Goal: Task Accomplishment & Management: Manage account settings

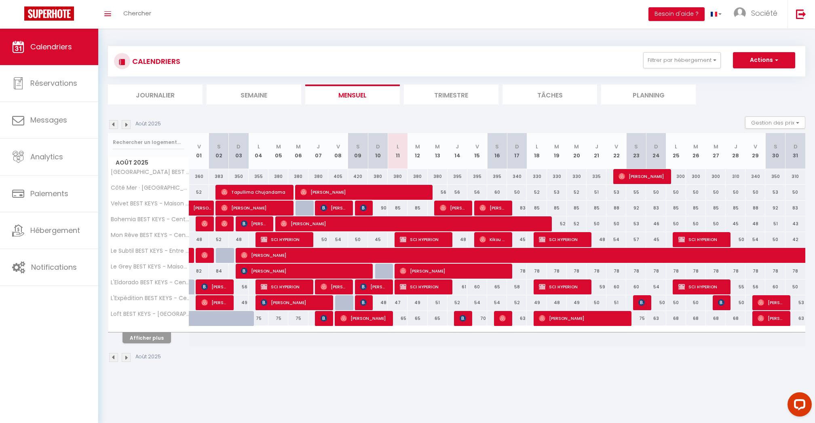
click at [157, 340] on button "Afficher plus" at bounding box center [146, 337] width 49 height 11
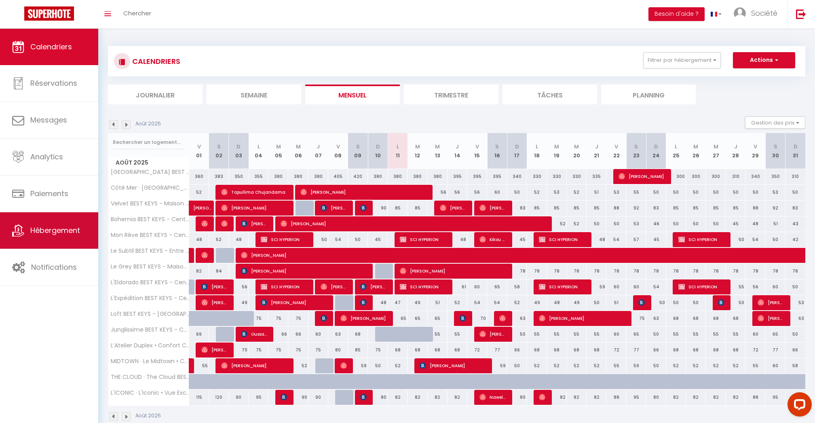
click at [15, 230] on icon at bounding box center [18, 230] width 12 height 12
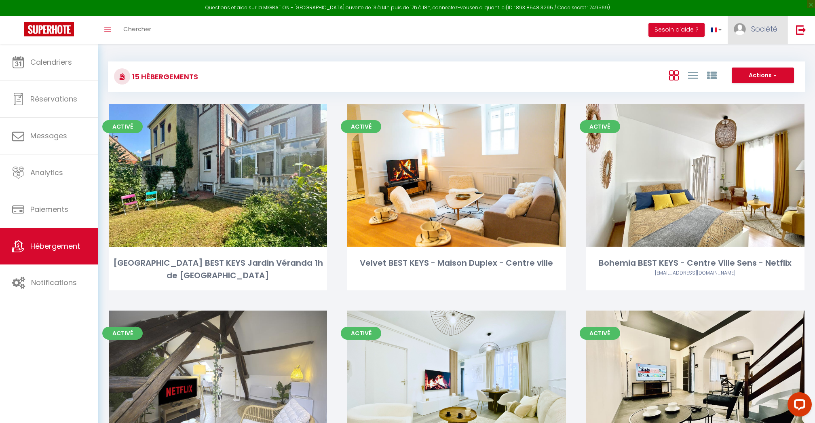
click at [748, 28] on link "Société" at bounding box center [758, 30] width 60 height 28
click at [749, 55] on link "Paramètres" at bounding box center [755, 56] width 60 height 14
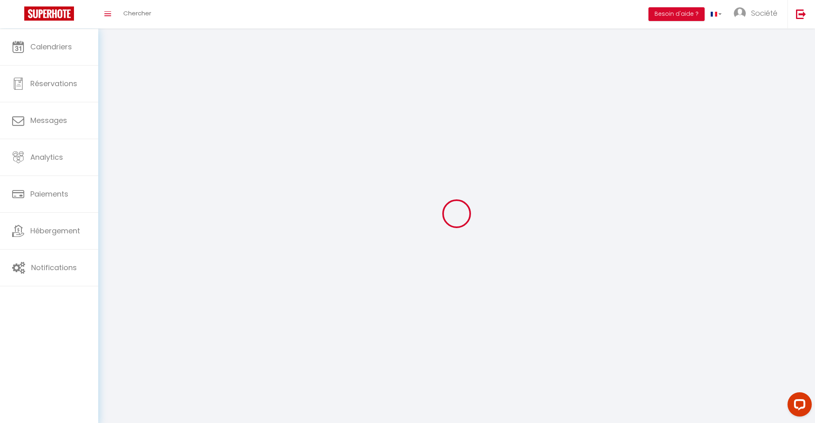
select select
select select "fr"
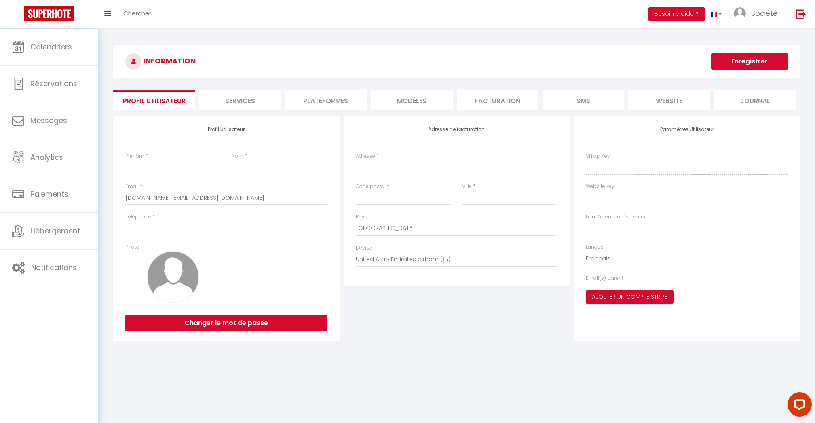
type input "Société"
type input "Cleverman"
type input "0638939832"
type input "[STREET_ADDRESS]"
type input "75008"
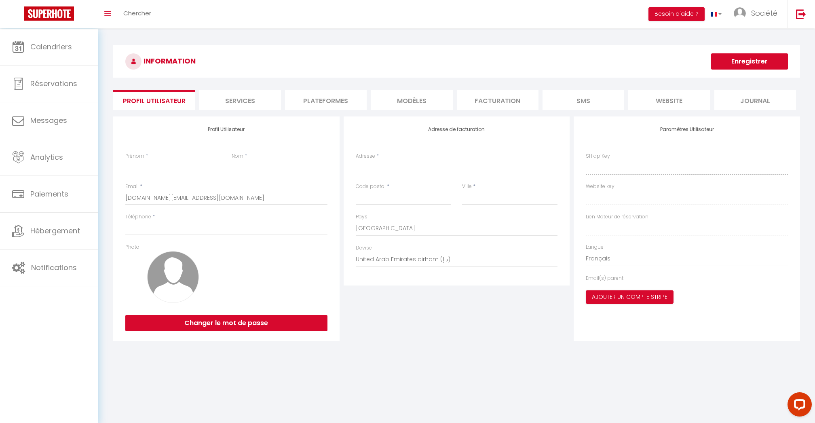
type input "[GEOGRAPHIC_DATA]"
select select "28"
type input "1MbSDeXTbWdgj9z92V8LcDlQQ"
type input "EYUIHqcqQiUOzS7sJ33nradOK"
type input "[URL][DOMAIN_NAME]"
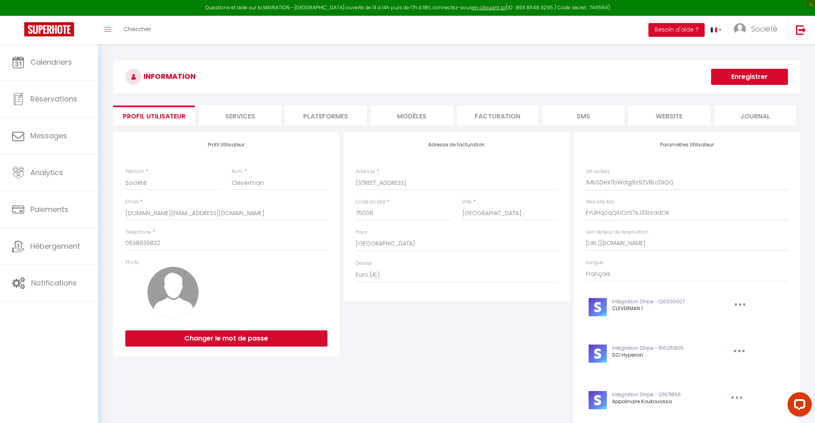
click at [330, 124] on li "Plateformes" at bounding box center [326, 116] width 82 height 20
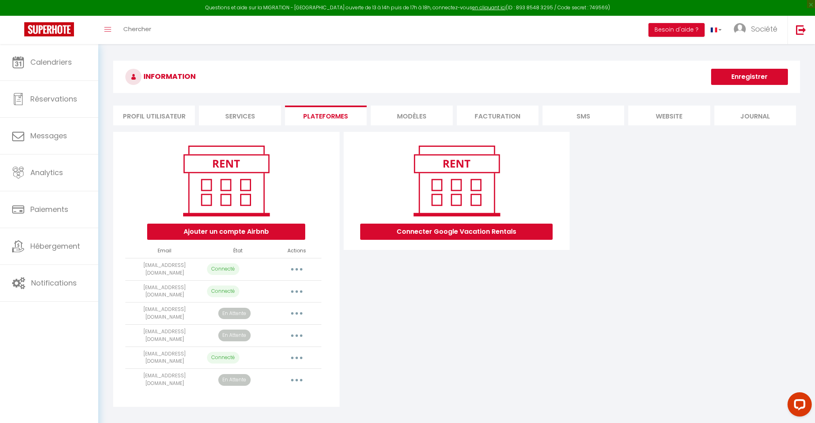
click at [298, 334] on button "button" at bounding box center [296, 335] width 23 height 13
click at [262, 362] on link "Supprimer" at bounding box center [260, 369] width 89 height 14
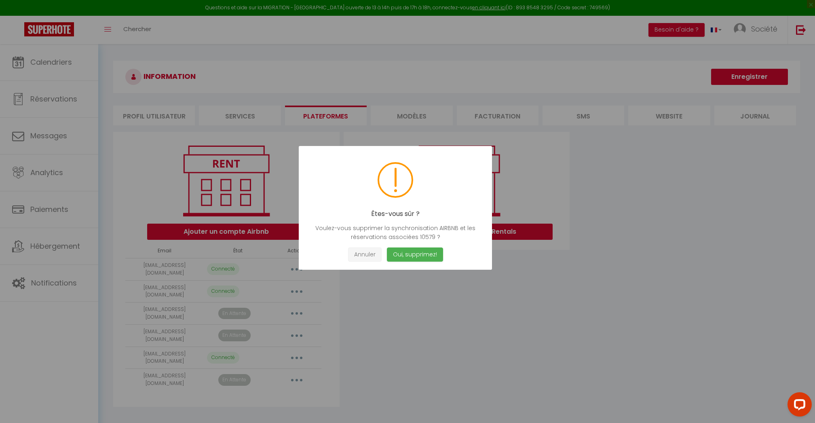
click at [371, 253] on button "Annuler" at bounding box center [365, 254] width 34 height 14
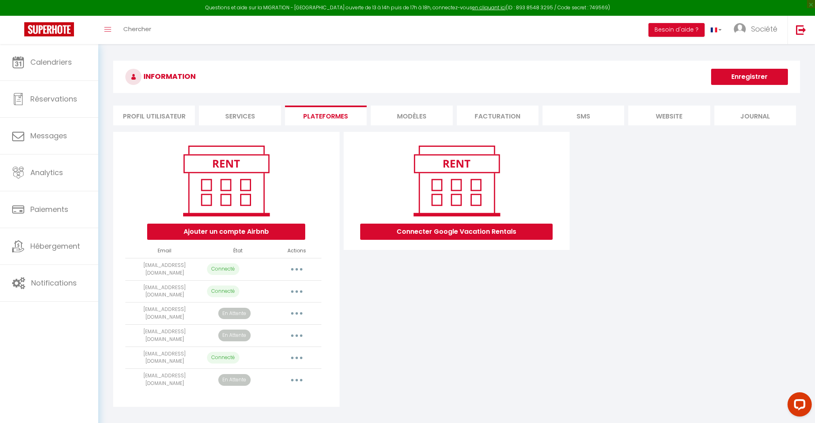
click at [396, 338] on div "Connecter Google Vacation Rentals" at bounding box center [457, 269] width 230 height 275
drag, startPoint x: 294, startPoint y: 350, endPoint x: 361, endPoint y: 379, distance: 72.4
click at [360, 379] on div "Ajouter un compte Airbnb Email État Actions contact@bestkeys.fr Connecté Import…" at bounding box center [456, 269] width 691 height 275
click at [297, 331] on button "button" at bounding box center [296, 335] width 23 height 13
click at [286, 347] on link "Importer les appartements" at bounding box center [260, 354] width 89 height 14
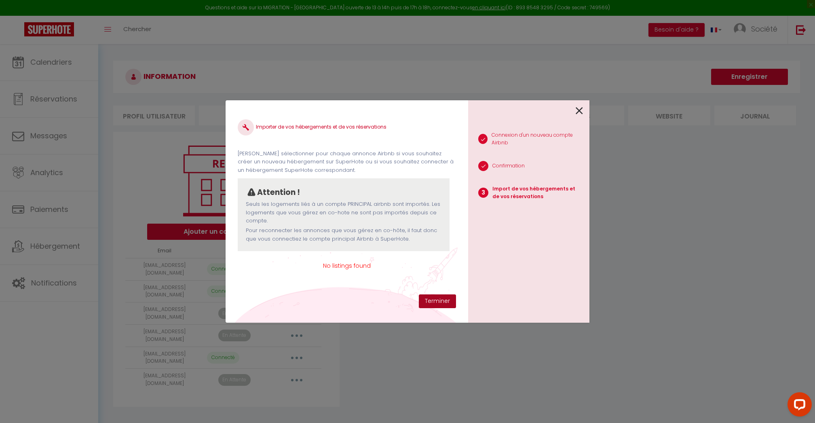
click at [433, 299] on button "Terminer" at bounding box center [437, 301] width 37 height 14
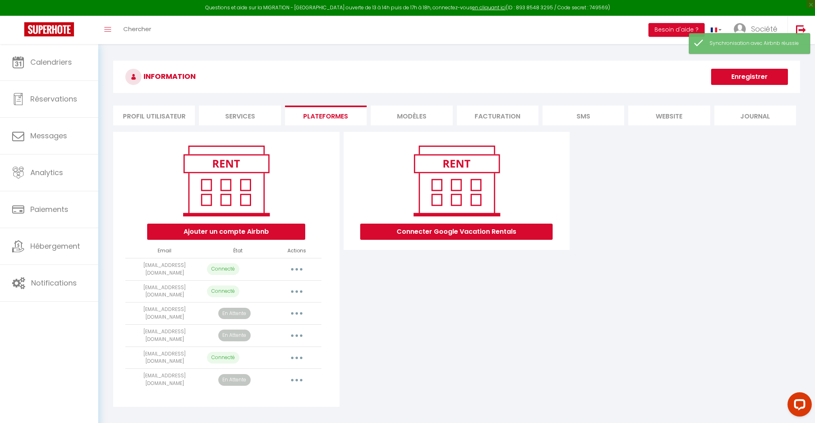
click at [301, 330] on button "button" at bounding box center [296, 335] width 23 height 13
click at [270, 376] on link "Reconnecter le compte" at bounding box center [260, 383] width 89 height 14
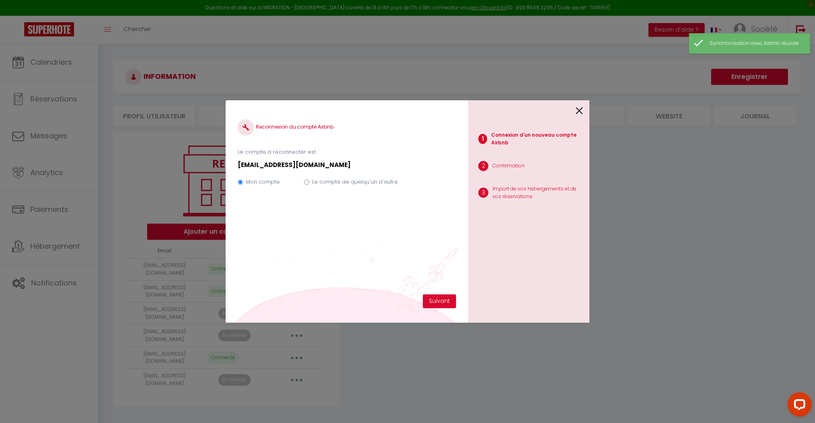
click at [376, 183] on label "Le compte de quelqu'un d'autre" at bounding box center [355, 182] width 86 height 8
click at [309, 183] on input "Le compte de quelqu'un d'autre" at bounding box center [306, 181] width 5 height 5
radio input "true"
radio input "false"
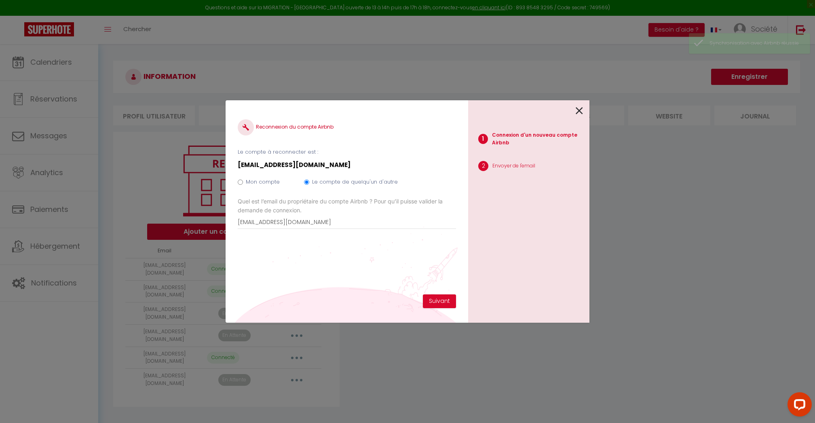
click at [291, 162] on p "[EMAIL_ADDRESS][DOMAIN_NAME]" at bounding box center [347, 165] width 218 height 10
click at [267, 205] on label "Quel est l’email du propriétaire du compte Airbnb ? Pour qu’il puisse valider l…" at bounding box center [347, 206] width 218 height 18
click at [0, 0] on input "[EMAIL_ADDRESS][DOMAIN_NAME]" at bounding box center [0, 0] width 0 height 0
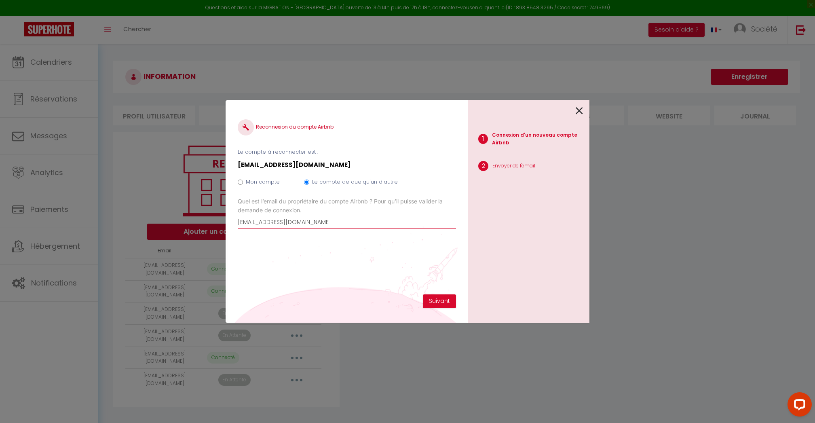
click at [267, 220] on input "[EMAIL_ADDRESS][DOMAIN_NAME]" at bounding box center [347, 222] width 218 height 15
click at [447, 302] on button "Suivant" at bounding box center [439, 301] width 33 height 14
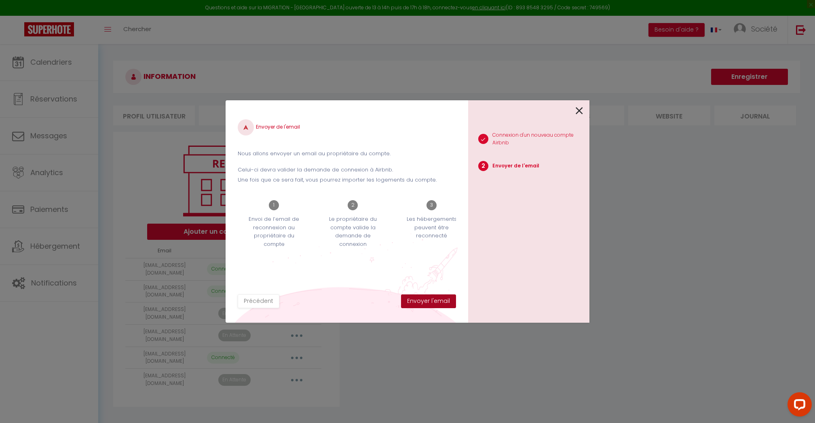
click at [450, 297] on button "Envoyer l'email" at bounding box center [428, 301] width 55 height 14
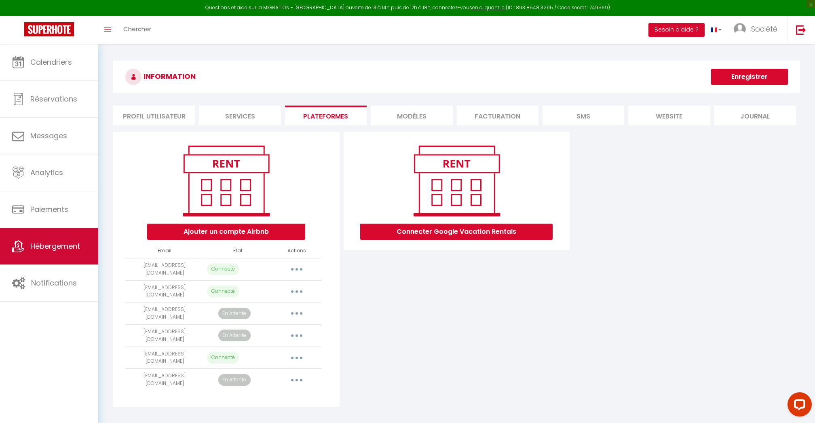
click at [60, 244] on span "Hébergement" at bounding box center [55, 246] width 50 height 10
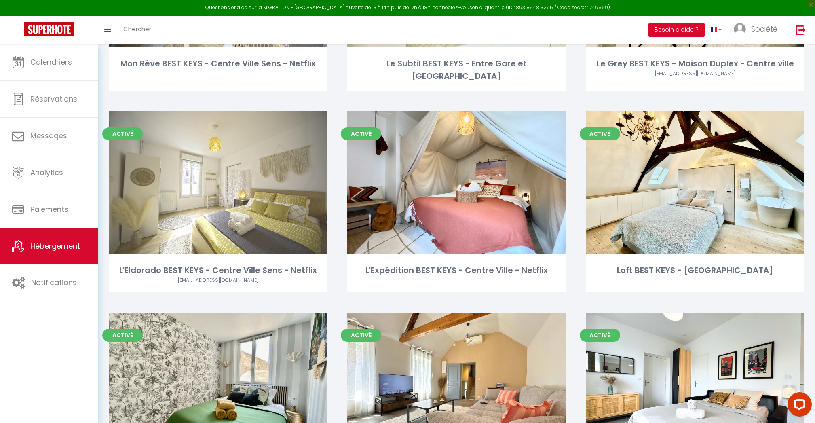
scroll to position [406, 0]
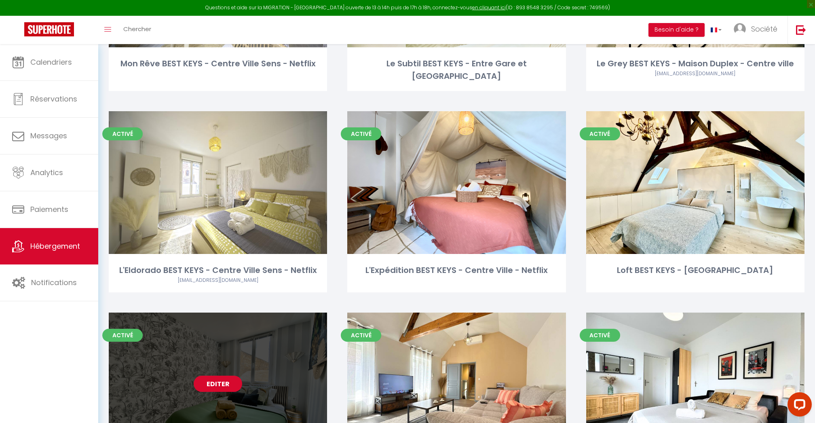
click at [216, 376] on link "Editer" at bounding box center [218, 384] width 49 height 16
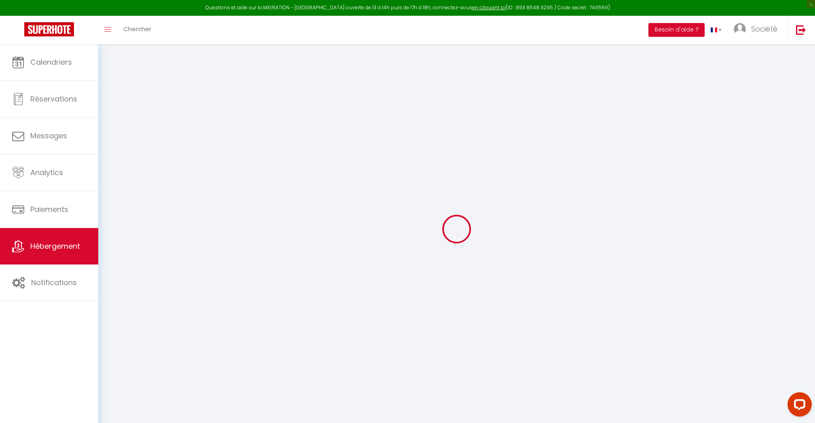
select select "+ 15 %"
select select
checkbox input "false"
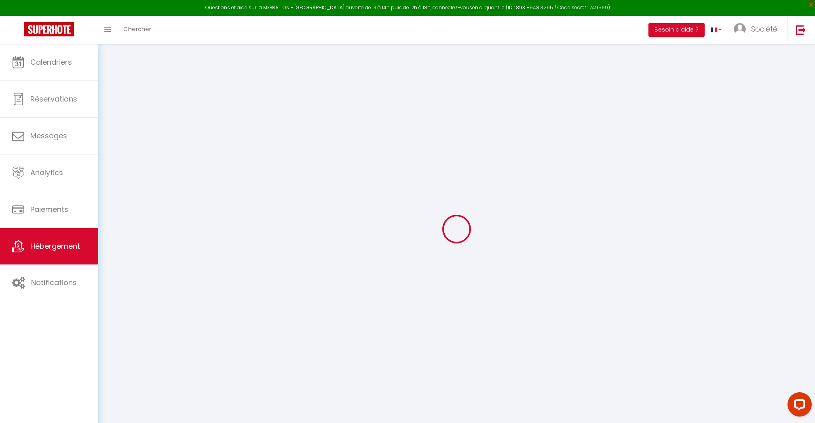
checkbox input "false"
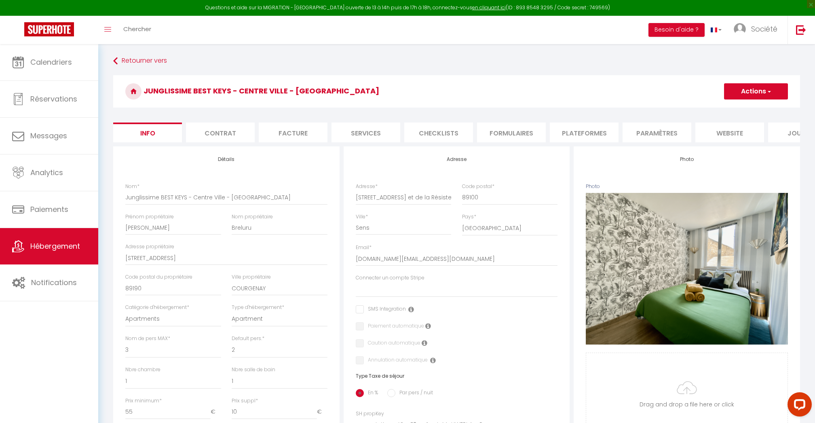
click at [608, 137] on li "Plateformes" at bounding box center [584, 132] width 69 height 20
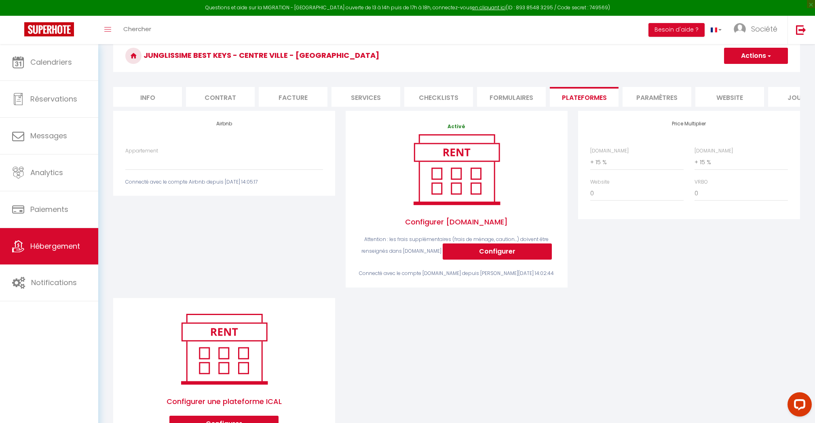
scroll to position [70, 0]
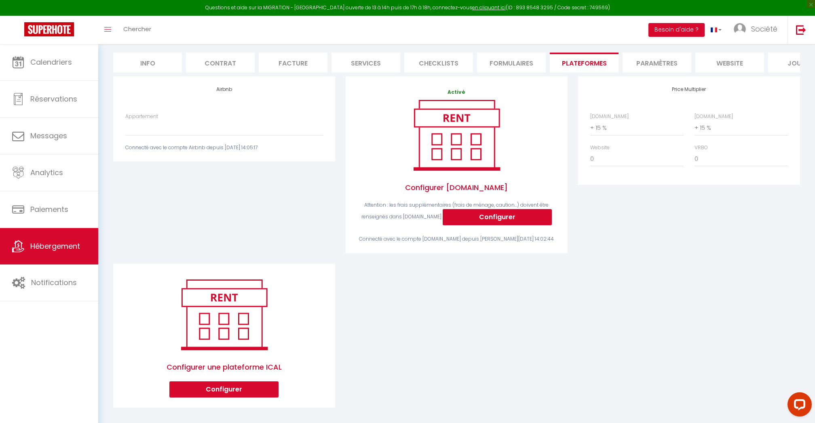
click at [217, 149] on div "Connecté avec le compte Airbnb depuis sam. 01 juin 2024 14:05:17" at bounding box center [224, 148] width 198 height 8
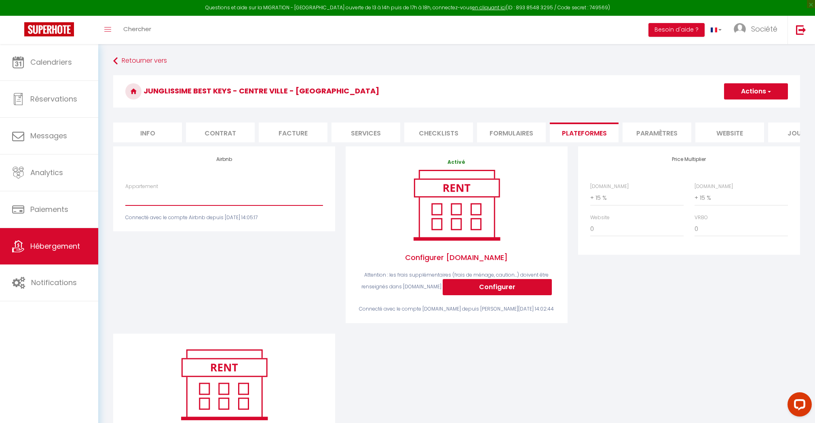
scroll to position [0, 0]
click at [775, 96] on button "Actions" at bounding box center [756, 91] width 64 height 16
click at [748, 110] on link "Enregistrer" at bounding box center [756, 109] width 64 height 11
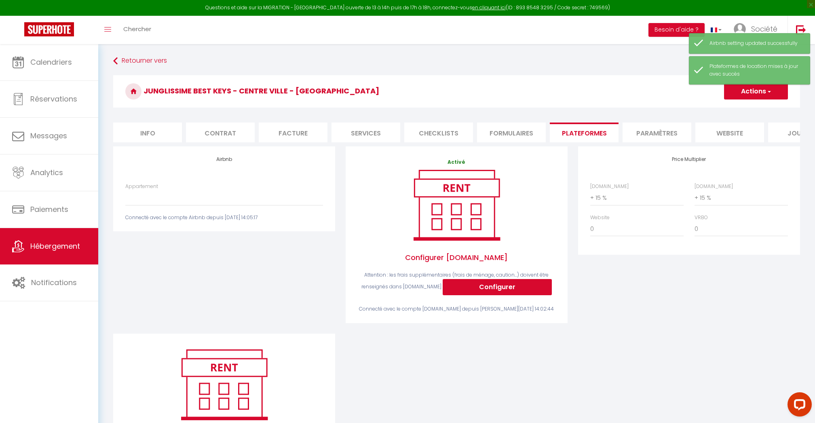
click at [244, 219] on div "Connecté avec le compte Airbnb depuis sam. 01 juin 2024 14:05:17" at bounding box center [224, 218] width 198 height 8
click at [144, 188] on label "Appartement" at bounding box center [141, 187] width 33 height 8
click at [144, 190] on select "BOHEMIA · Bohemia - Bohemian cocoon near Centre & Netflix - contact@bestkeys.fr…" at bounding box center [224, 197] width 198 height 15
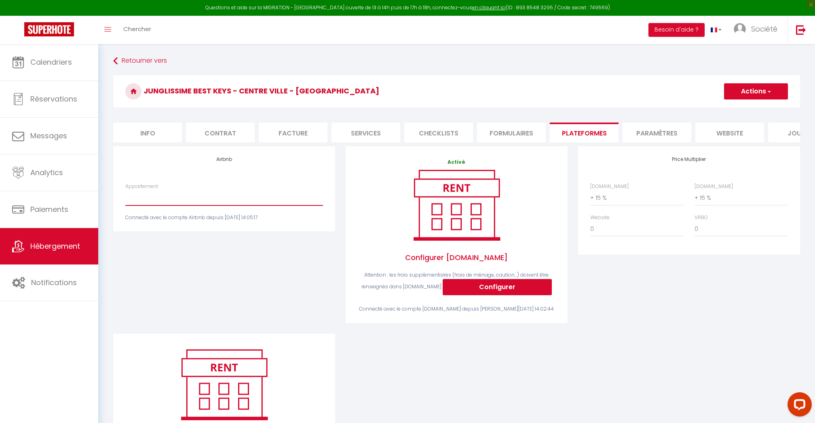
click at [746, 89] on button "Actions" at bounding box center [756, 91] width 64 height 16
click at [514, 84] on h3 "Junglissime BEST KEYS - Centre Ville - [GEOGRAPHIC_DATA]" at bounding box center [456, 91] width 687 height 32
click at [134, 62] on link "Retourner vers" at bounding box center [456, 61] width 687 height 15
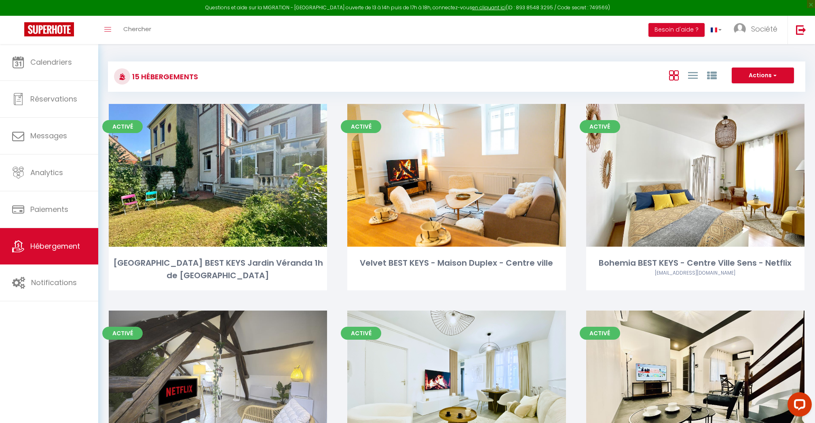
click at [73, 247] on span "Hébergement" at bounding box center [55, 246] width 50 height 10
click at [777, 77] on button "Actions" at bounding box center [763, 76] width 62 height 16
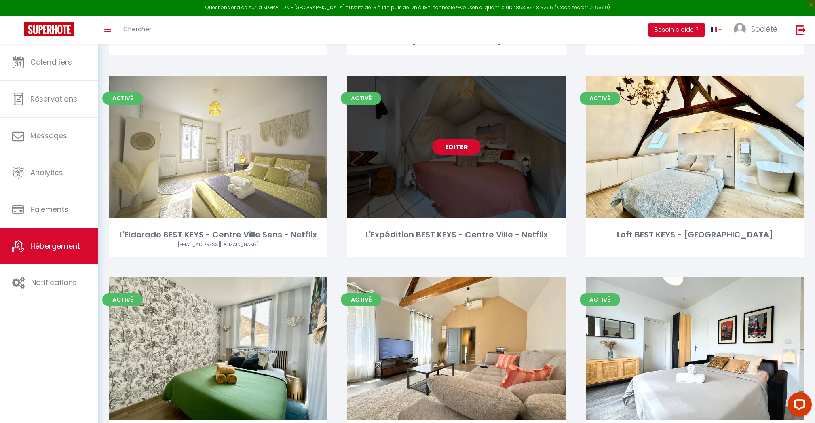
scroll to position [444, 0]
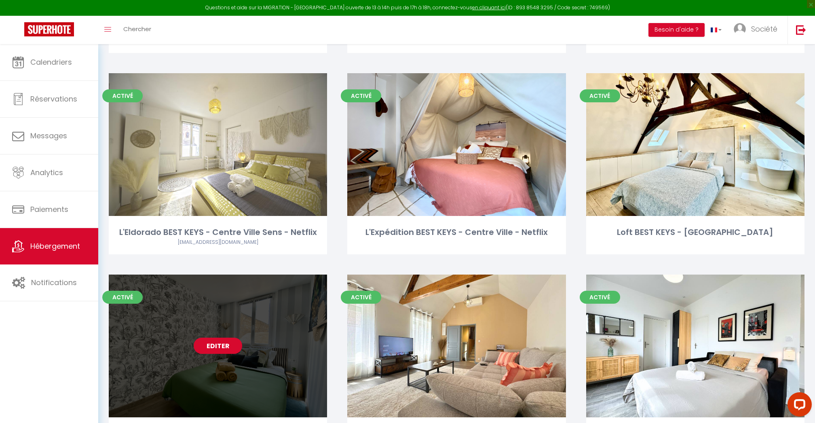
click at [217, 338] on link "Editer" at bounding box center [218, 346] width 49 height 16
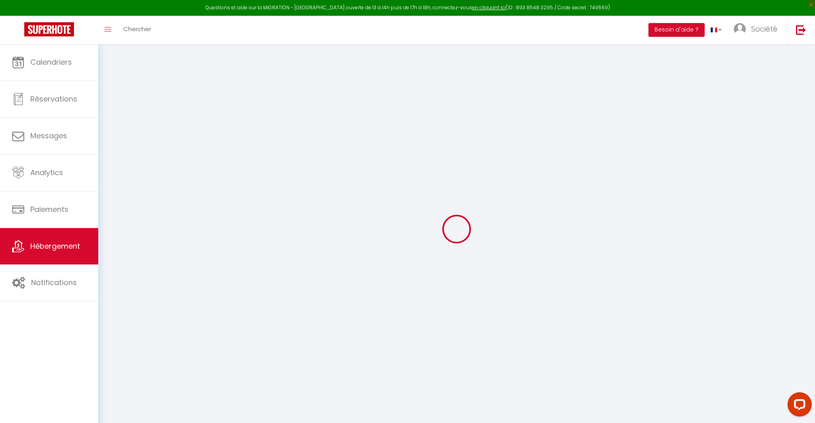
select select "+ 15 %"
select select
checkbox input "false"
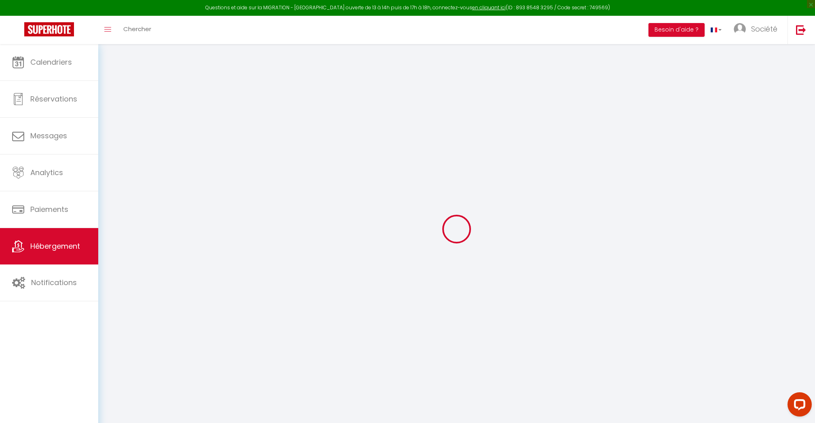
checkbox input "false"
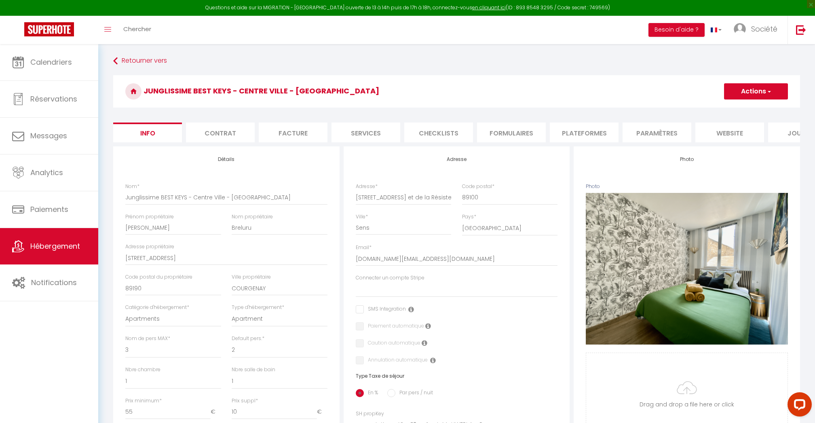
click at [571, 133] on li "Plateformes" at bounding box center [584, 132] width 69 height 20
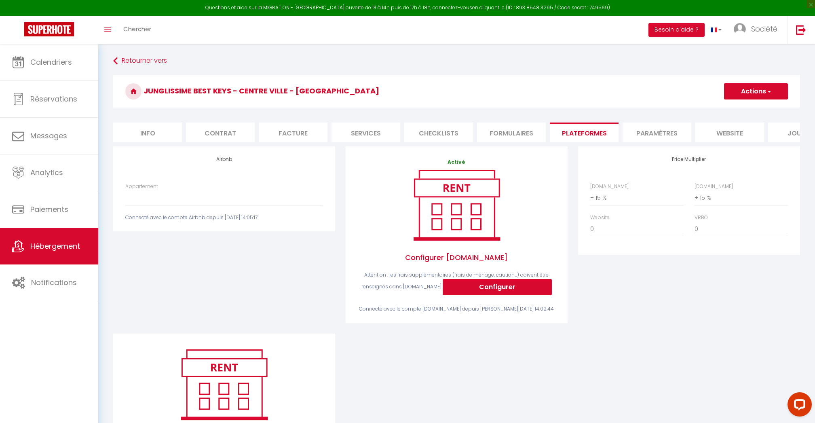
click at [184, 214] on div "Connecté avec le compte Airbnb depuis sam. 01 juin 2024 14:05:17" at bounding box center [224, 218] width 198 height 8
click at [133, 189] on label "Appartement" at bounding box center [141, 187] width 33 height 8
click at [133, 190] on select "BOHEMIA · Bohemia - Bohemian cocoon near Centre & Netflix - contact@bestkeys.fr…" at bounding box center [224, 197] width 198 height 15
click at [767, 99] on button "Actions" at bounding box center [756, 91] width 64 height 16
click at [471, 74] on div "Retourner vers Junglissime BEST KEYS - Centre Ville - Grand Patio Actions Enreg…" at bounding box center [456, 271] width 697 height 434
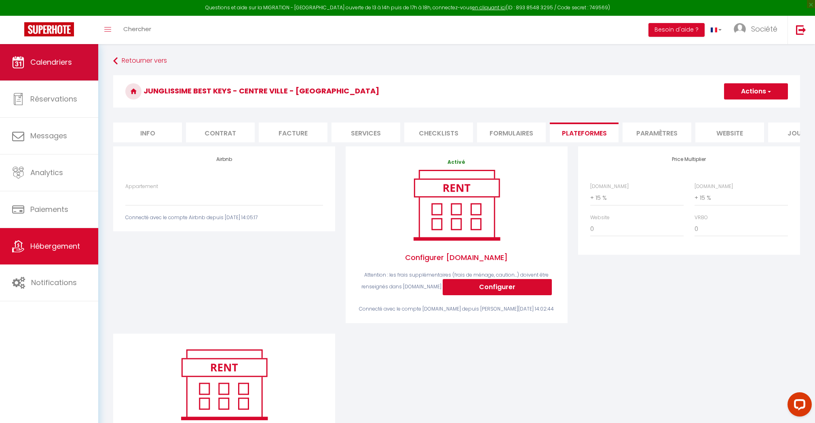
click at [52, 67] on span "Calendriers" at bounding box center [51, 62] width 42 height 10
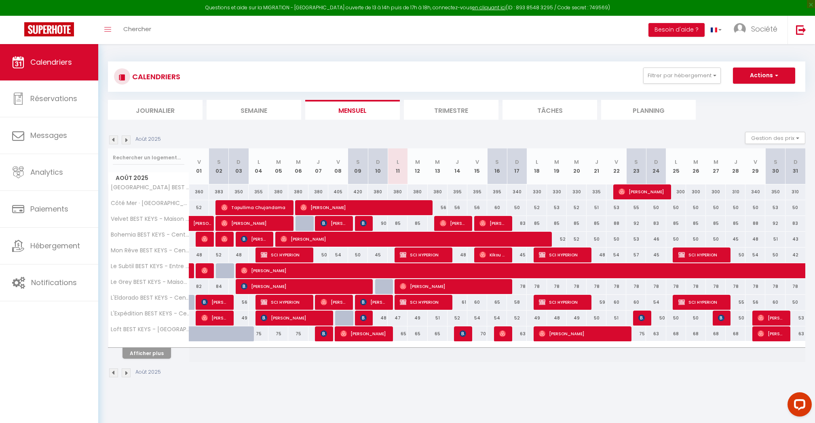
click at [162, 355] on button "Afficher plus" at bounding box center [146, 353] width 49 height 11
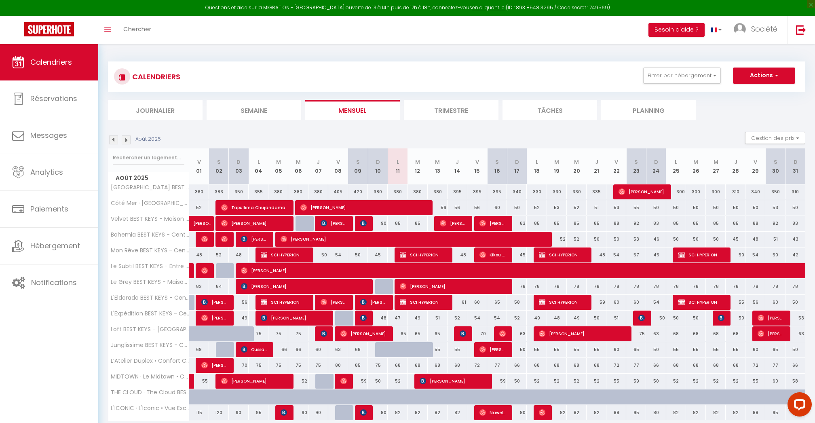
click at [239, 331] on div at bounding box center [246, 338] width 20 height 15
type input "73"
type input "Dim 03 Août 2025"
type input "Lun 04 Août 2025"
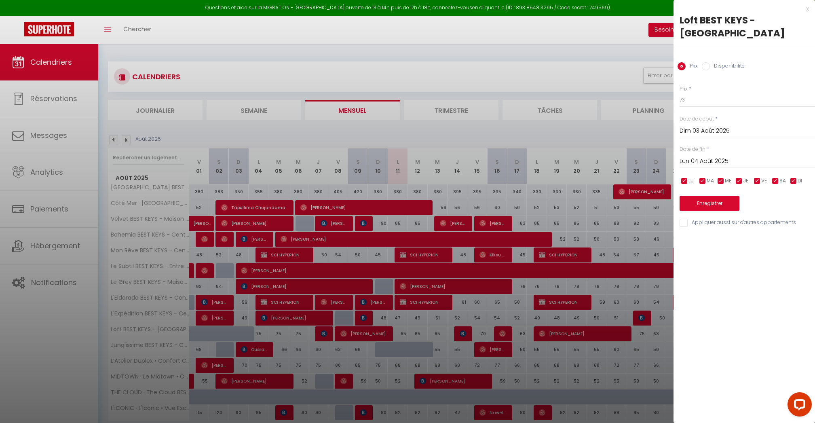
click at [498, 149] on div at bounding box center [407, 211] width 815 height 423
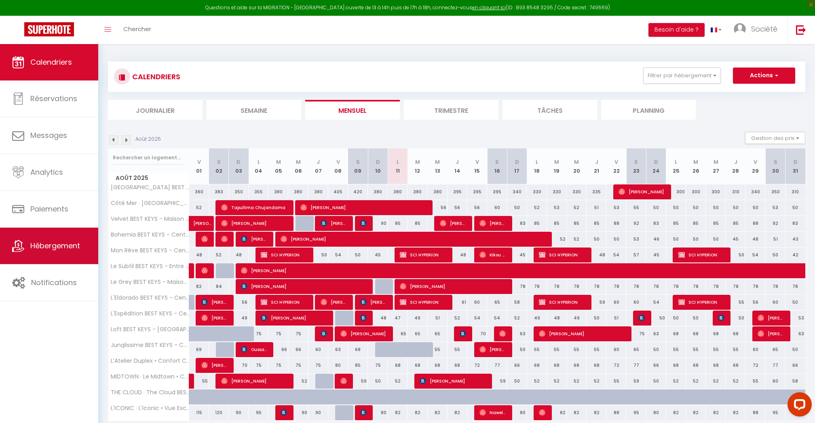
click at [86, 243] on link "Hébergement" at bounding box center [49, 246] width 98 height 36
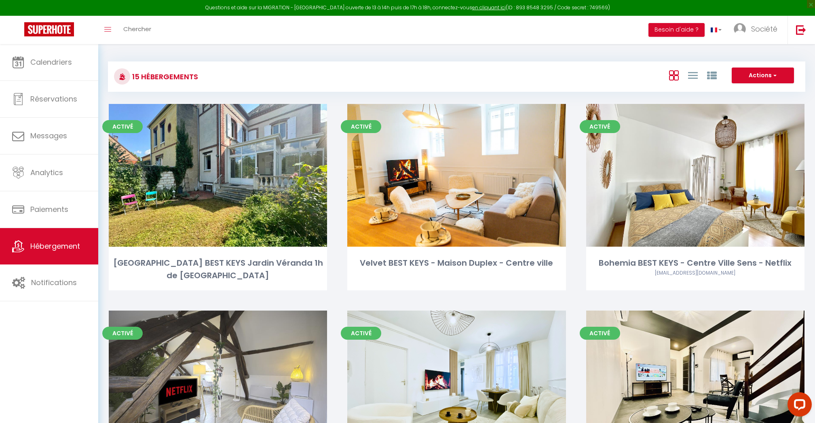
click at [756, 73] on button "Actions" at bounding box center [763, 76] width 62 height 16
click at [507, 77] on div "Actions Créer un Hébergement Nouveau groupe" at bounding box center [573, 77] width 464 height 18
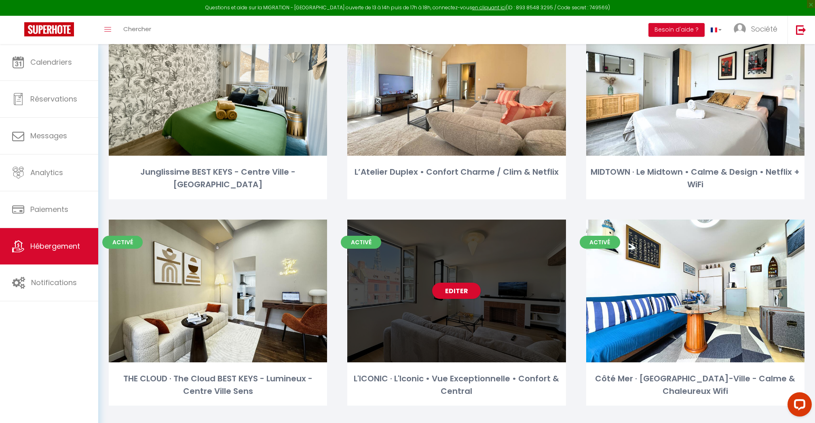
scroll to position [705, 0]
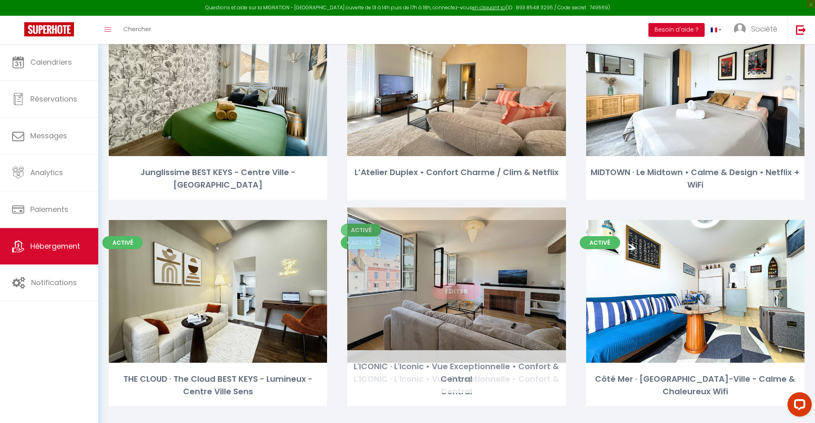
click at [450, 283] on link "Editer" at bounding box center [456, 291] width 49 height 16
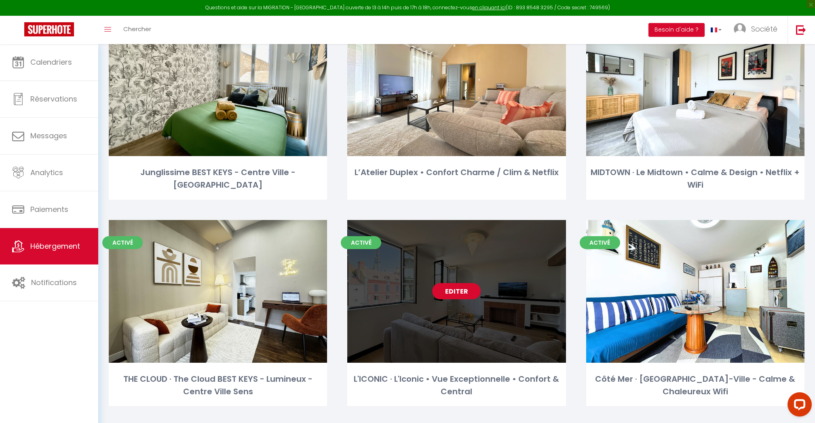
click at [452, 283] on link "Editer" at bounding box center [456, 291] width 49 height 16
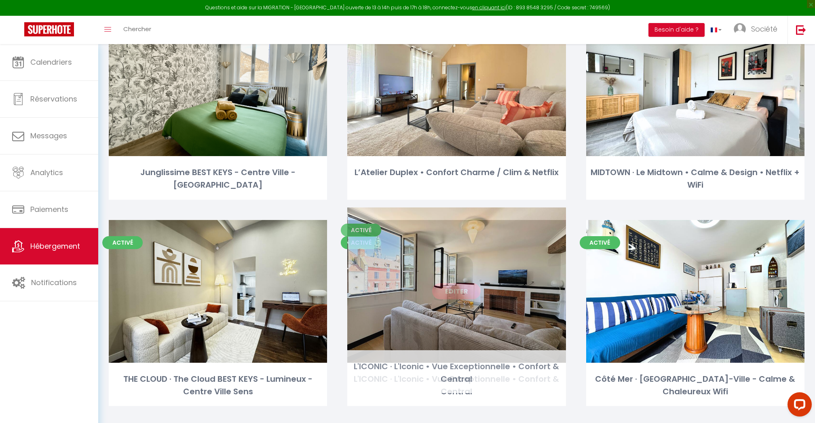
click at [454, 283] on link "Editer" at bounding box center [456, 291] width 49 height 16
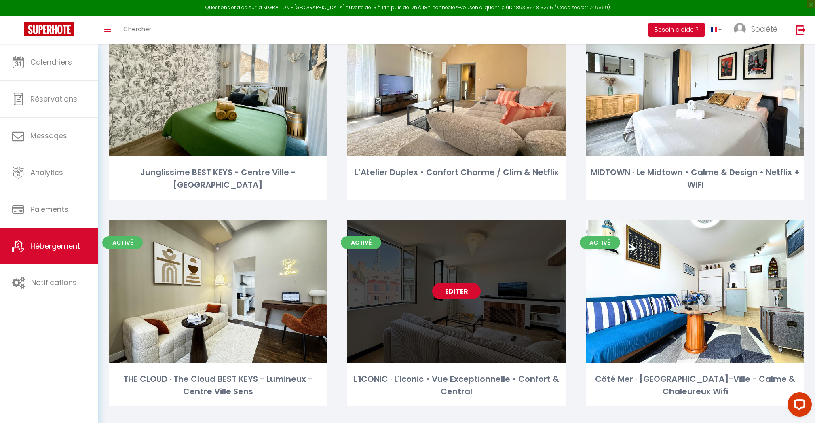
click at [454, 283] on link "Editer" at bounding box center [456, 291] width 49 height 16
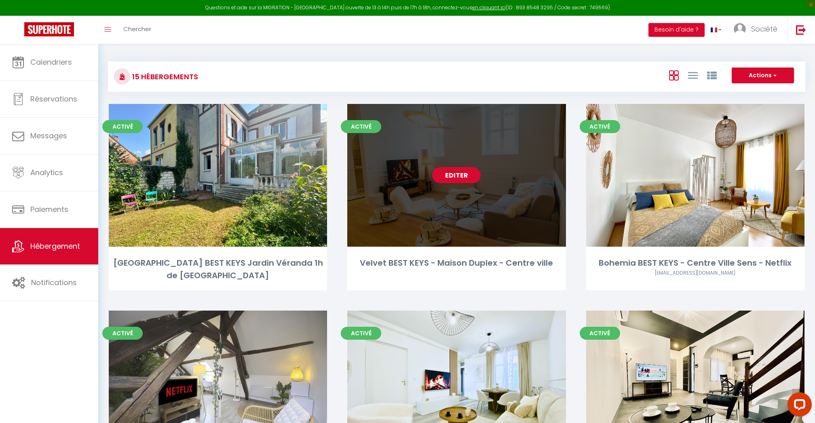
click at [505, 183] on div "Editer" at bounding box center [456, 175] width 218 height 143
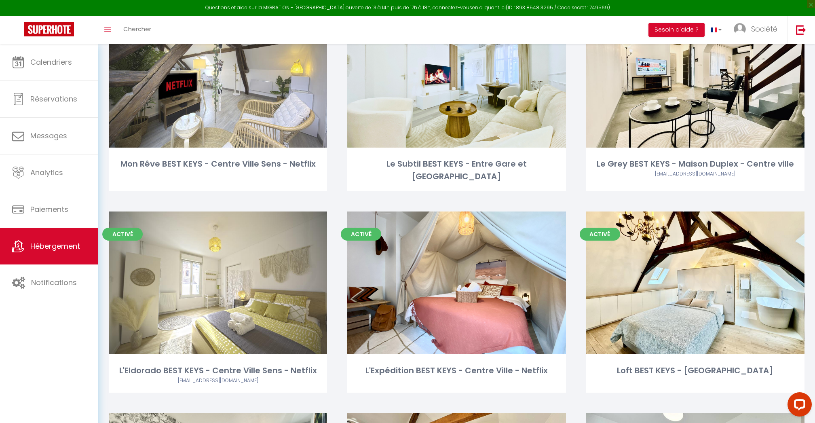
scroll to position [308, 0]
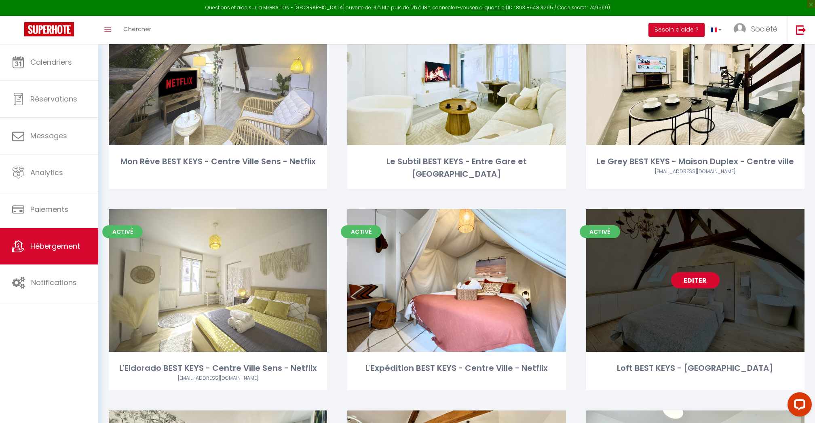
click at [690, 272] on link "Editer" at bounding box center [695, 280] width 49 height 16
select select "3"
select select "2"
select select "1"
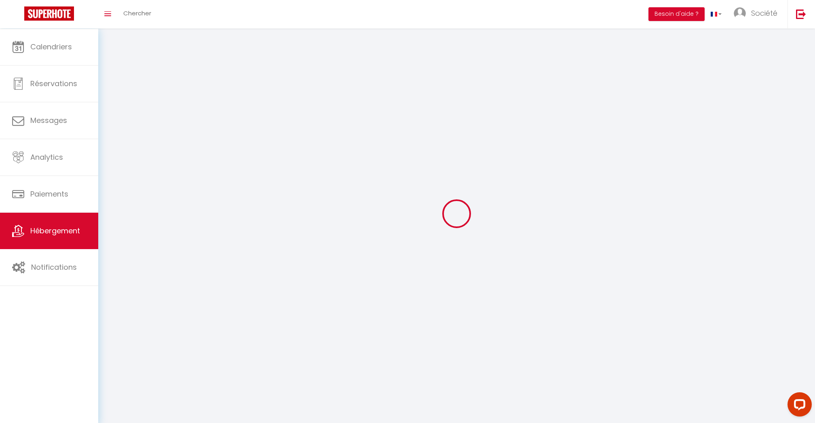
select select
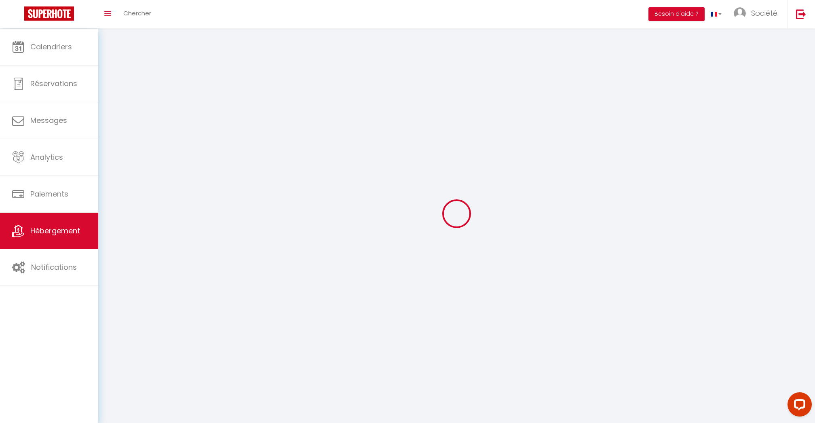
select select
checkbox input "false"
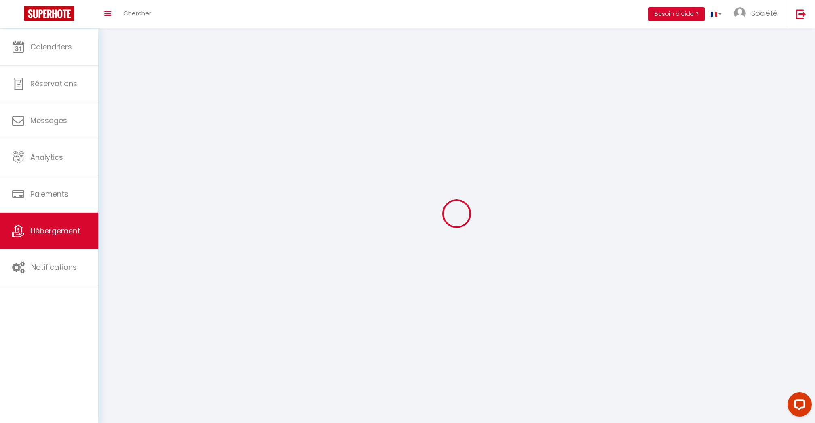
select select
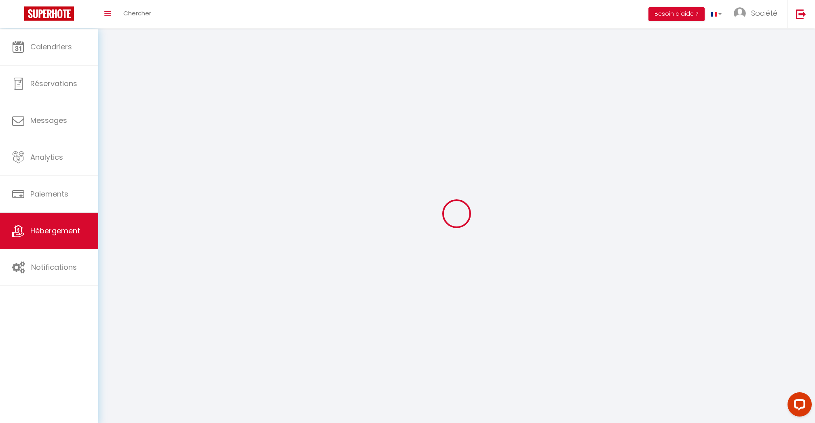
select select
checkbox input "false"
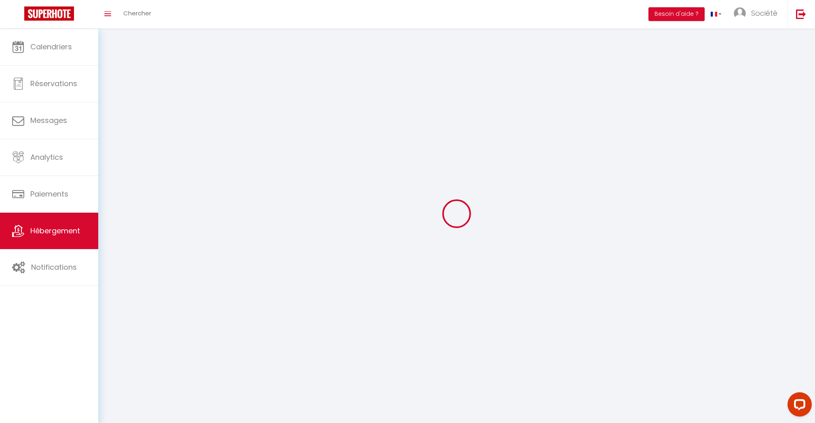
checkbox input "false"
select select
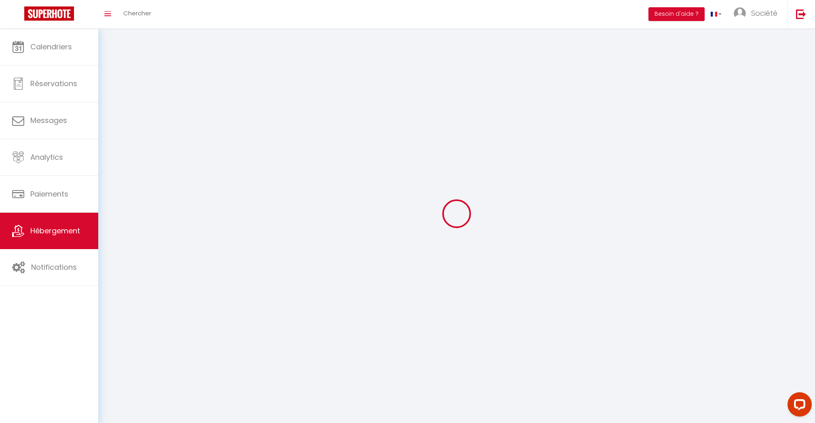
select select
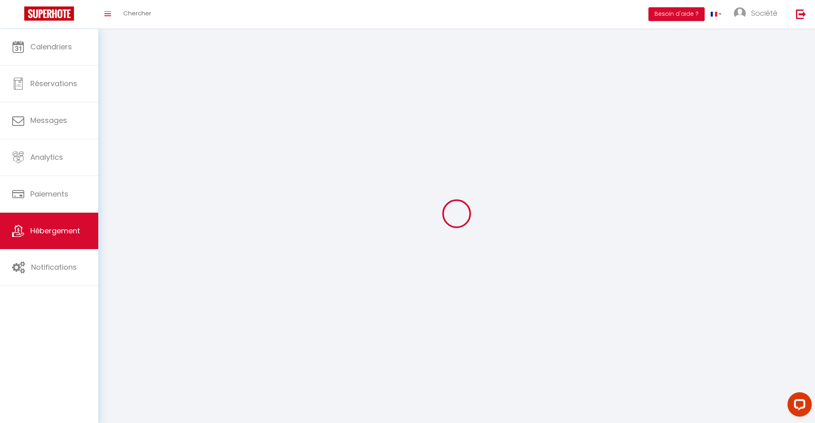
select select
checkbox input "false"
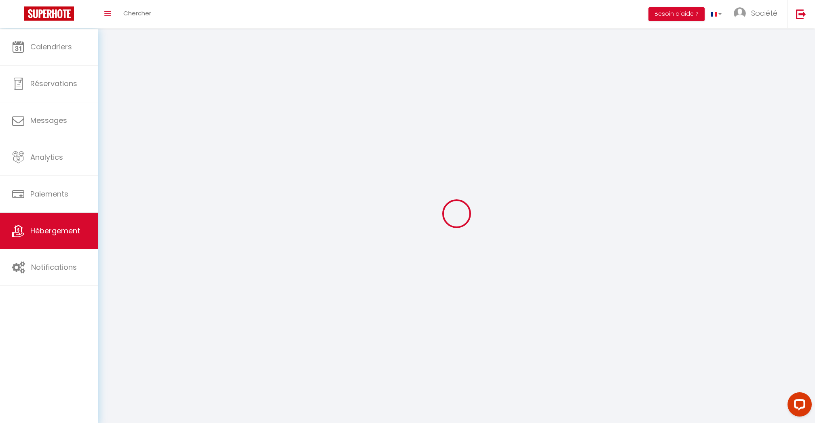
checkbox input "false"
select select
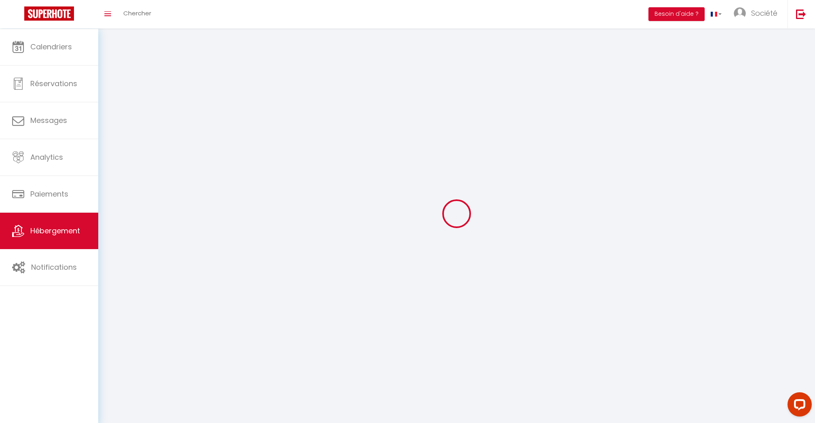
select select
checkbox input "false"
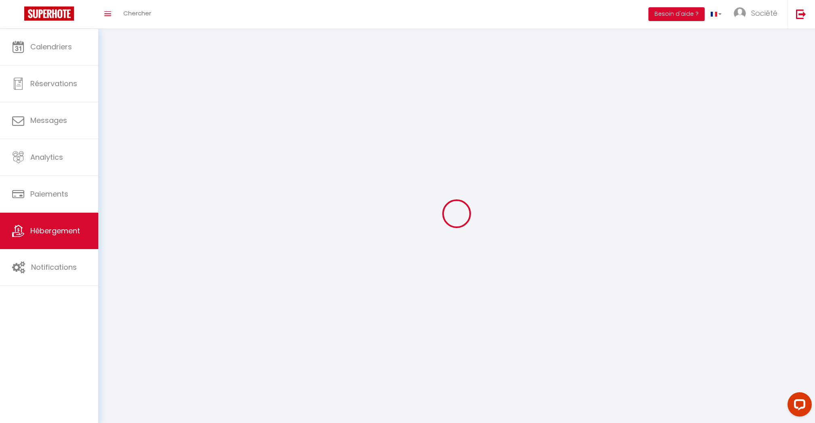
checkbox input "false"
select select
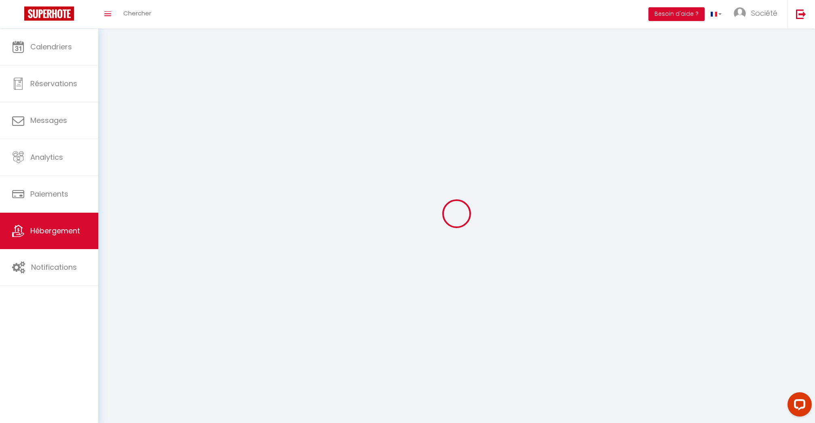
select select
checkbox input "false"
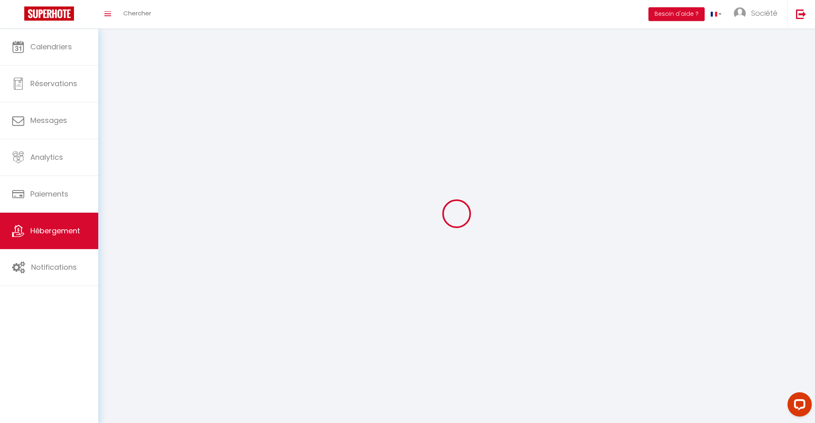
checkbox input "false"
select select
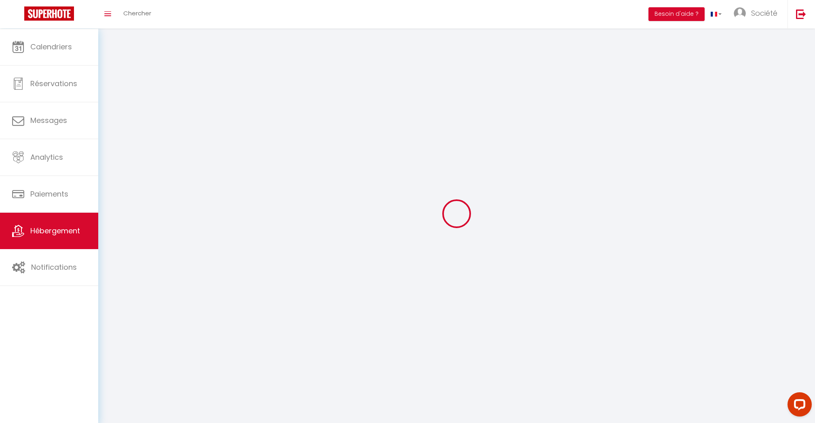
select select
select select "28"
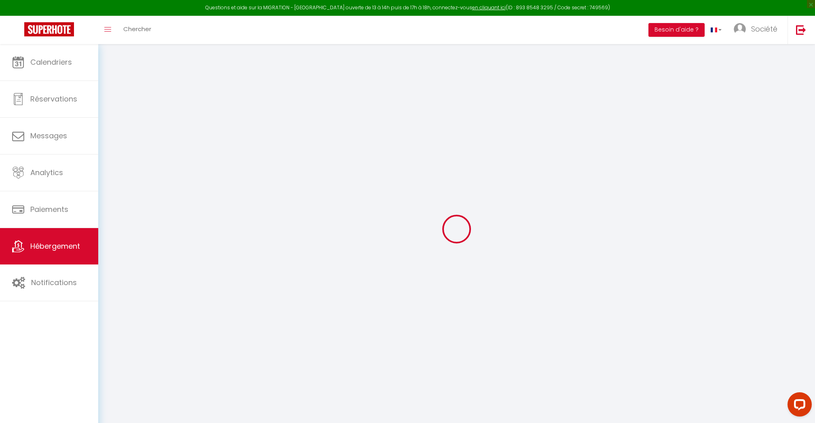
select select
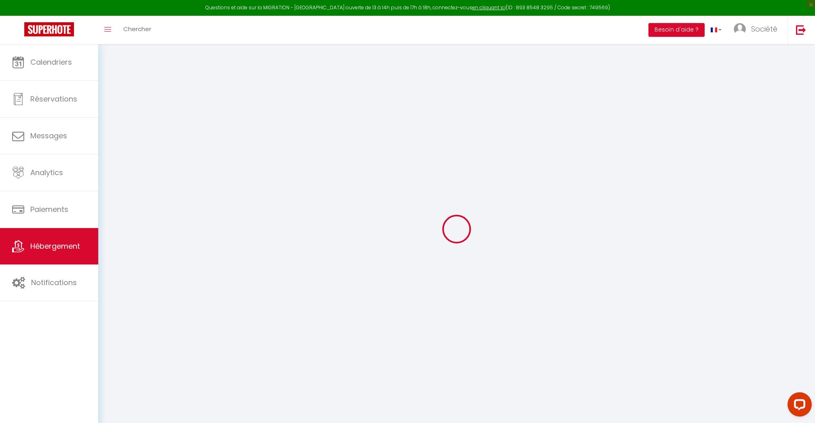
select select
checkbox input "false"
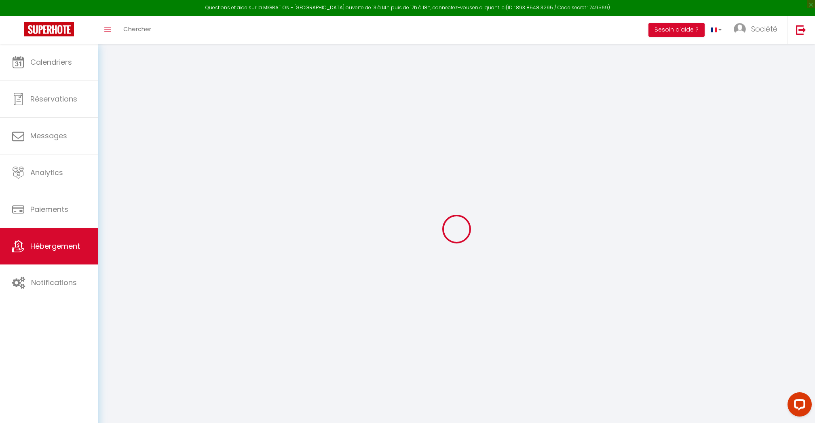
select select
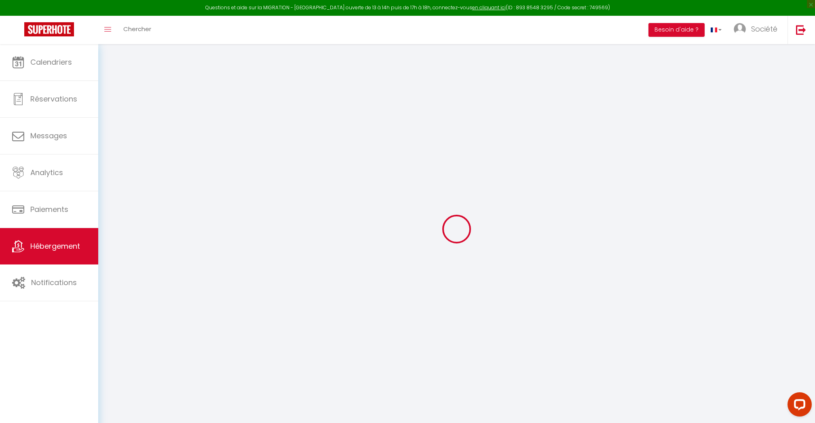
select select
checkbox input "false"
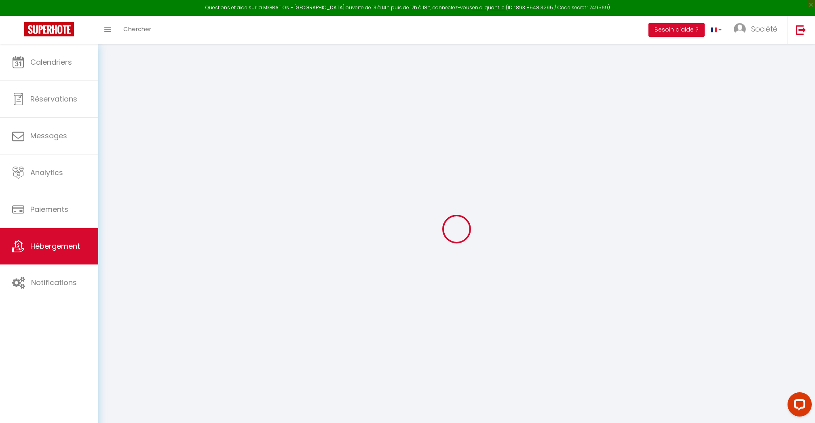
checkbox input "false"
select select
click at [690, 272] on div at bounding box center [456, 229] width 697 height 350
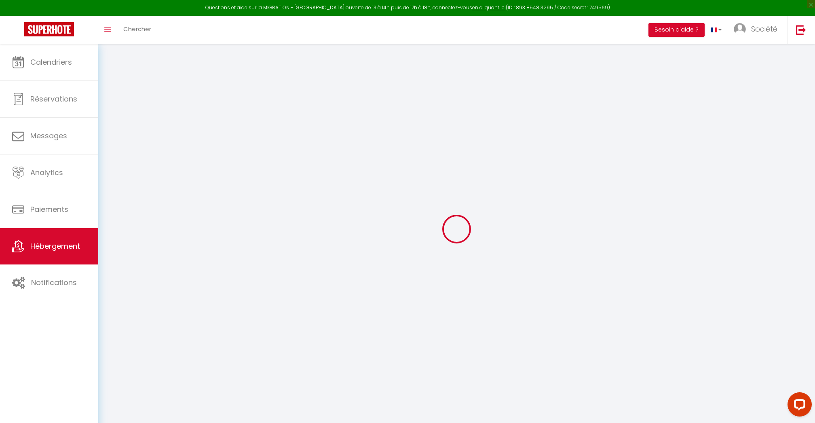
select select
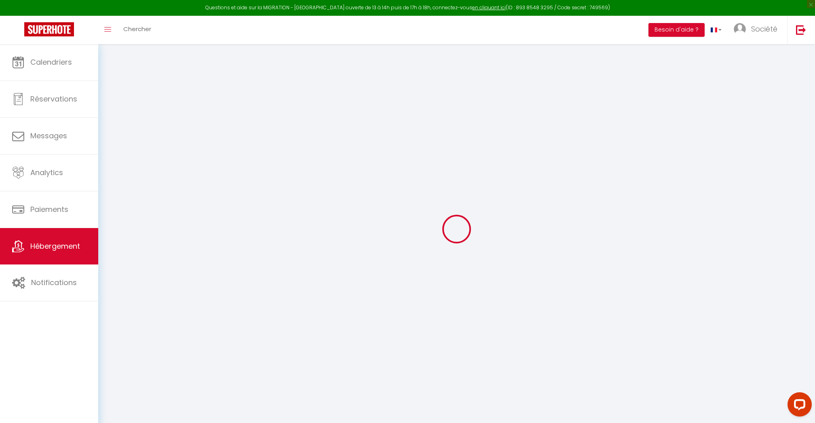
select select
checkbox input "false"
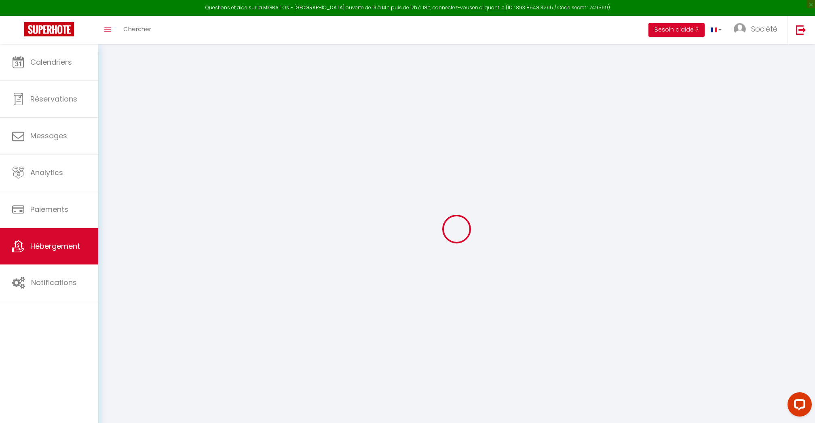
select select
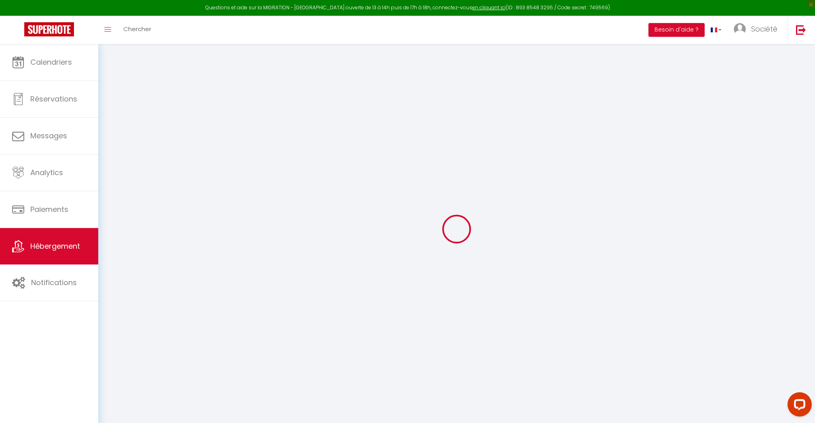
select select
checkbox input "false"
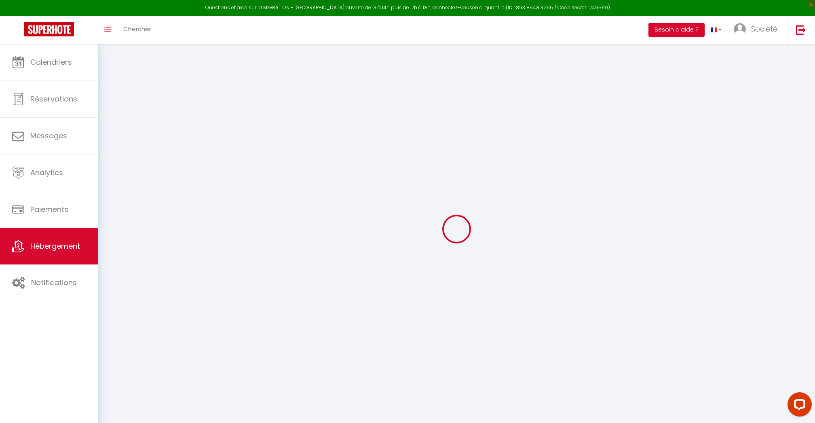
checkbox input "false"
select select
type input "Loft BEST KEYS - [GEOGRAPHIC_DATA]"
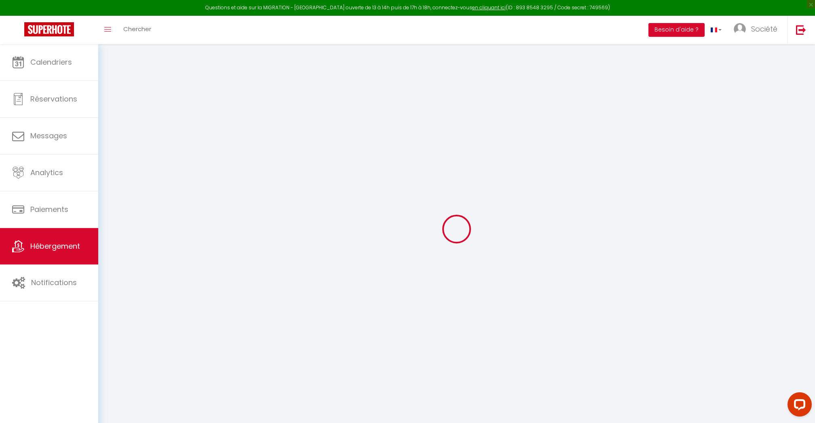
type input "SCI BHU"
type input "60"
type input "10"
type input "40"
type input "5.5"
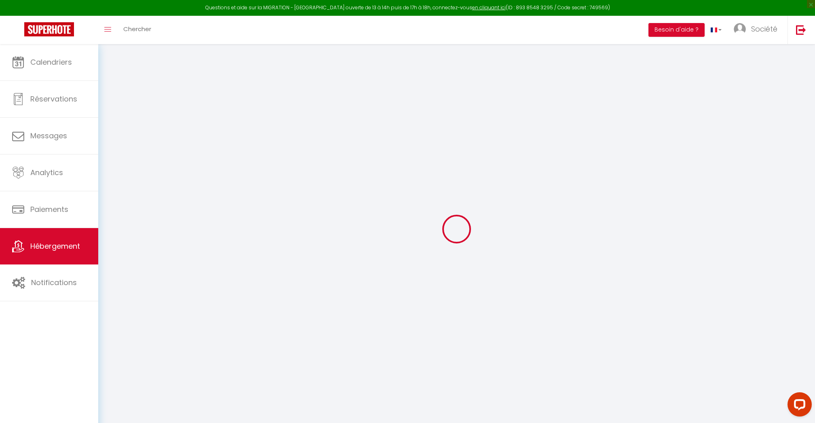
type input "4"
type input "300"
select select
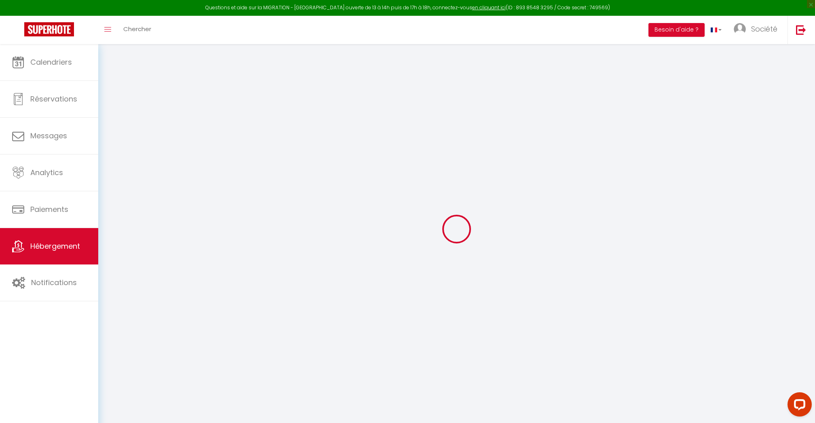
select select
type input "12 Rue Etienne Mimard,"
type input "89100"
type input "Sens"
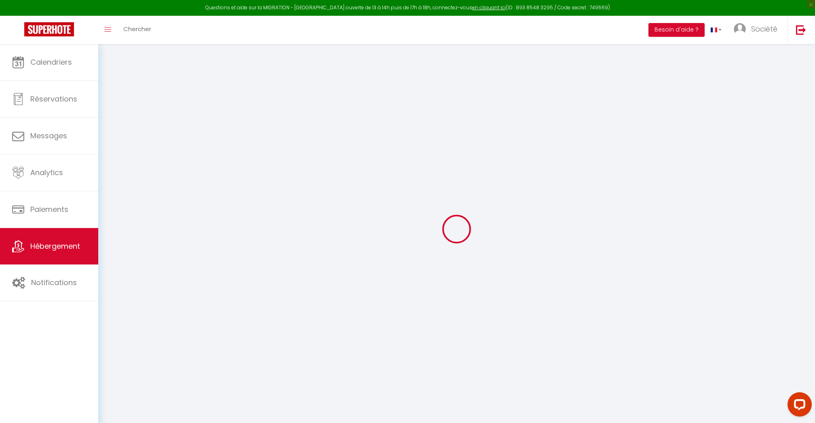
type input "[DOMAIN_NAME][EMAIL_ADDRESS][DOMAIN_NAME]"
select select
checkbox input "false"
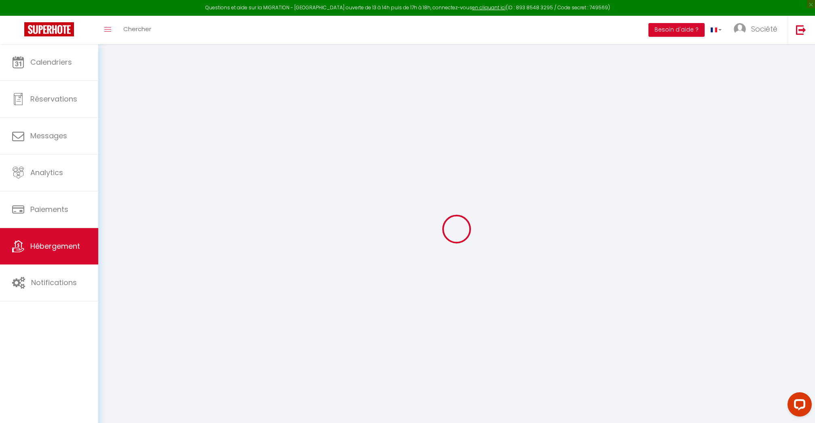
checkbox input "false"
radio input "true"
type input "40"
type input "0"
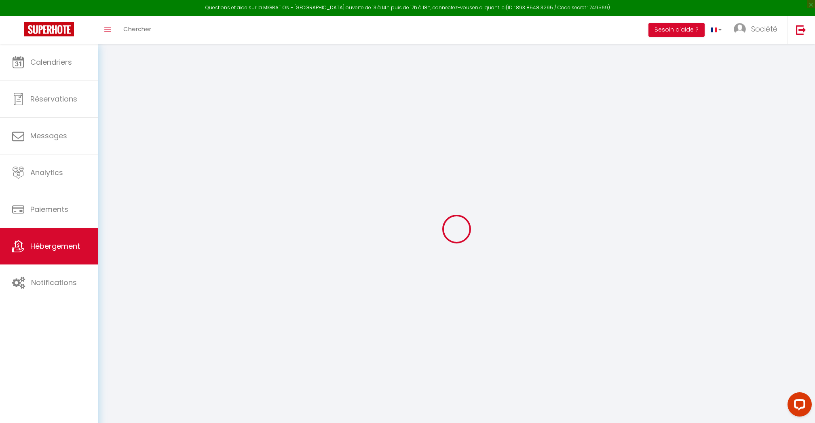
type input "0"
select select "+ 15 %"
select select
checkbox input "false"
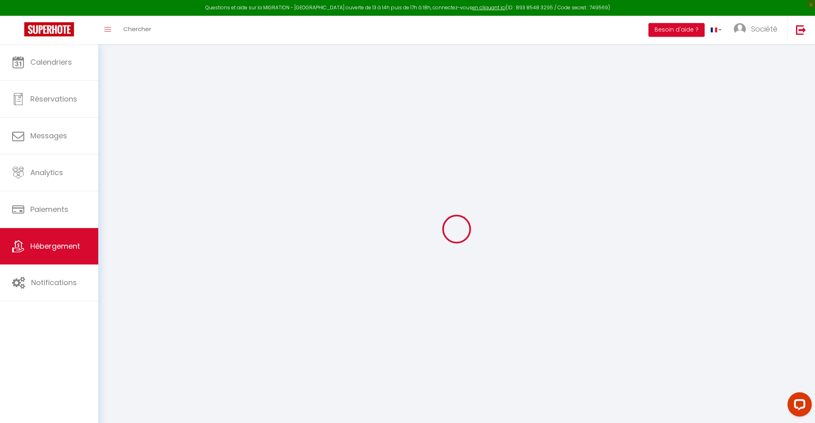
checkbox input "false"
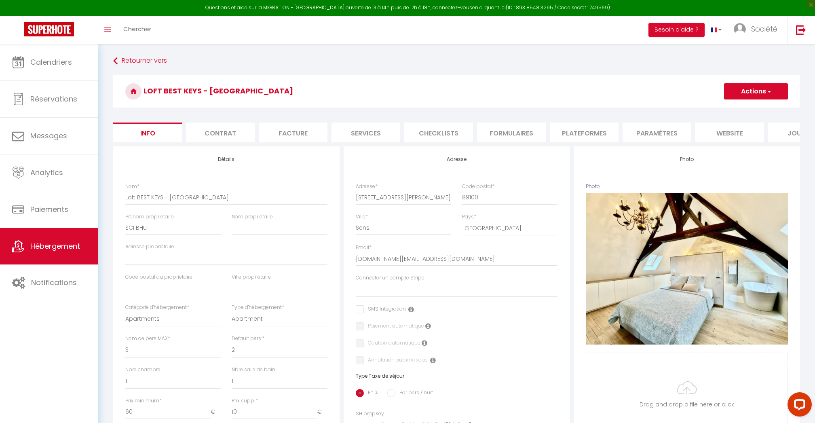
click at [589, 136] on li "Plateformes" at bounding box center [584, 132] width 69 height 20
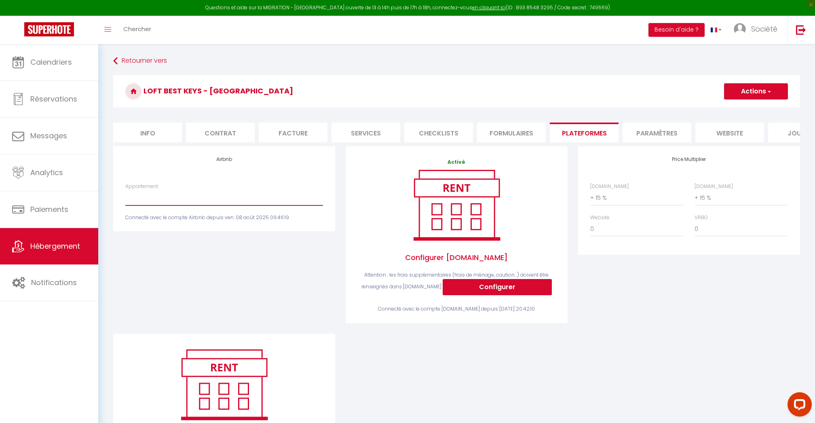
select select "5176-1139648027909606881"
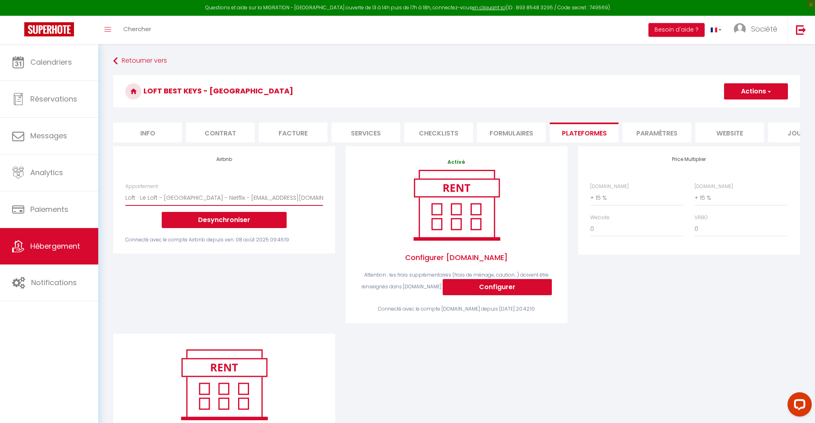
click at [740, 97] on button "Actions" at bounding box center [756, 91] width 64 height 16
click at [738, 110] on link "Enregistrer" at bounding box center [756, 109] width 64 height 11
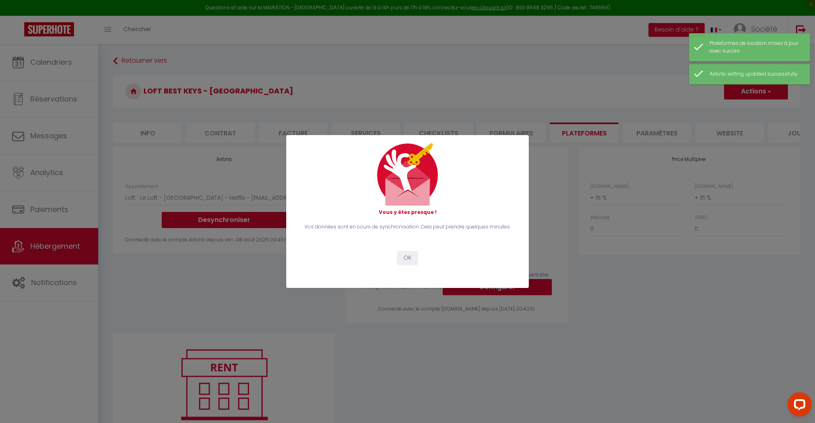
click at [409, 261] on button "OK" at bounding box center [407, 258] width 20 height 14
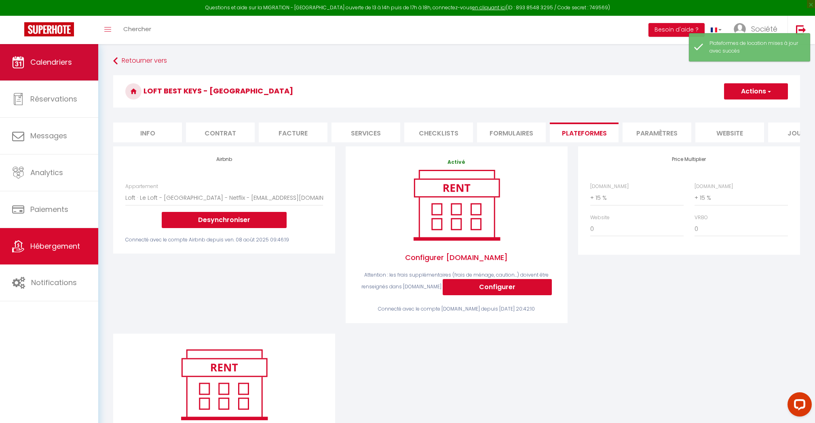
click at [64, 70] on link "Calendriers" at bounding box center [49, 62] width 98 height 36
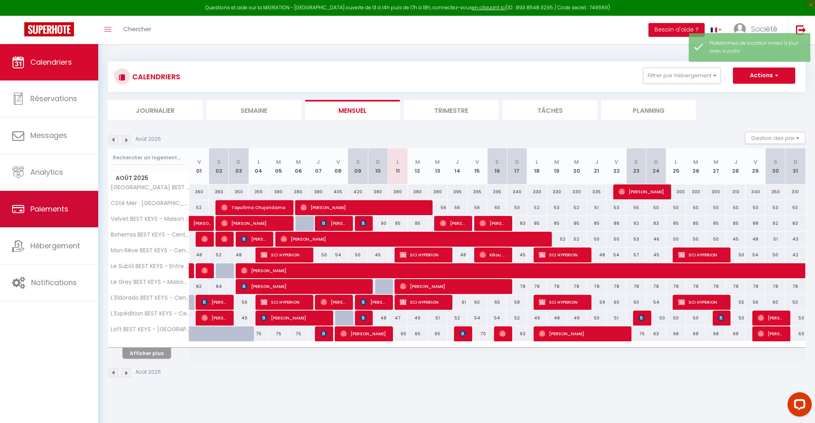
click at [42, 211] on span "Paiements" at bounding box center [49, 209] width 38 height 10
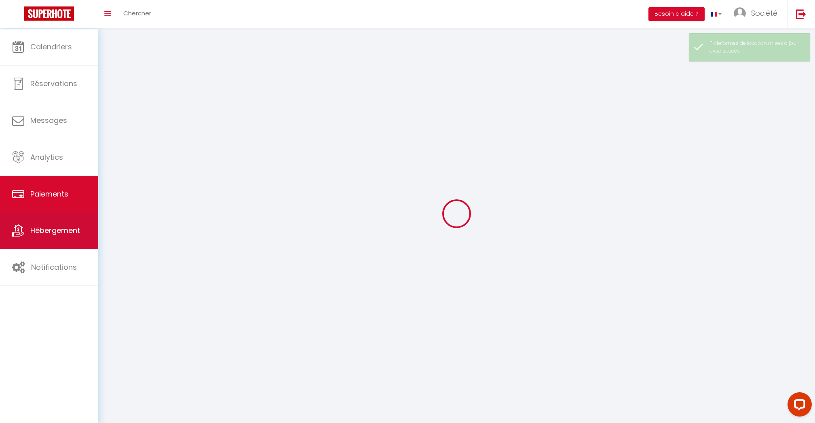
select select "2"
select select "0"
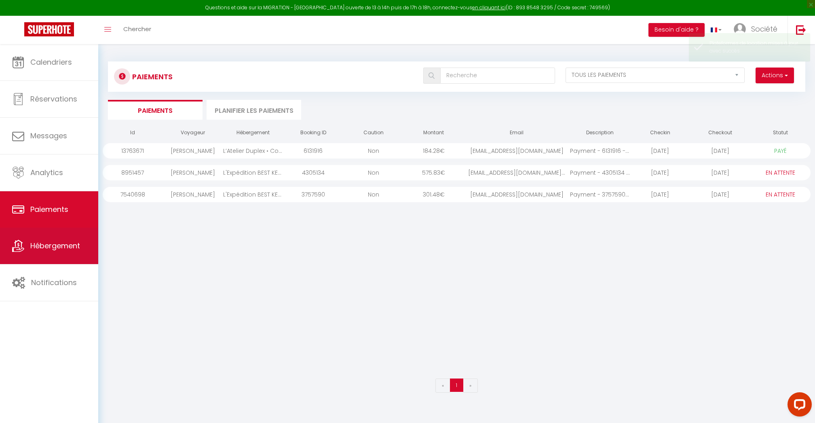
click at [42, 243] on span "Hébergement" at bounding box center [55, 246] width 50 height 10
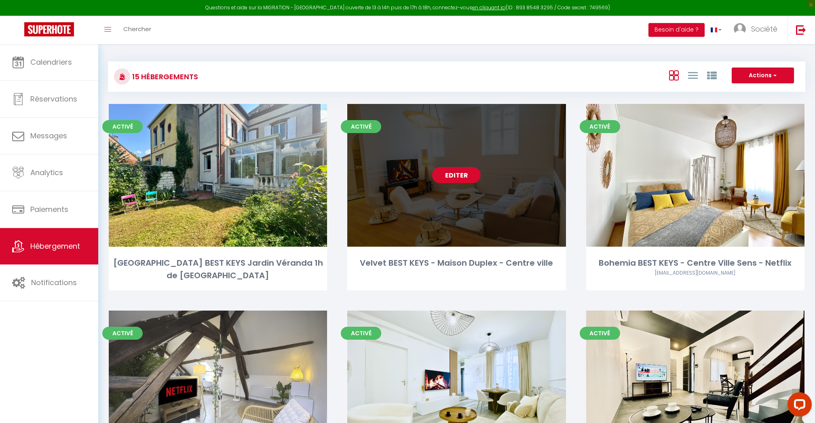
click at [454, 177] on link "Editer" at bounding box center [456, 175] width 49 height 16
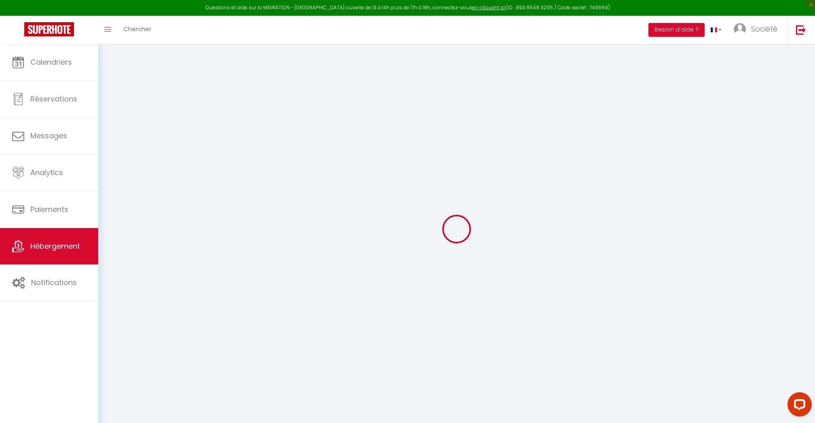
select select "+ 15 %"
select select
checkbox input "false"
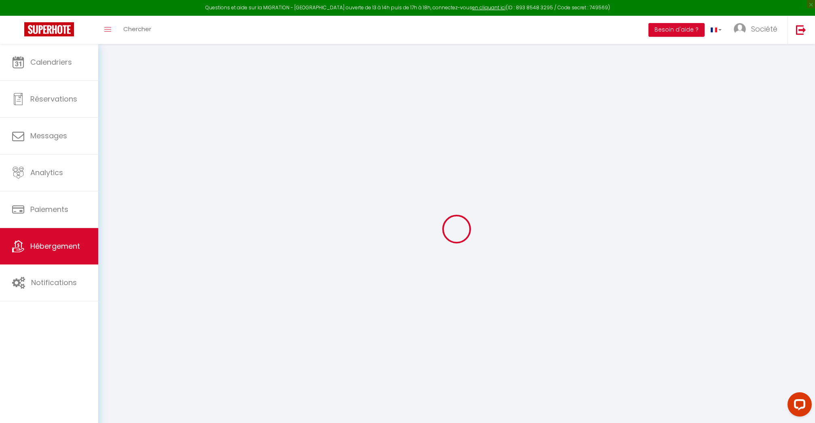
checkbox input "false"
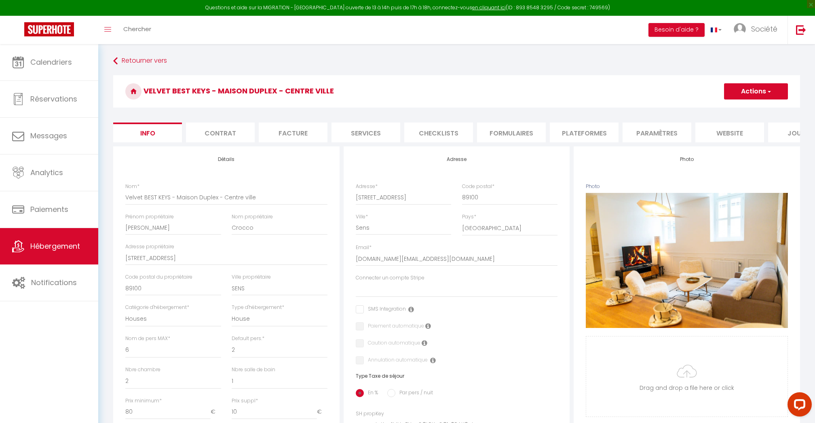
click at [594, 127] on li "Plateformes" at bounding box center [584, 132] width 69 height 20
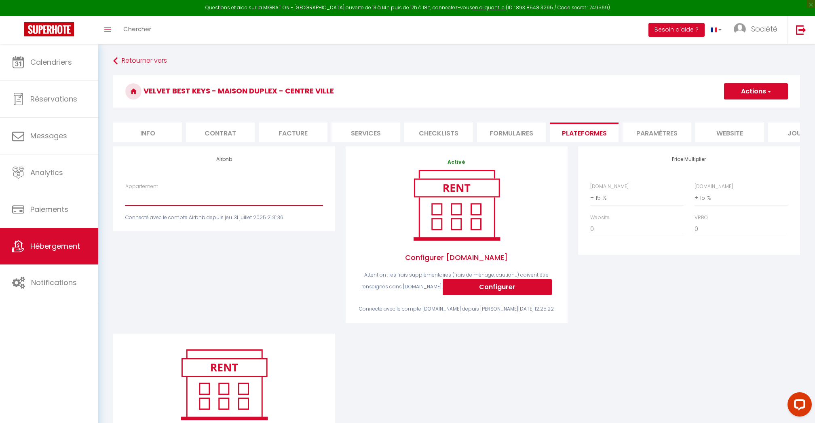
select select "5176-1120144149202441357"
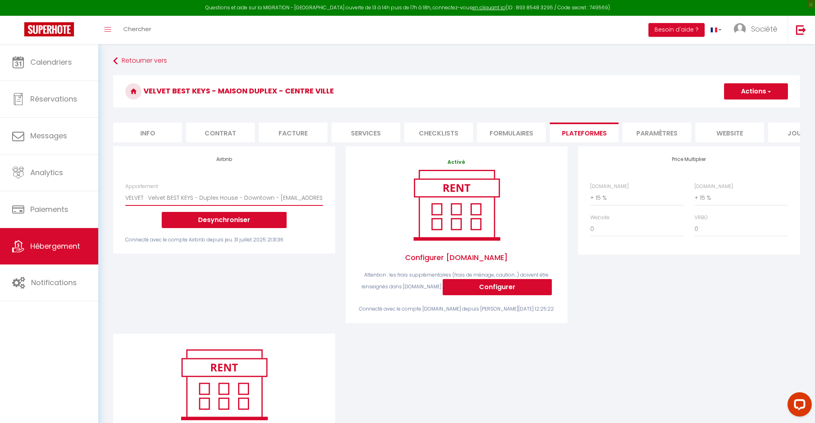
click at [755, 93] on button "Actions" at bounding box center [756, 91] width 64 height 16
click at [749, 106] on link "Enregistrer" at bounding box center [756, 109] width 64 height 11
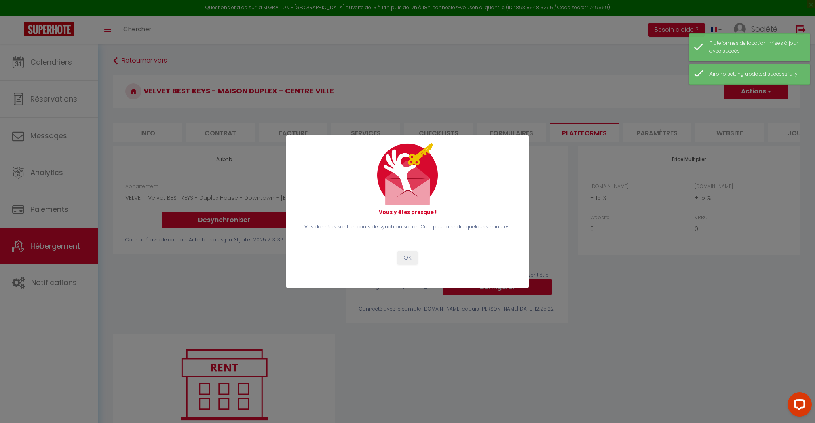
click at [403, 255] on button "OK" at bounding box center [407, 258] width 20 height 14
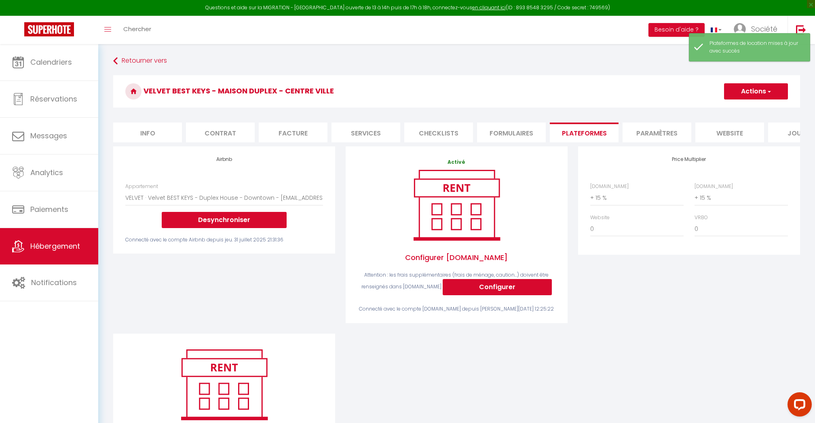
click at [51, 243] on span "Hébergement" at bounding box center [55, 246] width 50 height 10
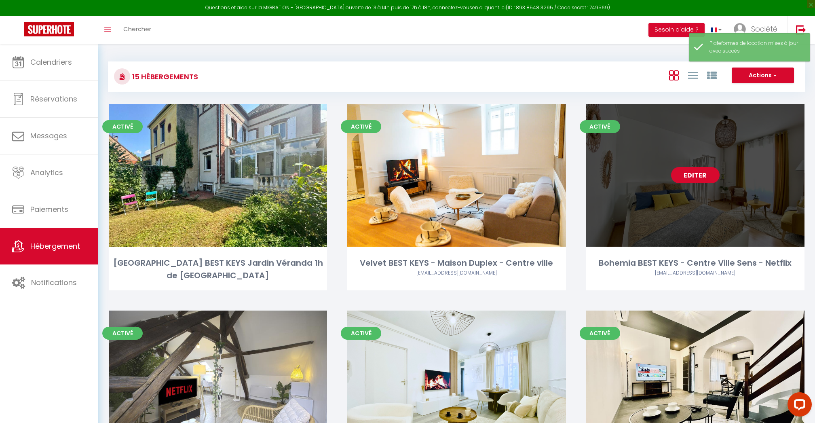
click at [700, 175] on link "Editer" at bounding box center [695, 175] width 49 height 16
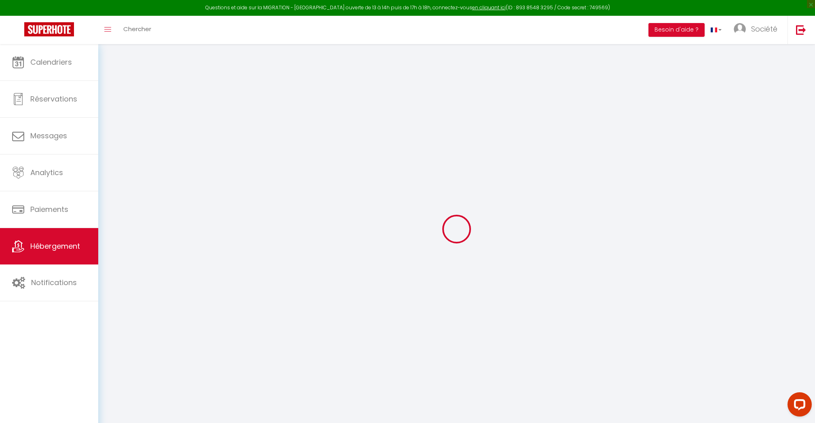
checkbox input "false"
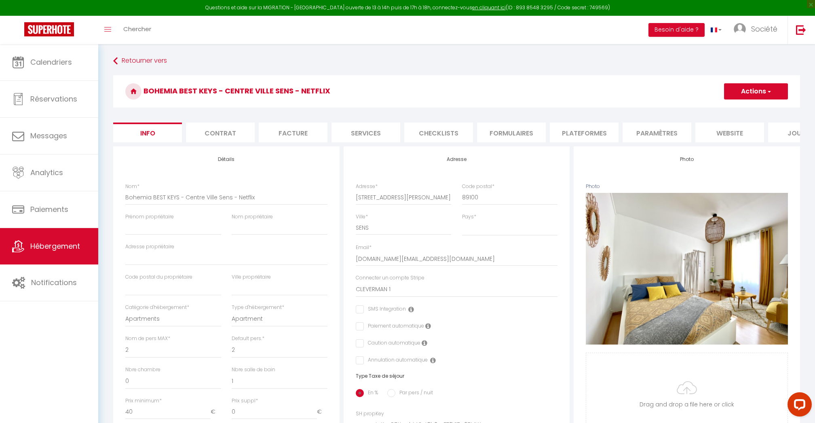
checkbox input "false"
click at [600, 133] on li "Plateformes" at bounding box center [584, 132] width 69 height 20
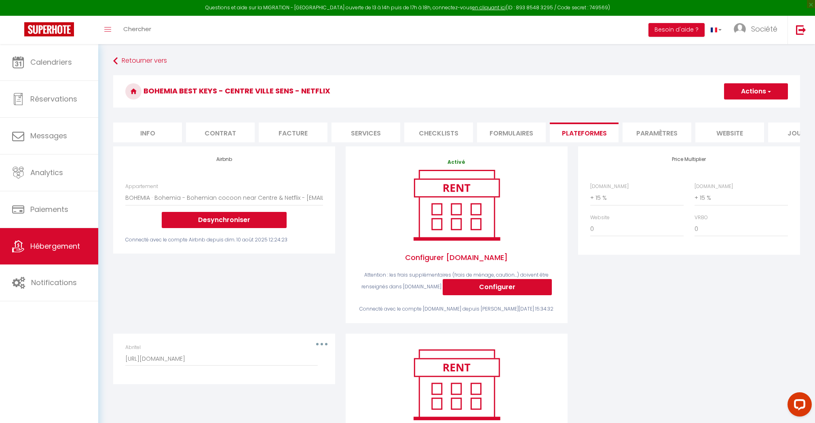
click at [752, 95] on button "Actions" at bounding box center [756, 91] width 64 height 16
click at [741, 112] on link "Enregistrer" at bounding box center [756, 109] width 64 height 11
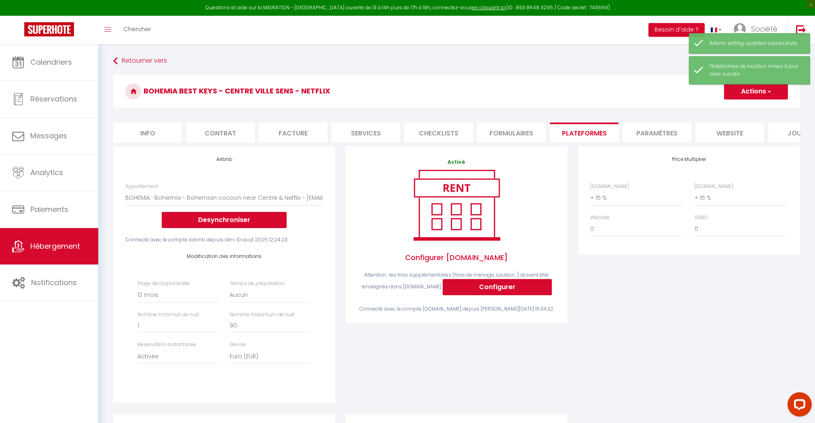
click at [53, 247] on span "Hébergement" at bounding box center [55, 246] width 50 height 10
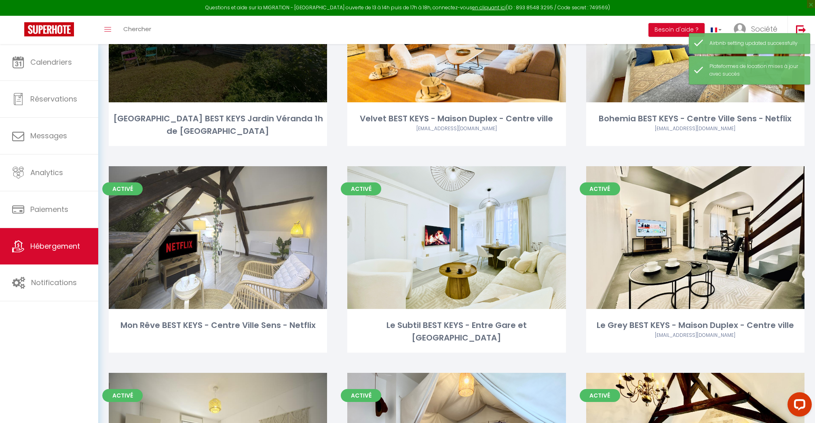
scroll to position [201, 0]
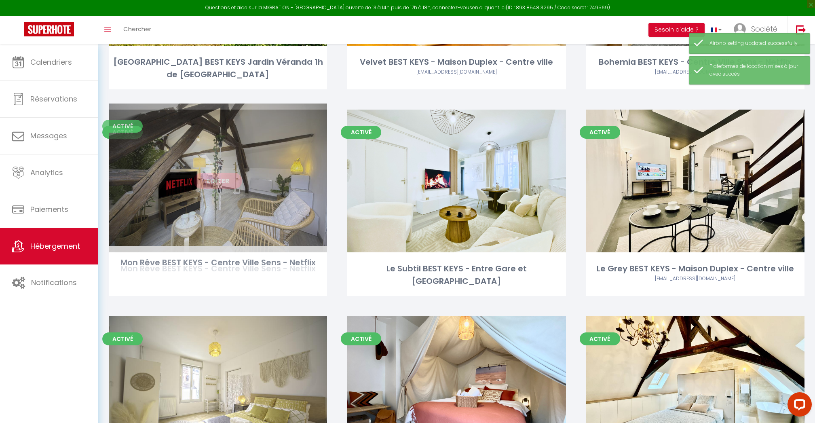
click at [213, 176] on link "Editer" at bounding box center [218, 181] width 49 height 16
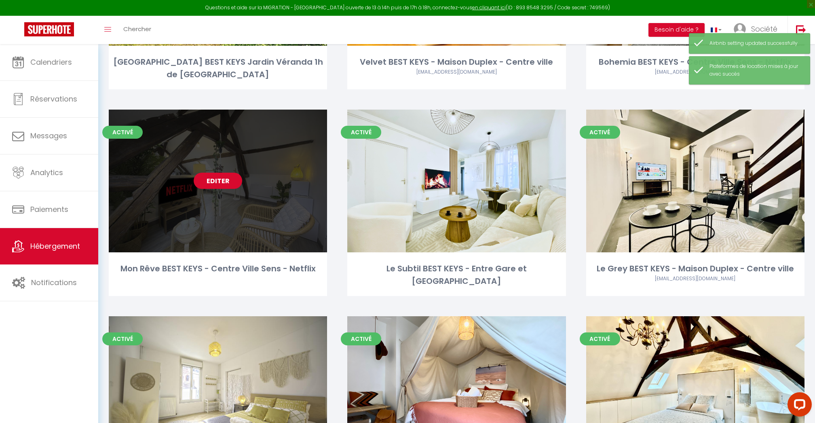
click at [213, 176] on link "Editer" at bounding box center [218, 181] width 49 height 16
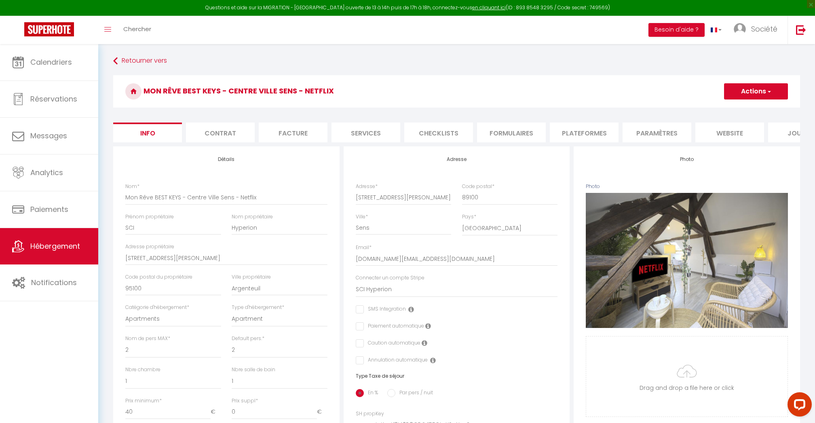
click at [498, 131] on li "Formulaires" at bounding box center [511, 132] width 69 height 20
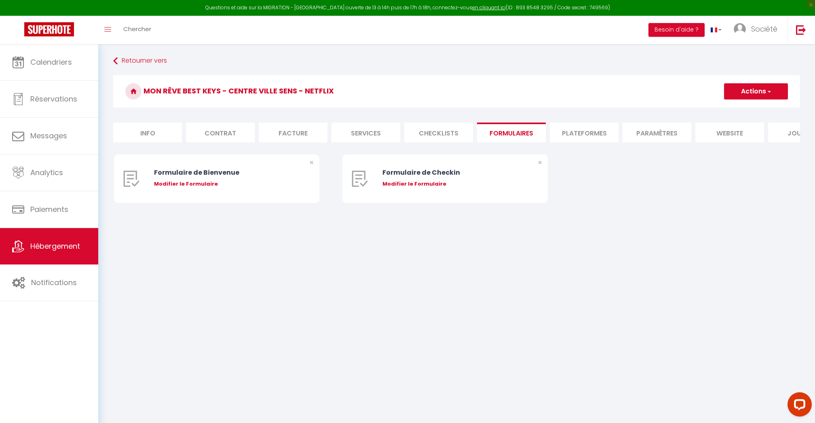
click at [583, 131] on li "Plateformes" at bounding box center [584, 132] width 69 height 20
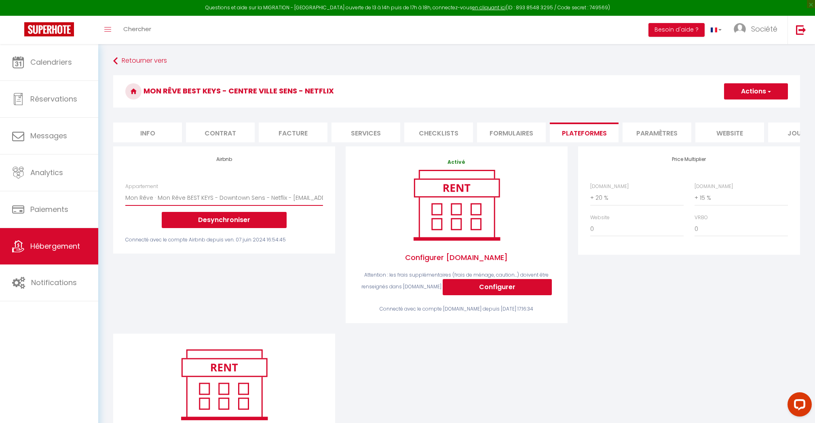
click at [742, 96] on button "Actions" at bounding box center [756, 91] width 64 height 16
click at [743, 110] on link "Enregistrer" at bounding box center [756, 109] width 64 height 11
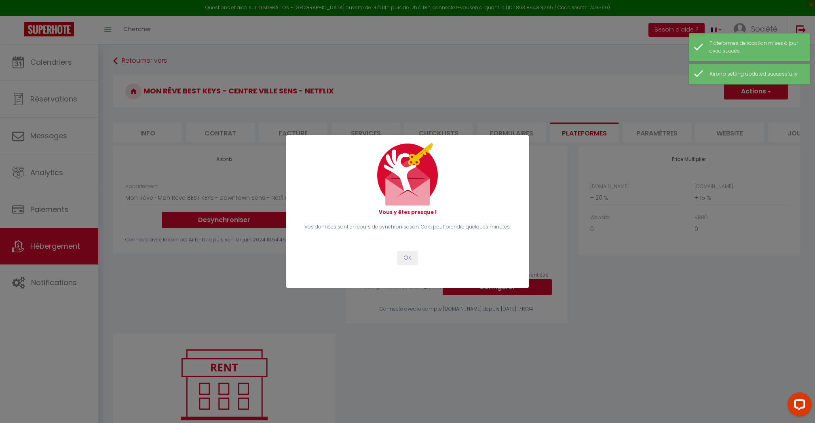
click at [406, 258] on button "OK" at bounding box center [407, 258] width 20 height 14
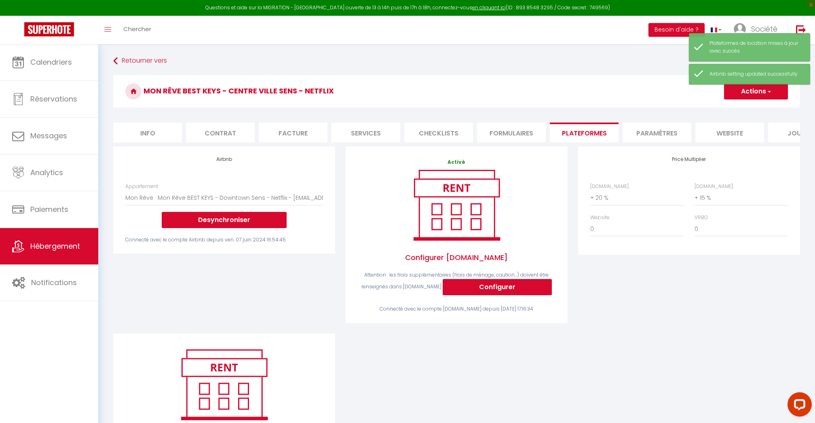
click at [72, 253] on link "Hébergement" at bounding box center [49, 246] width 98 height 36
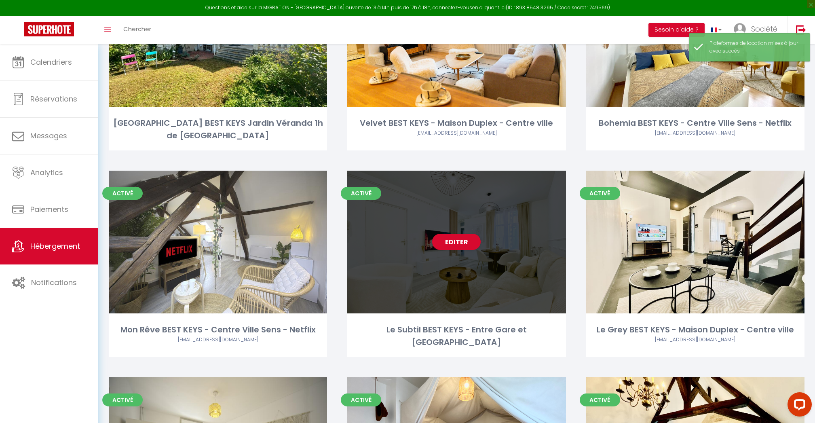
scroll to position [179, 0]
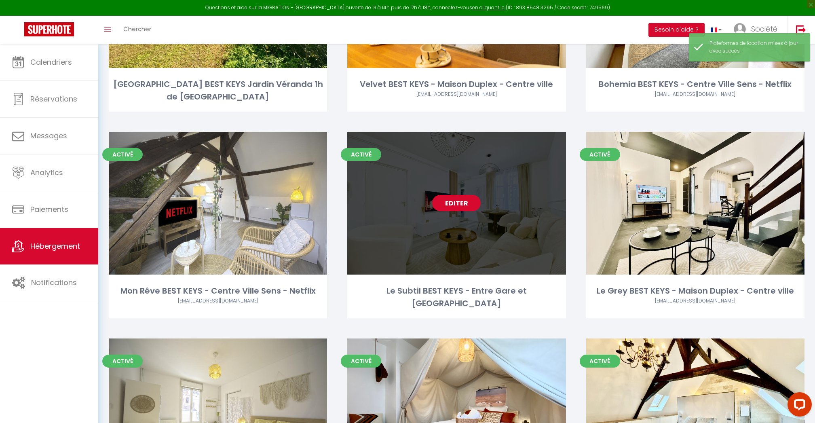
click at [460, 203] on link "Editer" at bounding box center [456, 203] width 49 height 16
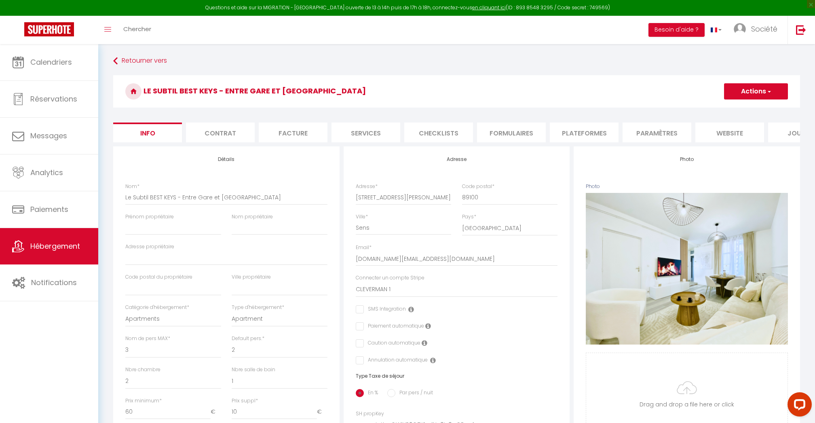
click at [501, 131] on li "Formulaires" at bounding box center [511, 132] width 69 height 20
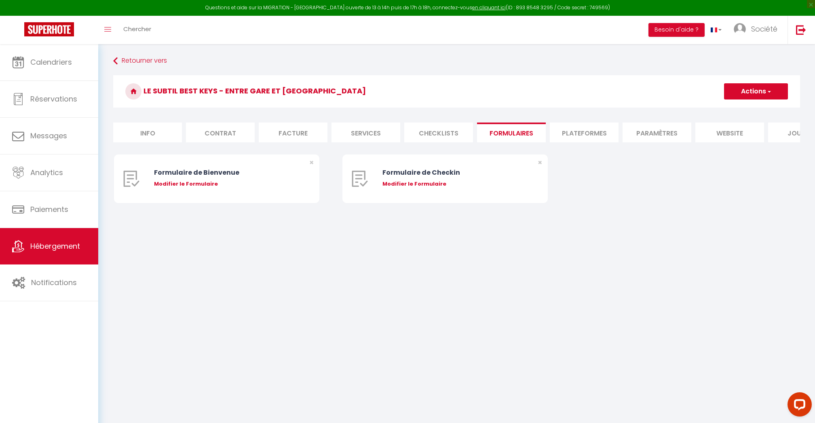
click at [604, 129] on li "Plateformes" at bounding box center [584, 132] width 69 height 20
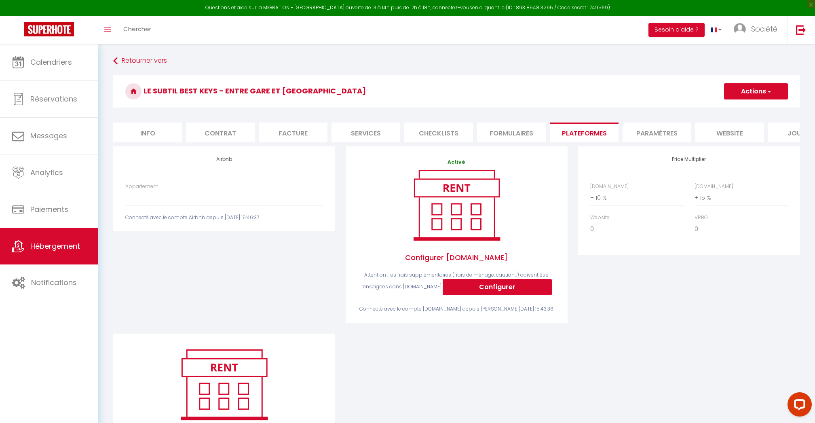
click at [195, 188] on div "Appartement BOHEMIA · Bohemia - Bohemian cocoon near Centre & Netflix - contact…" at bounding box center [224, 194] width 198 height 23
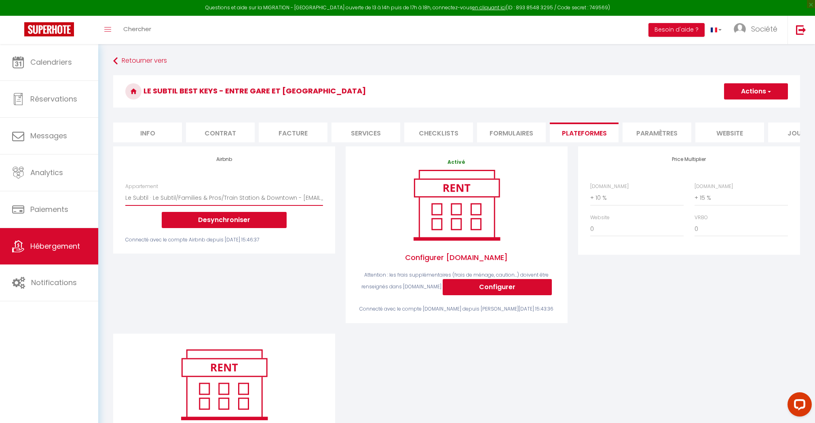
click at [748, 95] on button "Actions" at bounding box center [756, 91] width 64 height 16
click at [749, 112] on link "Enregistrer" at bounding box center [756, 109] width 64 height 11
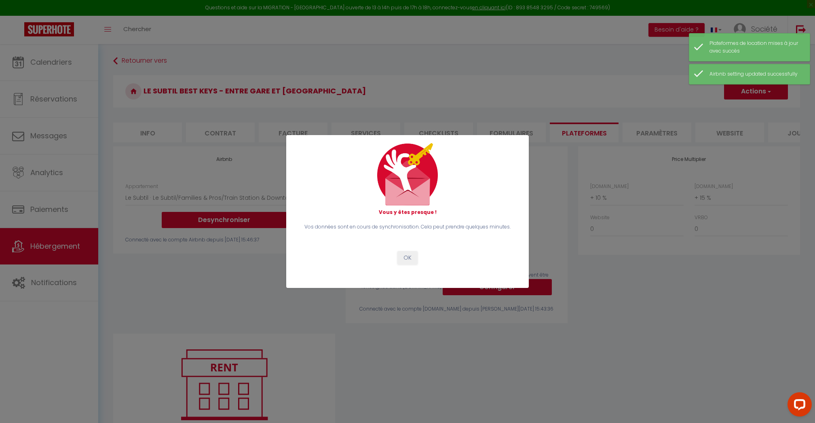
click at [407, 260] on button "OK" at bounding box center [407, 258] width 20 height 14
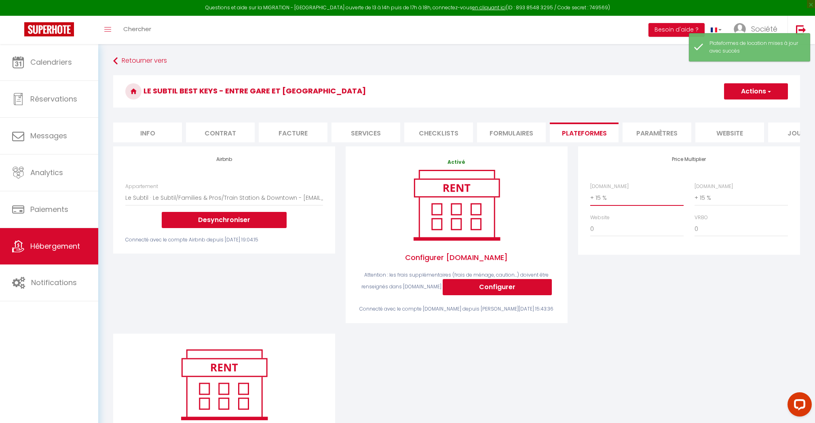
click at [759, 95] on button "Actions" at bounding box center [756, 91] width 64 height 16
click at [754, 113] on link "Enregistrer" at bounding box center [756, 109] width 64 height 11
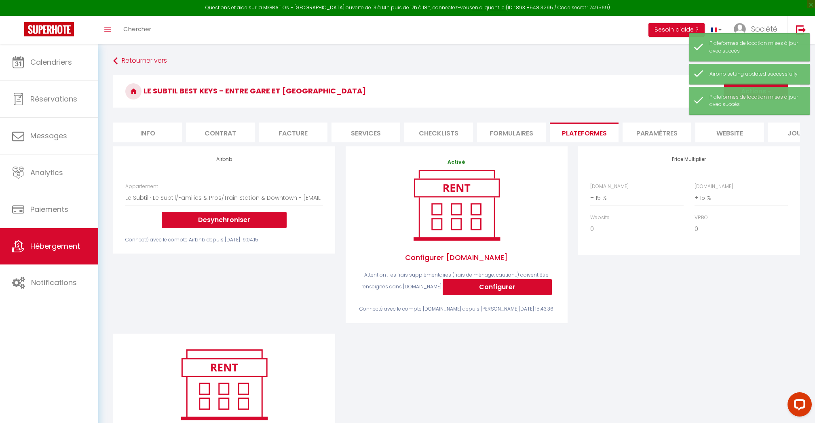
click at [54, 240] on link "Hébergement" at bounding box center [49, 246] width 98 height 36
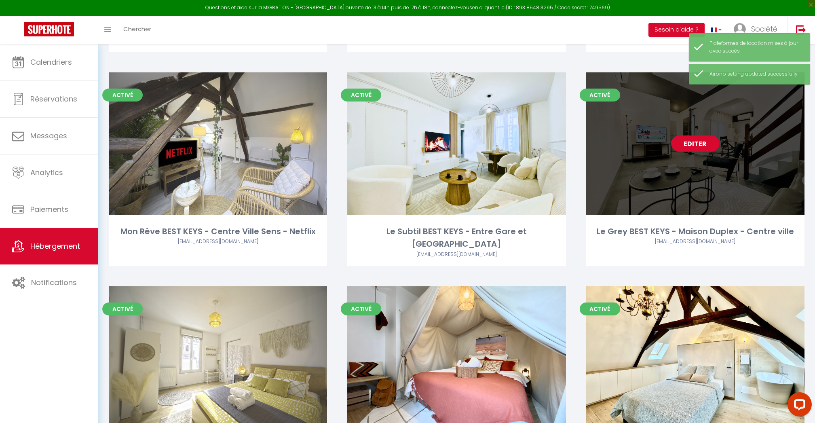
scroll to position [169, 0]
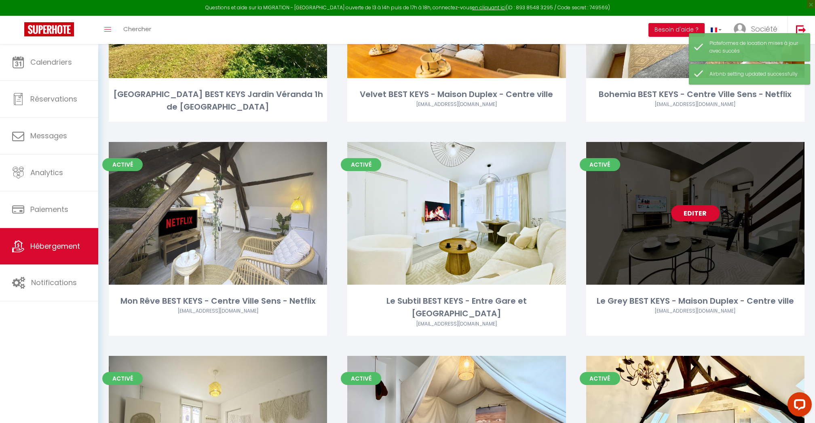
click at [694, 205] on link "Editer" at bounding box center [695, 213] width 49 height 16
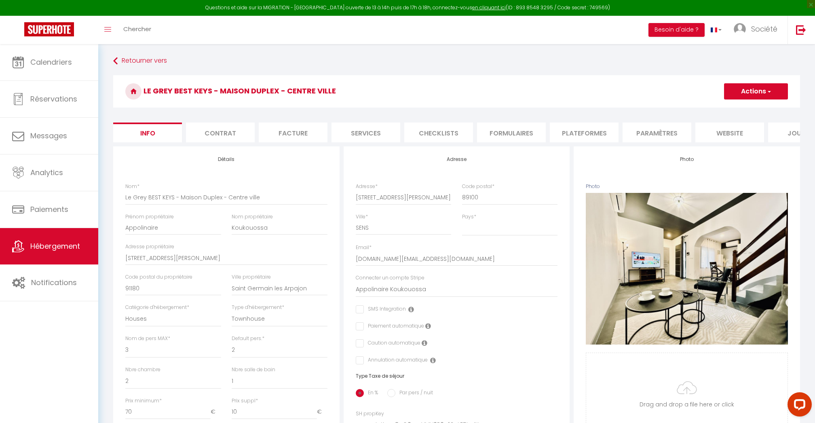
click at [587, 129] on li "Plateformes" at bounding box center [584, 132] width 69 height 20
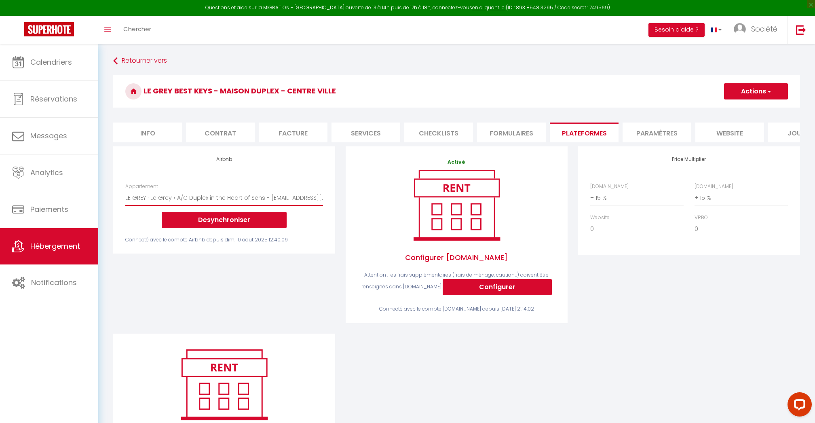
click at [749, 91] on button "Actions" at bounding box center [756, 91] width 64 height 16
click at [748, 108] on link "Enregistrer" at bounding box center [756, 109] width 64 height 11
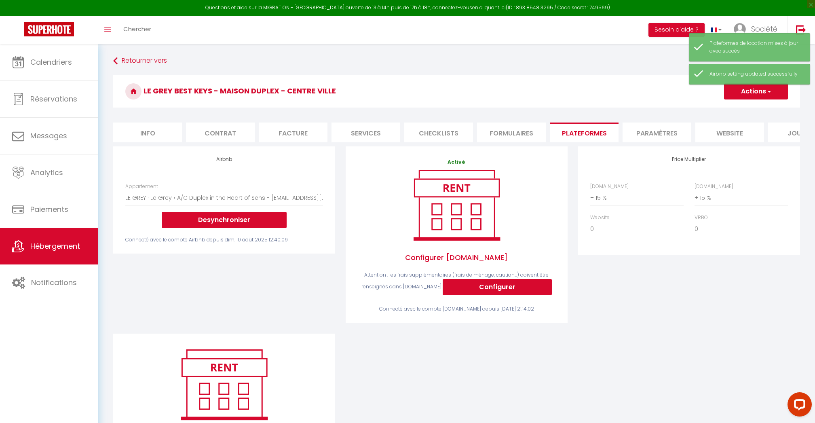
click at [64, 241] on span "Hébergement" at bounding box center [55, 246] width 50 height 10
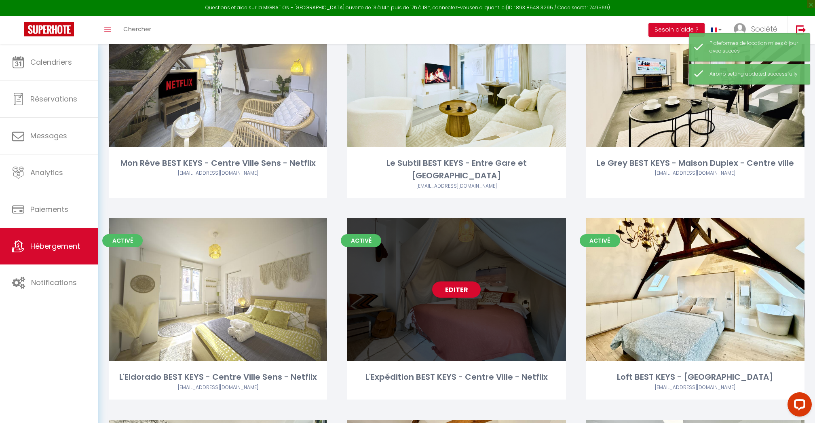
scroll to position [311, 0]
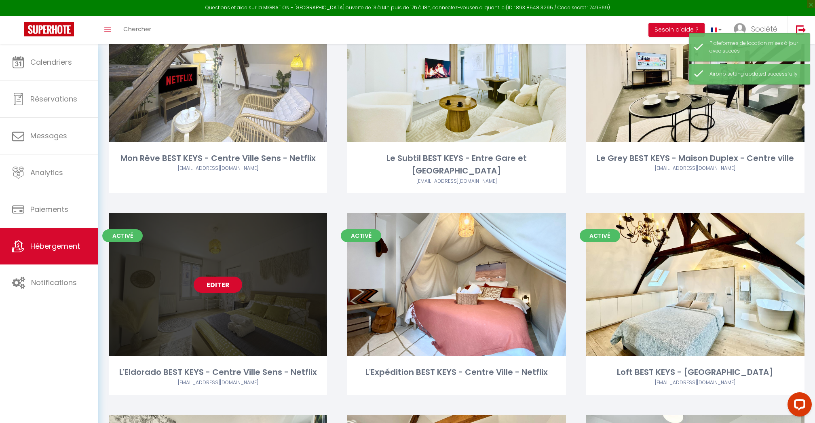
click at [230, 277] on link "Editer" at bounding box center [218, 285] width 49 height 16
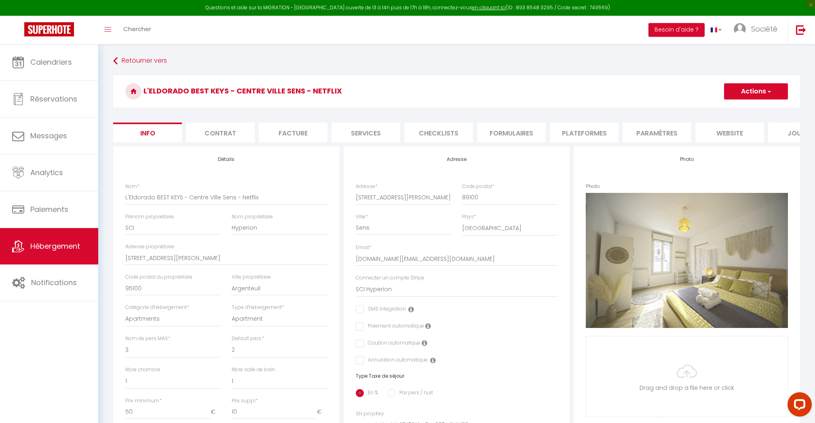
click at [581, 134] on li "Plateformes" at bounding box center [584, 132] width 69 height 20
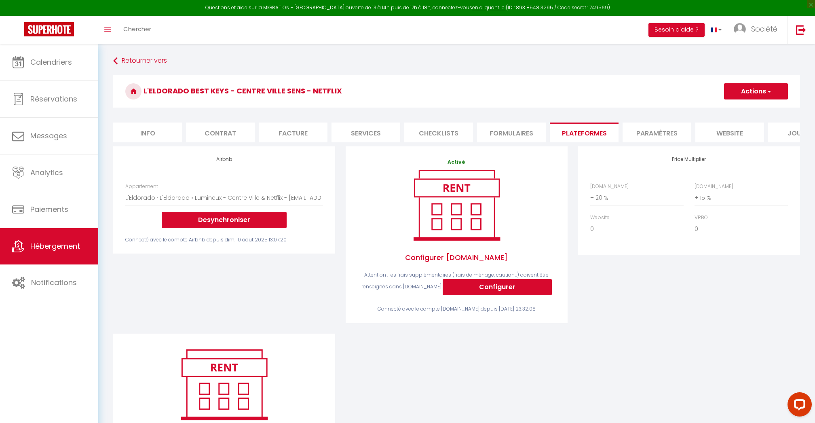
click at [744, 89] on button "Actions" at bounding box center [756, 91] width 64 height 16
click at [744, 110] on link "Enregistrer" at bounding box center [756, 109] width 64 height 11
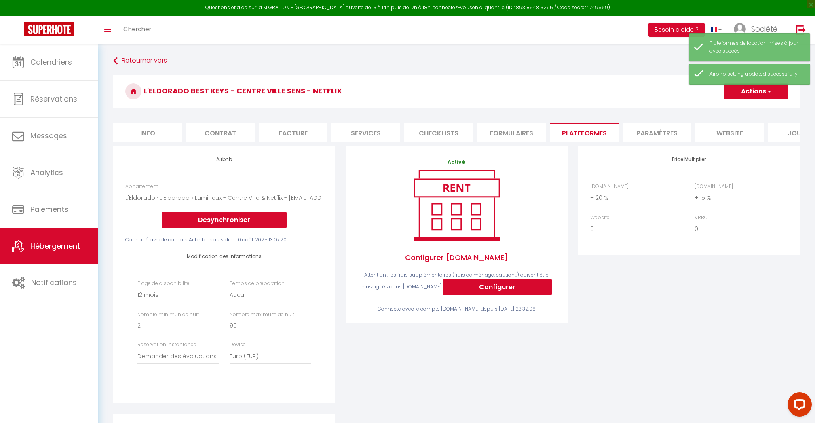
click at [31, 246] on span "Hébergement" at bounding box center [55, 246] width 50 height 10
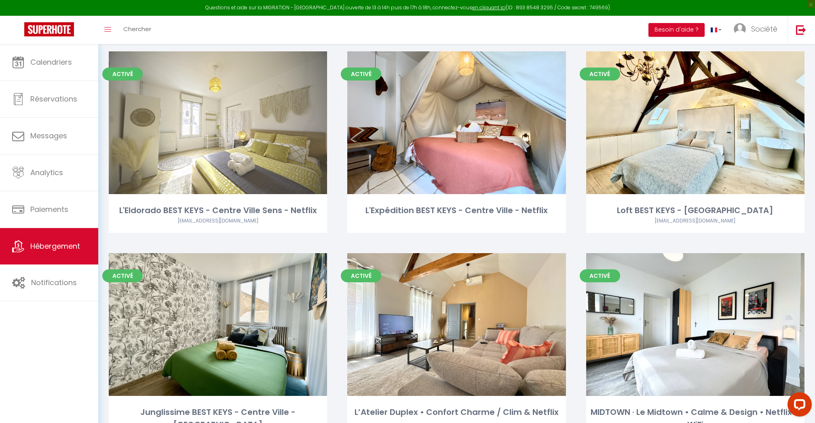
scroll to position [474, 0]
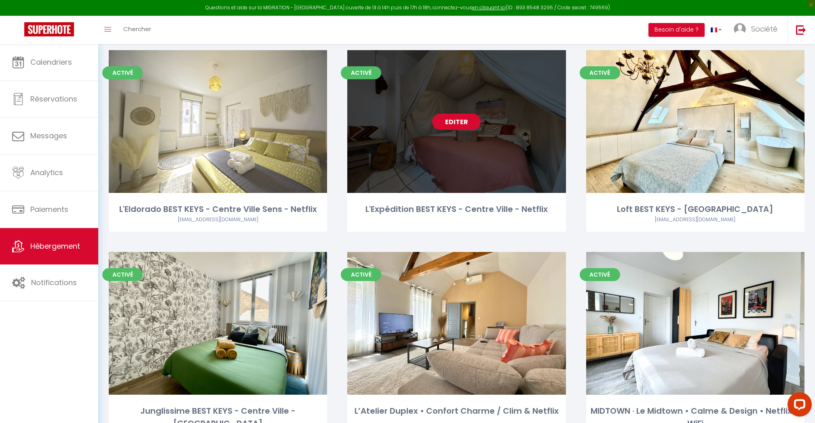
click at [441, 114] on link "Editer" at bounding box center [456, 122] width 49 height 16
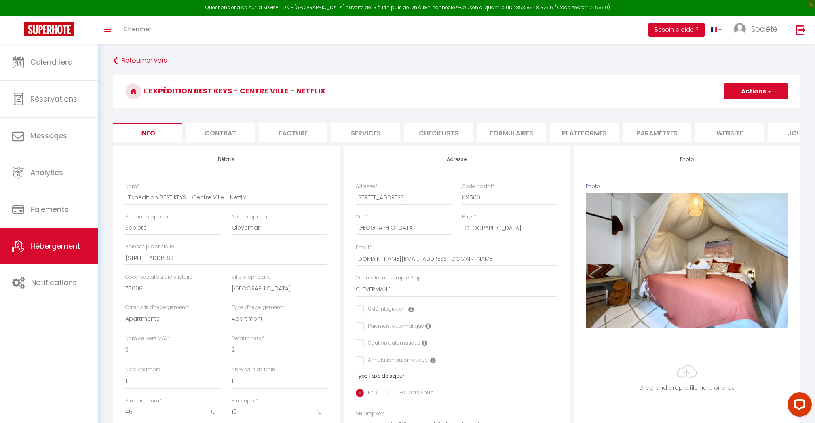
click at [524, 133] on li "Formulaires" at bounding box center [511, 132] width 69 height 20
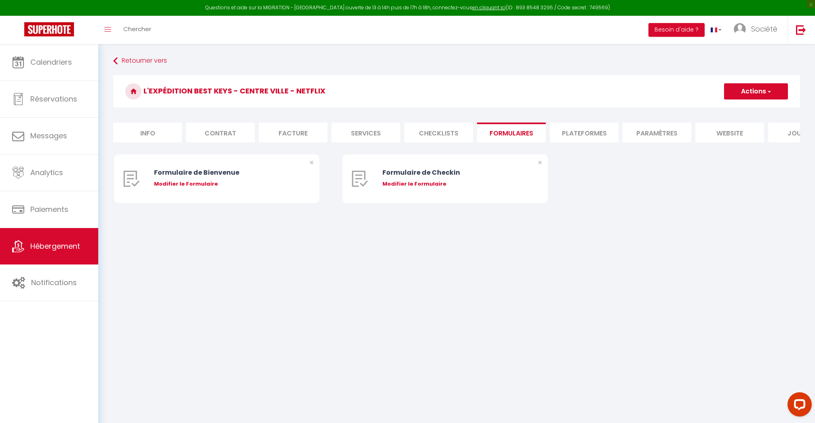
click at [578, 135] on li "Plateformes" at bounding box center [584, 132] width 69 height 20
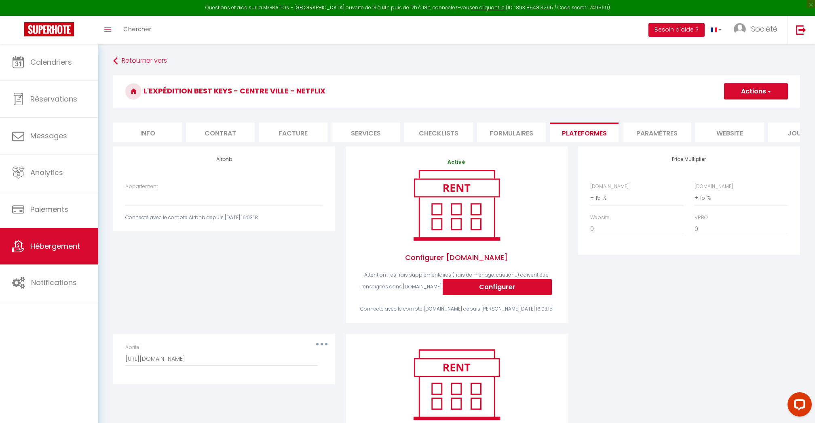
click at [758, 95] on button "Actions" at bounding box center [756, 91] width 64 height 16
click at [752, 107] on link "Enregistrer" at bounding box center [756, 109] width 64 height 11
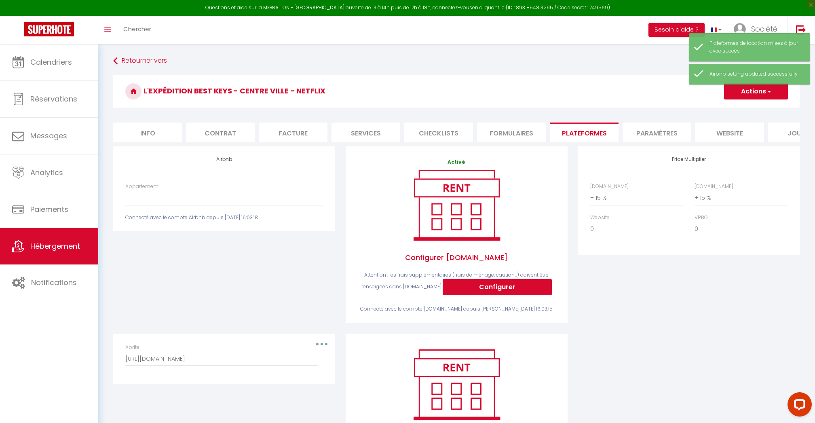
click at [70, 245] on span "Hébergement" at bounding box center [55, 246] width 50 height 10
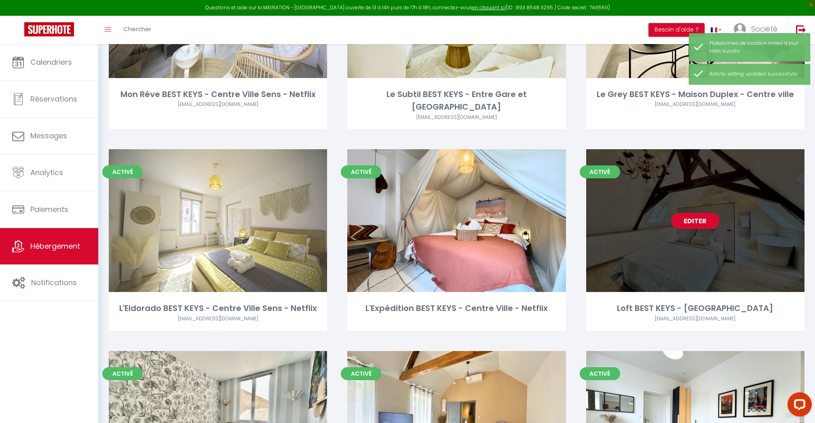
scroll to position [377, 0]
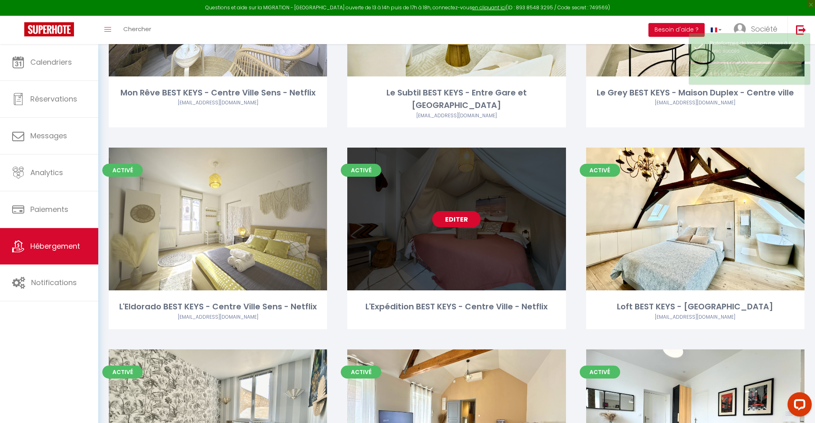
click at [450, 211] on link "Editer" at bounding box center [456, 219] width 49 height 16
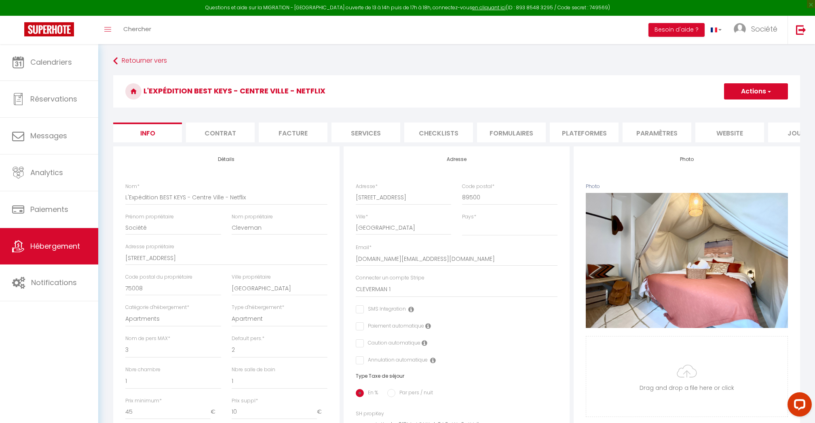
click at [577, 137] on li "Plateformes" at bounding box center [584, 132] width 69 height 20
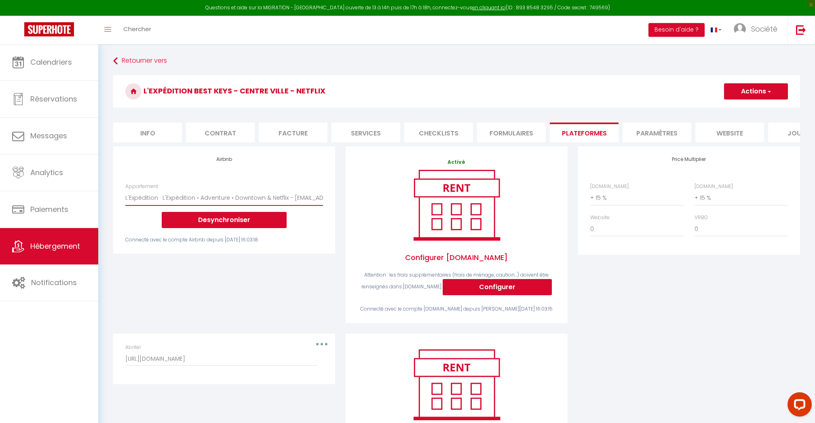
click at [749, 87] on button "Actions" at bounding box center [756, 91] width 64 height 16
click at [747, 111] on link "Enregistrer" at bounding box center [756, 109] width 64 height 11
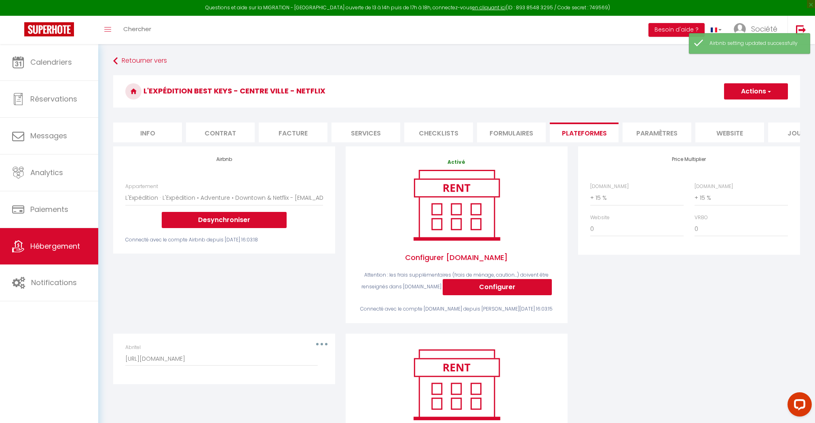
click at [45, 239] on link "Hébergement" at bounding box center [49, 246] width 98 height 36
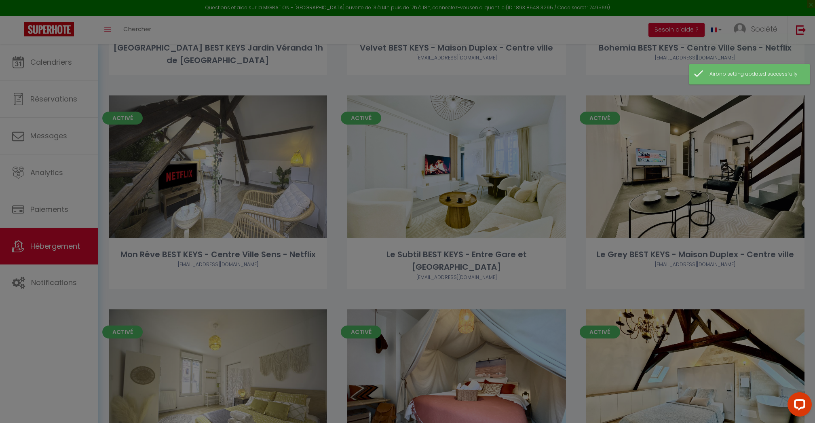
scroll to position [453, 0]
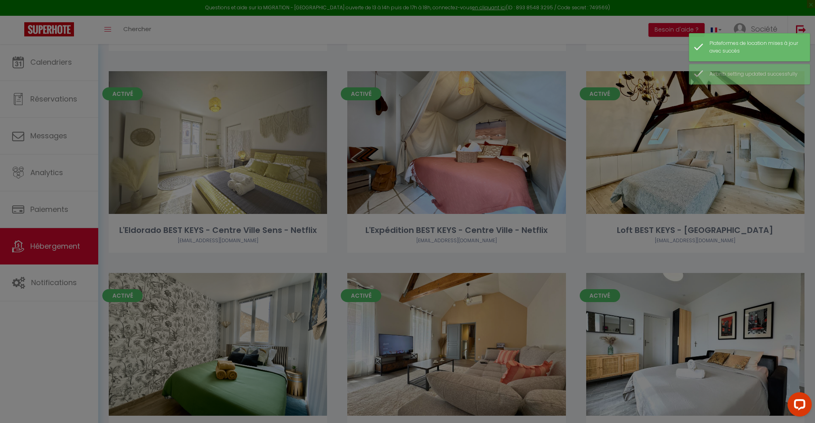
click at [451, 252] on div at bounding box center [407, 211] width 815 height 423
click at [304, 281] on div at bounding box center [407, 211] width 815 height 423
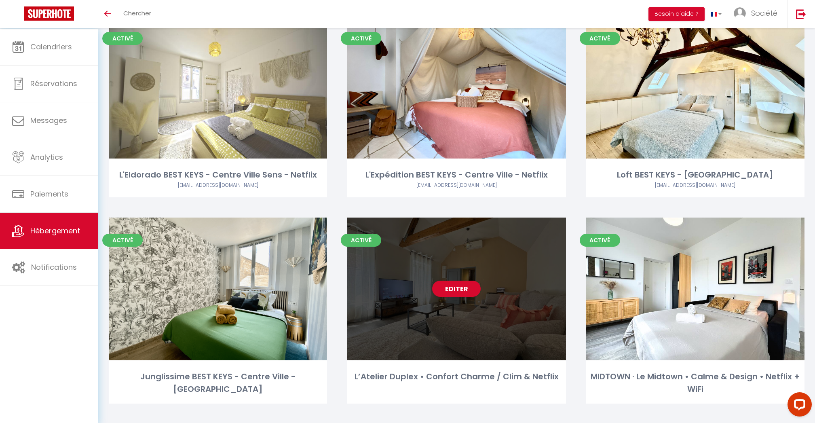
scroll to position [496, 0]
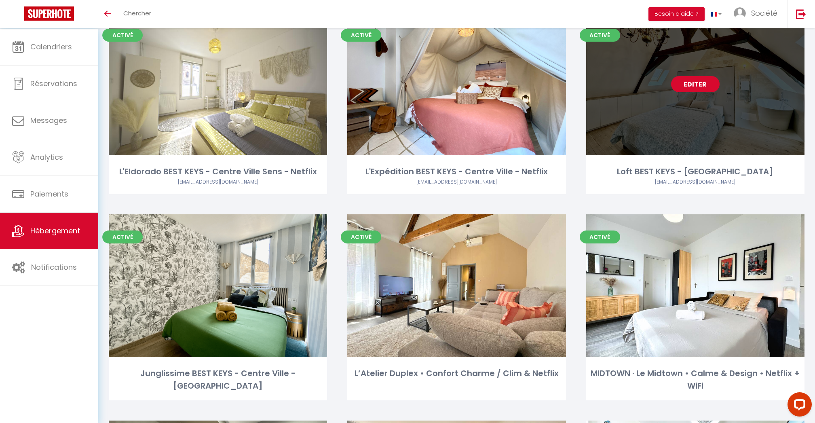
click at [698, 76] on link "Editer" at bounding box center [695, 84] width 49 height 16
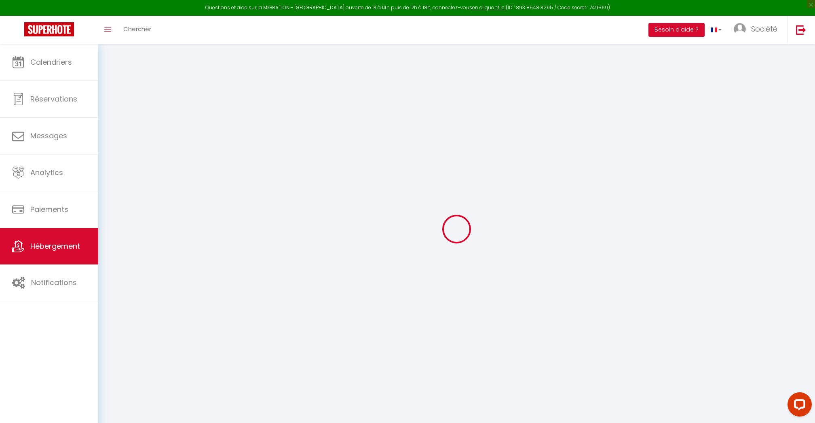
select select "+ 15 %"
select select
checkbox input "false"
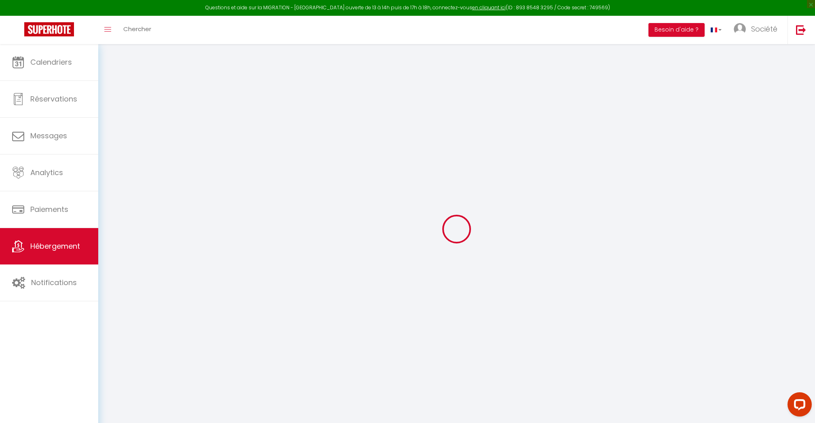
checkbox input "false"
select select "5176-1139648027909606881"
select select "180"
select select "well_reviewed_guests"
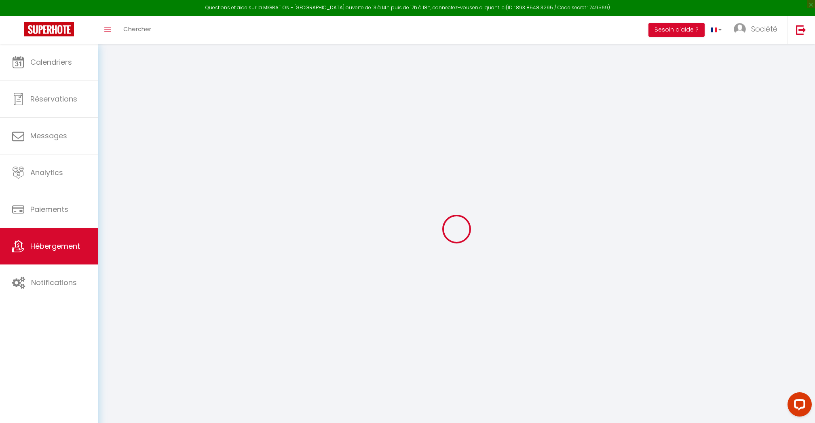
select select "EUR"
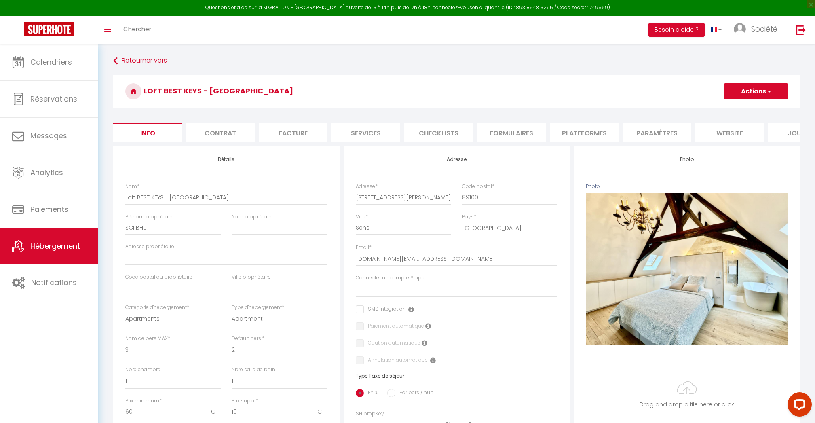
click at [558, 138] on li "Plateformes" at bounding box center [584, 132] width 69 height 20
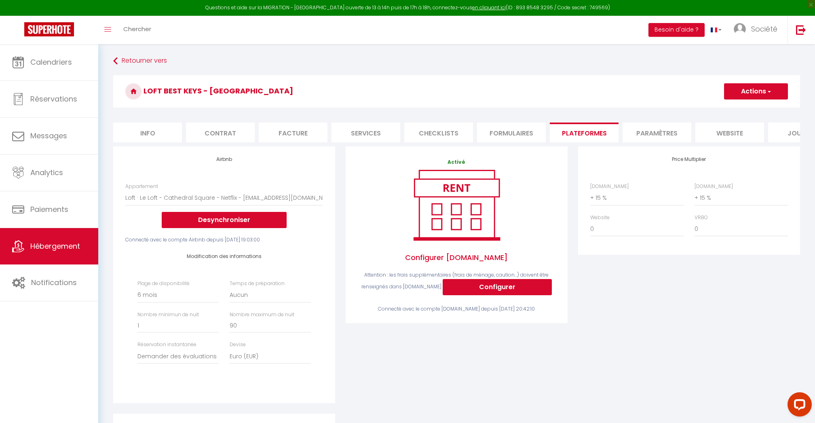
click at [496, 287] on button "Configurer" at bounding box center [497, 287] width 109 height 16
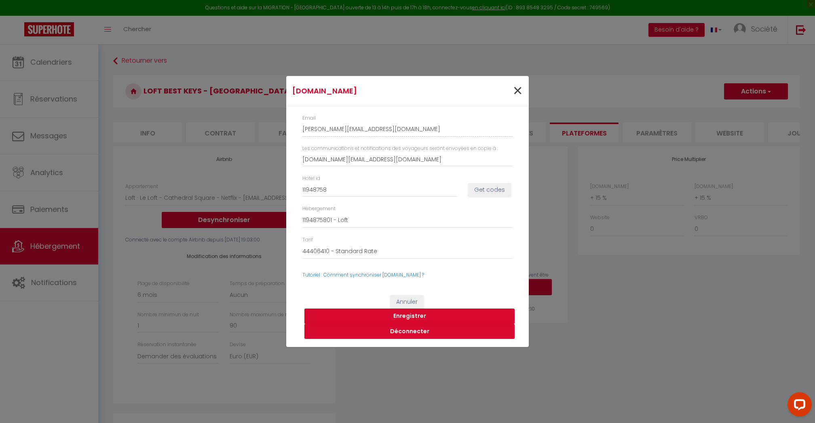
click at [516, 90] on span "×" at bounding box center [518, 91] width 10 height 24
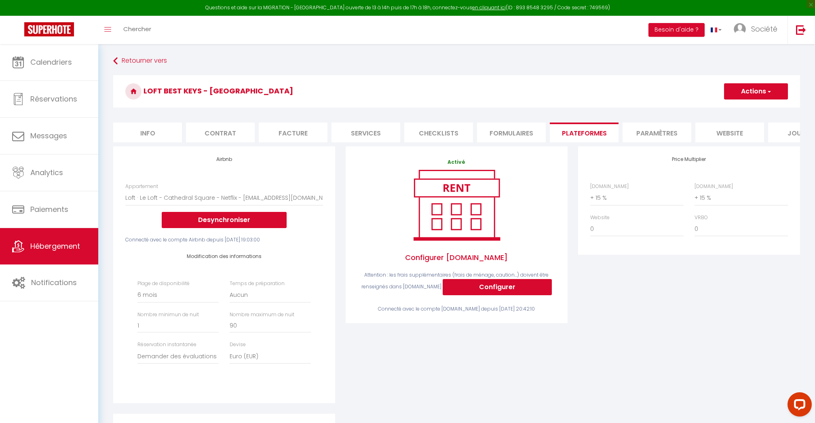
click at [78, 246] on span "Hébergement" at bounding box center [55, 246] width 50 height 10
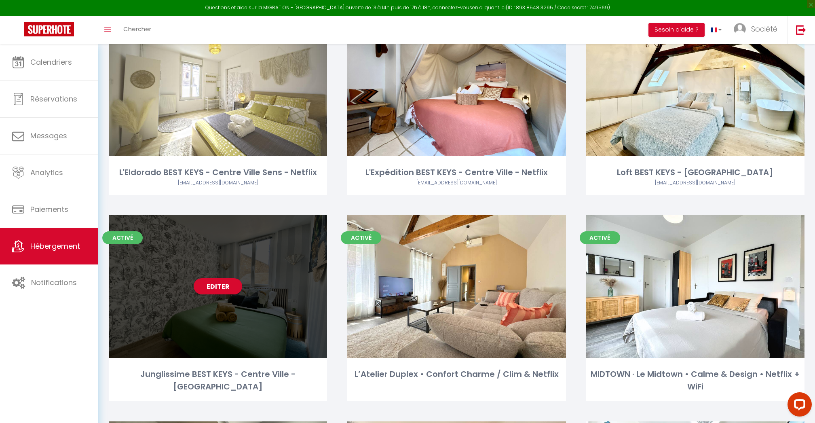
scroll to position [525, 0]
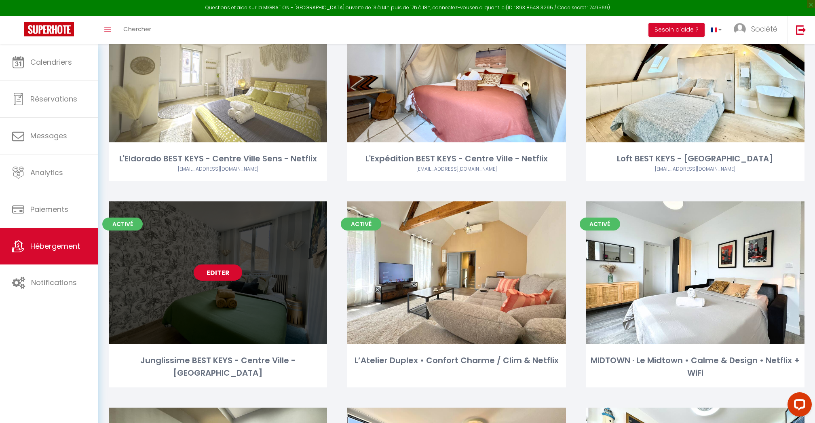
click at [217, 264] on link "Editer" at bounding box center [218, 272] width 49 height 16
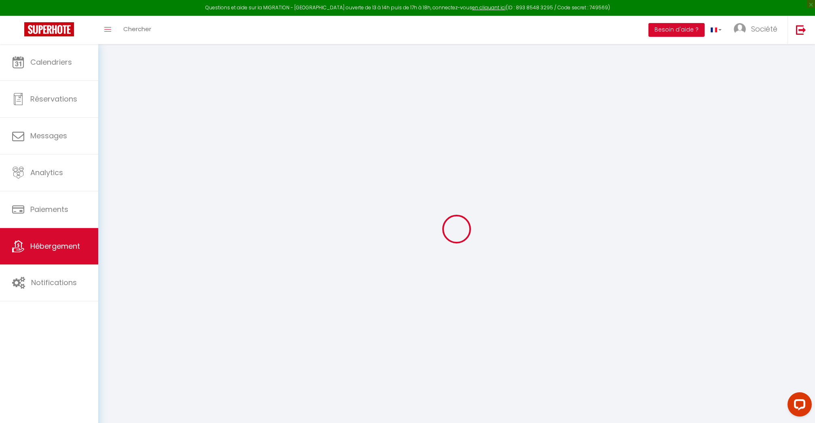
select select "+ 15 %"
select select
checkbox input "false"
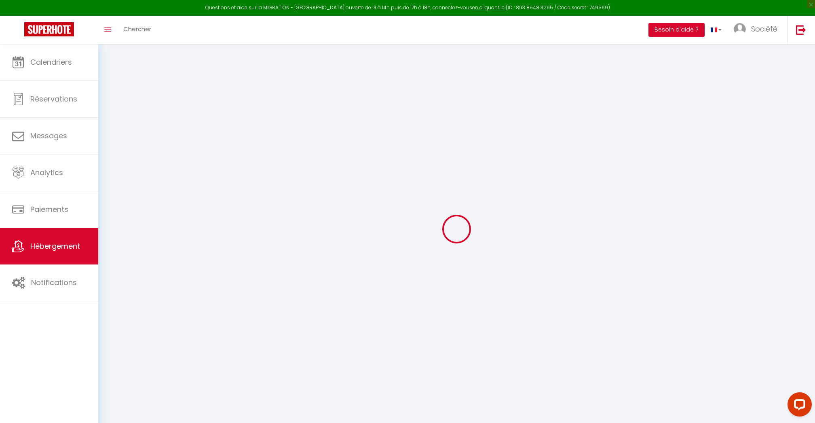
checkbox input "false"
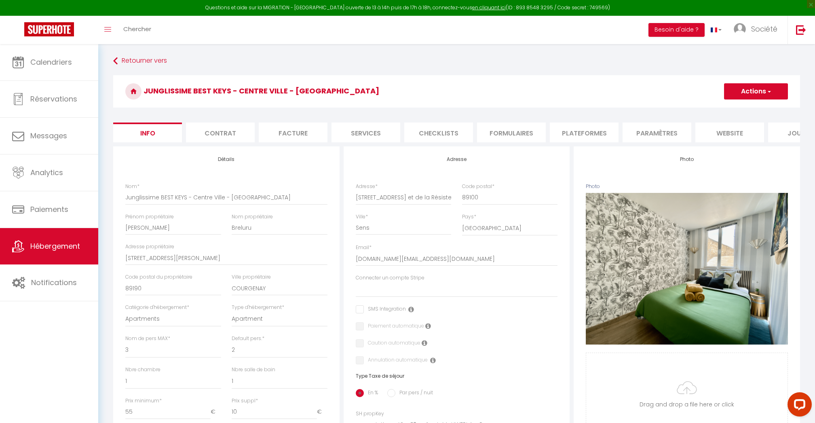
click at [592, 135] on li "Plateformes" at bounding box center [584, 132] width 69 height 20
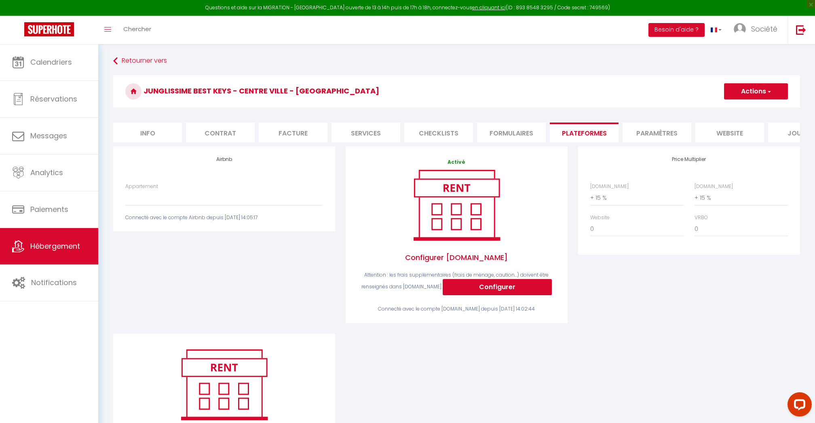
click at [58, 239] on link "Hébergement" at bounding box center [49, 246] width 98 height 36
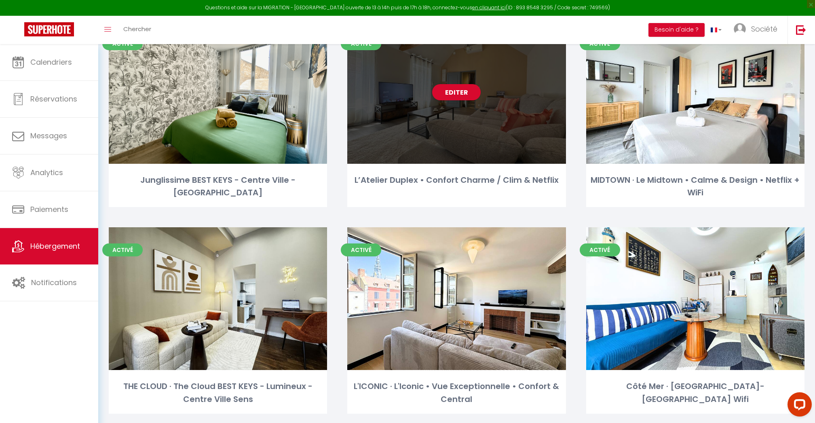
scroll to position [598, 0]
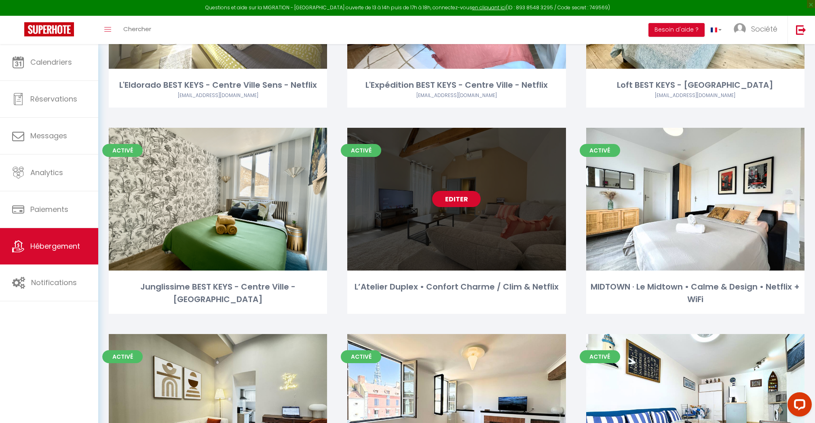
click at [468, 191] on link "Editer" at bounding box center [456, 199] width 49 height 16
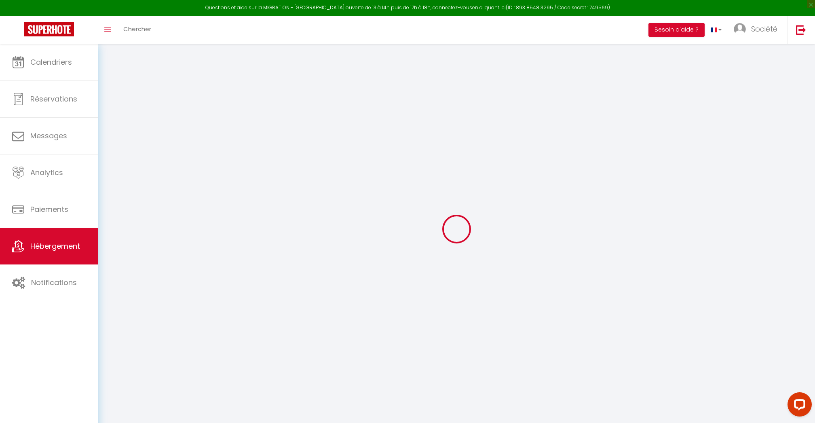
select select "+ 15 %"
checkbox input "false"
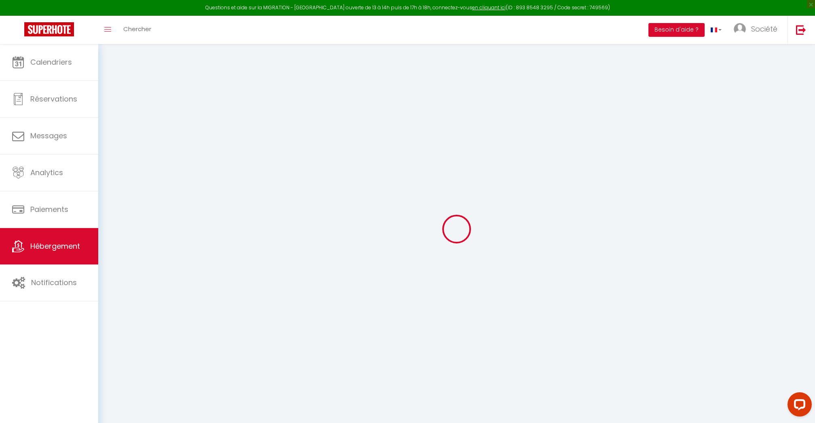
checkbox input "false"
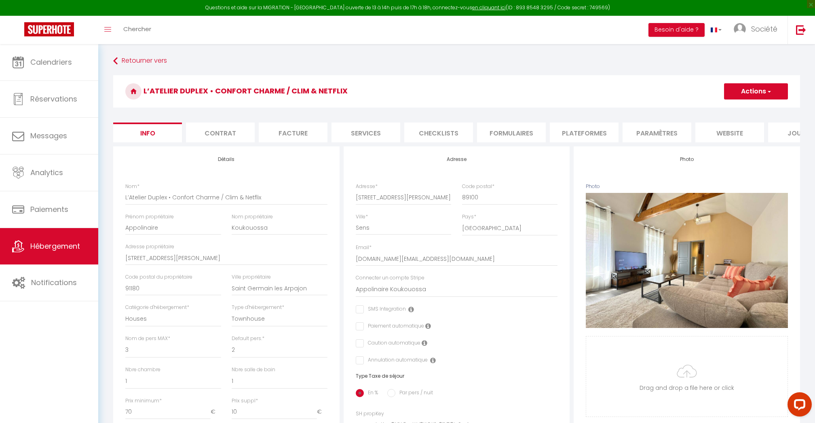
click at [583, 130] on li "Plateformes" at bounding box center [584, 132] width 69 height 20
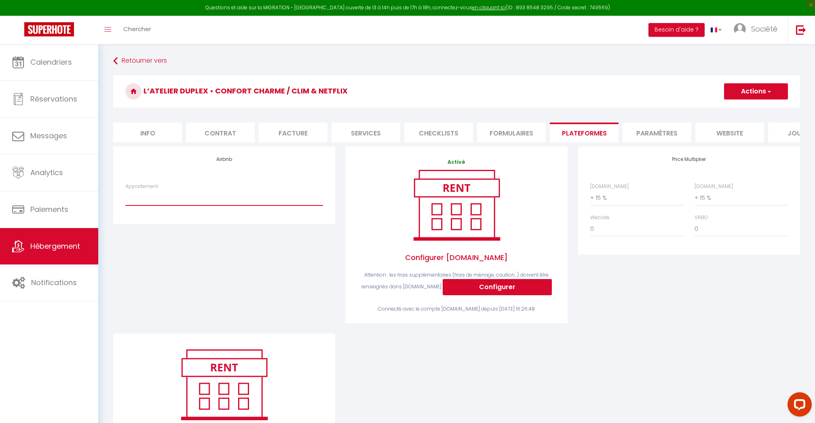
select select "10580-1424614443862912783"
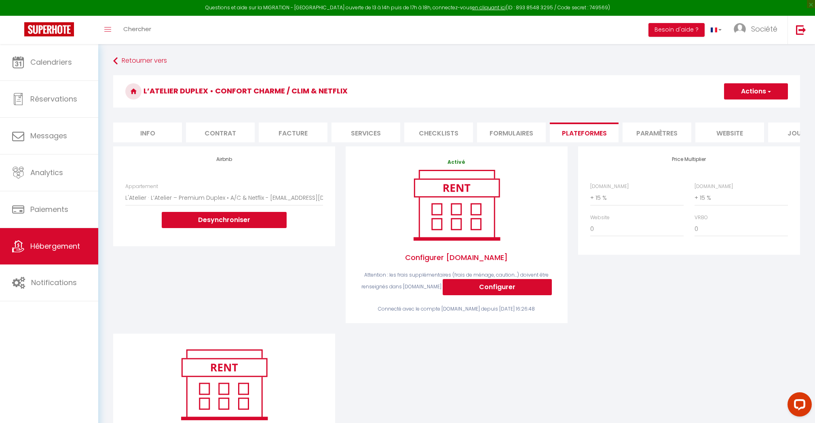
click at [741, 98] on button "Actions" at bounding box center [756, 91] width 64 height 16
click at [743, 103] on ul "Enregistrer" at bounding box center [755, 108] width 65 height 15
click at [747, 90] on button "Actions" at bounding box center [756, 91] width 64 height 16
click at [747, 109] on link "Enregistrer" at bounding box center [756, 109] width 64 height 11
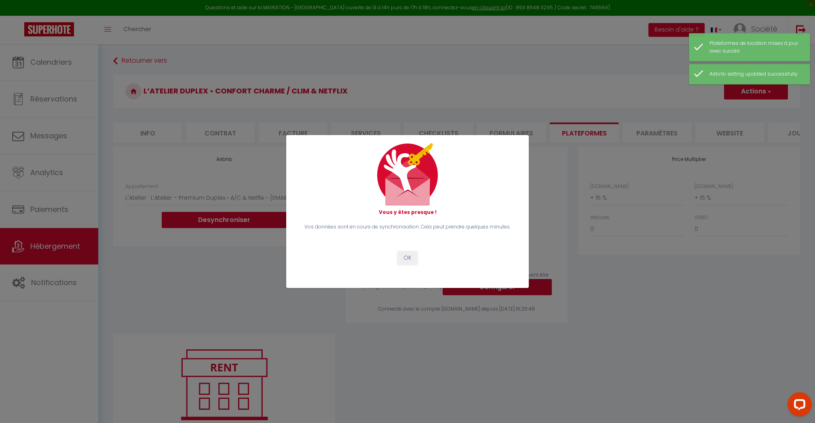
click at [410, 251] on button "OK" at bounding box center [407, 258] width 20 height 14
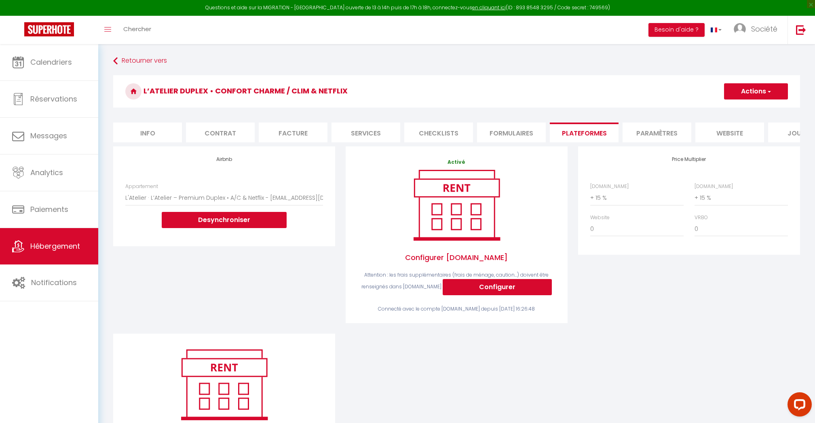
click at [49, 243] on span "Hébergement" at bounding box center [55, 246] width 50 height 10
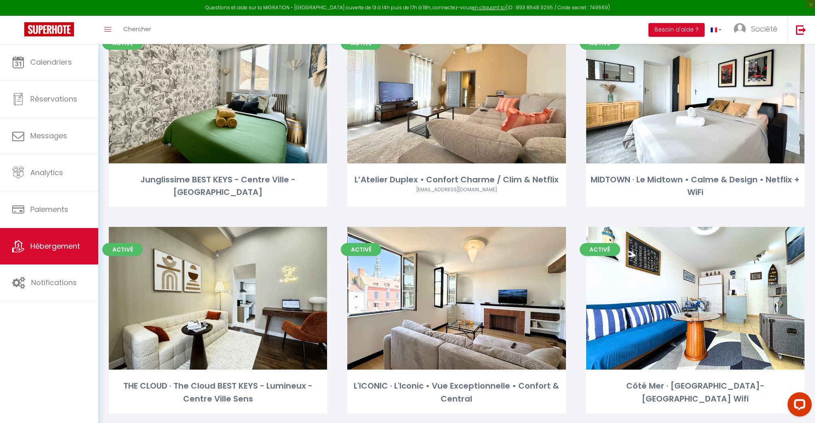
scroll to position [705, 0]
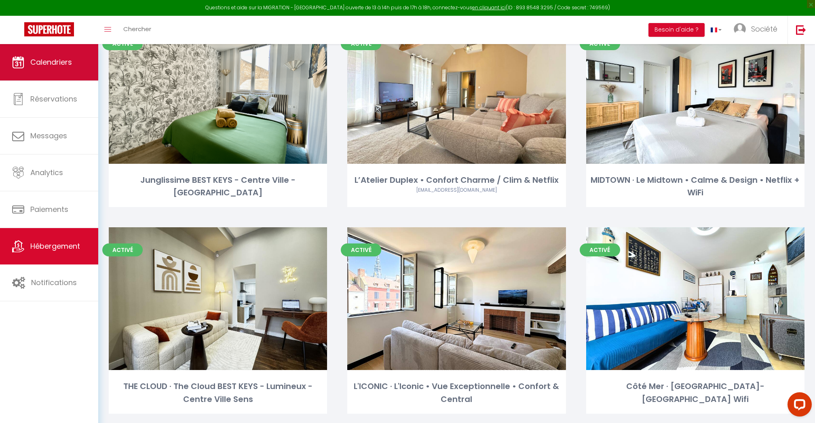
click at [42, 61] on span "Calendriers" at bounding box center [51, 62] width 42 height 10
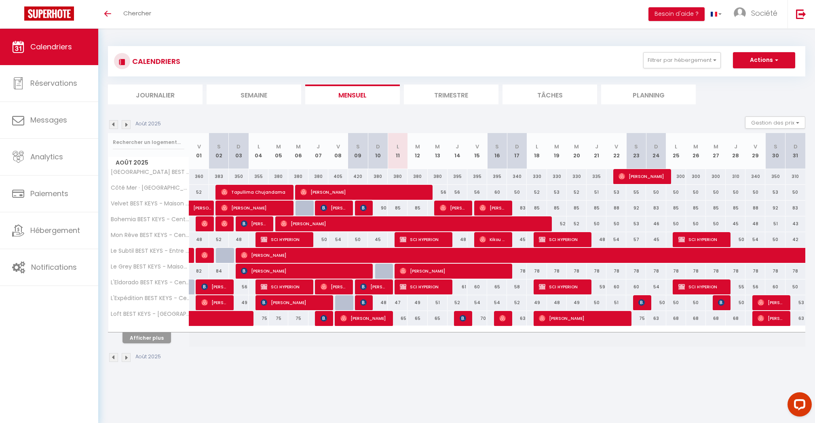
click at [158, 335] on button "Afficher plus" at bounding box center [146, 337] width 49 height 11
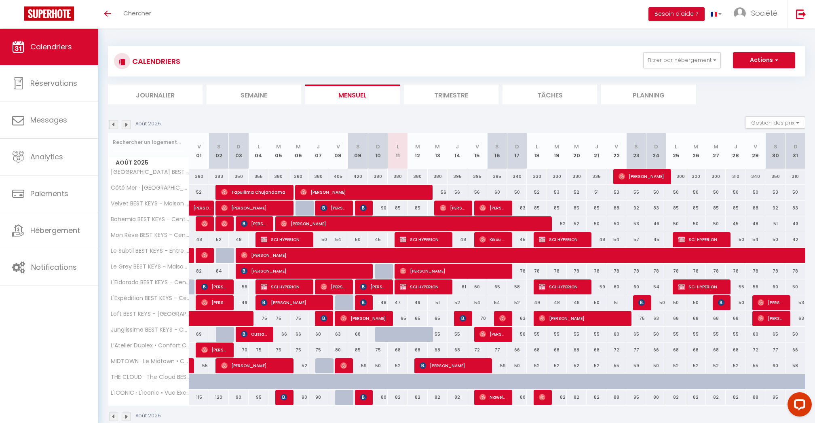
click at [431, 272] on span "[PERSON_NAME]" at bounding box center [453, 270] width 106 height 15
select select "KO"
select select "0"
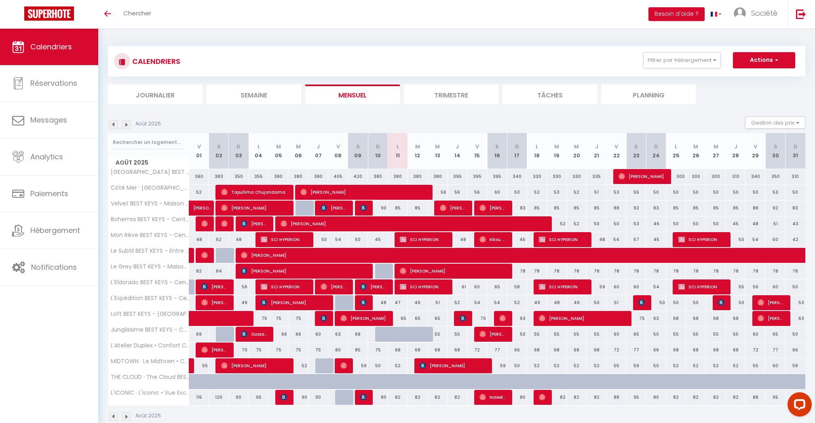
select select "1"
select select
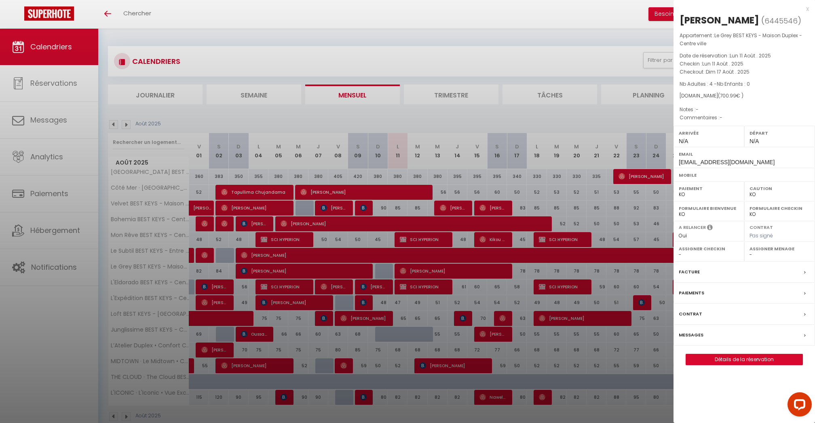
select select "24973"
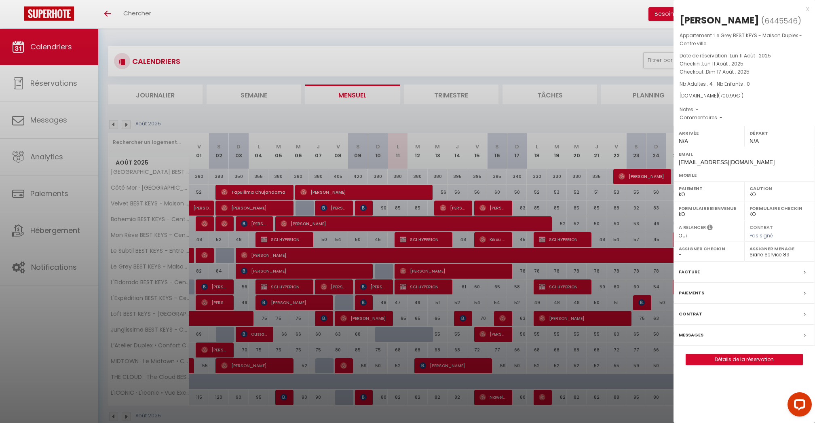
click at [713, 329] on div "Messages" at bounding box center [743, 335] width 141 height 21
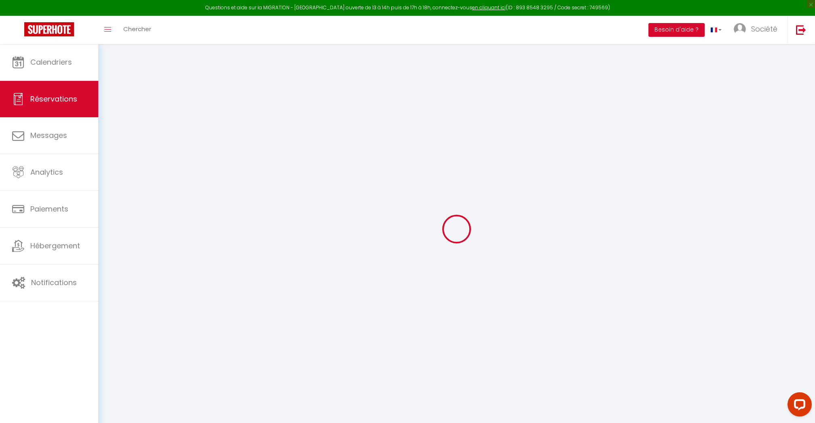
select select
checkbox input "false"
select select
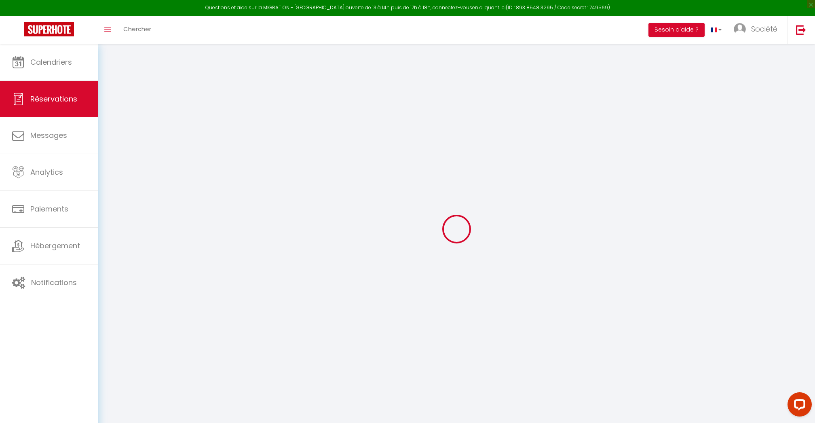
select select
checkbox input "false"
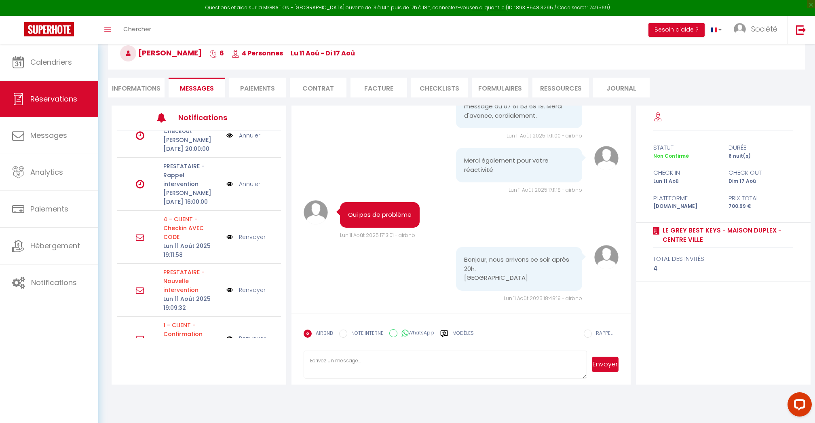
scroll to position [17, 0]
click at [260, 334] on link "Renvoyer" at bounding box center [252, 338] width 27 height 9
click at [184, 339] on p "Lun 11 Août 2025 19:00:32" at bounding box center [192, 348] width 58 height 18
click at [140, 335] on icon at bounding box center [140, 339] width 8 height 8
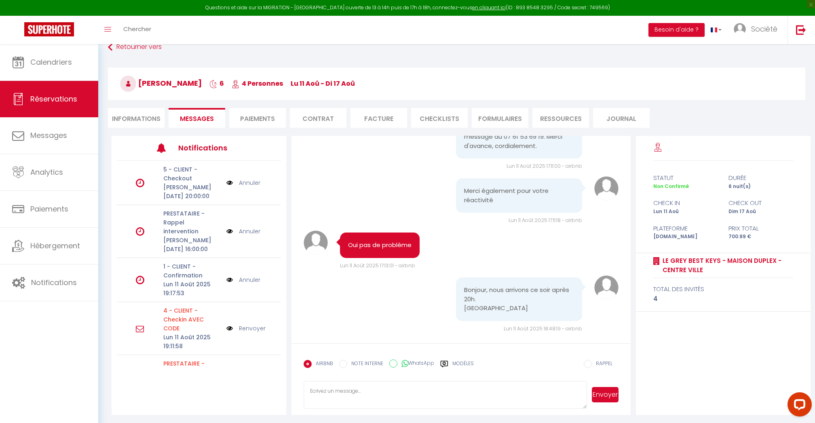
scroll to position [16, 0]
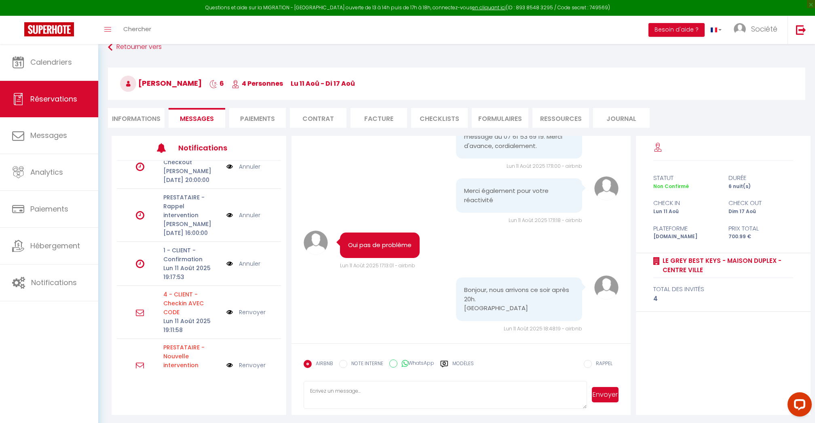
click at [230, 308] on img at bounding box center [229, 312] width 6 height 9
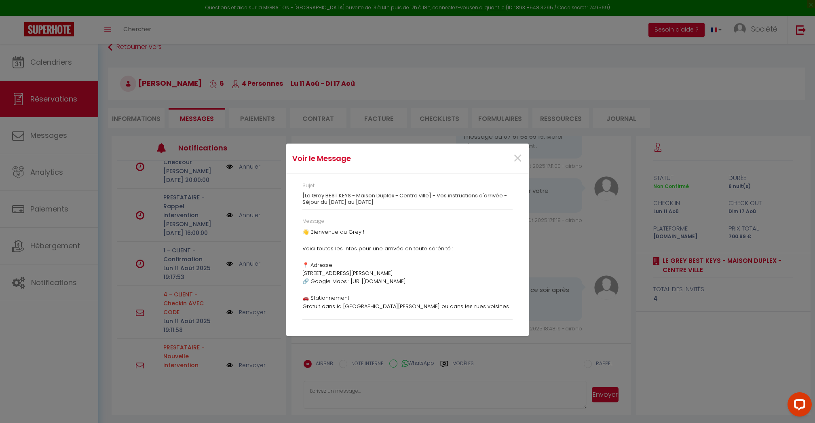
click at [410, 275] on p "👋 Bienvenue au Grey ! Voici toutes les infos pour une arrivée en toute sérénité…" at bounding box center [407, 397] width 210 height 338
click at [518, 164] on span "×" at bounding box center [518, 158] width 10 height 24
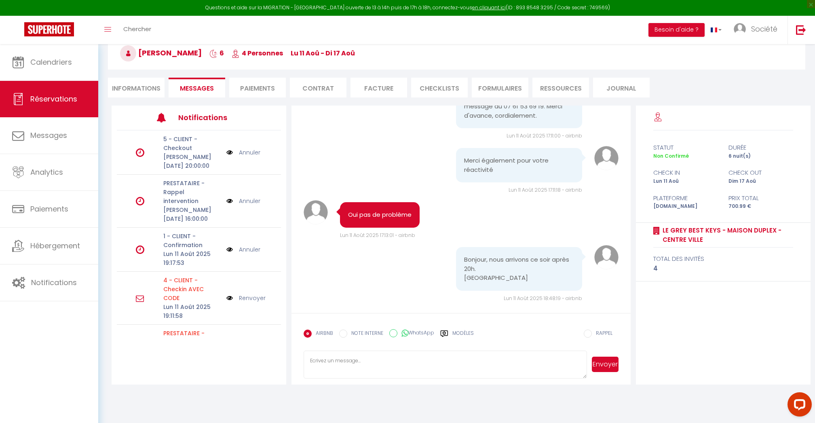
scroll to position [0, 0]
click at [136, 245] on icon at bounding box center [140, 250] width 8 height 10
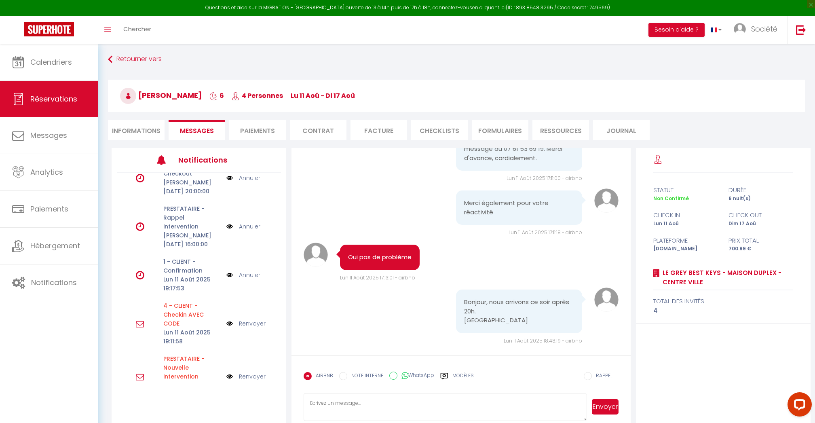
scroll to position [17, 0]
click at [227, 271] on img at bounding box center [229, 275] width 6 height 9
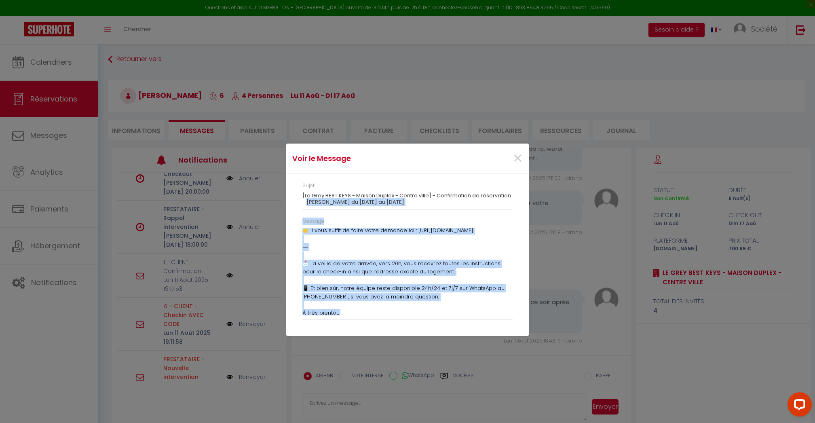
scroll to position [0, 0]
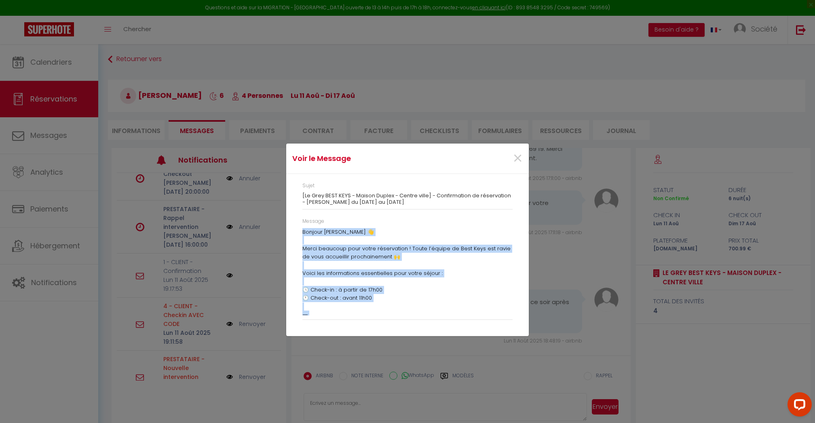
drag, startPoint x: 393, startPoint y: 310, endPoint x: 300, endPoint y: 231, distance: 122.5
click at [300, 231] on div "Message Bonjour Daniel 👋 Merci beaucoup pour votre réservation ! Toute l’équipe…" at bounding box center [407, 272] width 221 height 110
copy p "Bonjour Daniel 👋 Merci beaucoup pour votre réservation ! Toute l’équipe de Best…"
click at [519, 157] on span "×" at bounding box center [518, 158] width 10 height 24
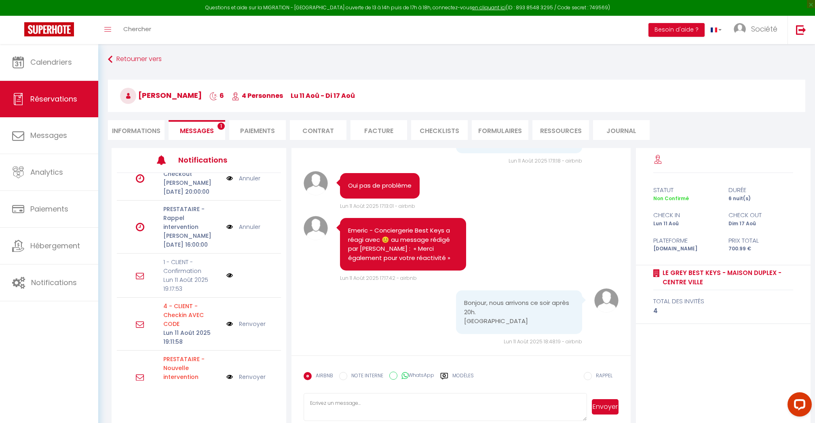
scroll to position [221, 0]
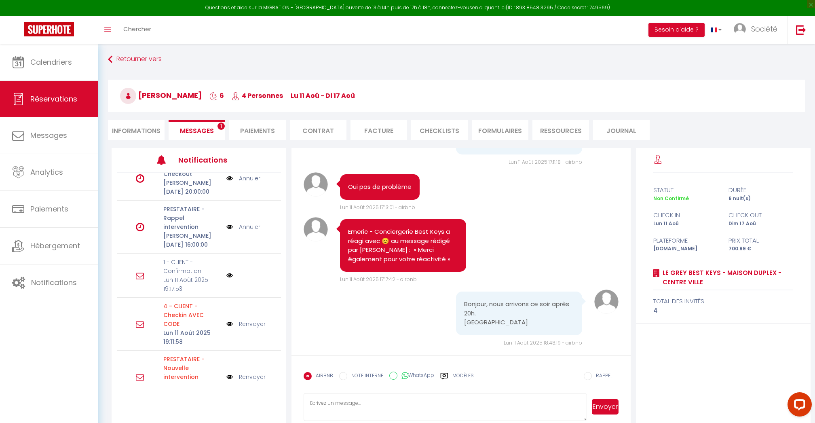
click at [353, 398] on textarea at bounding box center [445, 407] width 283 height 28
click at [452, 374] on div "Modèles" at bounding box center [457, 380] width 34 height 17
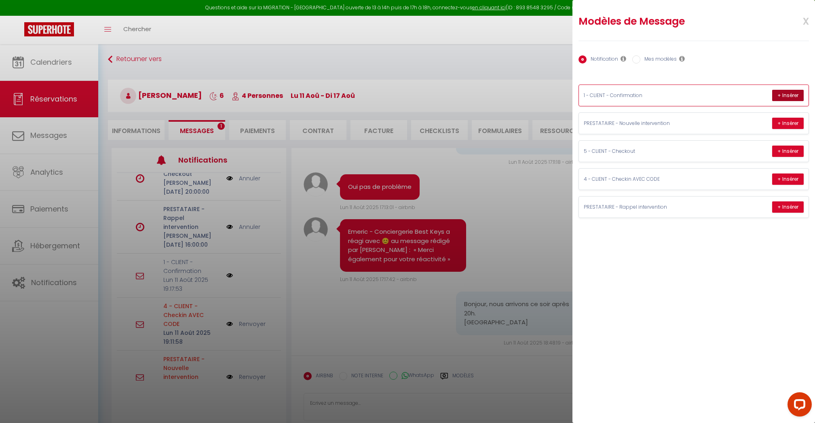
click at [779, 95] on button "+ Insérer" at bounding box center [788, 95] width 32 height 11
type textarea "Bonjour Daniel 👋 Merci beaucoup pour votre réservation ! Toute l’équipe de Best…"
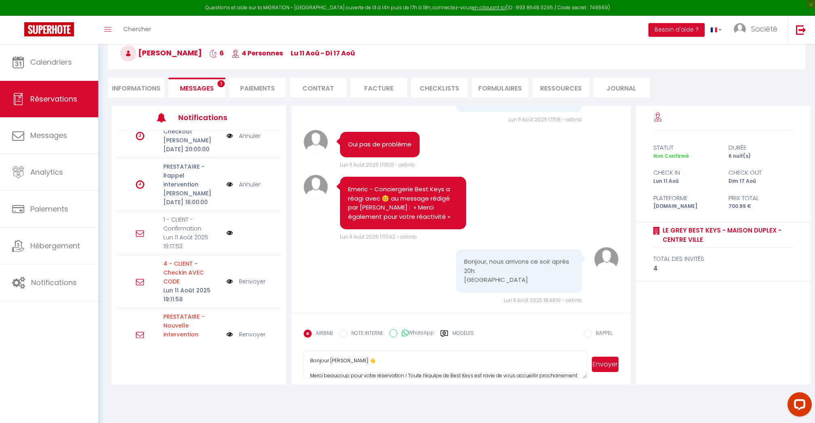
scroll to position [44, 0]
click at [604, 366] on button "Envoyer" at bounding box center [605, 364] width 27 height 15
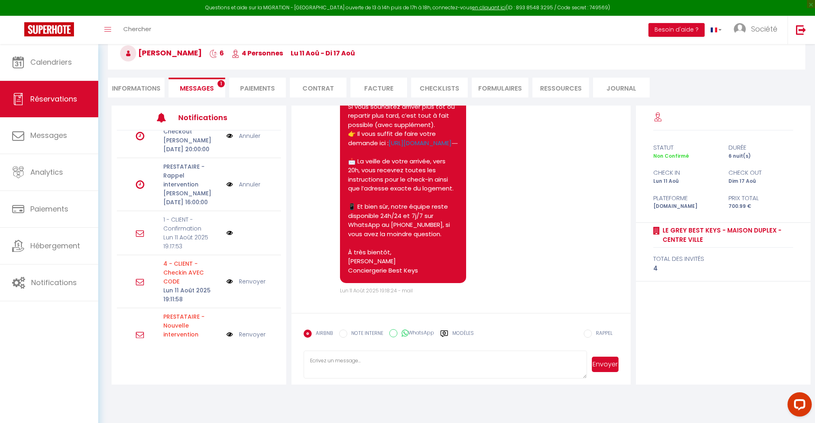
scroll to position [593, 0]
click at [455, 336] on label "Modèles" at bounding box center [462, 336] width 21 height 14
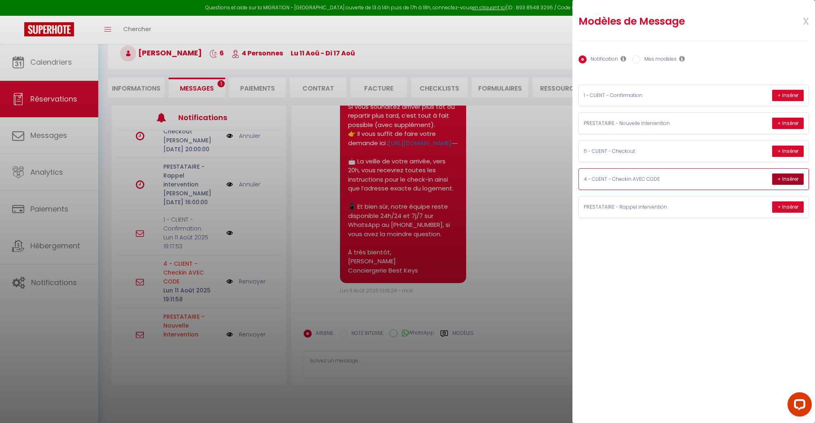
click at [785, 182] on button "+ Insérer" at bounding box center [788, 178] width 32 height 11
type textarea "👋 Bienvenue au Grey ! Voici toutes les infos pour une arrivée en toute sérénité…"
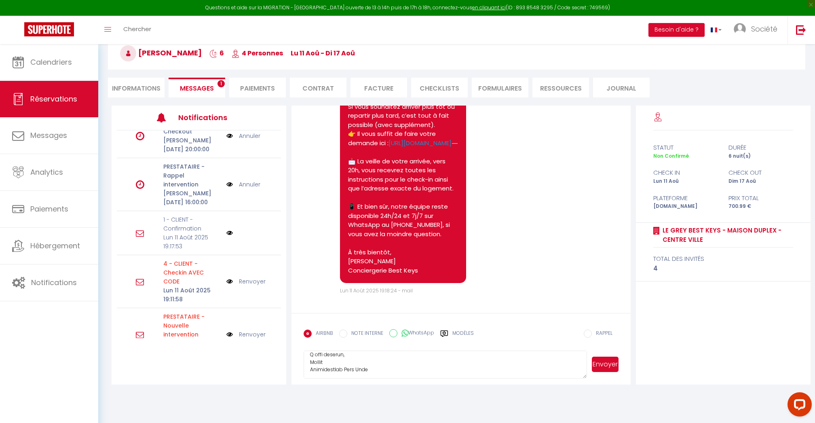
scroll to position [287, 0]
click at [586, 378] on textarea at bounding box center [445, 364] width 283 height 28
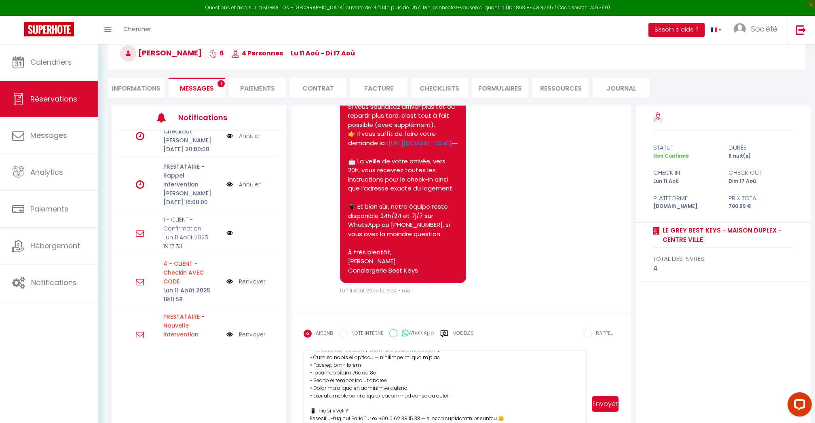
scroll to position [199, 0]
click at [583, 379] on html "Questions et aide sur la MIGRATION - Salle Zoom ouverte de 13 à 14h puis de 17h…" at bounding box center [407, 167] width 815 height 423
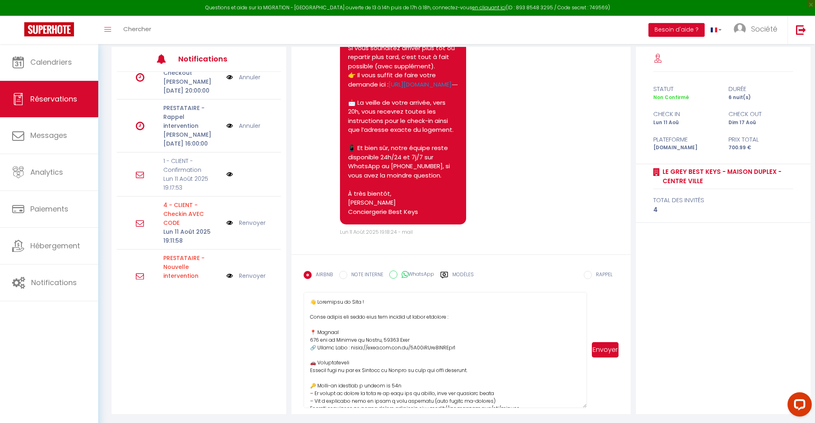
scroll to position [0, 0]
click at [613, 348] on button "Envoyer" at bounding box center [605, 349] width 27 height 15
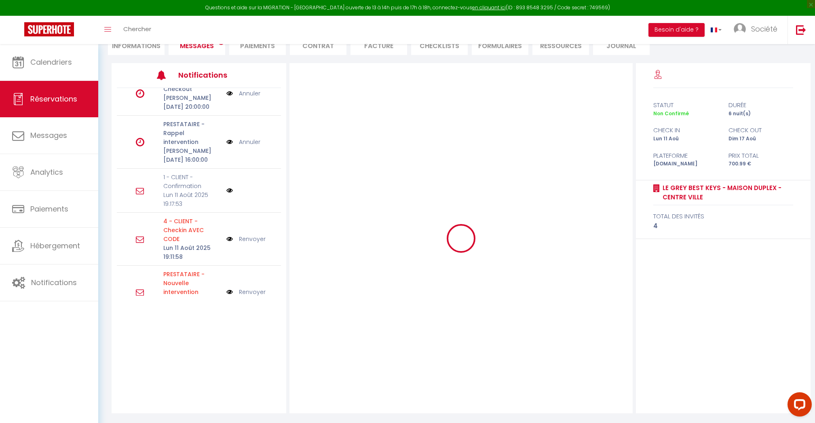
scroll to position [86, 0]
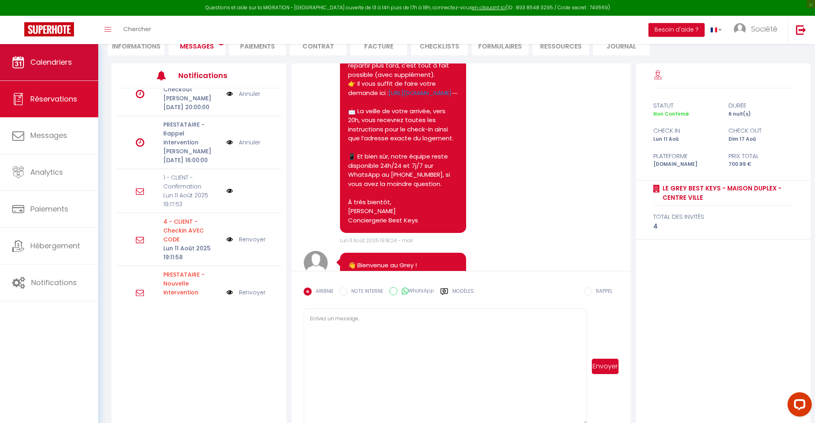
click at [49, 65] on span "Calendriers" at bounding box center [51, 62] width 42 height 10
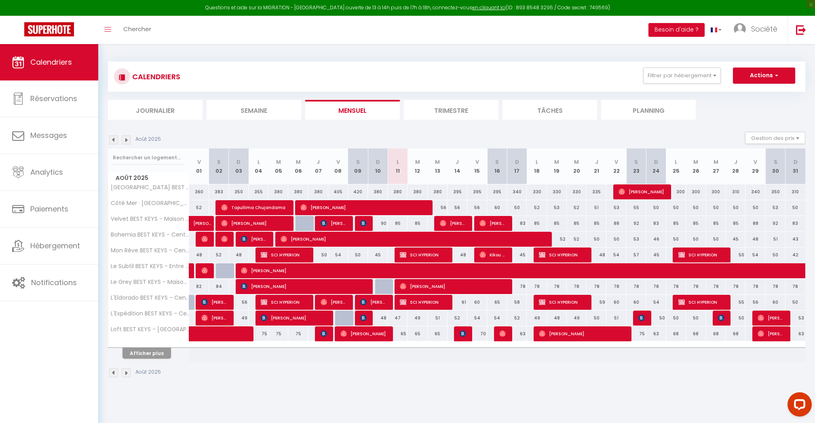
click at [169, 351] on button "Afficher plus" at bounding box center [146, 353] width 49 height 11
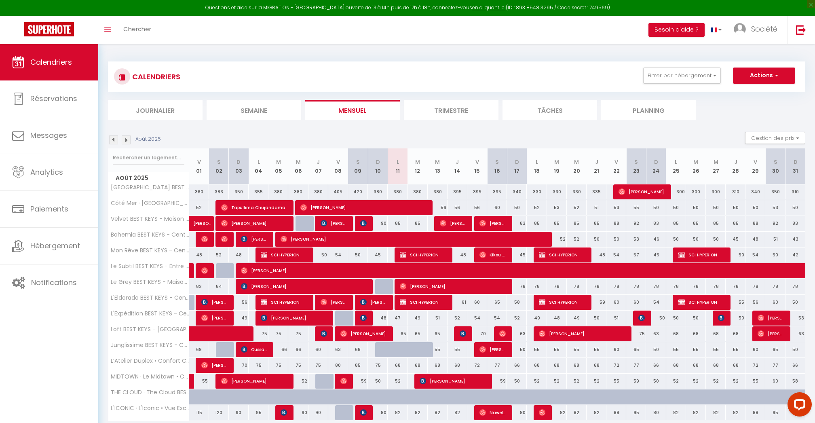
click at [783, 80] on button "Actions" at bounding box center [764, 76] width 62 height 16
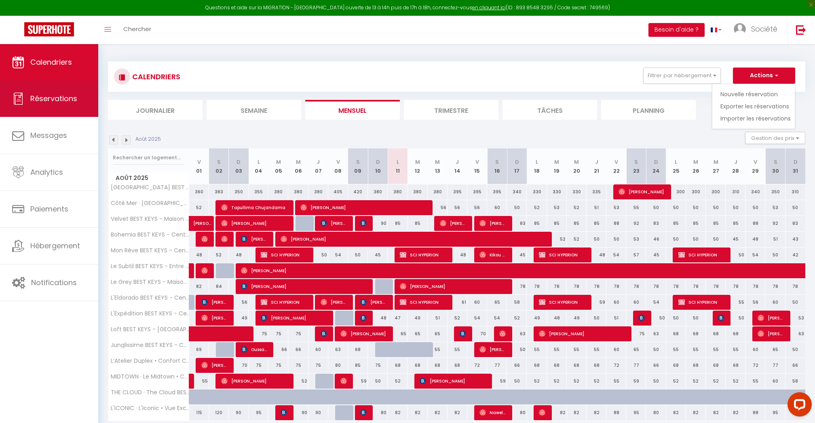
click at [59, 94] on span "Réservations" at bounding box center [53, 98] width 47 height 10
select select "not_cancelled"
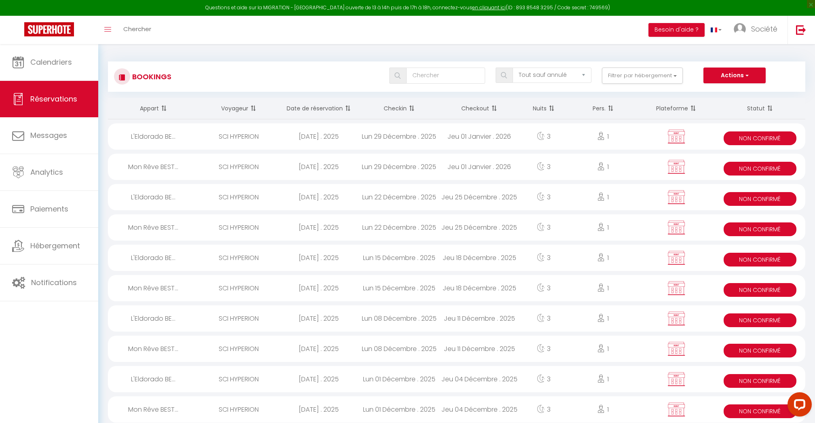
click at [560, 2] on div "Questions et aide sur la MIGRATION - Salle Zoom ouverte de 13 à 14h puis de 17h…" at bounding box center [407, 8] width 815 height 16
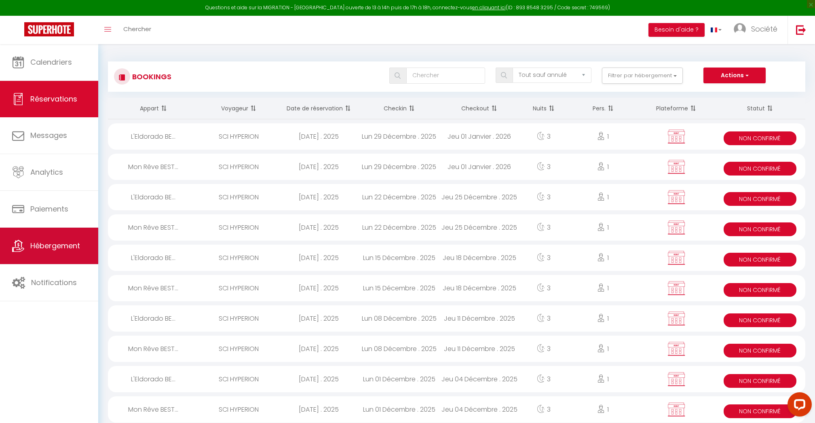
click at [51, 250] on span "Hébergement" at bounding box center [55, 246] width 50 height 10
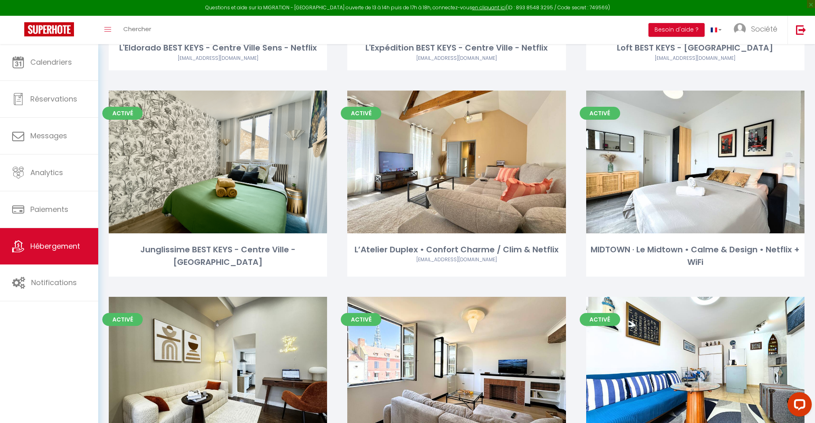
scroll to position [631, 0]
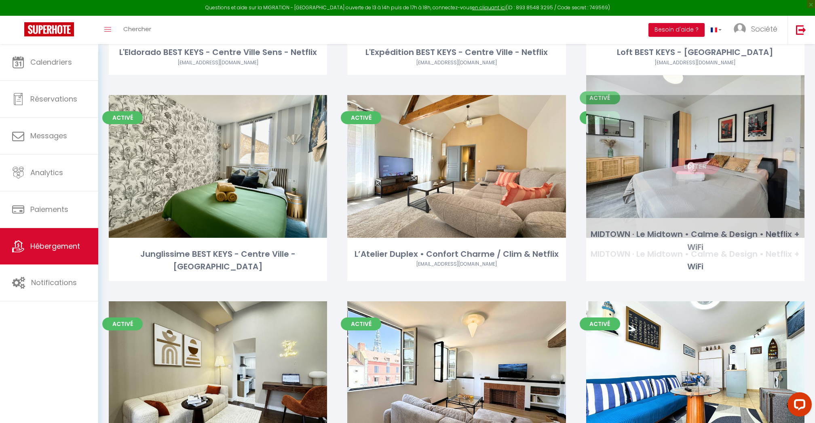
click at [709, 158] on link "Editer" at bounding box center [695, 166] width 49 height 16
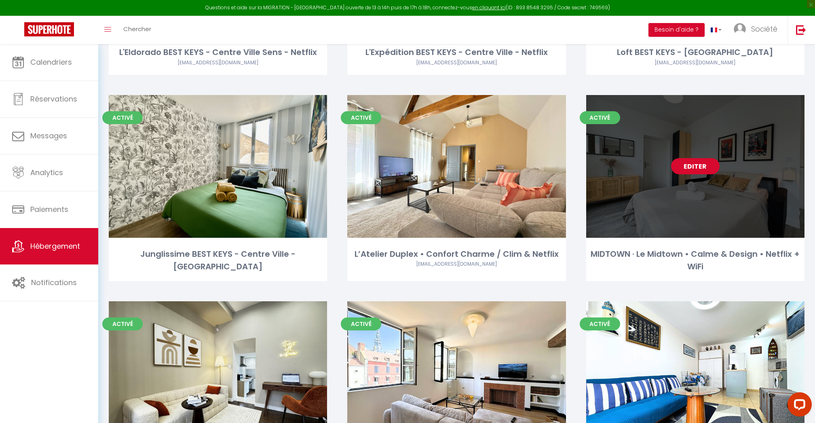
click at [708, 158] on link "Editer" at bounding box center [695, 166] width 49 height 16
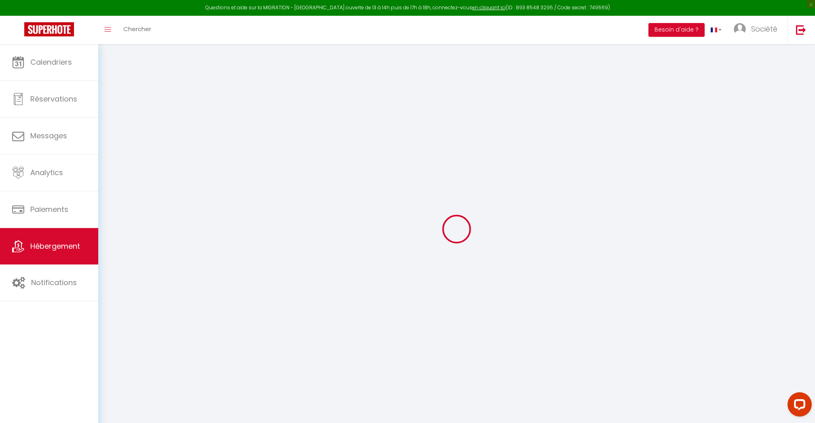
select select "+ 10 %"
select select "+ 15 %"
select select
checkbox input "false"
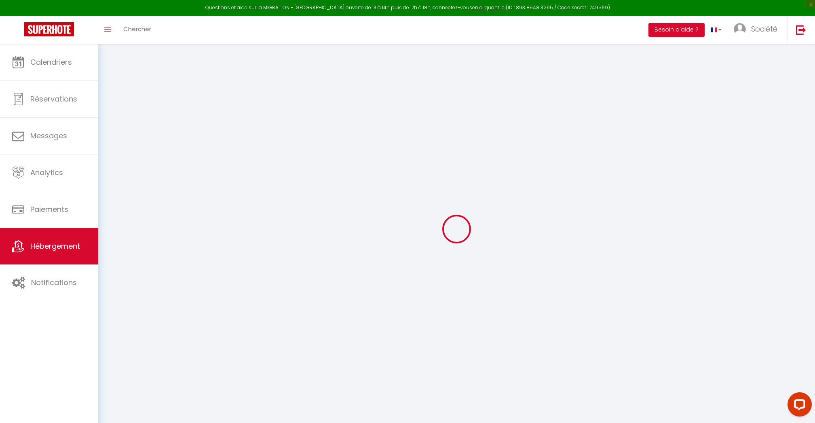
checkbox input "false"
select select
checkbox input "false"
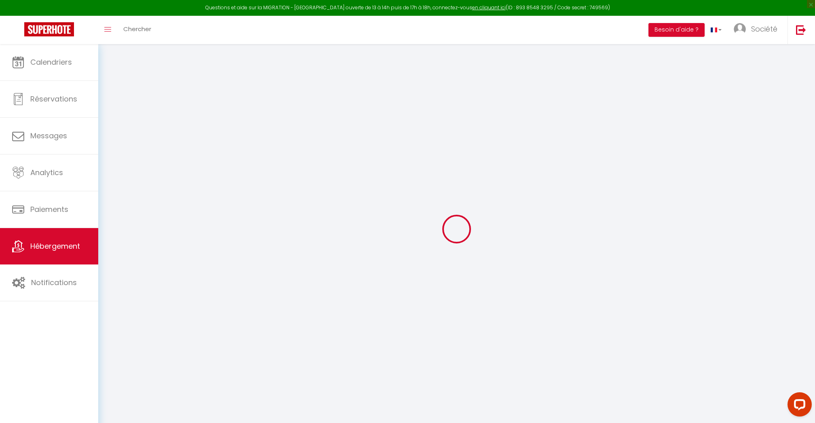
checkbox input "false"
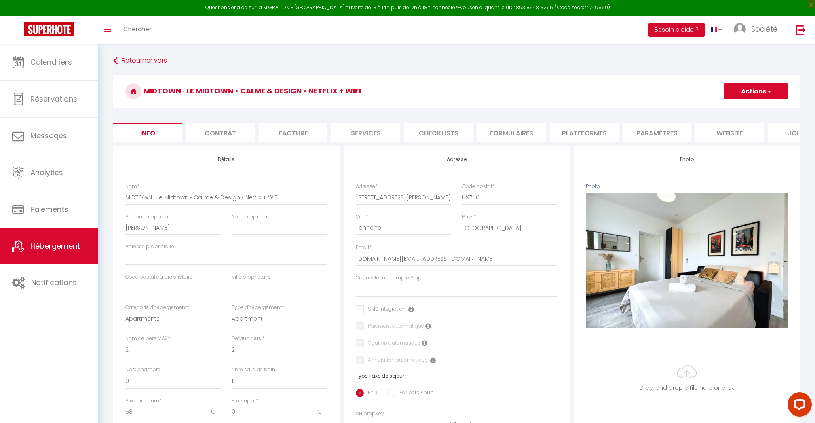
click at [579, 135] on li "Plateformes" at bounding box center [584, 132] width 69 height 20
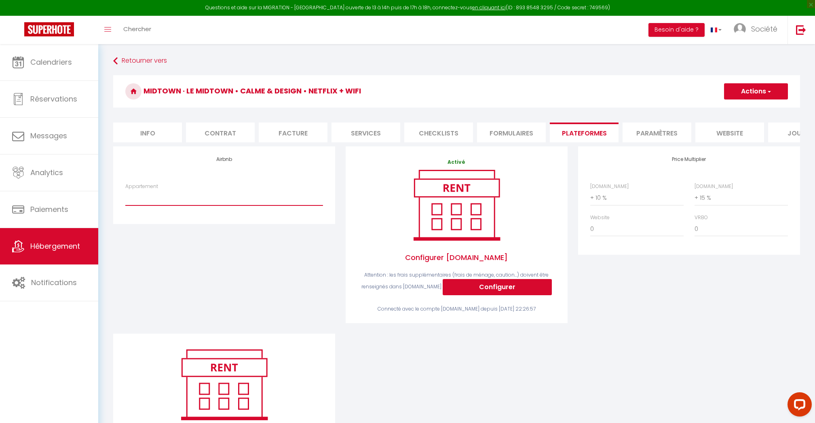
drag, startPoint x: 154, startPoint y: 190, endPoint x: 162, endPoint y: 317, distance: 127.1
click at [162, 317] on div "Airbnb Appartement BOHEMIA · Bohemia - Bohemian cocoon near Centre & Netflix - …" at bounding box center [224, 239] width 232 height 187
click at [42, 248] on span "Hébergement" at bounding box center [55, 246] width 50 height 10
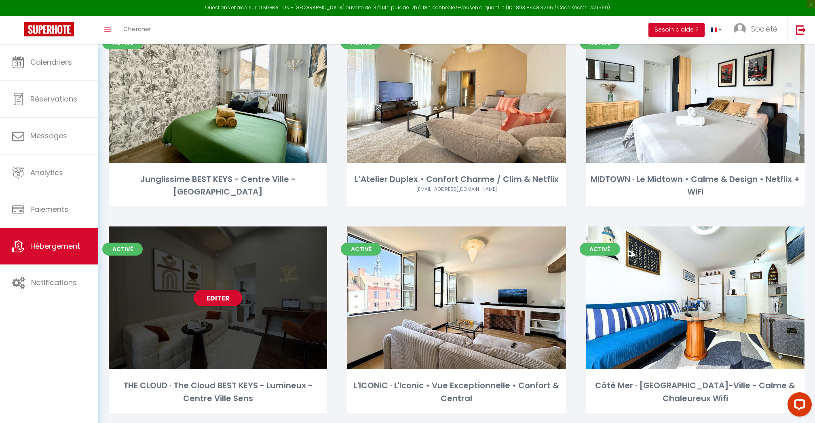
scroll to position [705, 0]
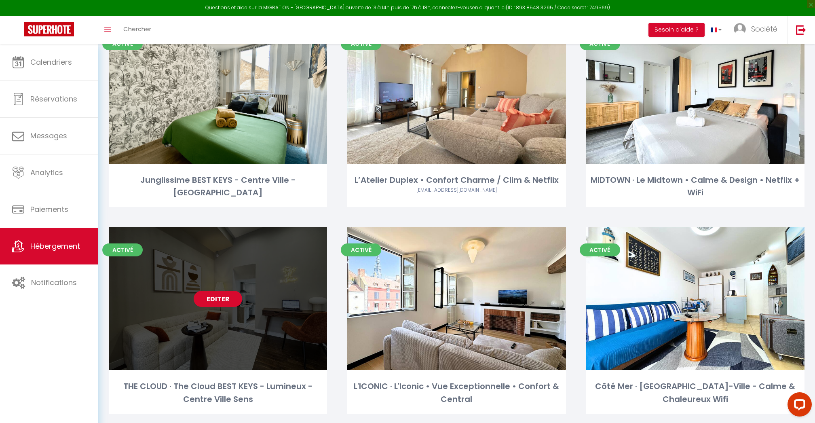
click at [222, 291] on link "Editer" at bounding box center [218, 299] width 49 height 16
select select "3"
select select "2"
select select "1"
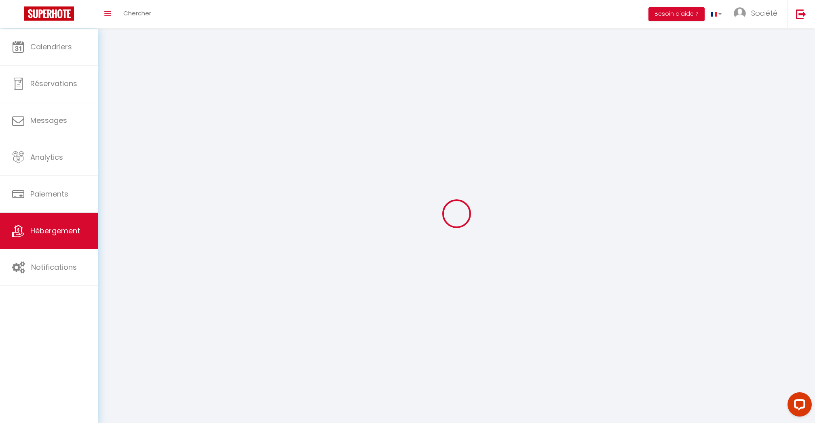
select select
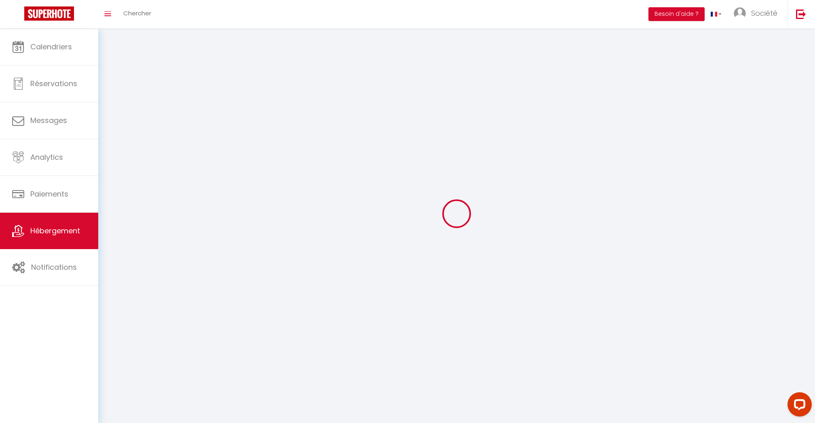
select select
checkbox input "false"
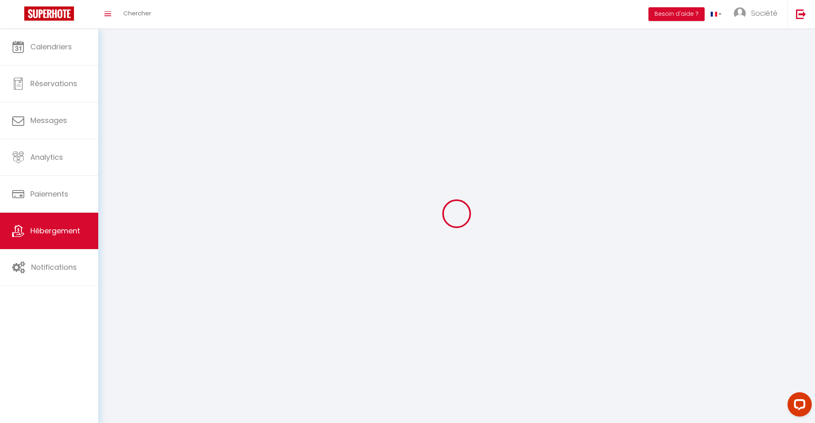
checkbox input "false"
select select
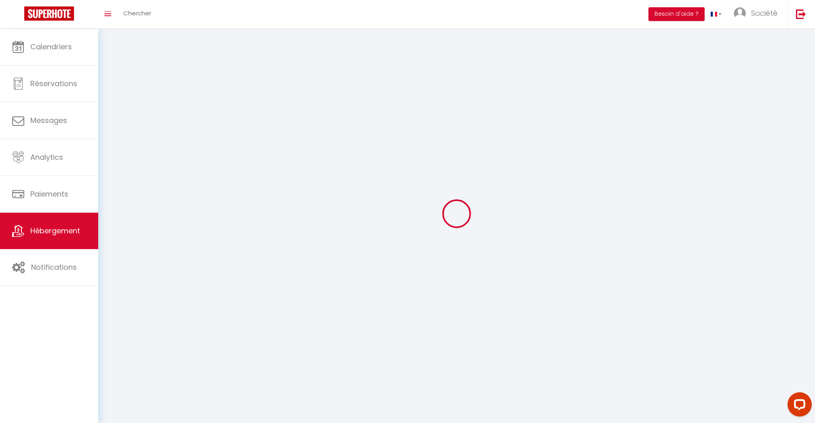
select select
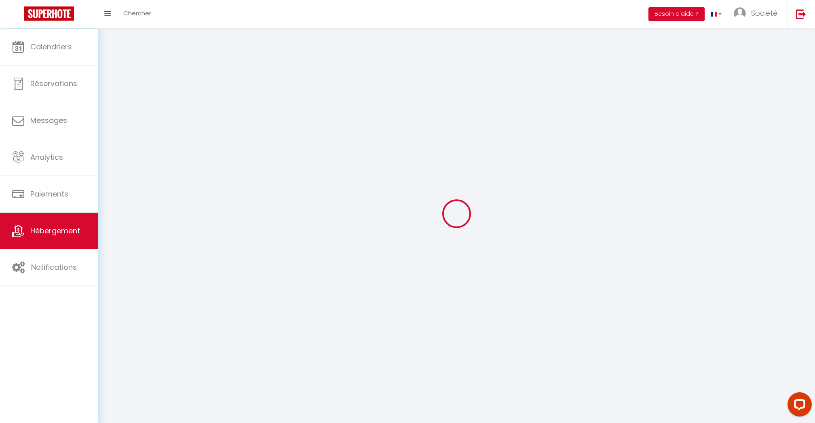
select select
checkbox input "false"
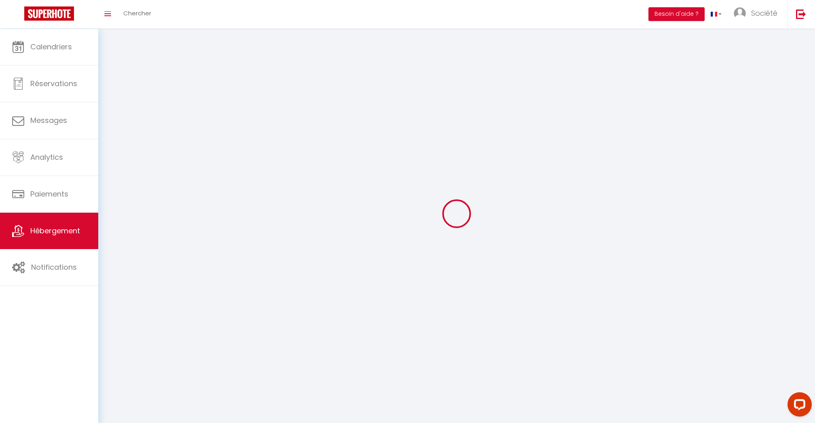
select select
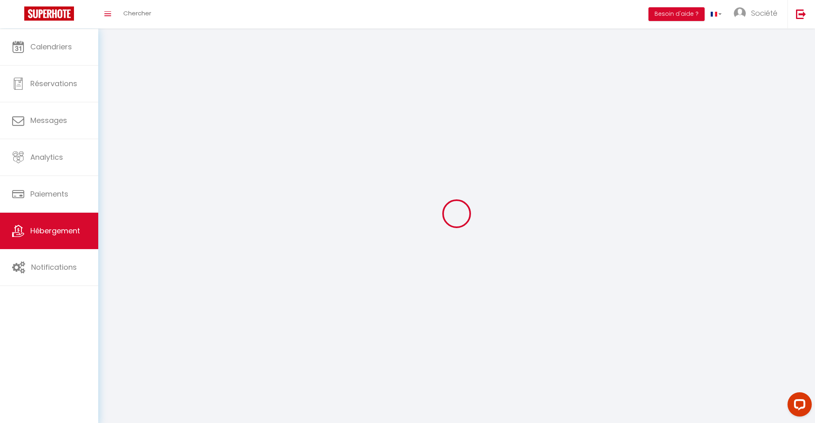
select select
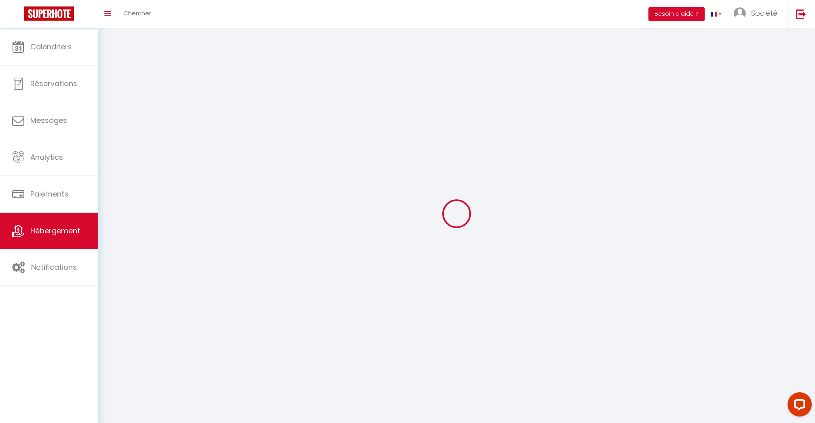
checkbox input "false"
select select
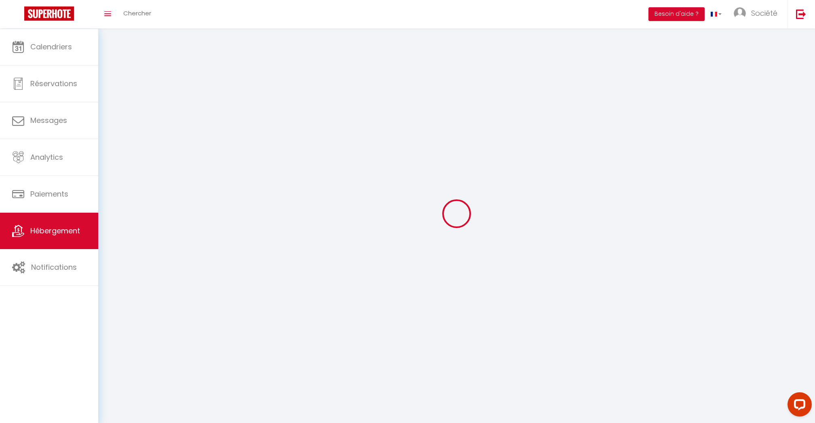
select select
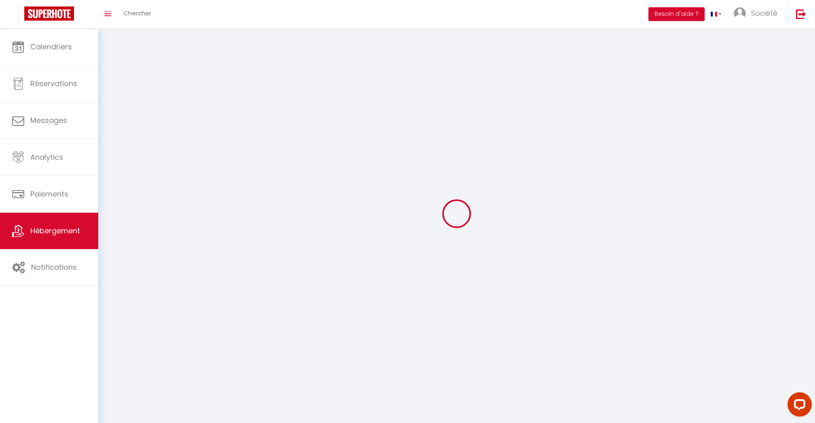
select select
checkbox input "false"
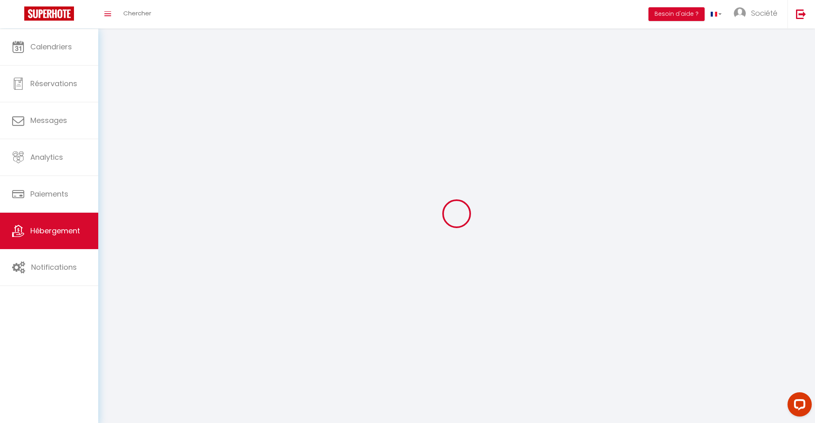
select select
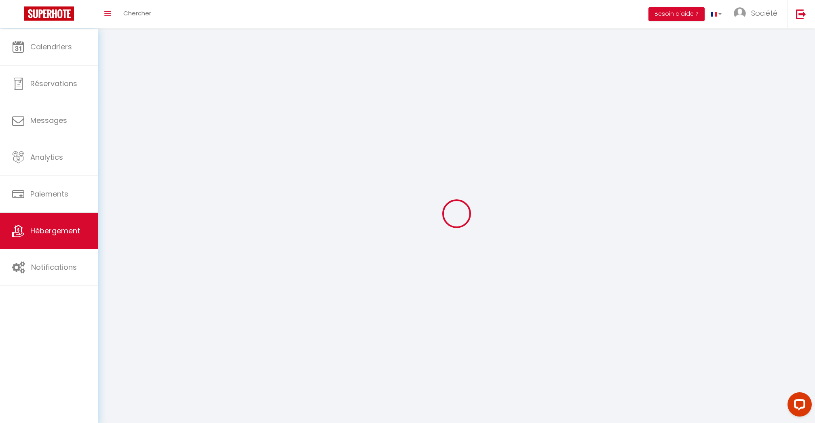
select select
checkbox input "false"
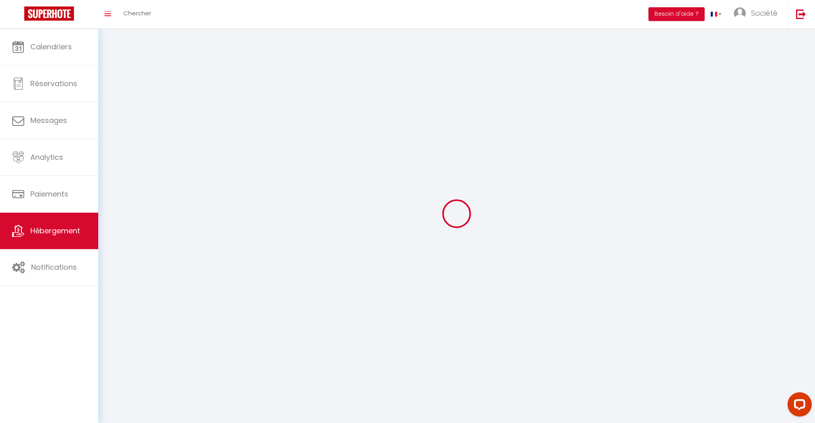
checkbox input "false"
select select
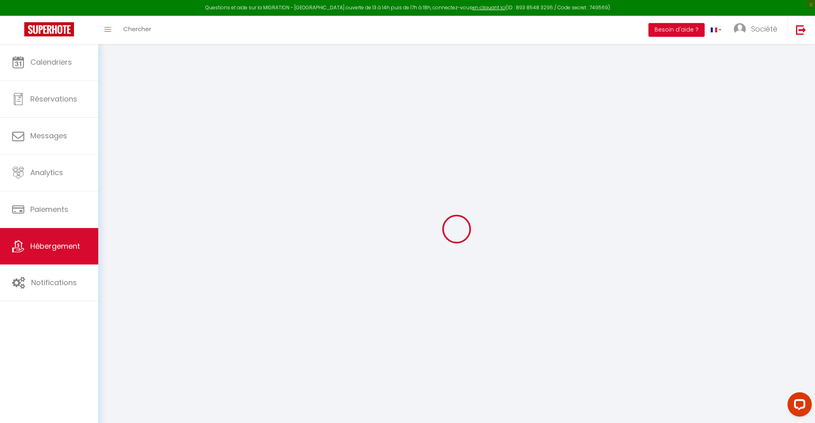
select select "+ 10 %"
select select "+ 15 %"
checkbox input "false"
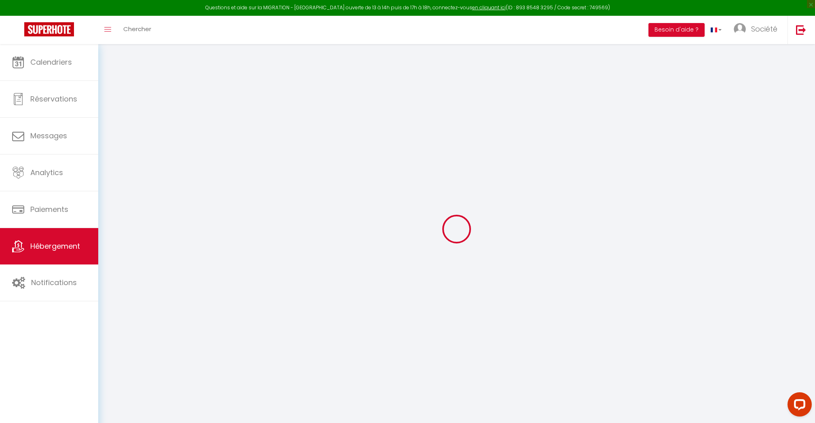
checkbox input "false"
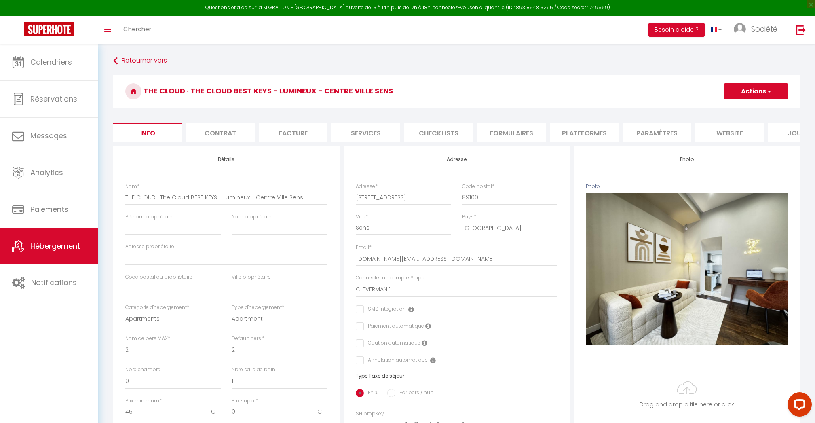
click at [578, 140] on li "Plateformes" at bounding box center [584, 132] width 69 height 20
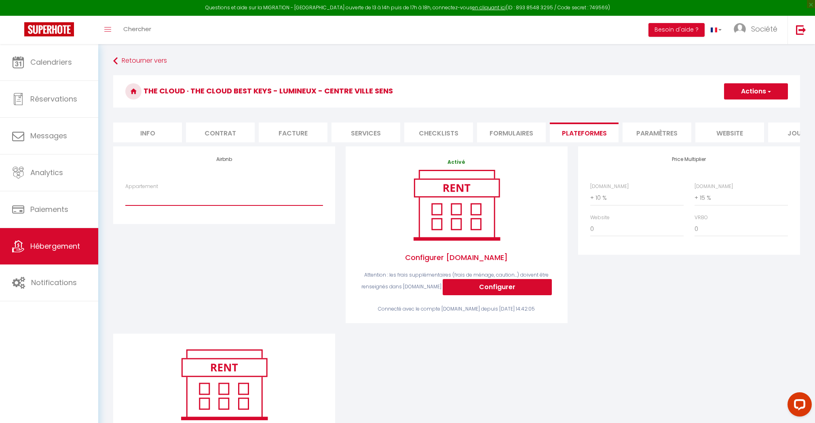
select select "5176-1266667969994034388"
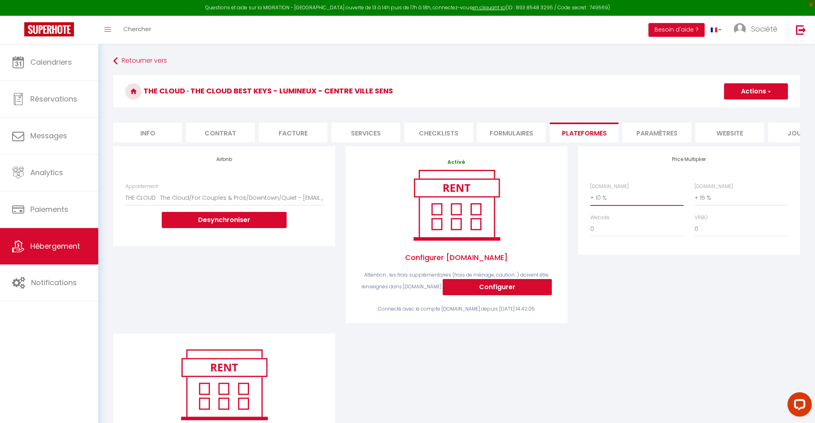
select select "+ 15 %"
click at [749, 99] on button "Actions" at bounding box center [756, 91] width 64 height 16
click at [746, 110] on link "Enregistrer" at bounding box center [756, 109] width 64 height 11
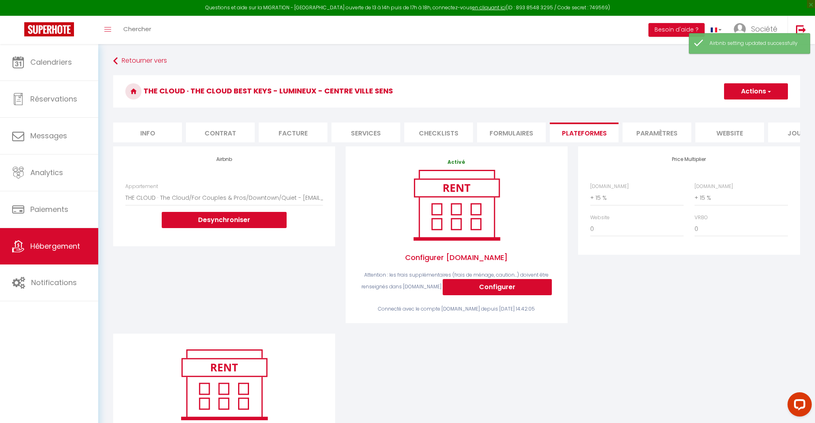
click at [30, 247] on link "Hébergement" at bounding box center [49, 246] width 98 height 36
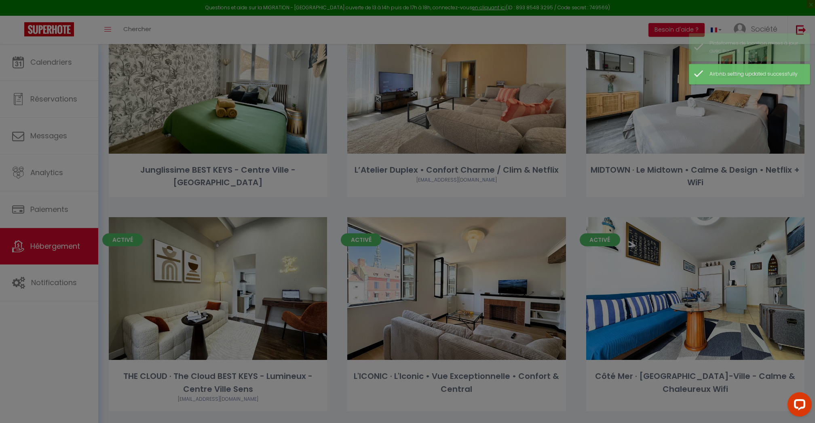
scroll to position [712, 0]
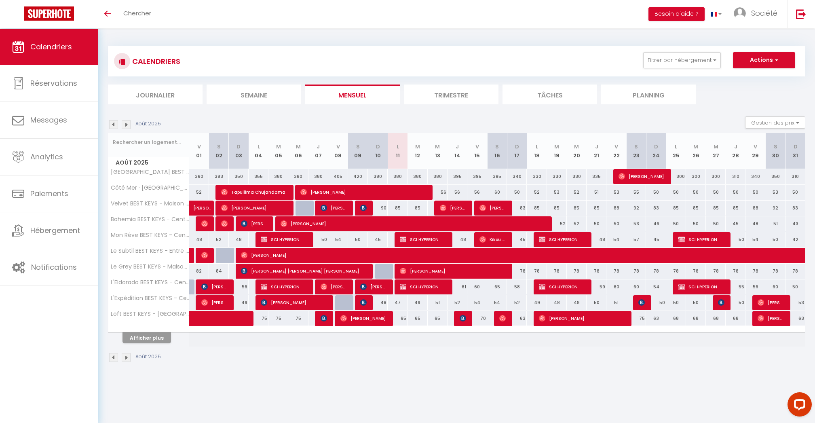
click at [141, 340] on button "Afficher plus" at bounding box center [146, 337] width 49 height 11
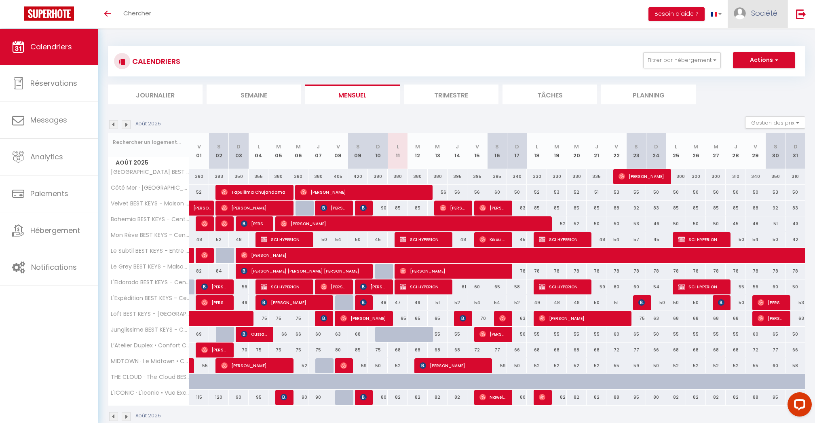
click at [775, 13] on span "Société" at bounding box center [764, 13] width 26 height 10
click at [767, 36] on link "Paramètres" at bounding box center [755, 41] width 60 height 14
select select "28"
select select "fr"
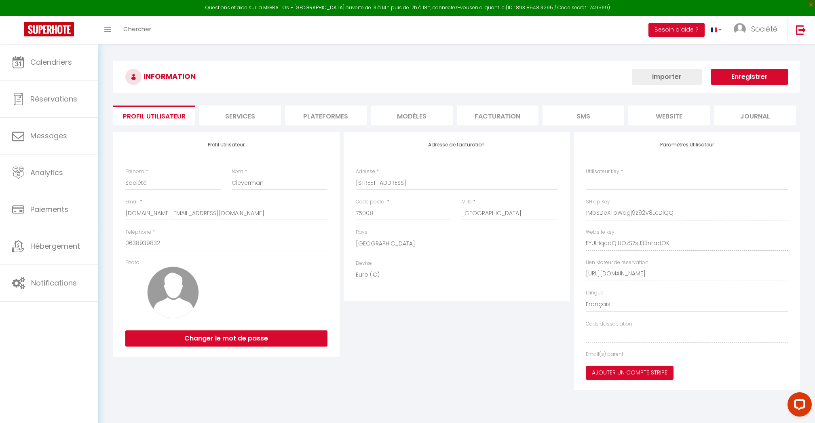
type input "1MbSDeXTbWdgj9z92V8LcDlQQ"
type input "EYUIHqcqQiUOzS7sJ33nradOK"
type input "[URL][DOMAIN_NAME]"
select select "fr"
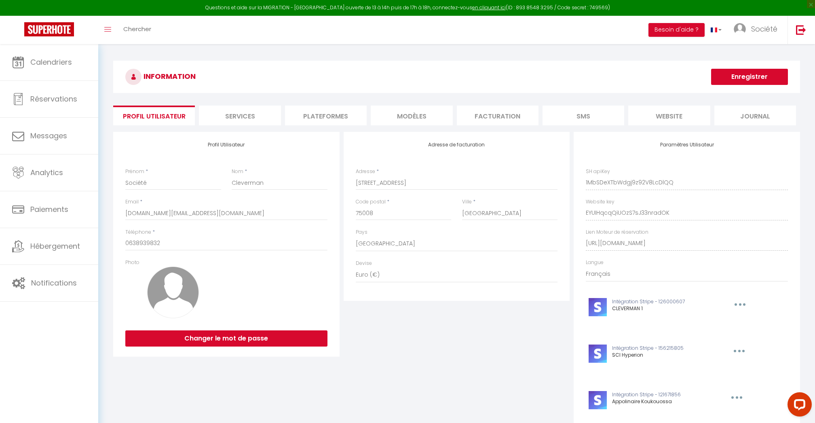
click at [337, 119] on li "Plateformes" at bounding box center [326, 116] width 82 height 20
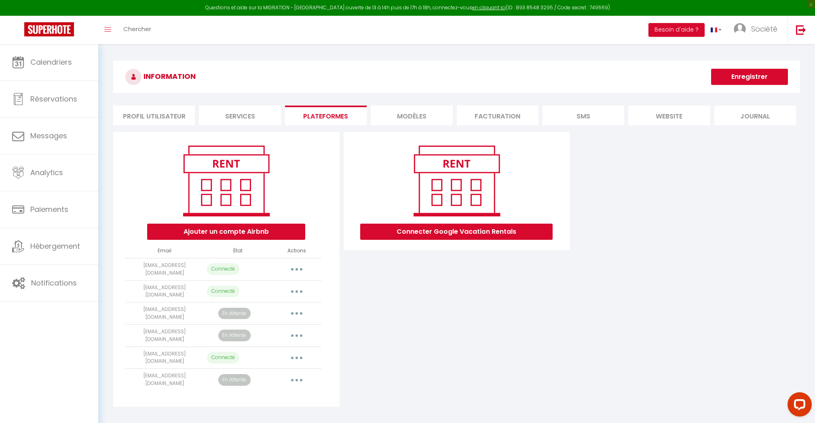
click at [293, 308] on button "button" at bounding box center [296, 313] width 23 height 13
click at [266, 355] on link "Reconnecter le compte" at bounding box center [260, 361] width 89 height 14
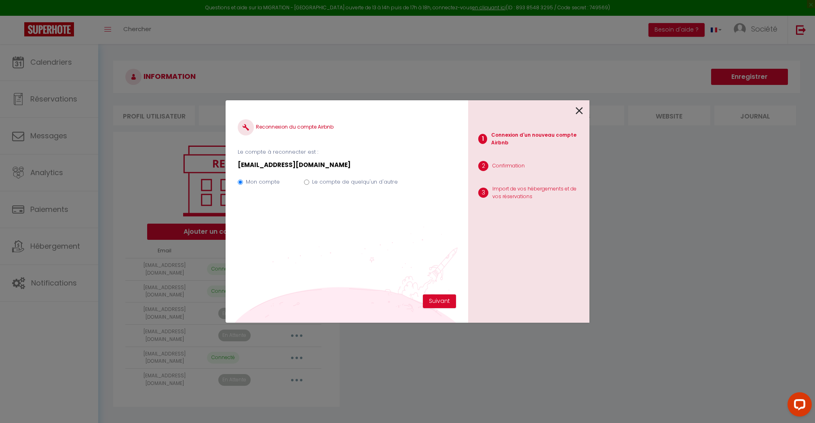
click at [344, 178] on label "Le compte de quelqu'un d'autre" at bounding box center [355, 182] width 86 height 8
click at [309, 179] on input "Le compte de quelqu'un d'autre" at bounding box center [306, 181] width 5 height 5
radio input "true"
radio input "false"
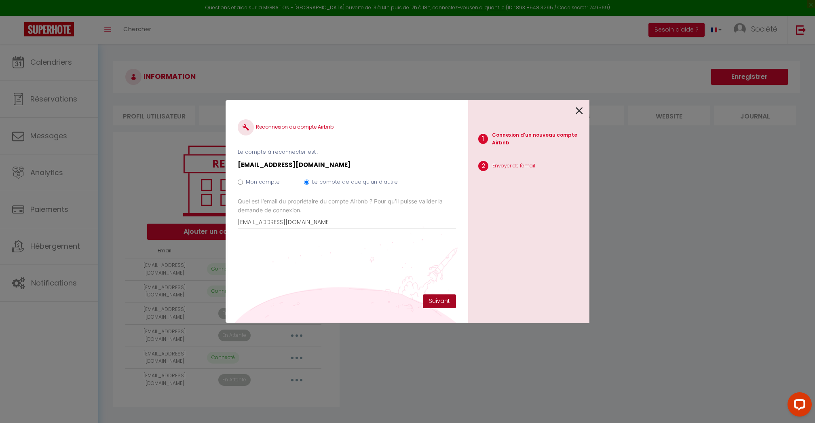
click at [440, 302] on button "Suivant" at bounding box center [439, 301] width 33 height 14
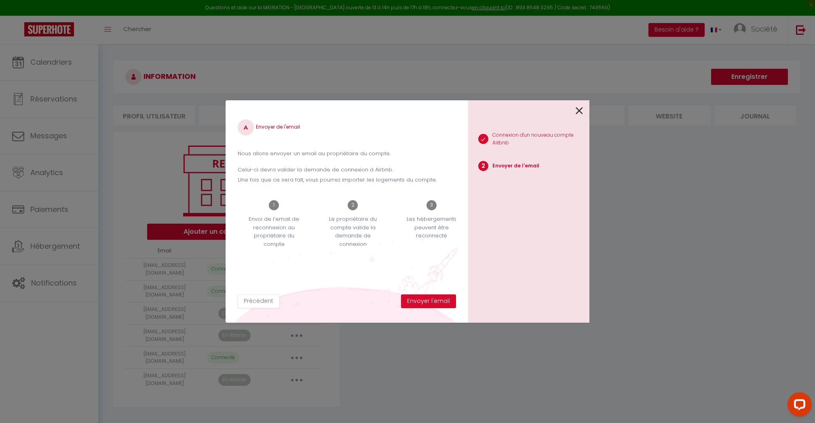
click at [440, 302] on button "Envoyer l'email" at bounding box center [428, 301] width 55 height 14
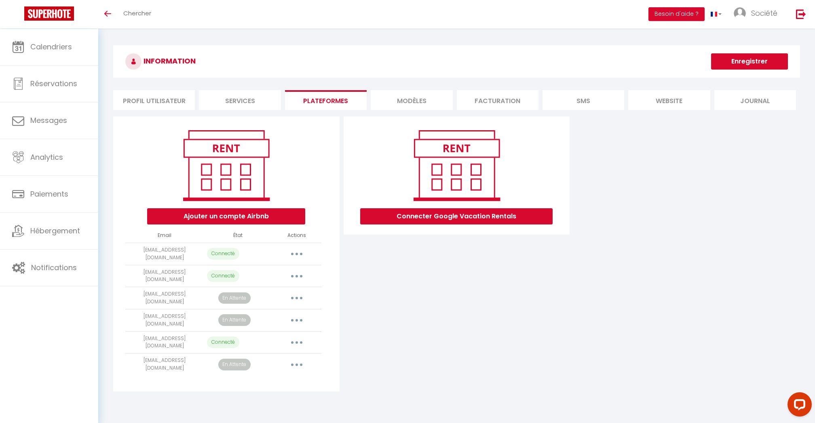
click at [478, 267] on div "Connecter Google Vacation Rentals" at bounding box center [457, 253] width 230 height 275
click at [293, 314] on button "button" at bounding box center [296, 320] width 23 height 13
click at [264, 361] on link "Reconnecter le compte" at bounding box center [260, 368] width 89 height 14
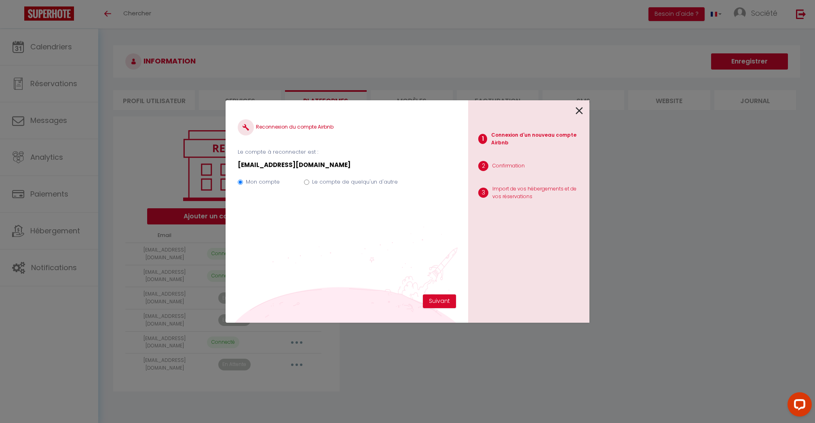
click at [377, 190] on div "Mon compte Le compte de quelqu'un d'autre" at bounding box center [347, 183] width 218 height 27
click at [377, 183] on label "Le compte de quelqu'un d'autre" at bounding box center [355, 182] width 86 height 8
click at [309, 183] on input "Le compte de quelqu'un d'autre" at bounding box center [306, 181] width 5 height 5
radio input "true"
radio input "false"
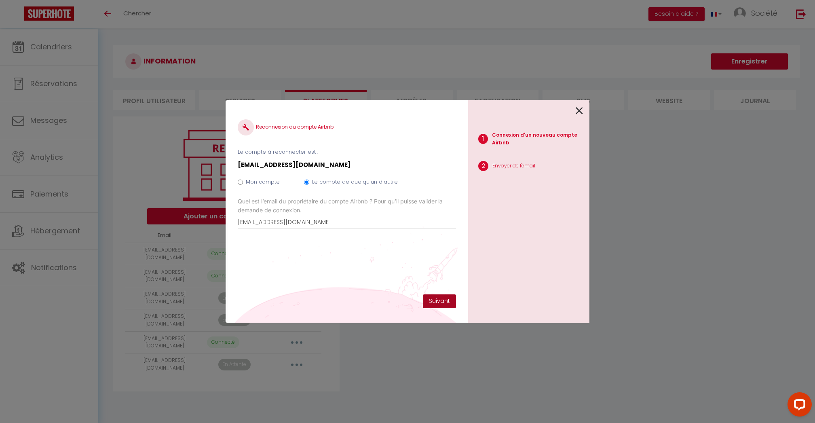
click at [442, 299] on button "Suivant" at bounding box center [439, 301] width 33 height 14
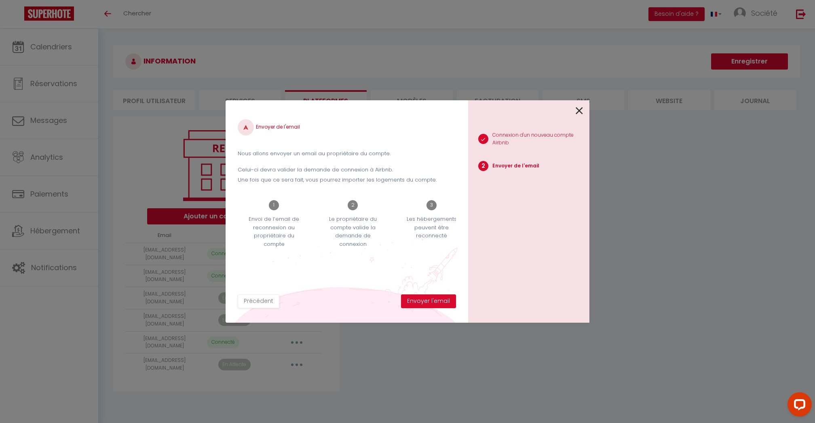
click at [442, 299] on button "Envoyer l'email" at bounding box center [428, 301] width 55 height 14
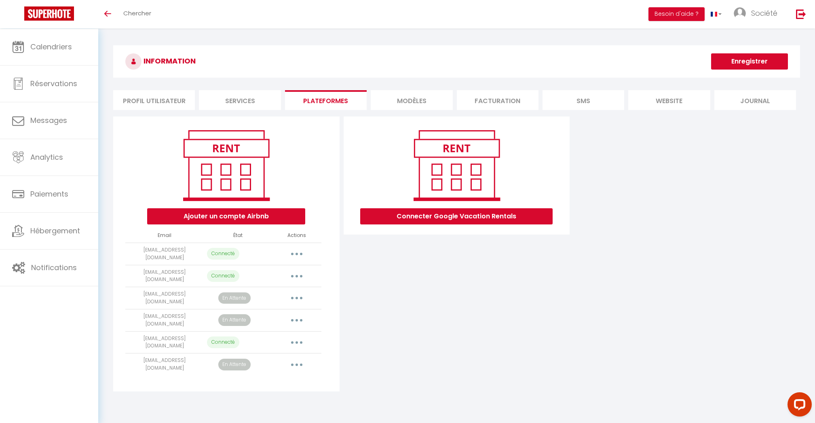
click at [458, 340] on div "Connecter Google Vacation Rentals" at bounding box center [457, 253] width 230 height 275
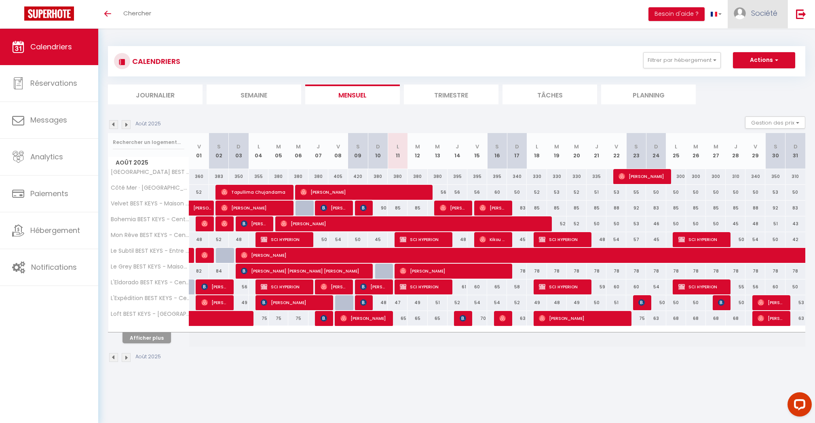
click at [769, 7] on link "Société" at bounding box center [758, 14] width 60 height 28
click at [756, 38] on link "Paramètres" at bounding box center [755, 41] width 60 height 14
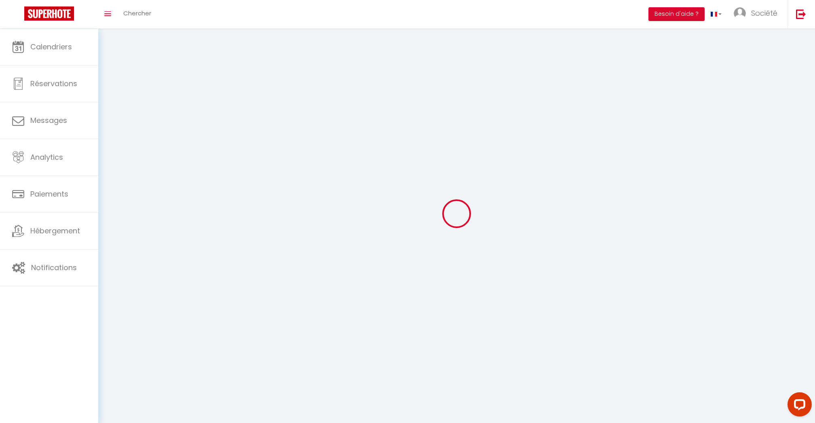
select select
type input "Société"
type input "Cleverman"
type input "0638939832"
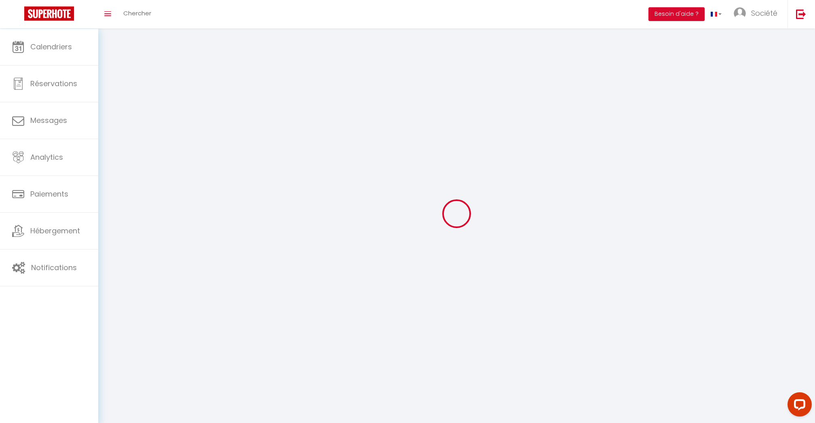
type input "[STREET_ADDRESS]"
type input "75008"
type input "[GEOGRAPHIC_DATA]"
type input "1MbSDeXTbWdgj9z92V8LcDlQQ"
type input "EYUIHqcqQiUOzS7sJ33nradOK"
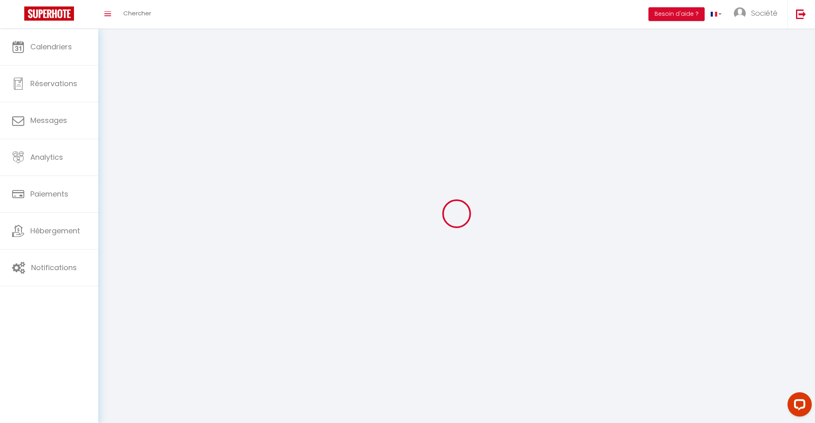
type input "[URL][DOMAIN_NAME]"
select select "28"
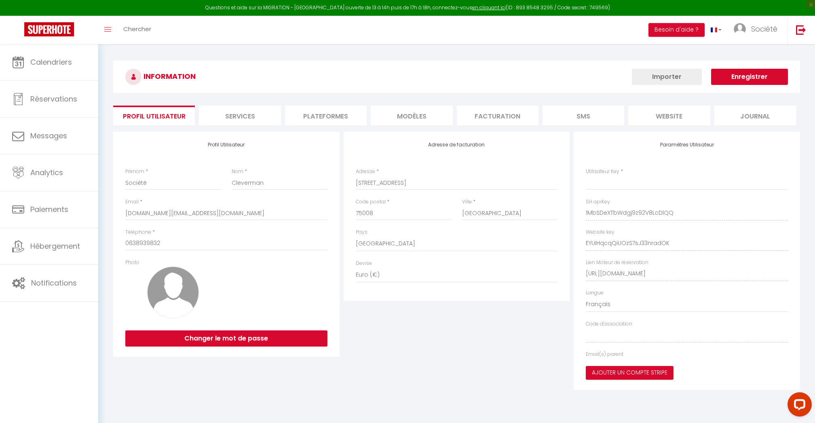
type input "1MbSDeXTbWdgj9z92V8LcDlQQ"
type input "EYUIHqcqQiUOzS7sJ33nradOK"
type input "[URL][DOMAIN_NAME]"
select select "fr"
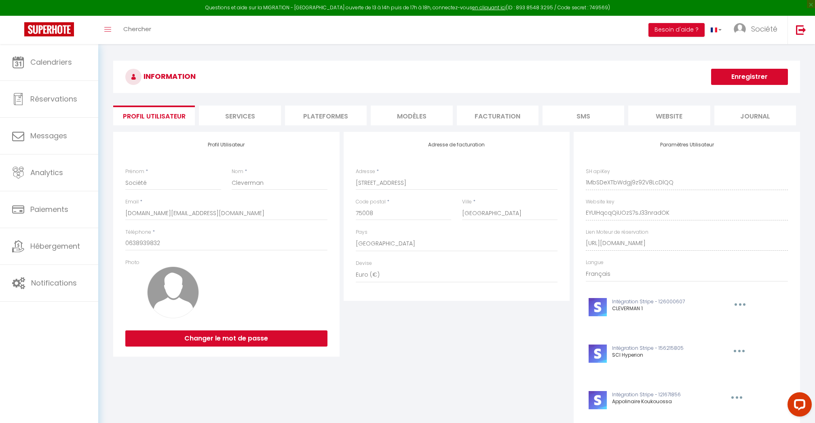
click at [350, 114] on li "Plateformes" at bounding box center [326, 116] width 82 height 20
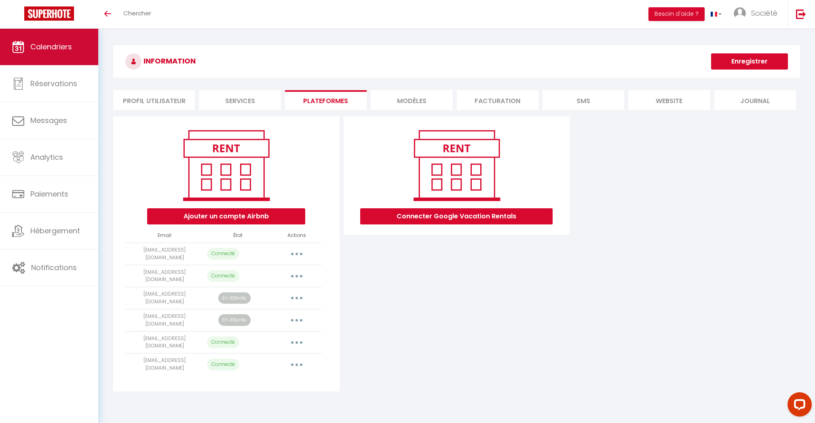
click at [74, 51] on link "Calendriers" at bounding box center [49, 47] width 98 height 36
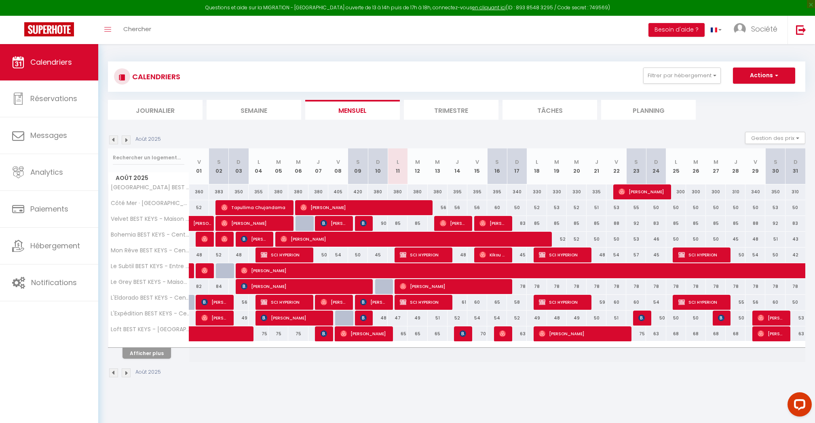
click at [167, 359] on th "Afficher plus" at bounding box center [148, 352] width 81 height 20
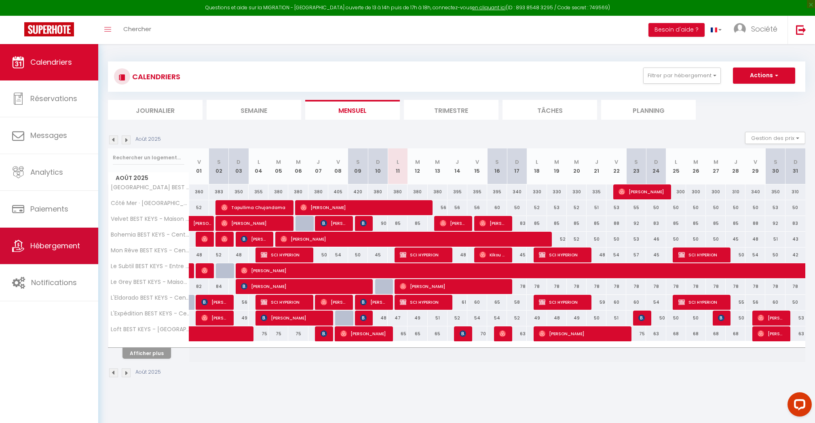
click at [78, 241] on span "Hébergement" at bounding box center [55, 246] width 50 height 10
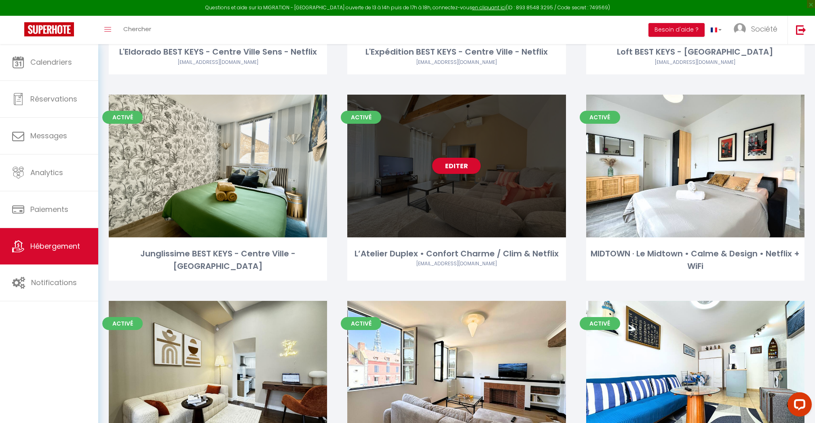
scroll to position [574, 0]
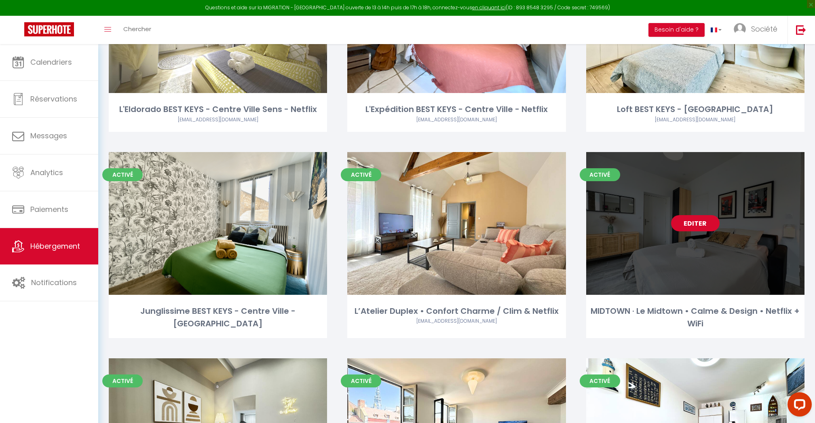
click at [689, 215] on link "Editer" at bounding box center [695, 223] width 49 height 16
click at [686, 215] on link "Editer" at bounding box center [695, 223] width 49 height 16
click at [681, 215] on link "Editer" at bounding box center [695, 223] width 49 height 16
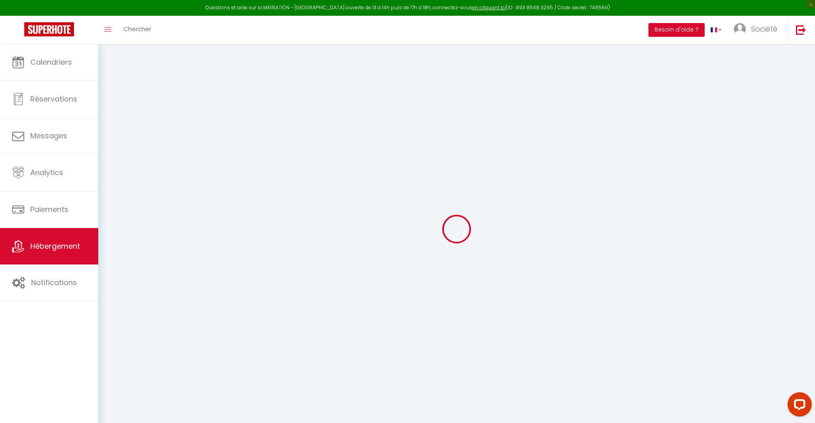
select select
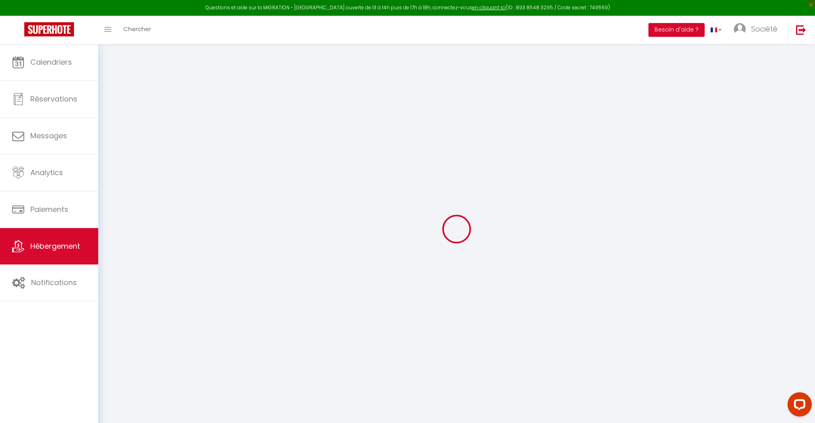
select select
checkbox input "false"
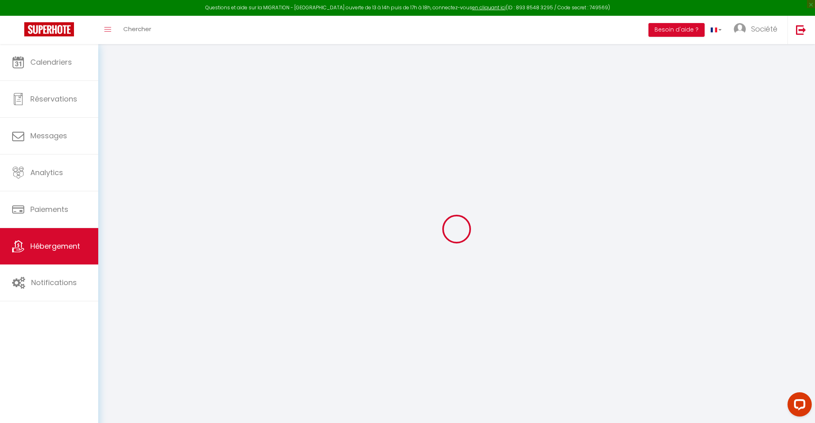
select select
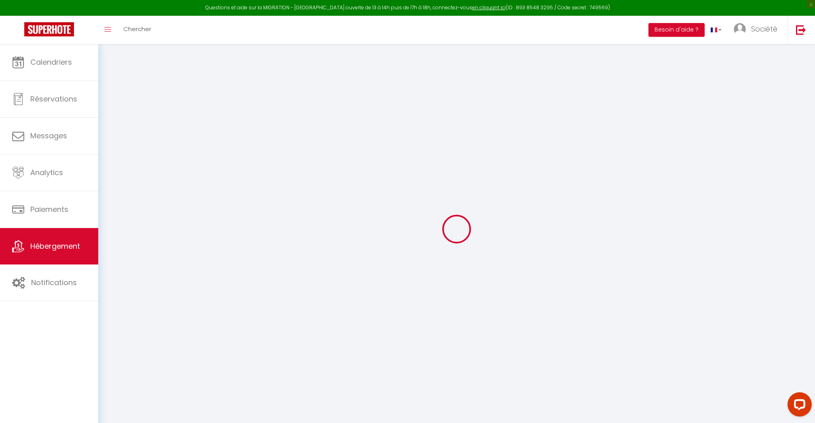
select select
checkbox input "false"
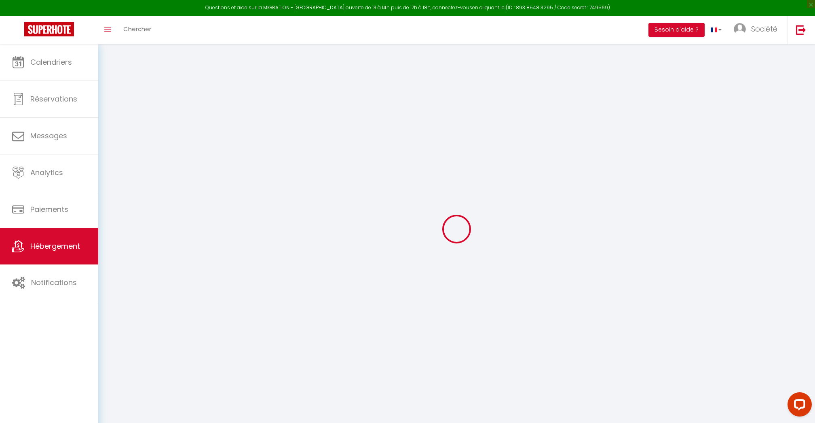
checkbox input "false"
select select
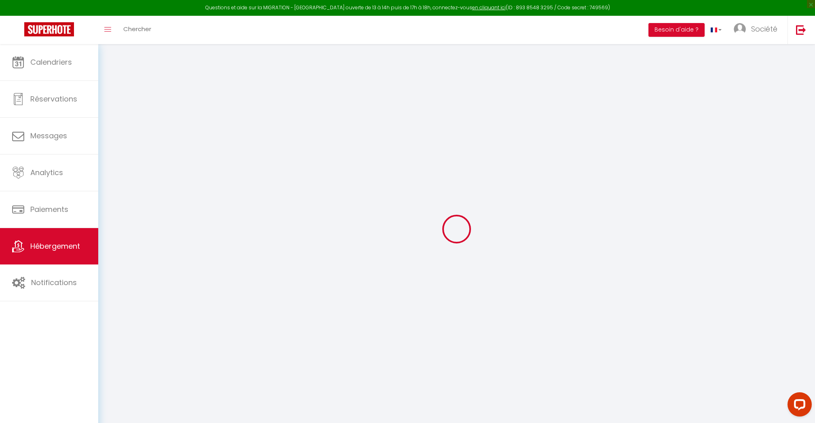
select select
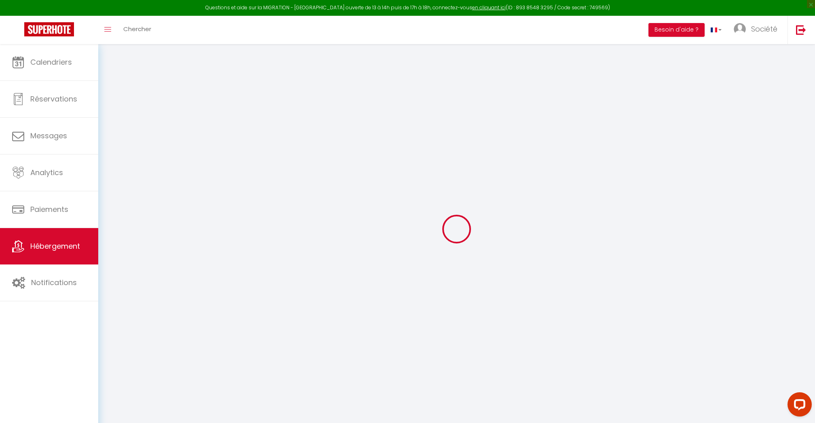
checkbox input "false"
select select
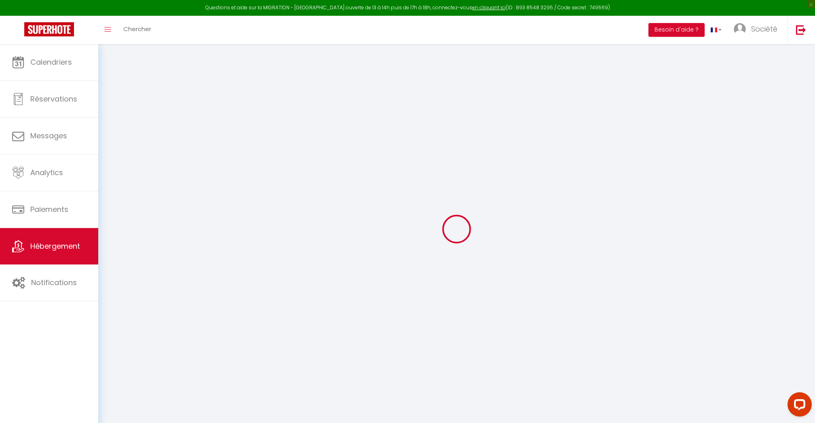
select select
type input "MIDTOWN · Le Midtown • Calme & Design • Netflix + WiFi"
type input "Sébastien"
select select "2"
select select "0"
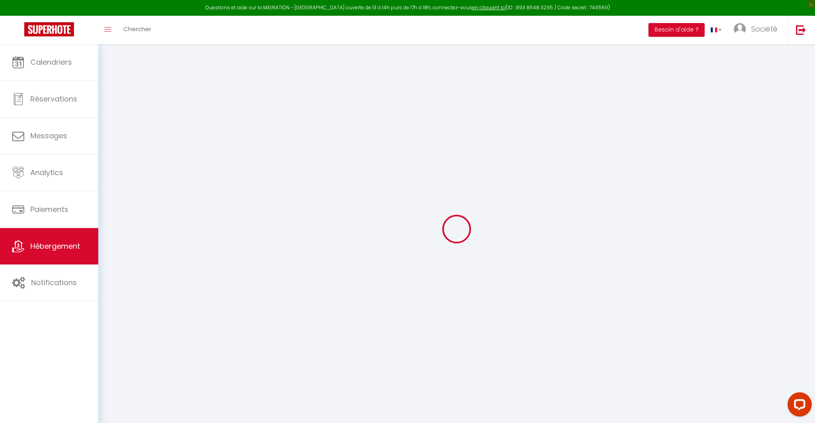
type input "58"
type input "39"
type input "5.5"
type input "4"
type input "300"
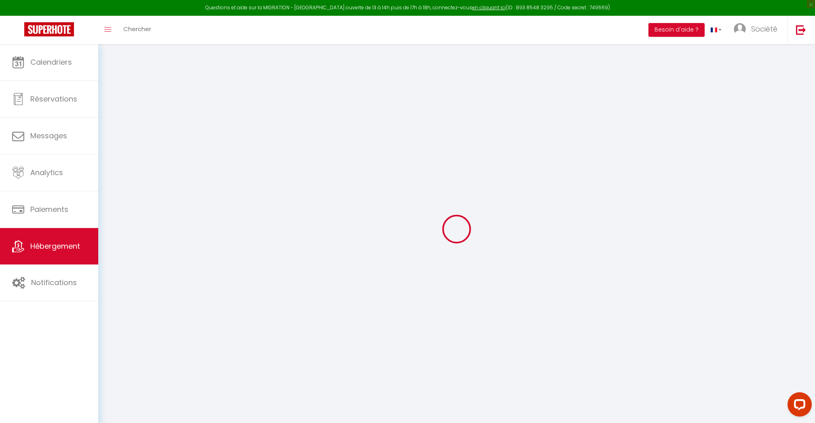
select select
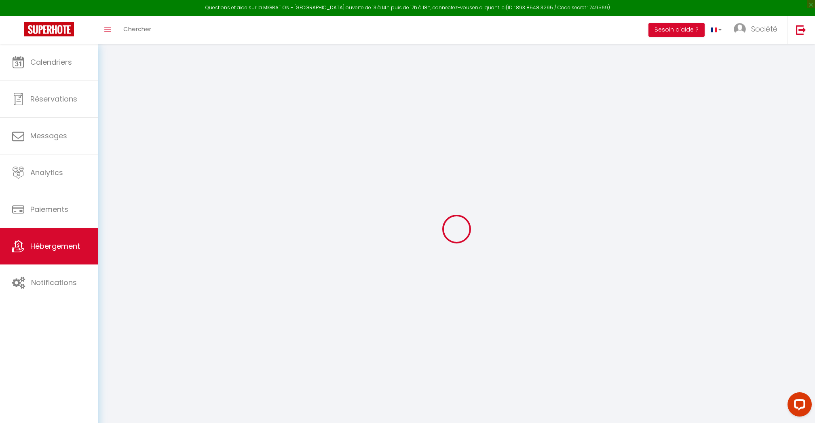
type input "8 rue Claude Aillot"
type input "89700"
type input "Tonnerre"
type input "[DOMAIN_NAME][EMAIL_ADDRESS][DOMAIN_NAME]"
select select
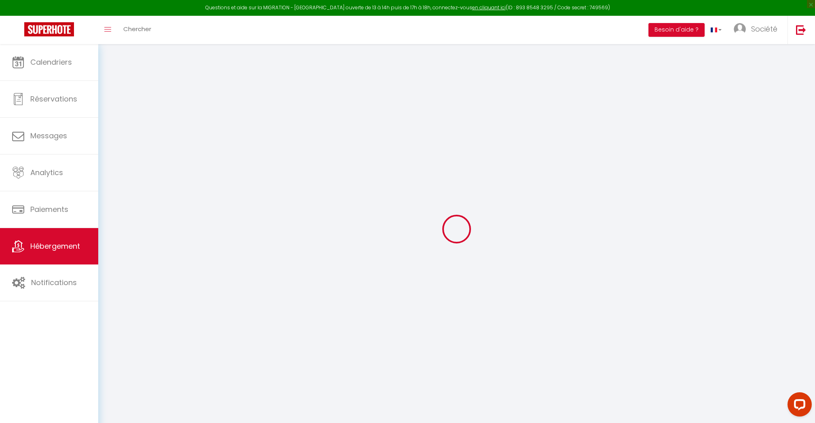
checkbox input "false"
radio input "true"
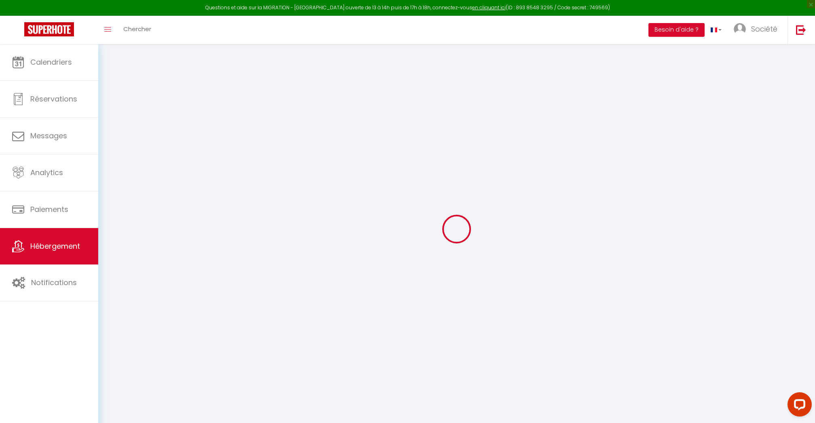
type input "39"
type input "0"
select select
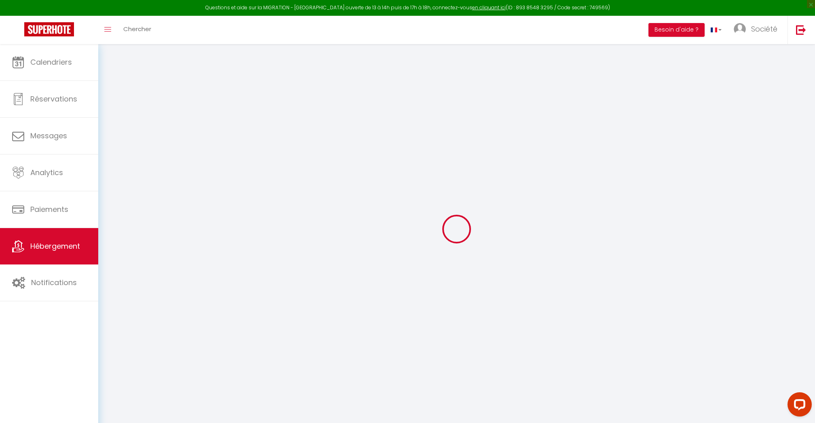
select select
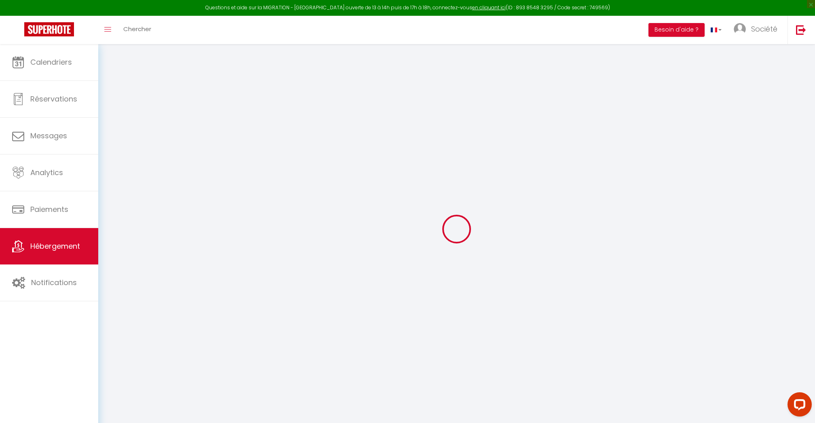
checkbox input "false"
select select "48105"
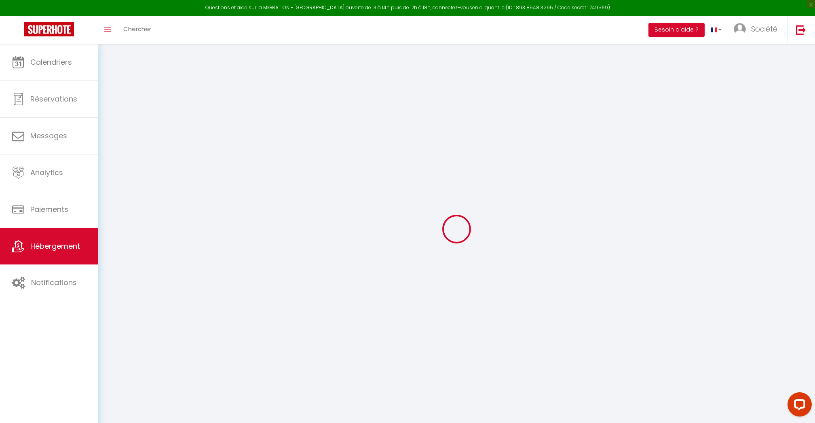
select select
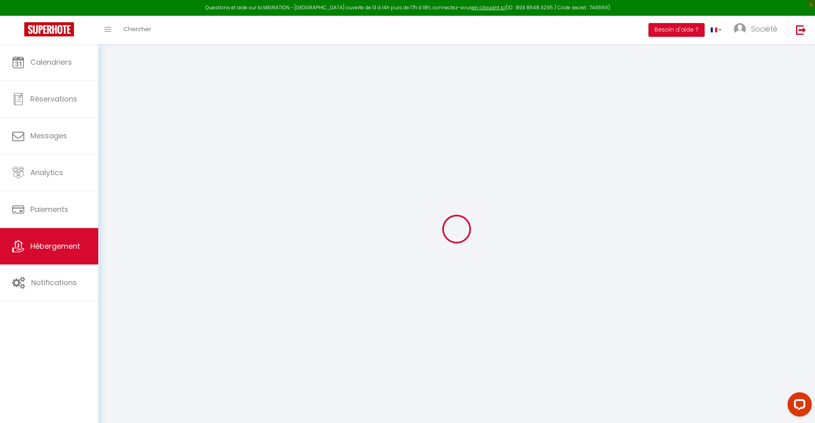
select select
checkbox input "false"
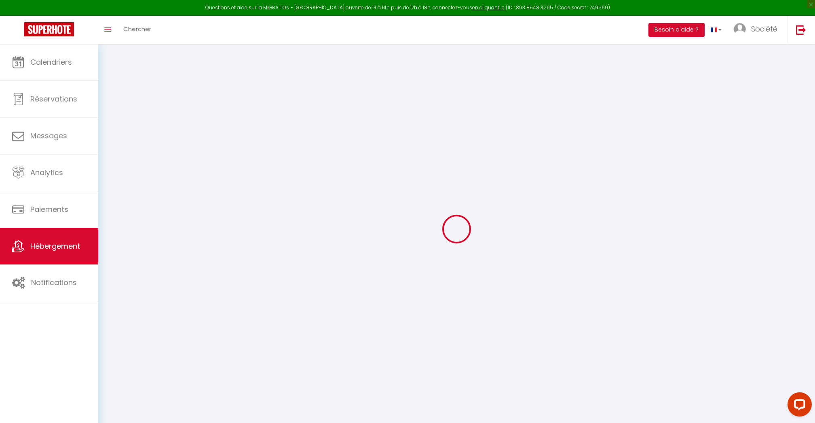
select select
checkbox input "false"
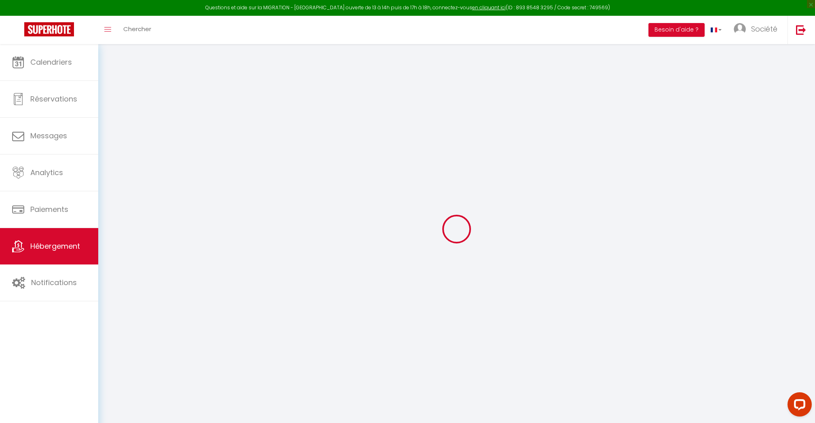
select select
checkbox input "false"
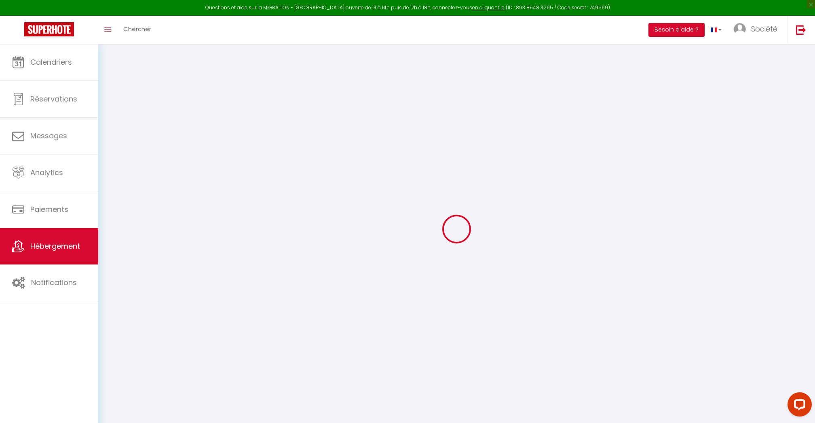
select select "17:00"
select select "00:00"
select select "11:00"
select select "30"
select select "120"
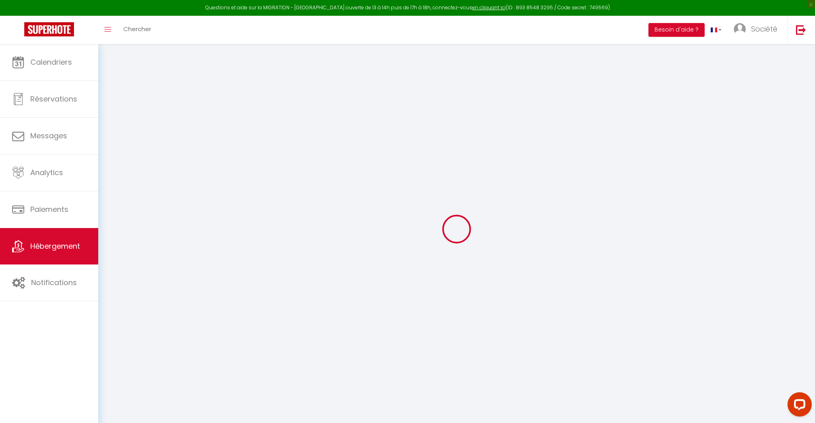
select select
checkbox input "false"
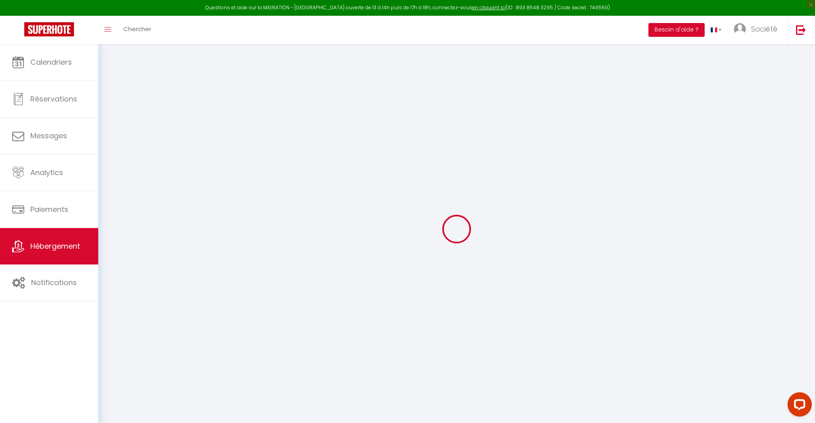
select select
checkbox input "false"
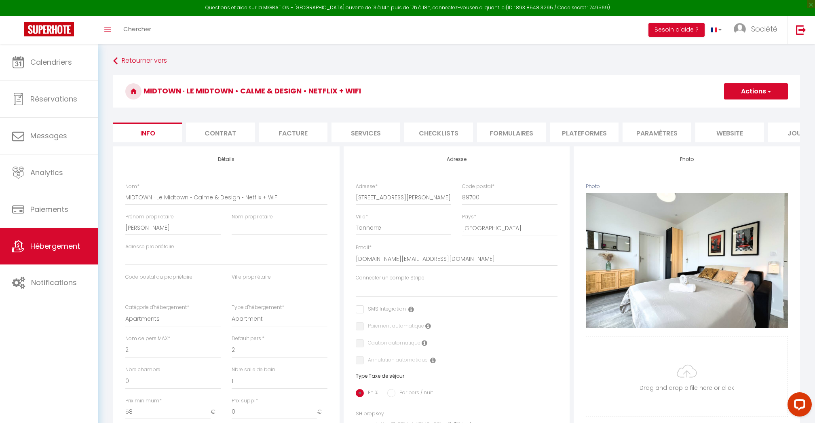
click at [588, 133] on li "Plateformes" at bounding box center [584, 132] width 69 height 20
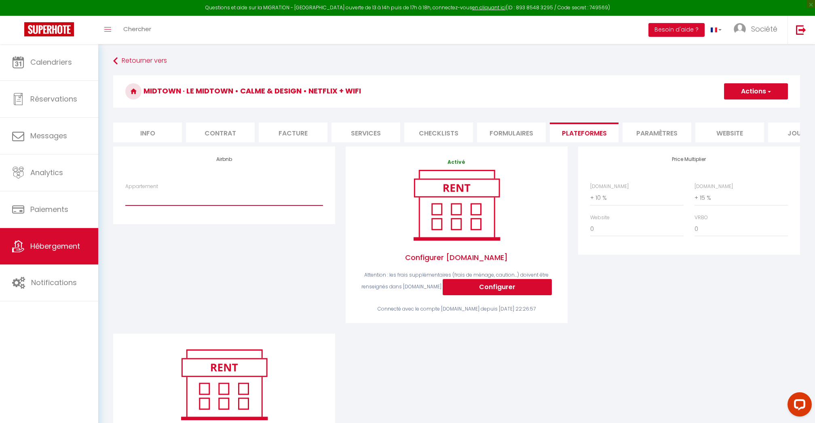
select select "10581-1431566033105528798"
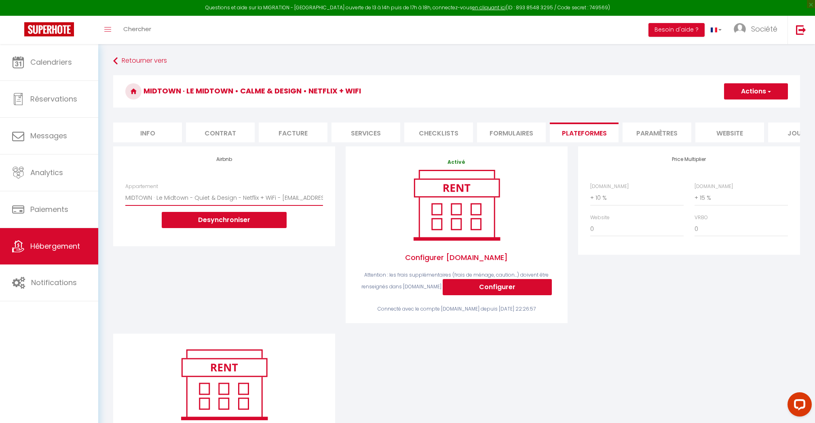
click at [511, 332] on div "Activé Configurer Booking.com Attention : les frais supplémentaires (frais de m…" at bounding box center [456, 239] width 232 height 187
click at [745, 94] on button "Actions" at bounding box center [756, 91] width 64 height 16
click at [741, 109] on link "Enregistrer" at bounding box center [756, 109] width 64 height 11
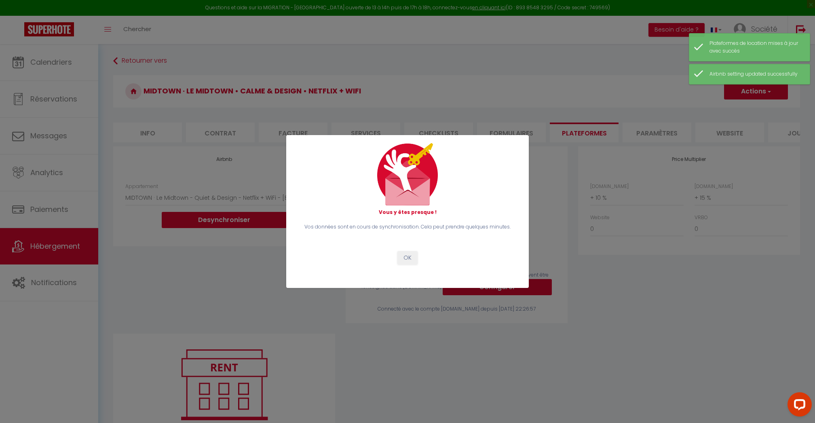
click at [406, 256] on button "OK" at bounding box center [407, 258] width 20 height 14
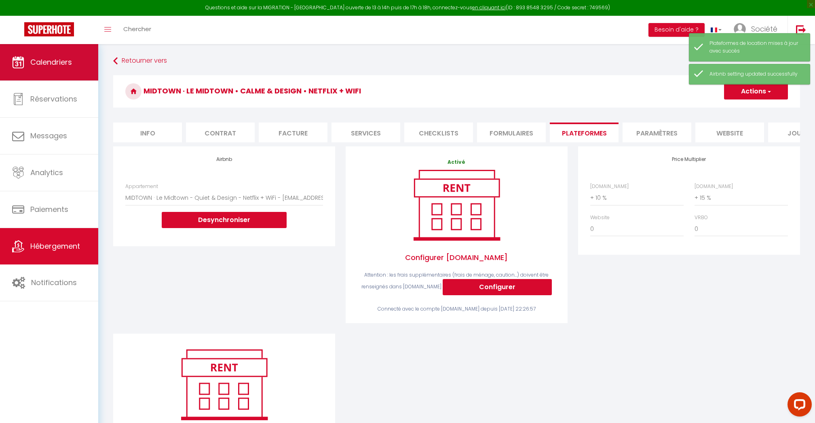
click at [51, 62] on span "Calendriers" at bounding box center [51, 62] width 42 height 10
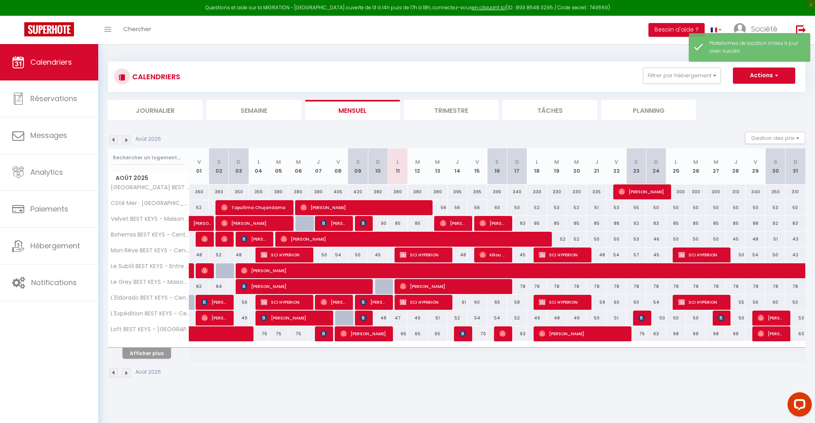
click at [138, 357] on button "Afficher plus" at bounding box center [146, 353] width 49 height 11
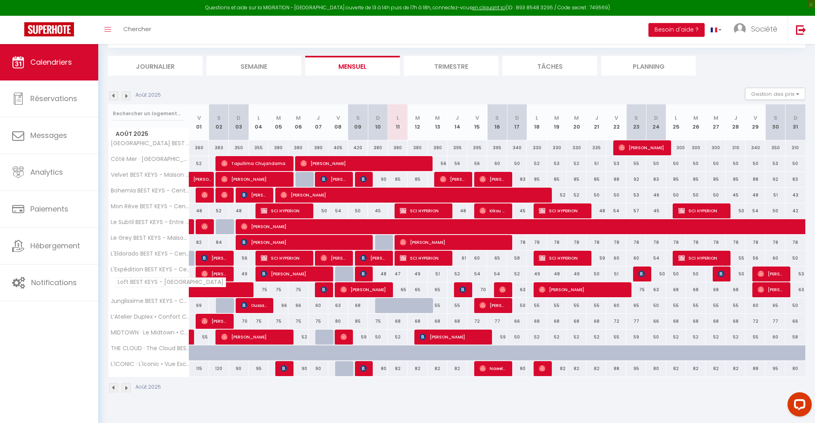
scroll to position [44, 0]
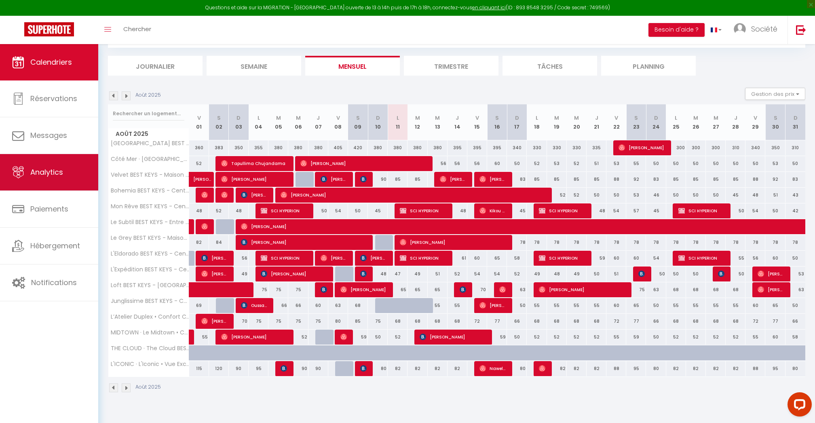
click at [32, 180] on link "Analytics" at bounding box center [49, 172] width 98 height 36
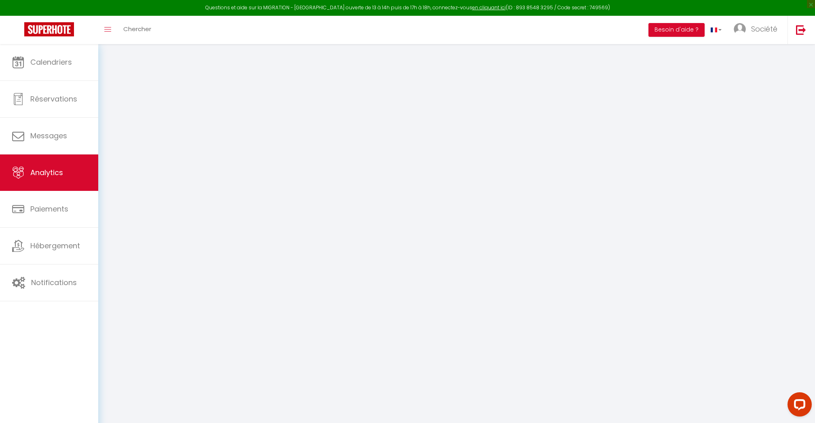
select select "2025"
select select "8"
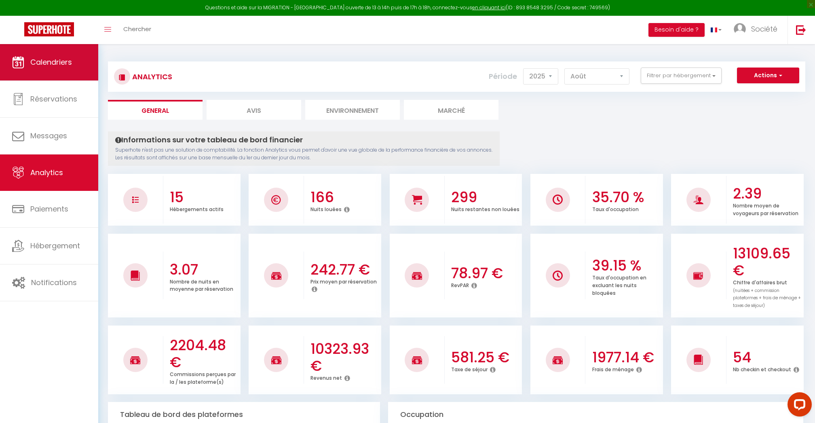
click at [39, 72] on link "Calendriers" at bounding box center [49, 62] width 98 height 36
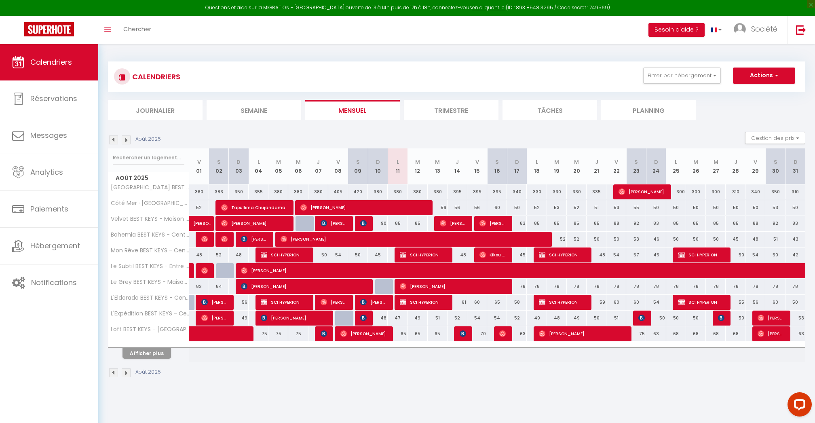
click at [153, 348] on button "Afficher plus" at bounding box center [146, 353] width 49 height 11
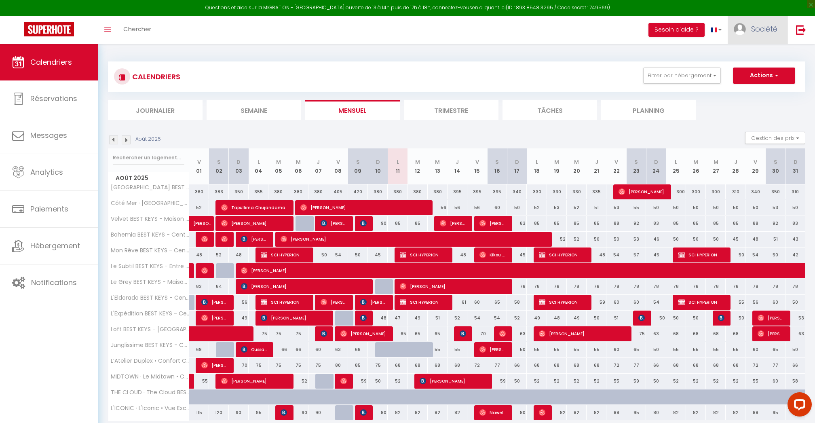
click at [767, 32] on span "Société" at bounding box center [764, 29] width 26 height 10
click at [765, 52] on link "Paramètres" at bounding box center [755, 56] width 60 height 14
select select "28"
select select "fr"
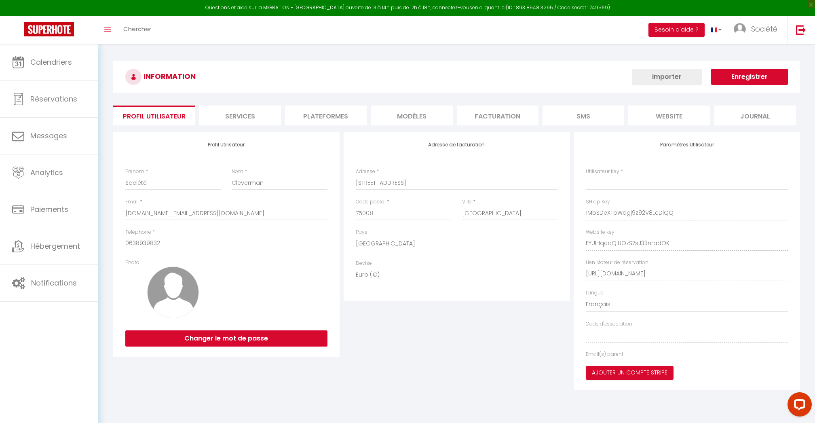
type input "1MbSDeXTbWdgj9z92V8LcDlQQ"
type input "EYUIHqcqQiUOzS7sJ33nradOK"
type input "https://app.superhote.com/#/get-available-rentals/EYUIHqcqQiUOzS7sJ33nradOK"
select select "fr"
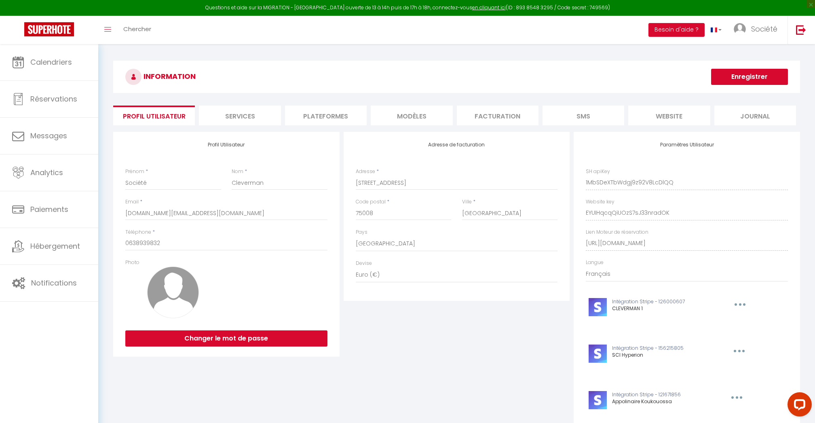
click at [339, 118] on li "Plateformes" at bounding box center [326, 116] width 82 height 20
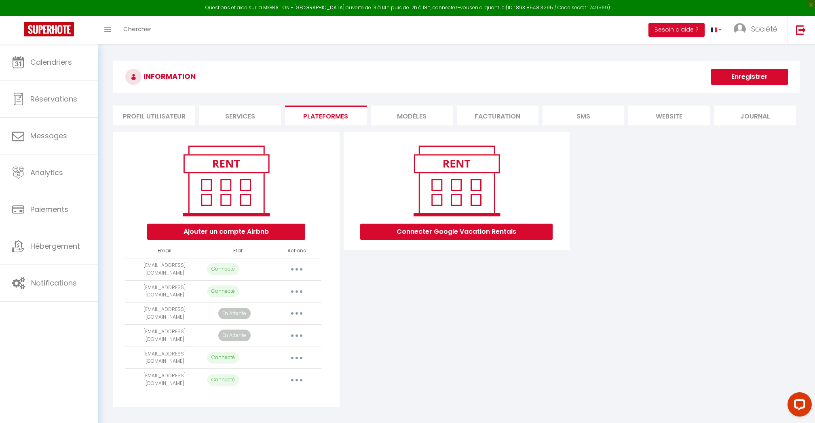
click at [298, 329] on button "button" at bounding box center [296, 335] width 23 height 13
click at [263, 377] on link "Reconnecter le compte" at bounding box center [260, 383] width 89 height 14
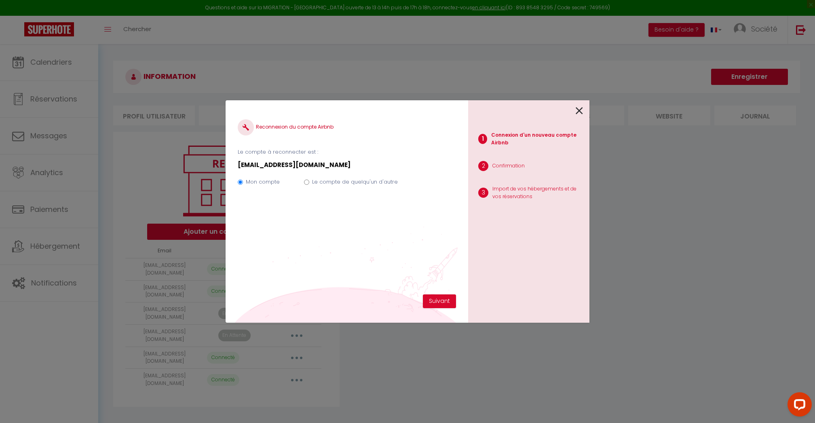
click at [369, 185] on label "Le compte de quelqu'un d'autre" at bounding box center [355, 182] width 86 height 8
click at [309, 185] on input "Le compte de quelqu'un d'autre" at bounding box center [306, 181] width 5 height 5
radio input "true"
radio input "false"
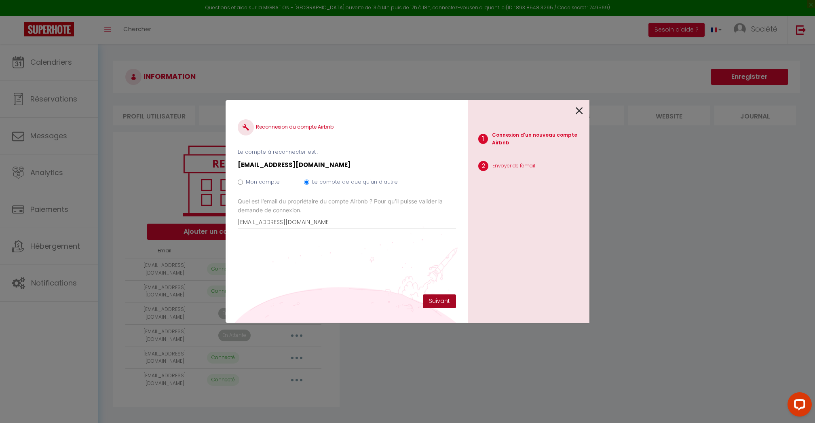
click at [437, 302] on button "Suivant" at bounding box center [439, 301] width 33 height 14
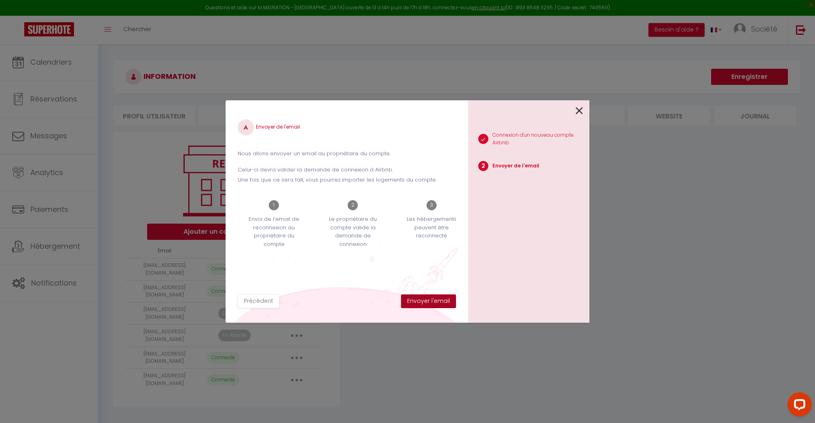
click at [441, 303] on button "Envoyer l'email" at bounding box center [428, 301] width 55 height 14
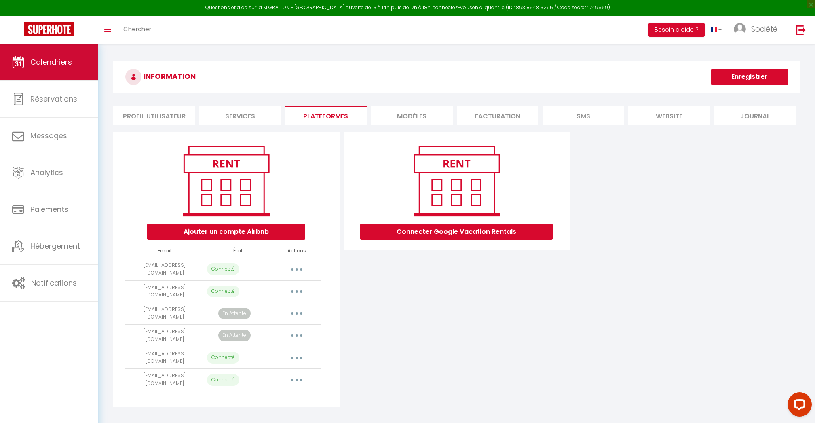
click at [26, 57] on link "Calendriers" at bounding box center [49, 62] width 98 height 36
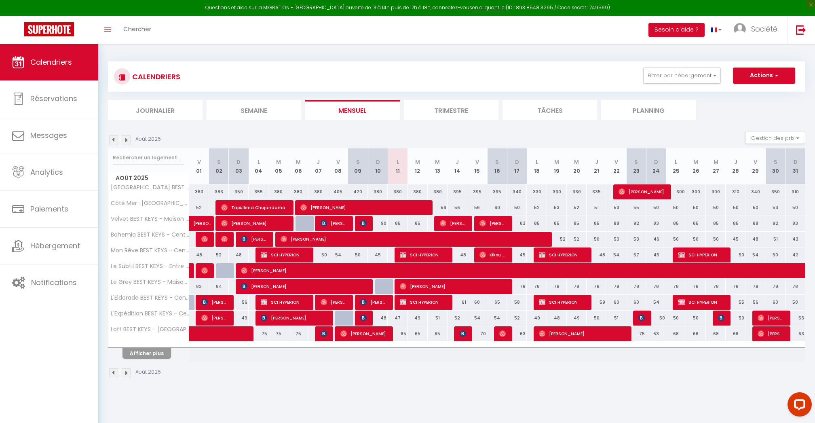
click at [135, 349] on button "Afficher plus" at bounding box center [146, 353] width 49 height 11
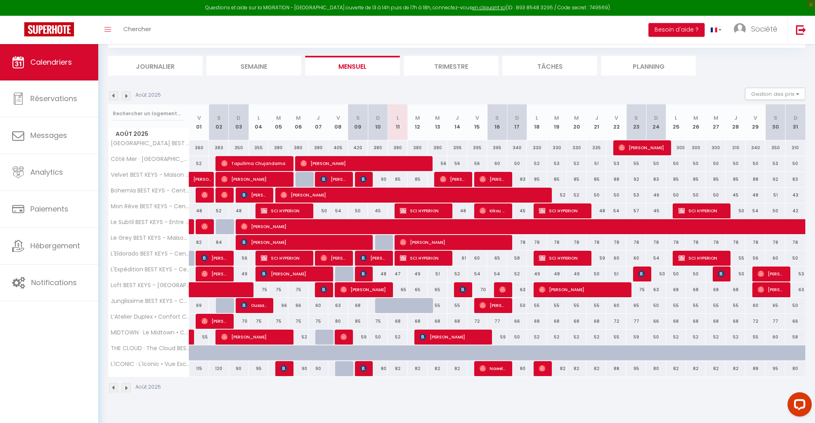
scroll to position [44, 0]
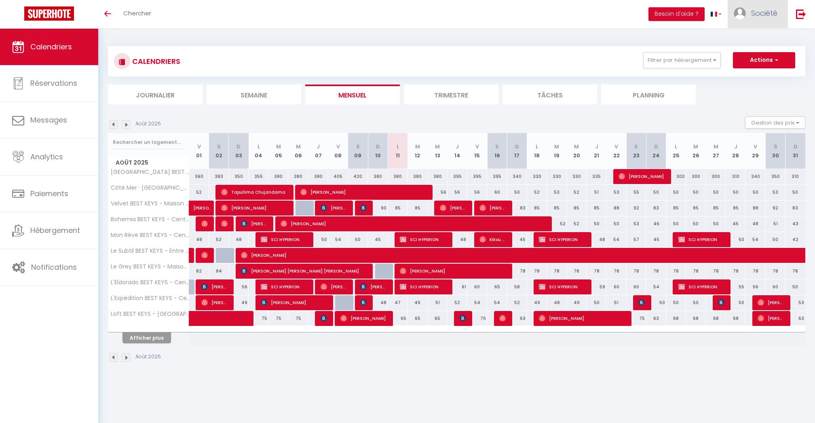
click at [775, 19] on link "Société" at bounding box center [758, 14] width 60 height 28
click at [754, 36] on link "Paramètres" at bounding box center [755, 41] width 60 height 14
select select "28"
select select "fr"
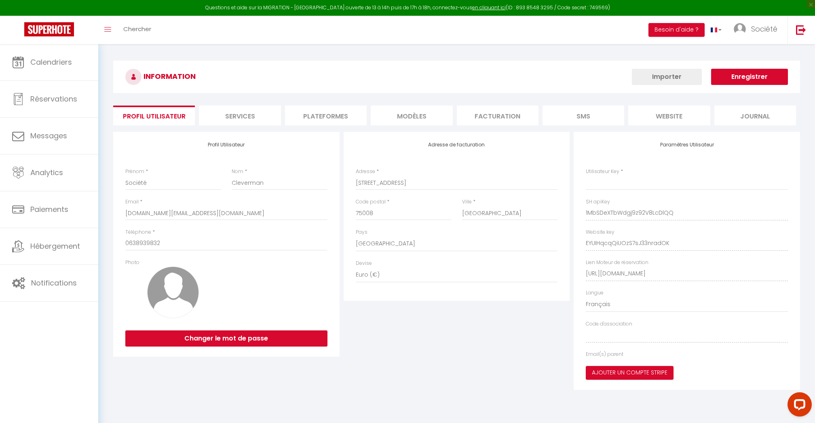
type input "1MbSDeXTbWdgj9z92V8LcDlQQ"
type input "EYUIHqcqQiUOzS7sJ33nradOK"
type input "[URL][DOMAIN_NAME]"
select select "fr"
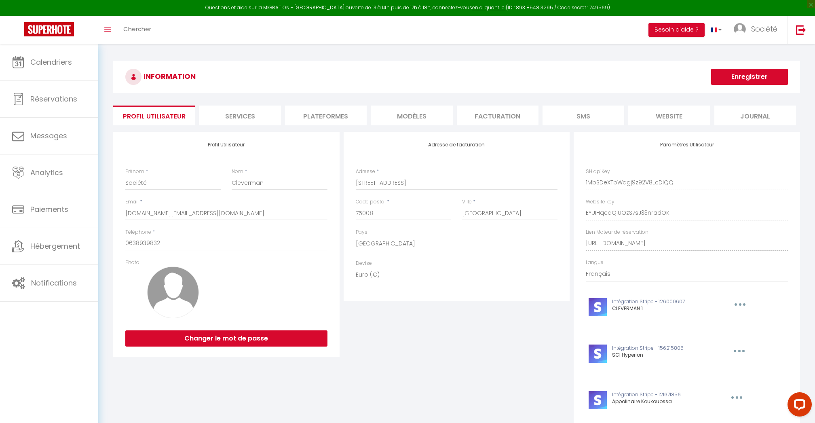
click at [323, 116] on li "Plateformes" at bounding box center [326, 116] width 82 height 20
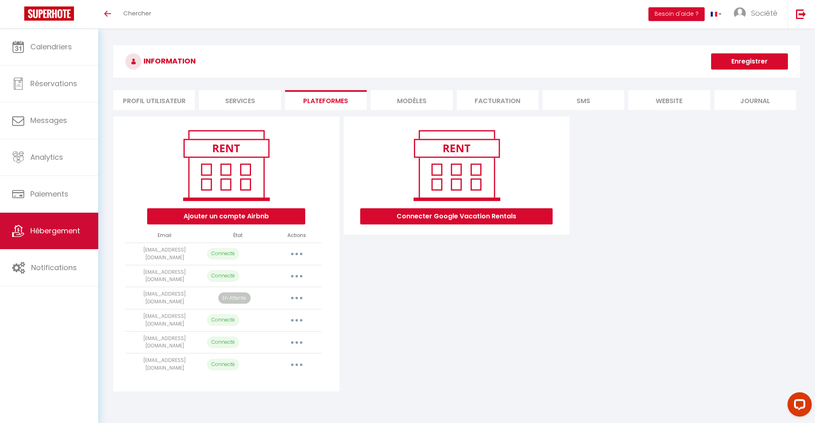
click at [62, 230] on span "Hébergement" at bounding box center [55, 231] width 50 height 10
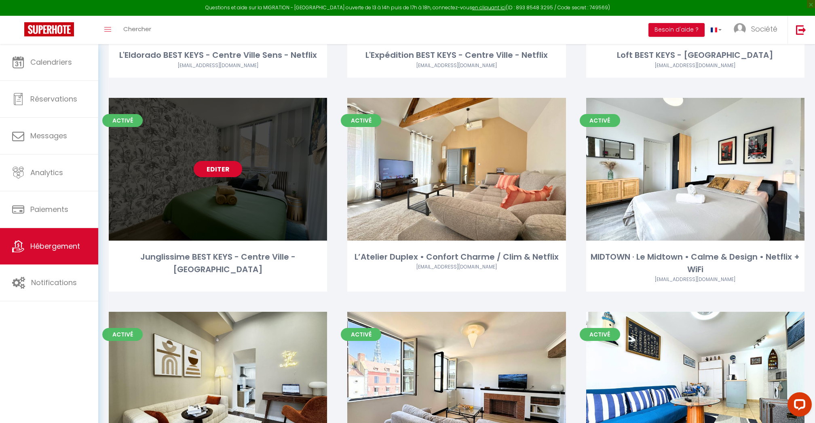
scroll to position [609, 0]
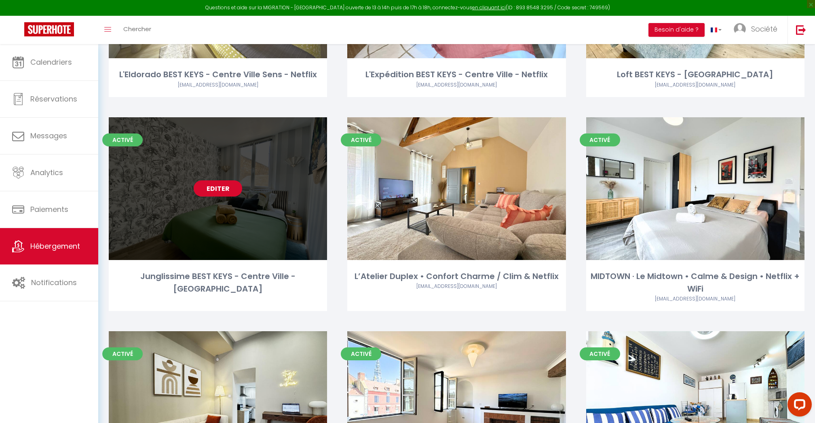
click at [229, 180] on link "Editer" at bounding box center [218, 188] width 49 height 16
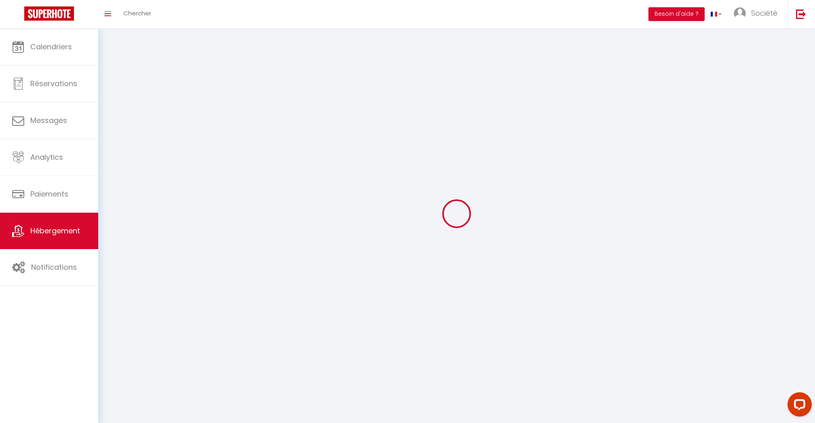
select select
select select "28"
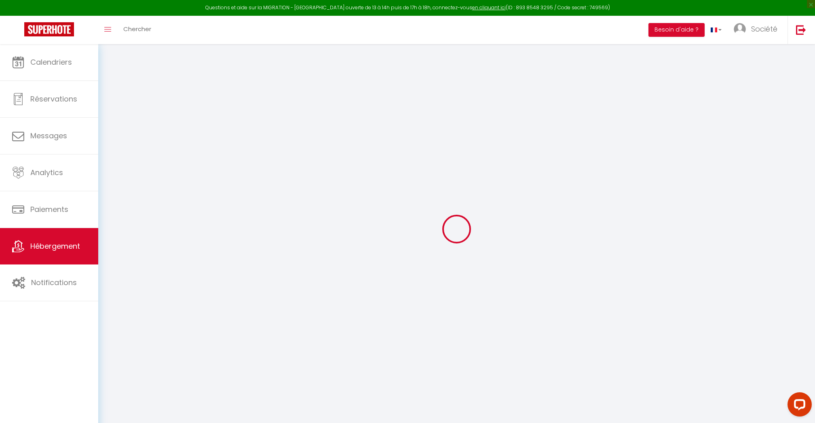
select select
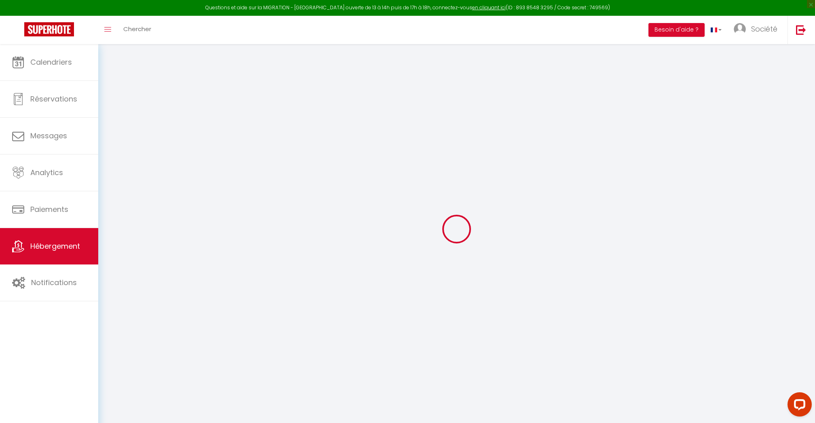
select select
checkbox input "false"
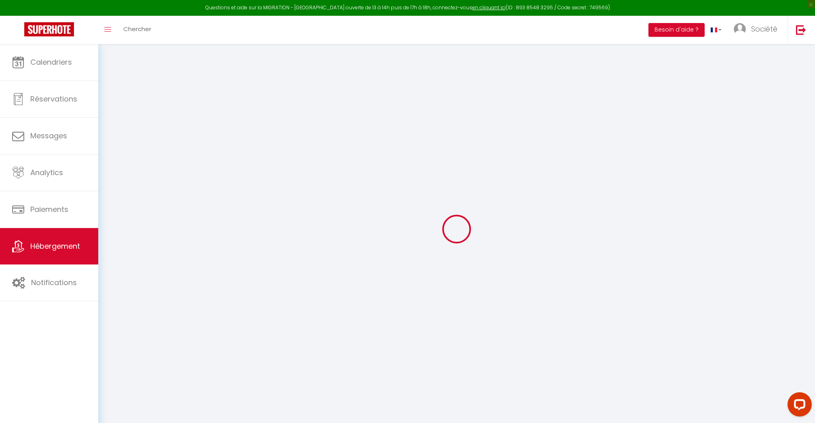
select select
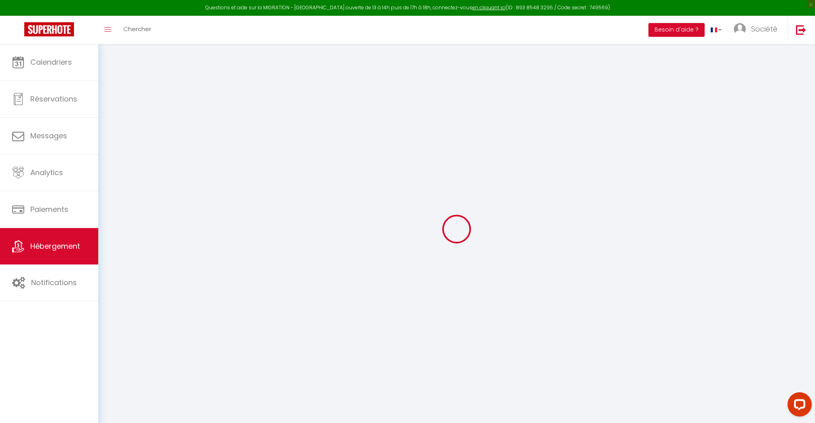
select select
checkbox input "false"
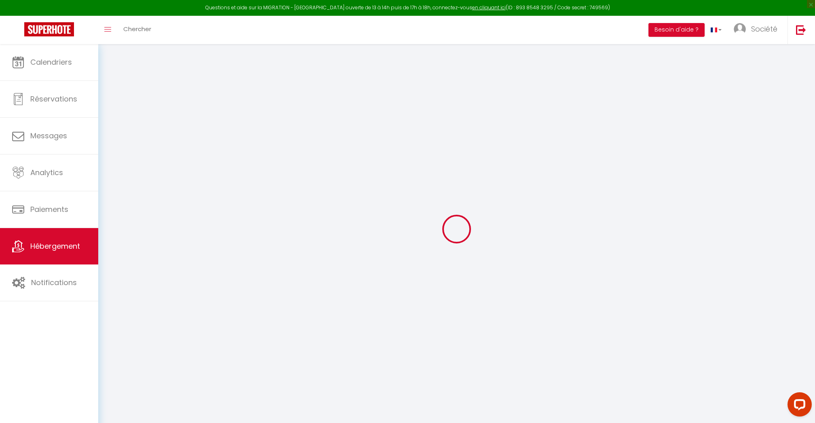
checkbox input "false"
select select
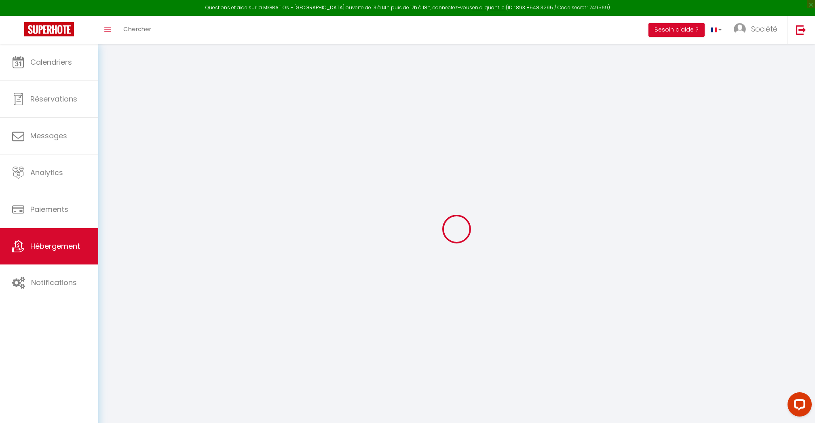
select select
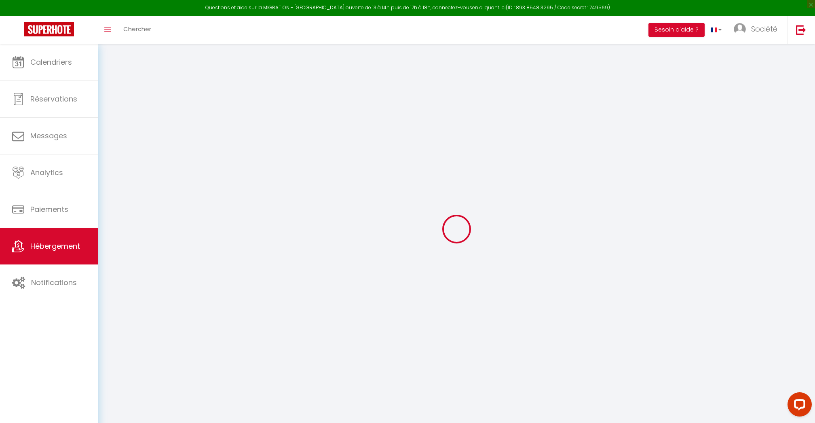
checkbox input "false"
select select
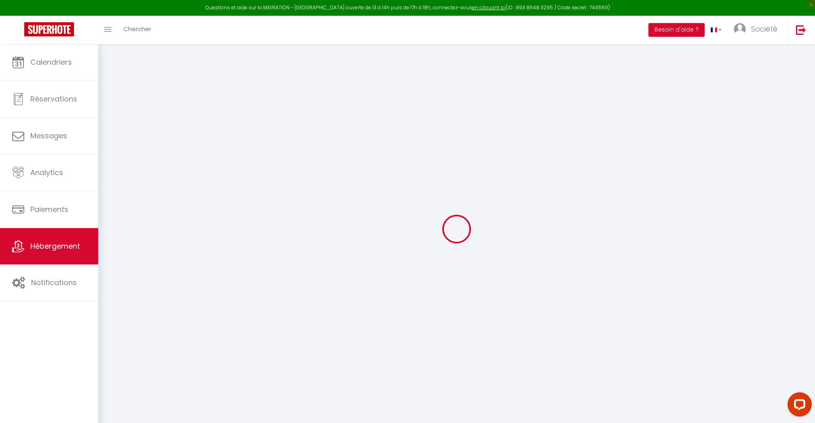
select select
type input "Junglissime BEST KEYS - Centre Ville - [GEOGRAPHIC_DATA]"
type input "[PERSON_NAME]"
type input "Breluru"
type input "[STREET_ADDRESS][PERSON_NAME]"
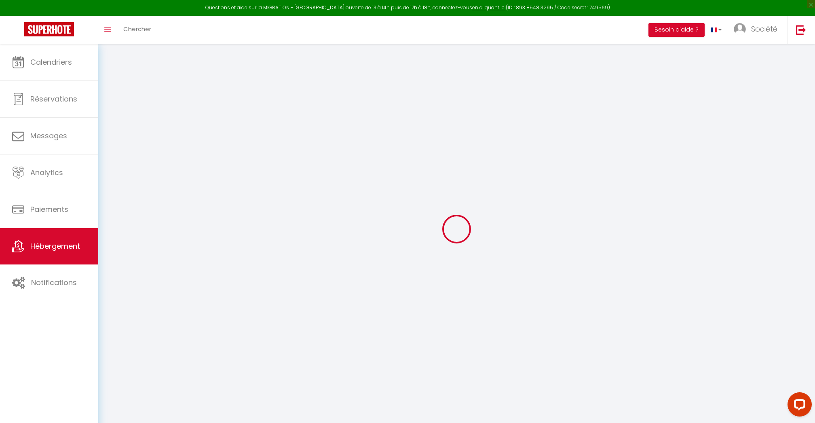
type input "89190"
type input "COURGENAY"
type input "55"
type input "10"
type input "49"
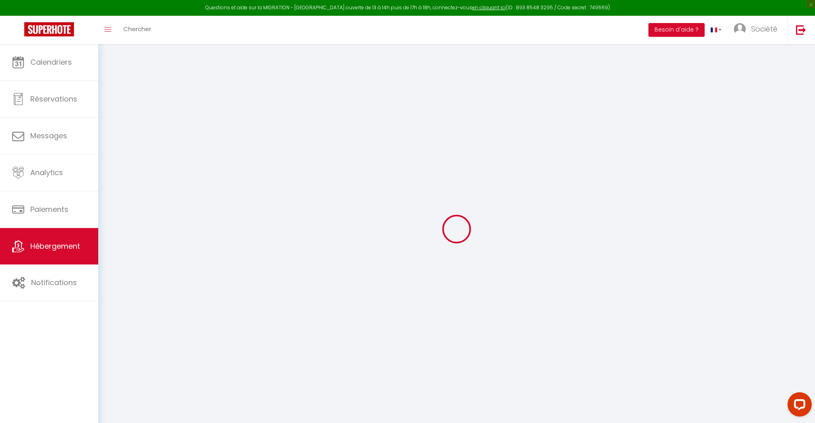
type input "5.5"
type input "4"
type input "300"
select select
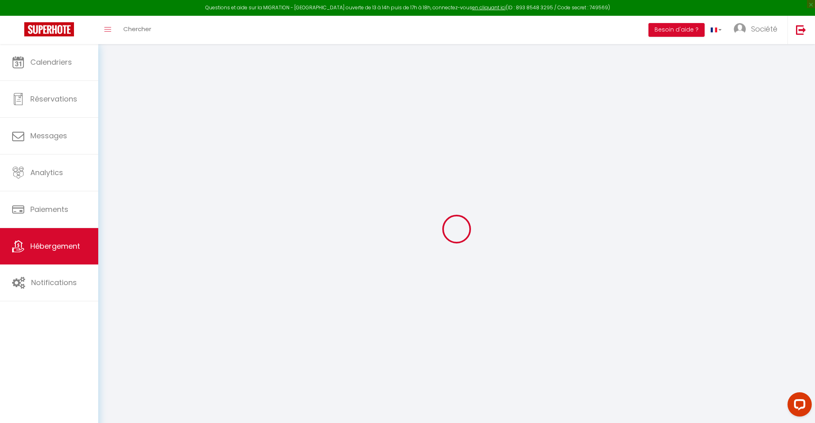
select select
type input "[STREET_ADDRESS] et de la Résistence"
type input "89100"
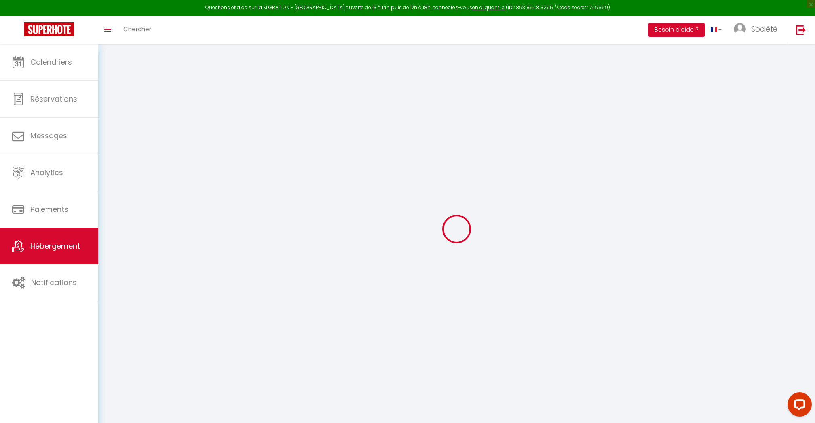
type input "Sens"
type input "[DOMAIN_NAME][EMAIL_ADDRESS][DOMAIN_NAME]"
select select
checkbox input "false"
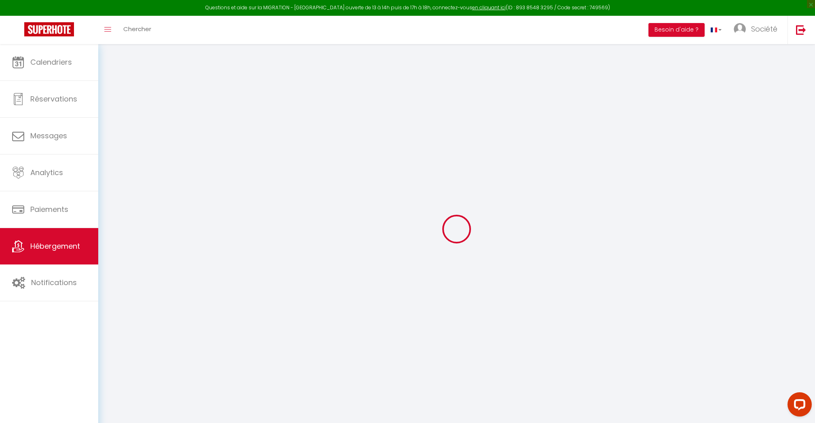
checkbox input "false"
radio input "true"
type input "43"
type input "0"
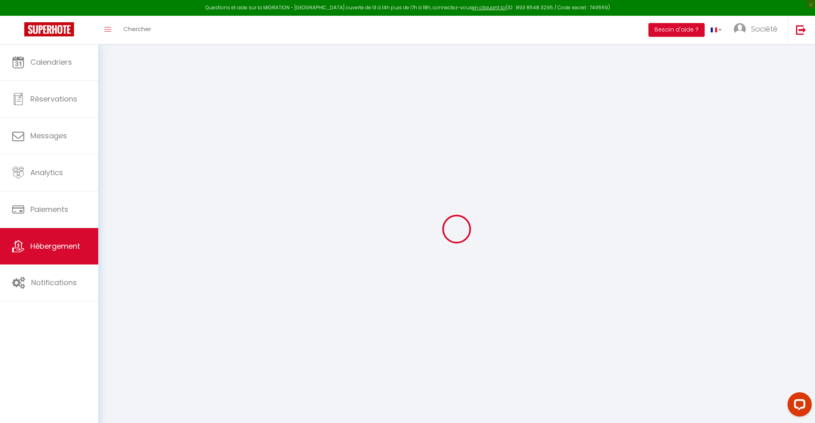
type input "0"
select select
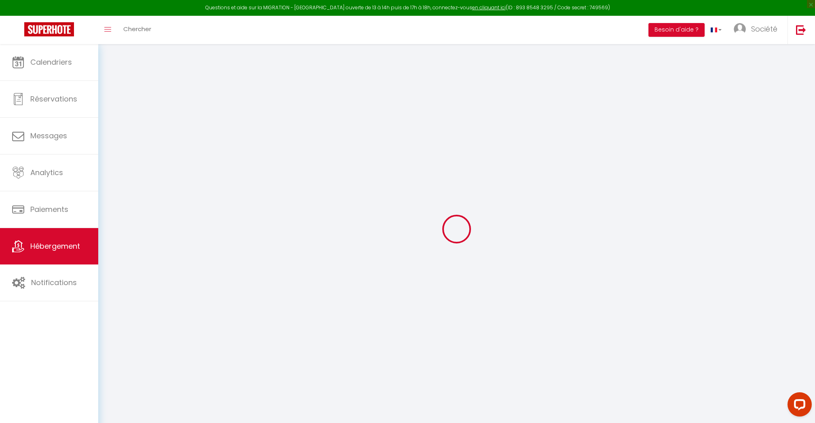
select select
checkbox input "false"
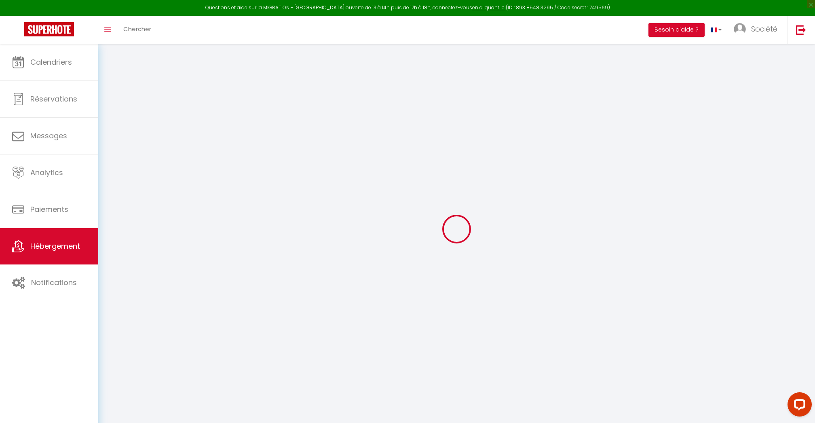
checkbox input "false"
select select
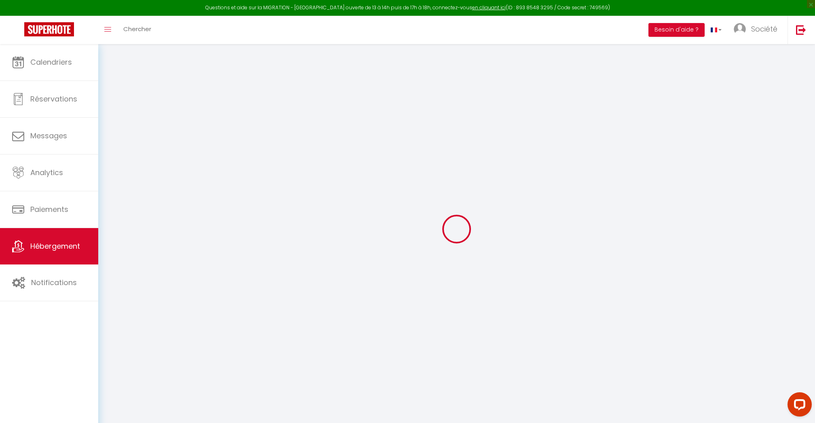
select select
checkbox input "false"
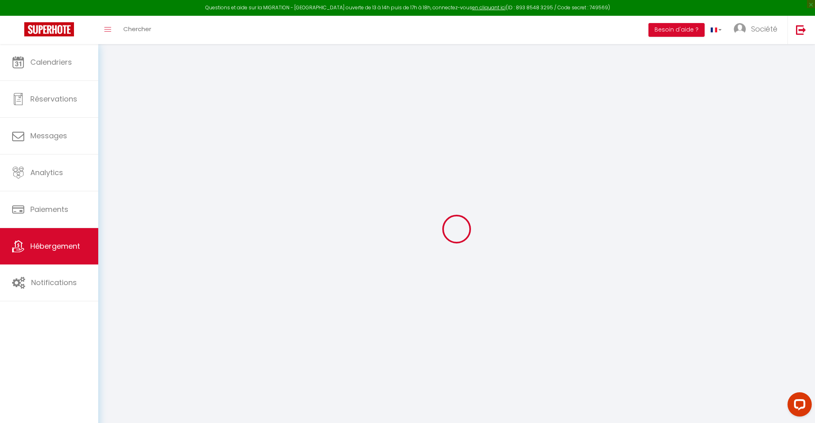
checkbox input "false"
select select "24973"
select select
checkbox input "false"
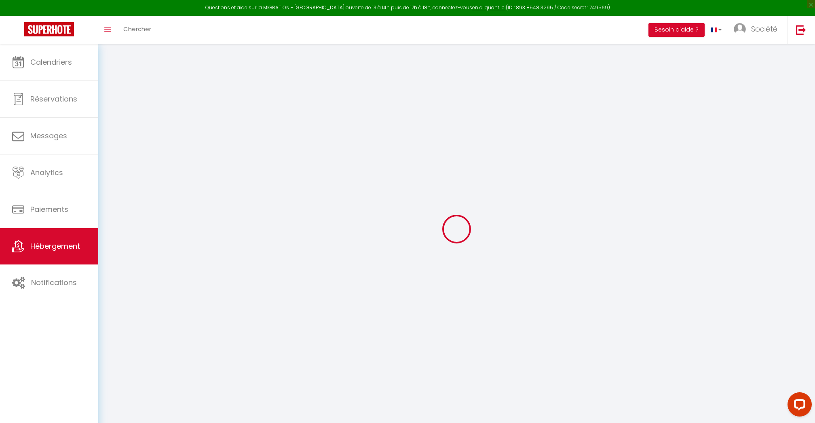
checkbox input "false"
select select
checkbox input "false"
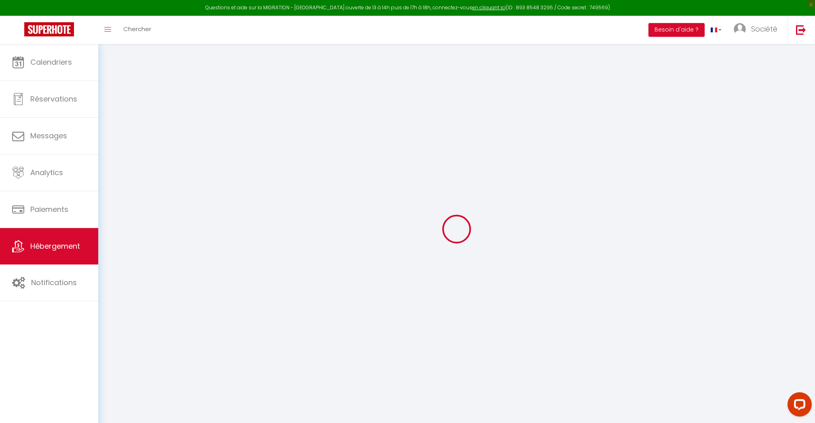
checkbox input "false"
select select "17:00"
select select "23:45"
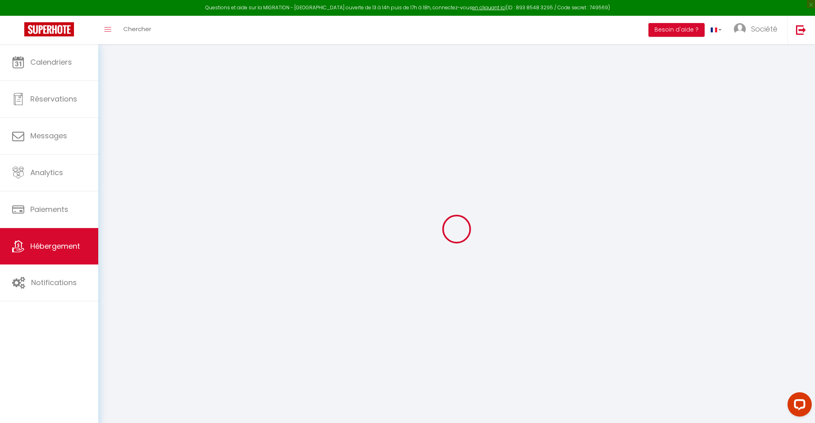
select select "11:00"
select select "30"
select select "120"
select select
checkbox input "false"
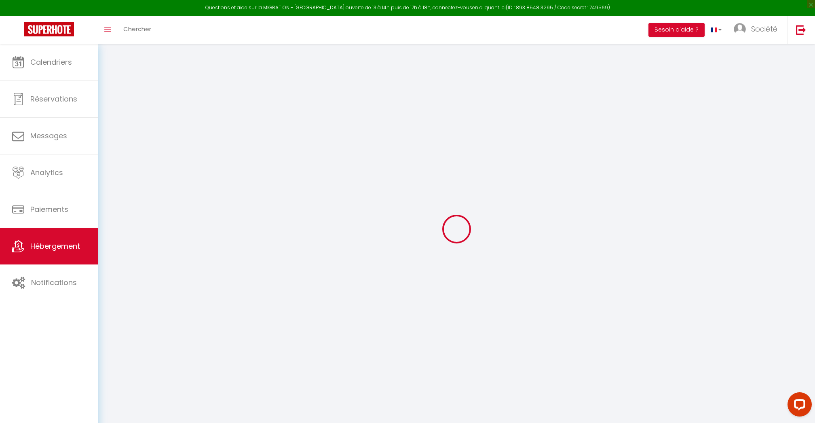
checkbox input "false"
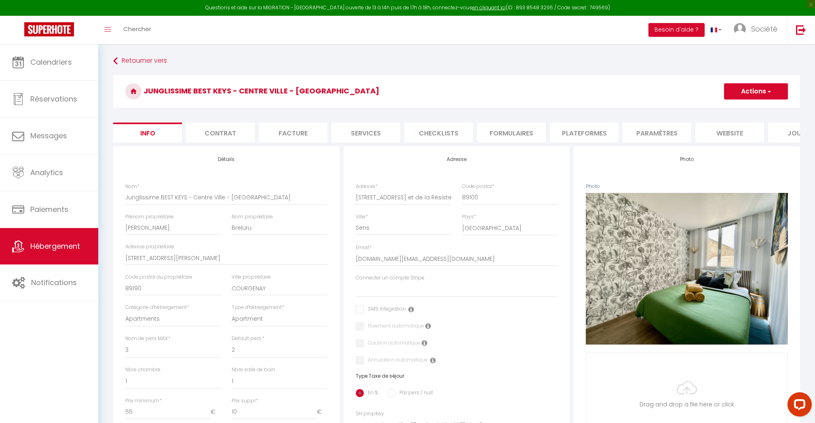
select select
checkbox input "false"
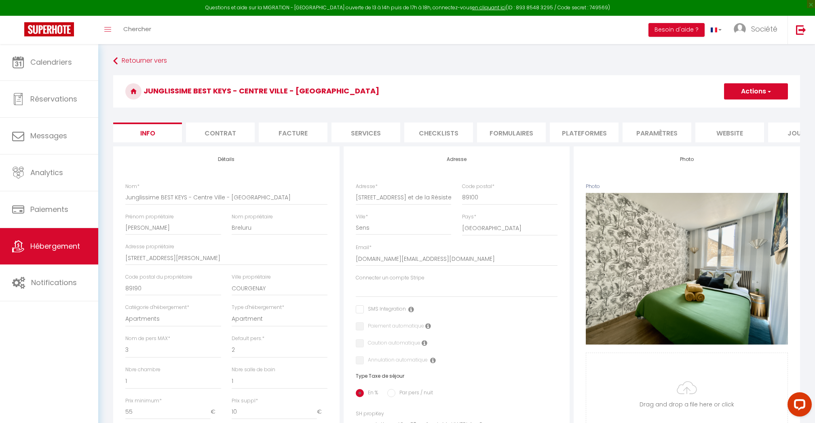
click at [576, 127] on li "Plateformes" at bounding box center [584, 132] width 69 height 20
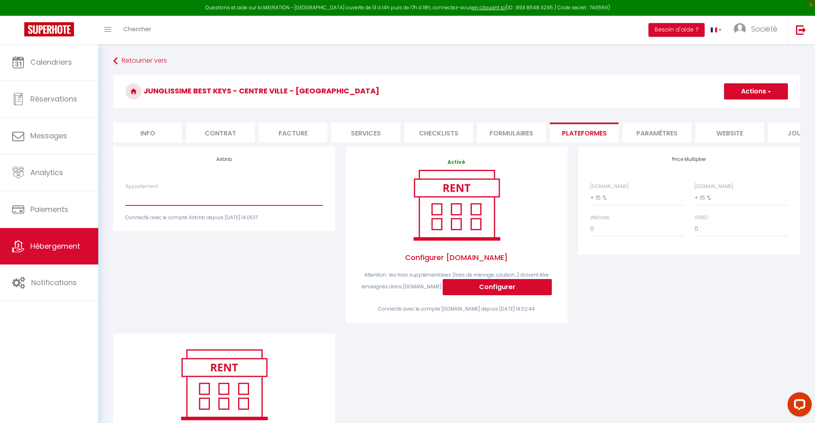
select select "10579-891938498013081336"
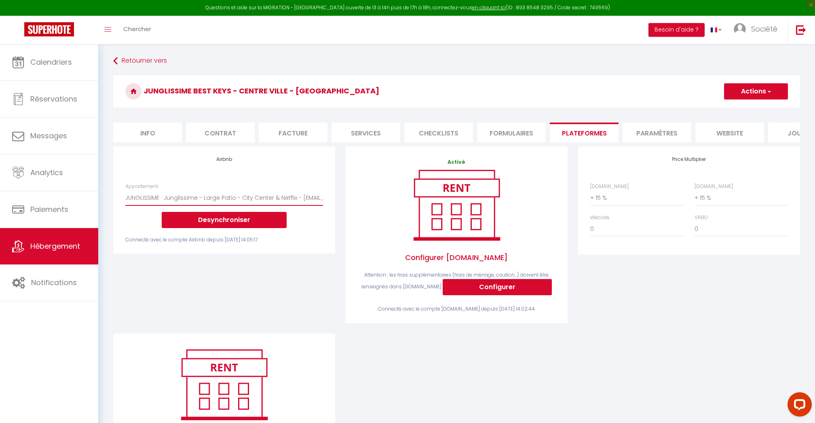
click at [751, 83] on button "Actions" at bounding box center [756, 91] width 64 height 16
click at [743, 107] on link "Enregistrer" at bounding box center [756, 109] width 64 height 11
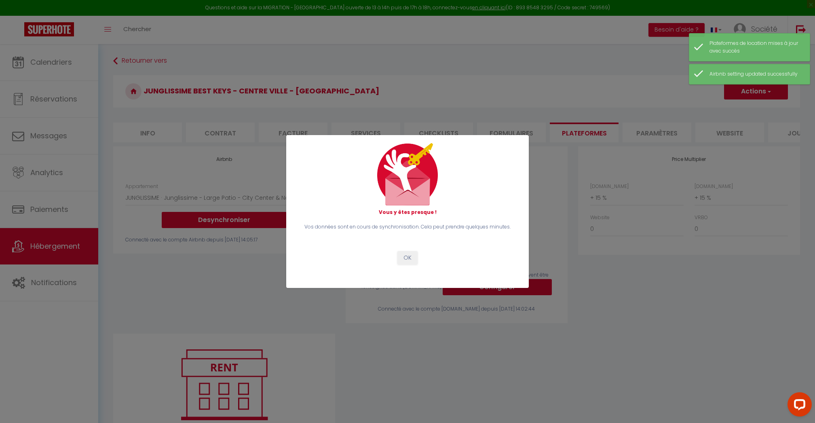
click at [406, 256] on button "OK" at bounding box center [407, 258] width 20 height 14
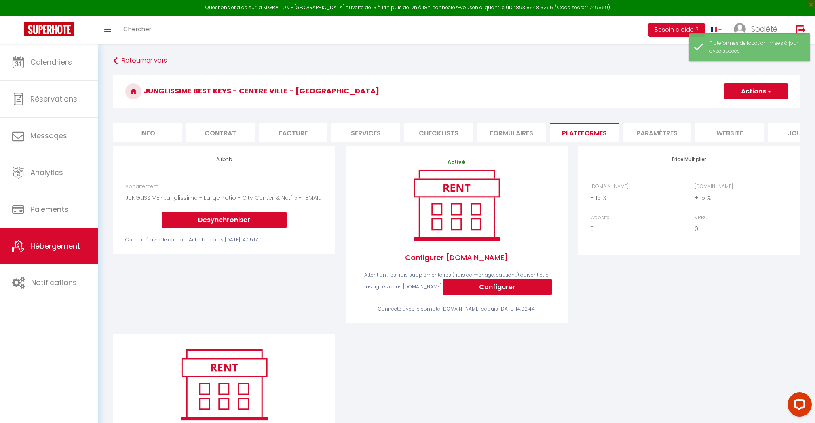
click at [37, 244] on span "Hébergement" at bounding box center [55, 246] width 50 height 10
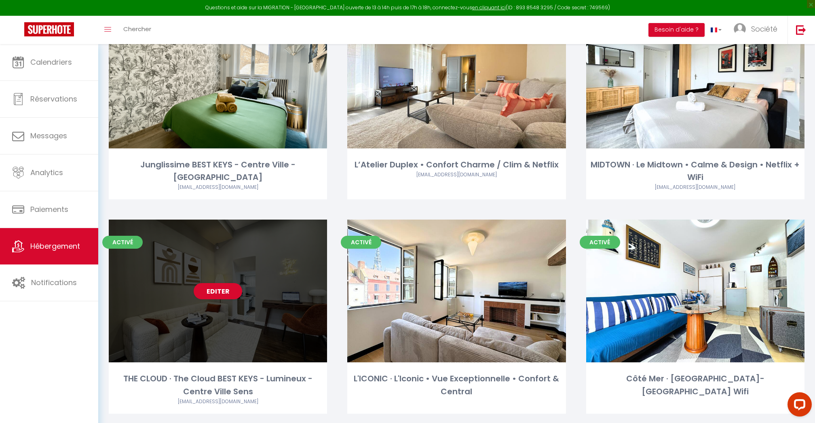
scroll to position [720, 0]
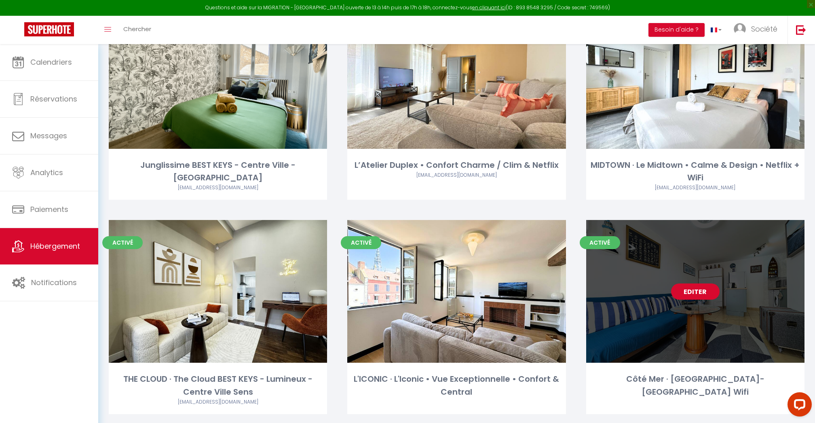
click at [686, 283] on link "Editer" at bounding box center [695, 291] width 49 height 16
click at [689, 283] on link "Editer" at bounding box center [695, 291] width 49 height 16
select select "3"
select select "2"
select select "1"
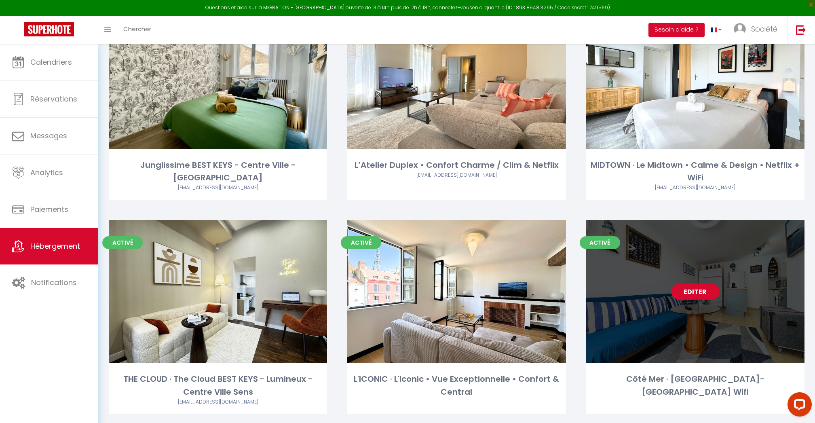
select select "1"
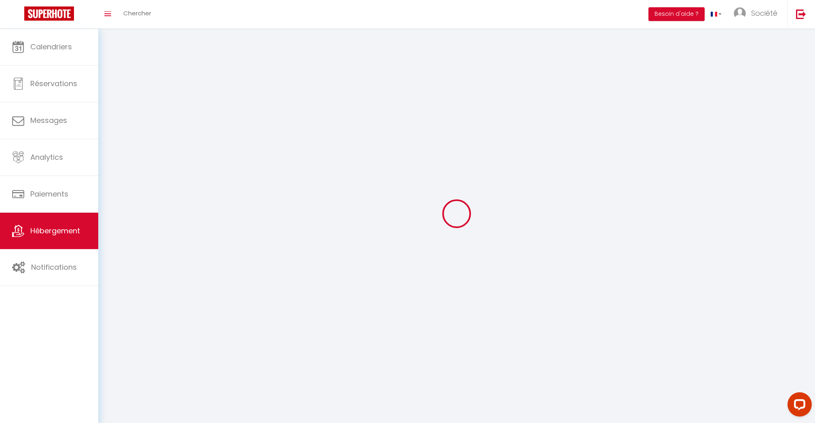
select select
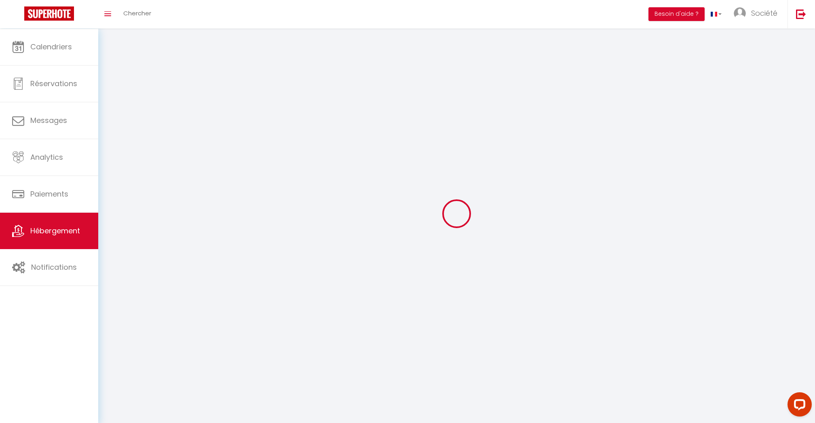
select select
checkbox input "false"
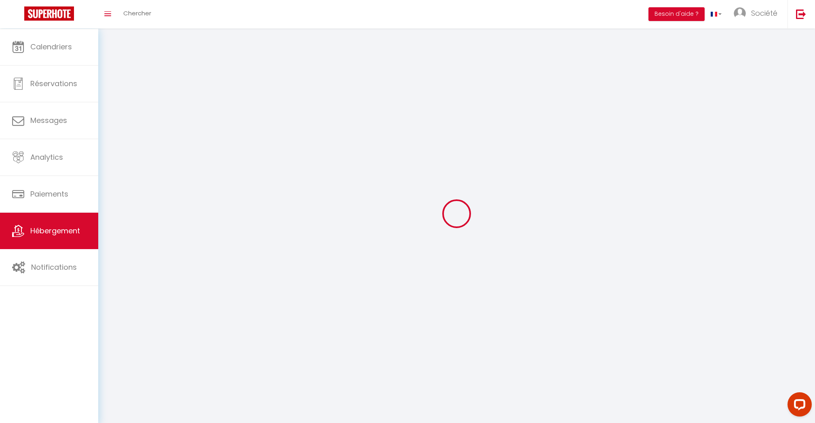
checkbox input "false"
select select
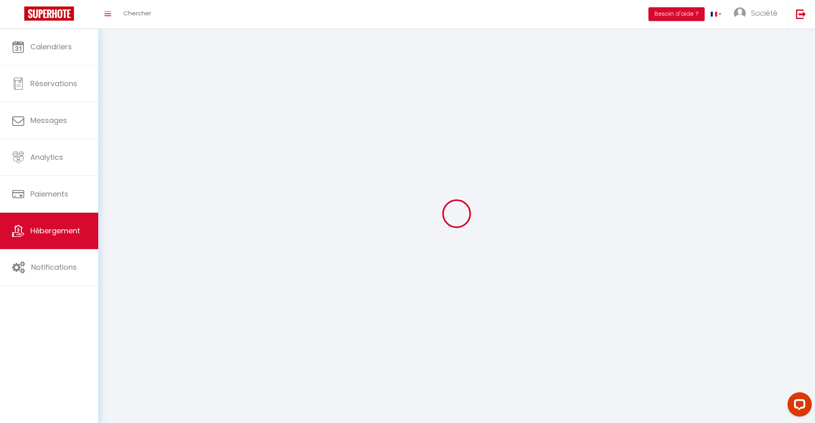
select select
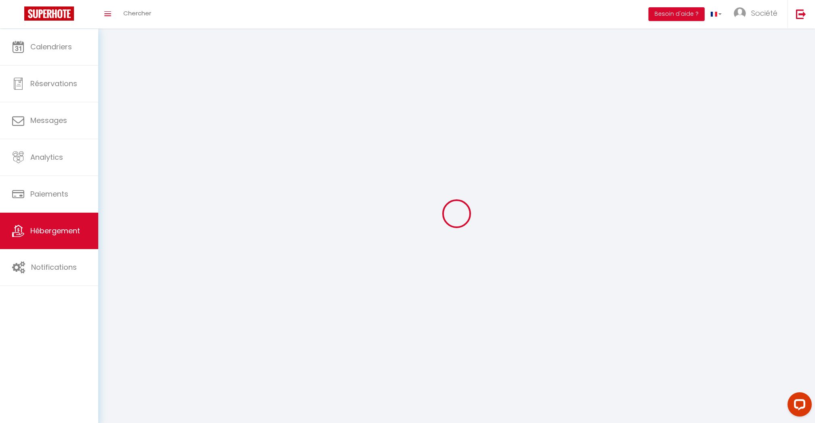
checkbox input "false"
select select
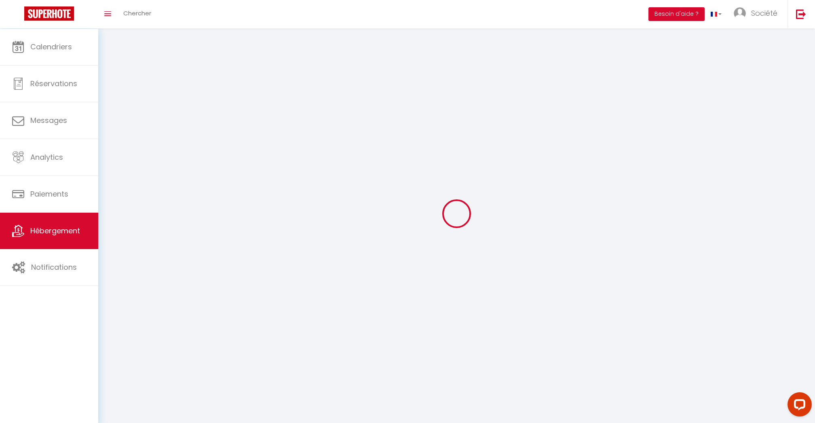
select select
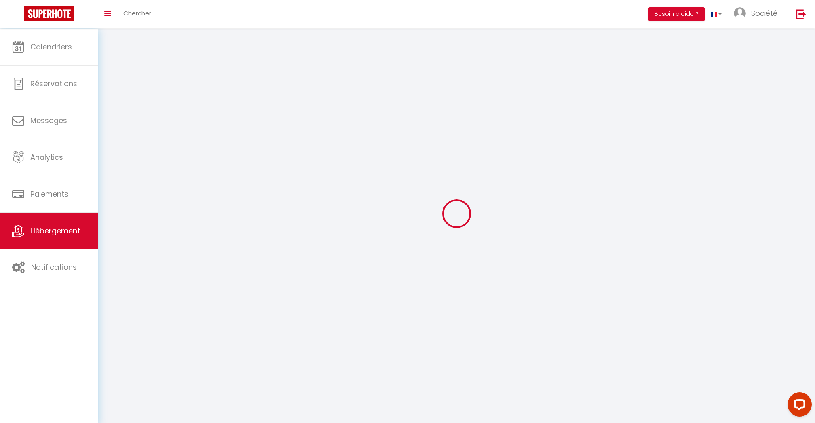
select select
checkbox input "false"
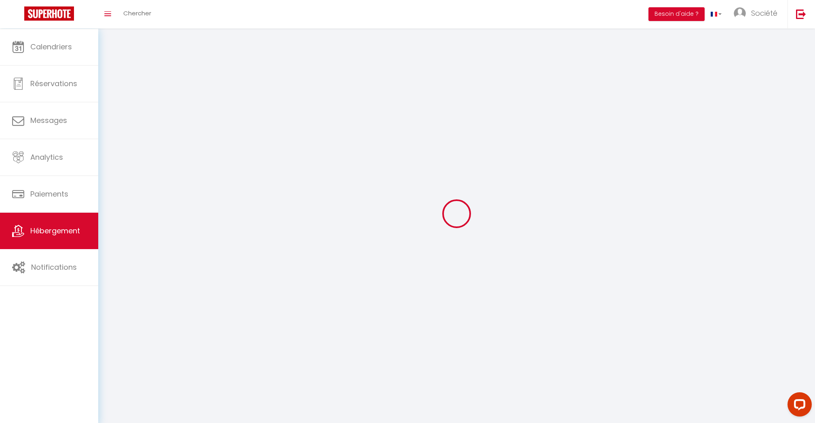
checkbox input "false"
select select
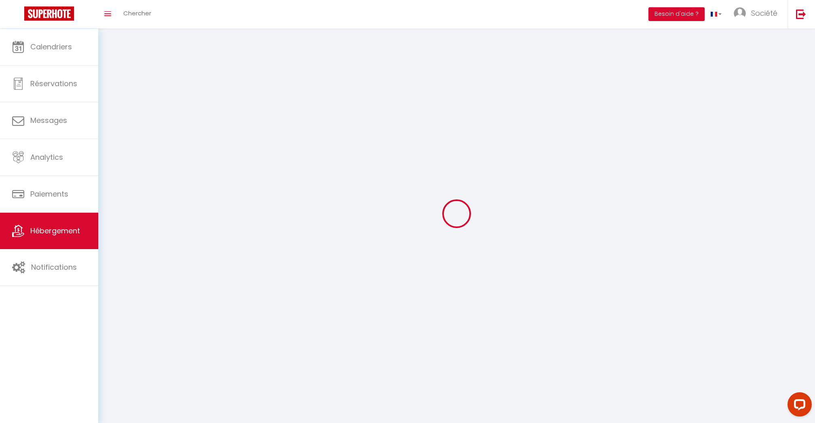
select select
checkbox input "false"
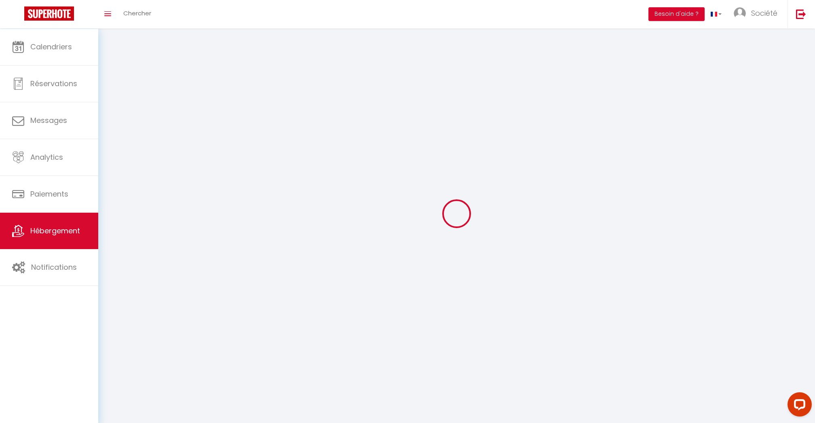
checkbox input "false"
select select
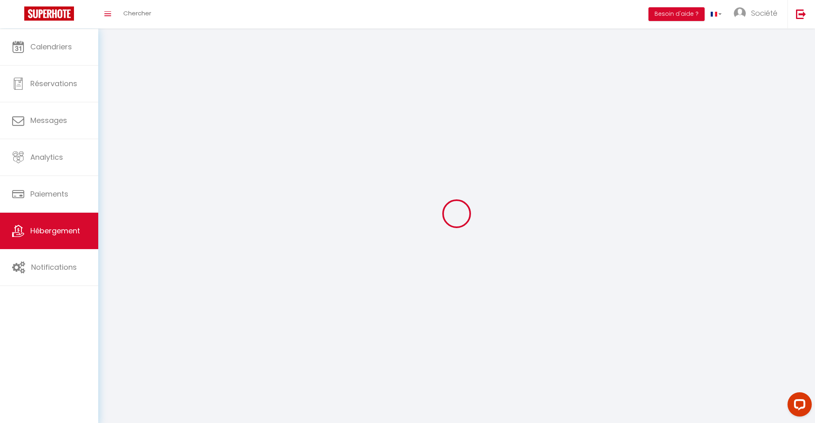
select select
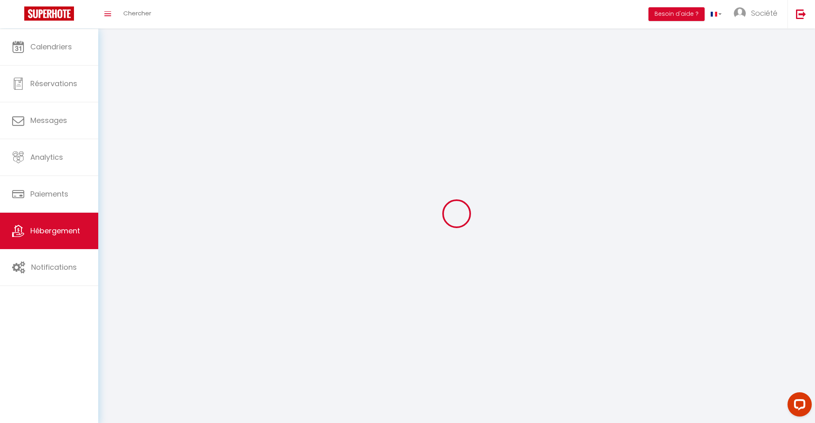
checkbox input "false"
select select
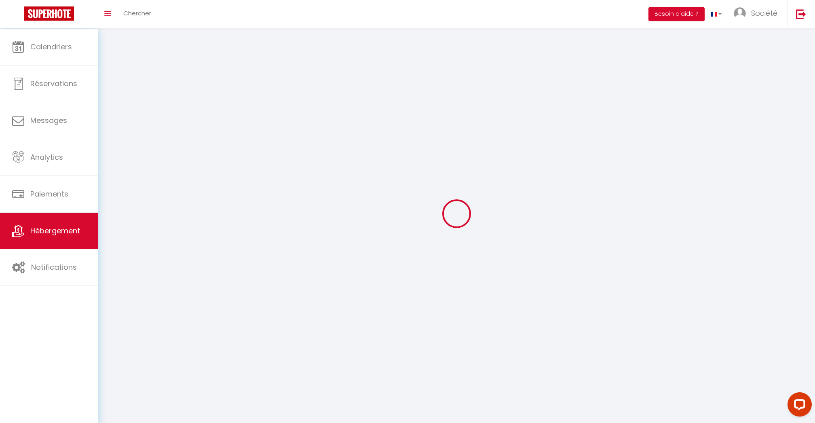
select select
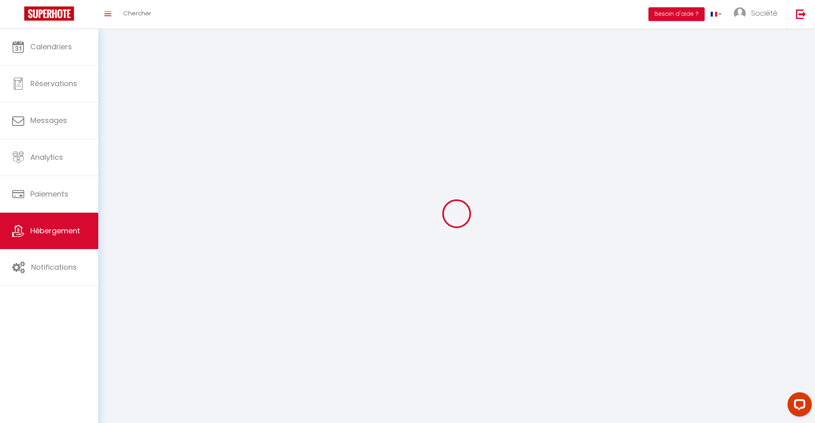
select select
checkbox input "false"
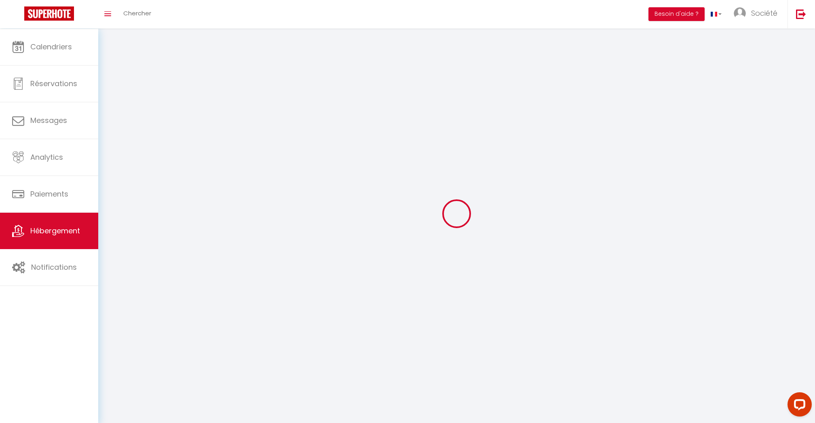
select select
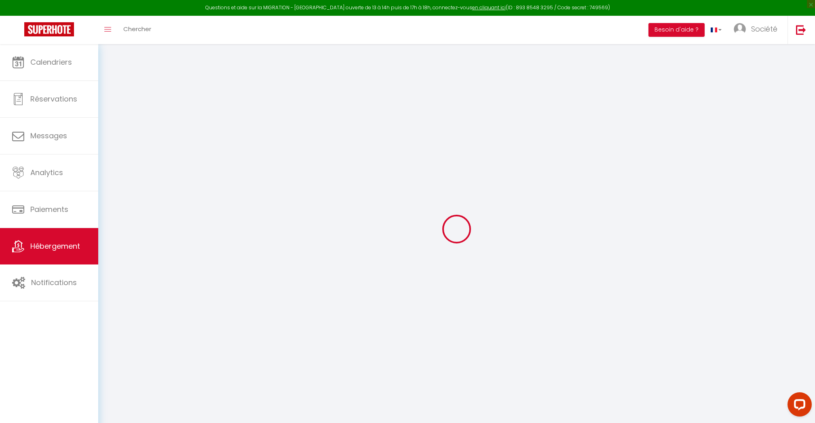
select select "+ 15 %"
select select
checkbox input "false"
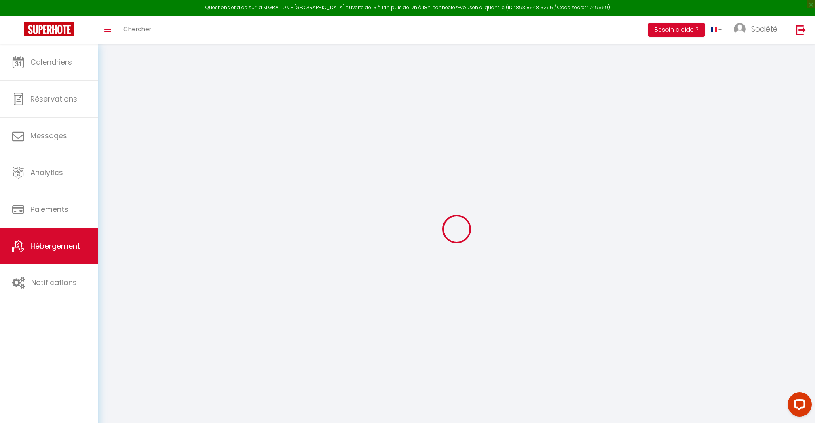
checkbox input "false"
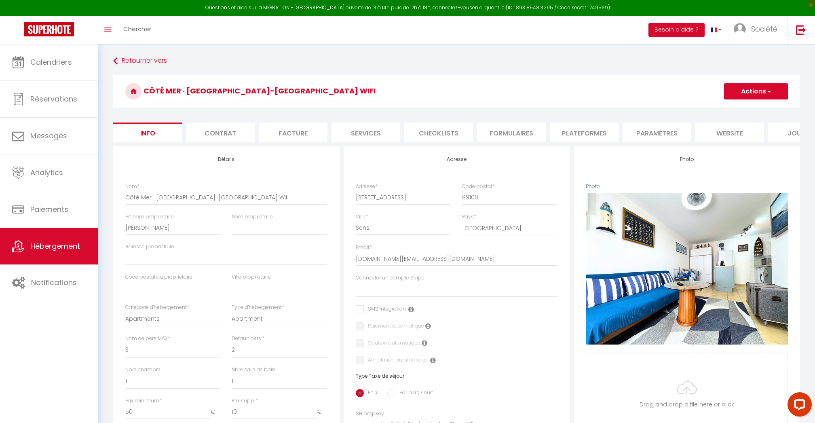
click at [589, 132] on li "Plateformes" at bounding box center [584, 132] width 69 height 20
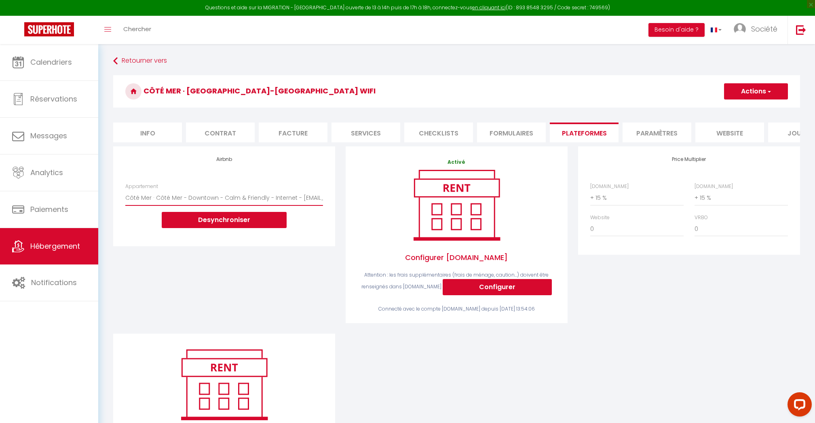
click at [751, 93] on button "Actions" at bounding box center [756, 91] width 64 height 16
click at [749, 110] on link "Enregistrer" at bounding box center [756, 109] width 64 height 11
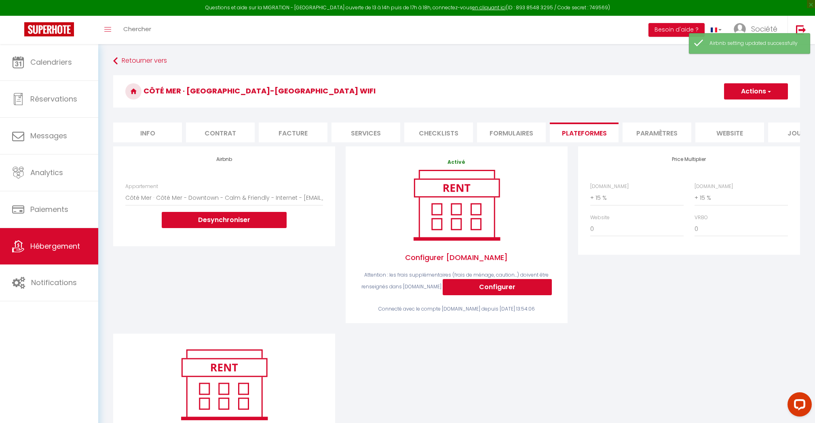
click at [622, 308] on div "Price Multiplier Airbnb.com 0 + 1 % + 2 % + 3 % + 4 % + 5 % + 6 % + 7 %" at bounding box center [689, 239] width 232 height 187
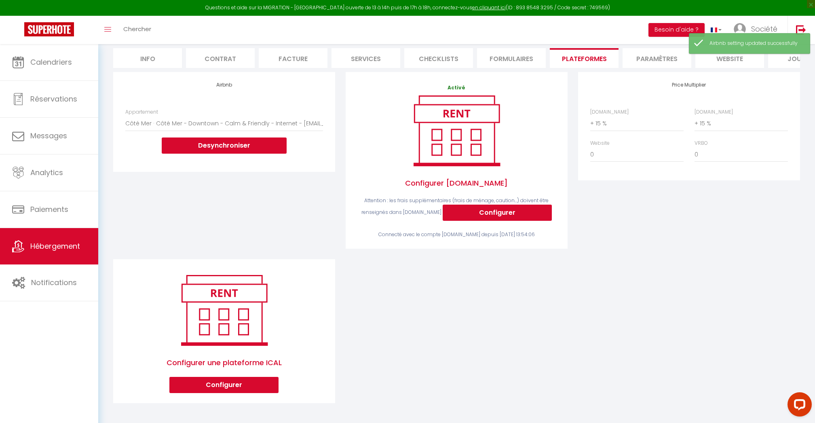
scroll to position [74, 0]
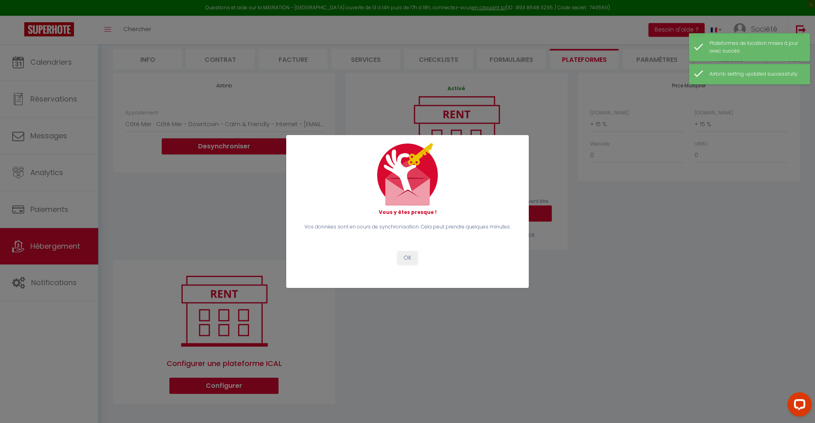
click at [397, 257] on button "OK" at bounding box center [407, 258] width 20 height 14
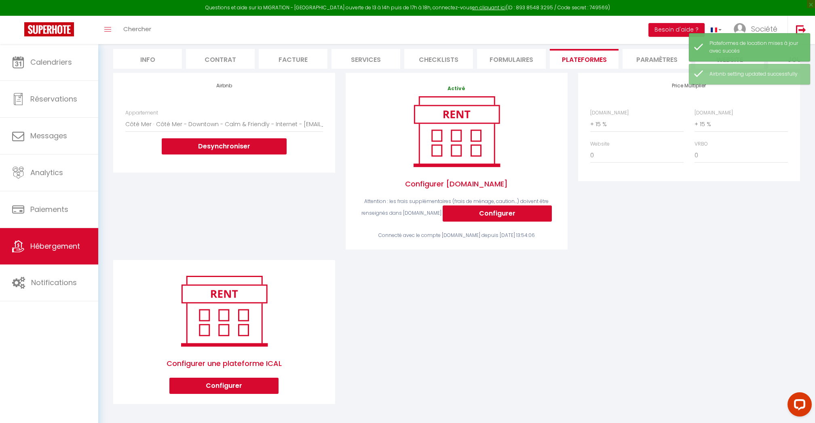
click at [794, 291] on div "Airbnb Appartement BOHEMIA · Bohemia - Bohemian cocoon near Centre & Netflix - …" at bounding box center [456, 244] width 697 height 342
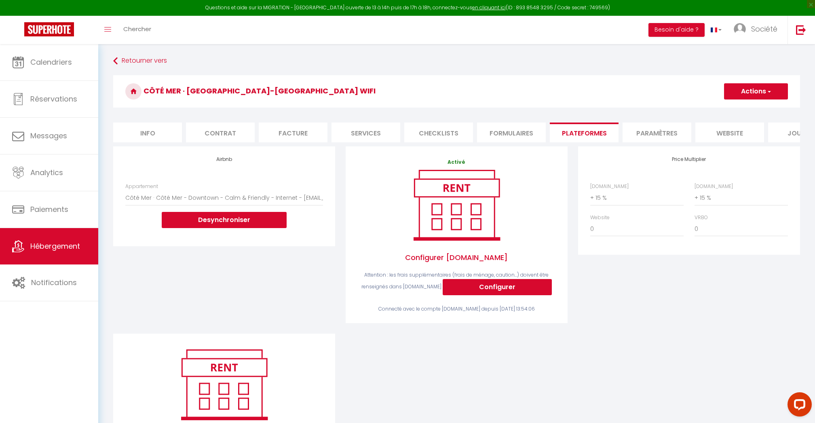
scroll to position [0, 0]
drag, startPoint x: 395, startPoint y: 91, endPoint x: 151, endPoint y: 89, distance: 244.6
click at [151, 89] on h3 "Côté Mer · [GEOGRAPHIC_DATA]-[GEOGRAPHIC_DATA] Wifi" at bounding box center [456, 91] width 687 height 32
drag, startPoint x: 151, startPoint y: 89, endPoint x: 462, endPoint y: 90, distance: 310.9
click at [460, 90] on h3 "Côté Mer · [GEOGRAPHIC_DATA]-[GEOGRAPHIC_DATA] Wifi" at bounding box center [456, 91] width 687 height 32
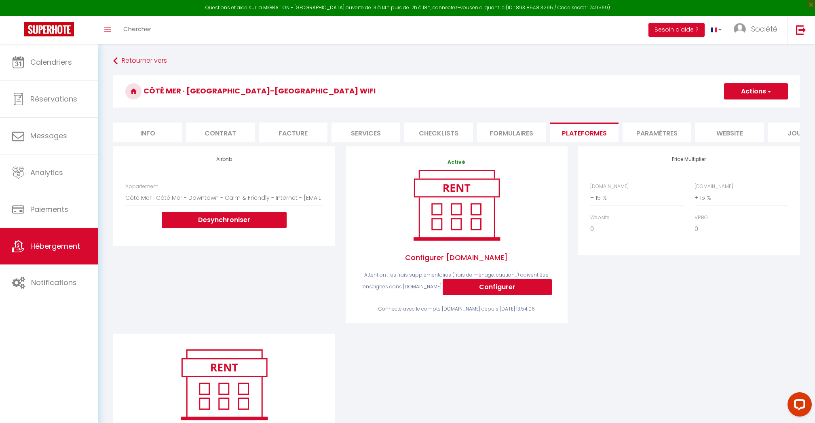
click at [532, 90] on h3 "Côté Mer · [GEOGRAPHIC_DATA]-[GEOGRAPHIC_DATA] Wifi" at bounding box center [456, 91] width 687 height 32
click at [40, 67] on span "Calendriers" at bounding box center [51, 62] width 42 height 10
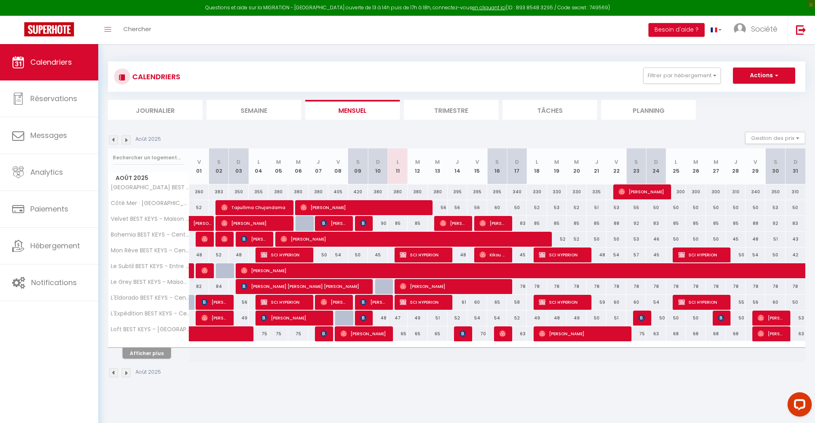
click at [146, 349] on button "Afficher plus" at bounding box center [146, 353] width 49 height 11
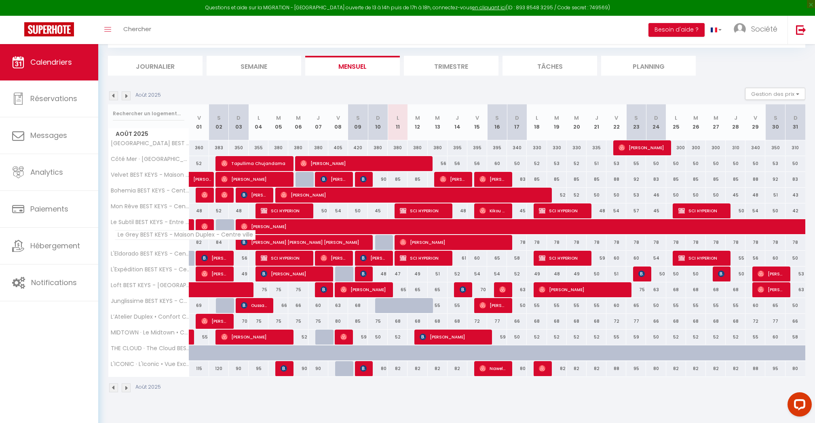
scroll to position [44, 0]
click at [726, 88] on div "Août 2025 Gestion des prix Nb Nuits minimum Règles Disponibilité" at bounding box center [456, 96] width 697 height 17
click at [65, 70] on link "Calendriers" at bounding box center [49, 62] width 98 height 36
click at [407, 302] on div at bounding box center [417, 305] width 20 height 15
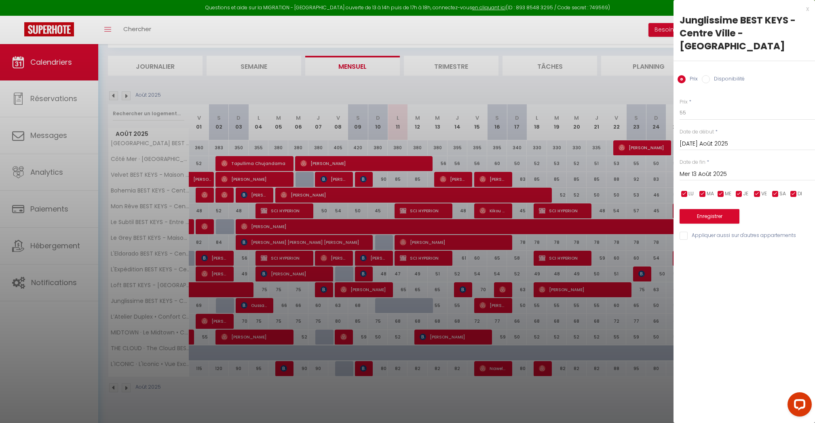
click at [382, 305] on div at bounding box center [407, 211] width 815 height 423
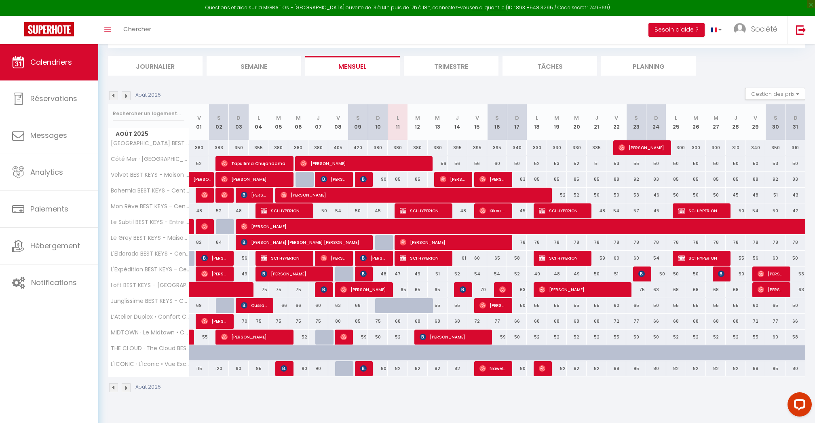
click at [379, 304] on div at bounding box center [385, 305] width 20 height 15
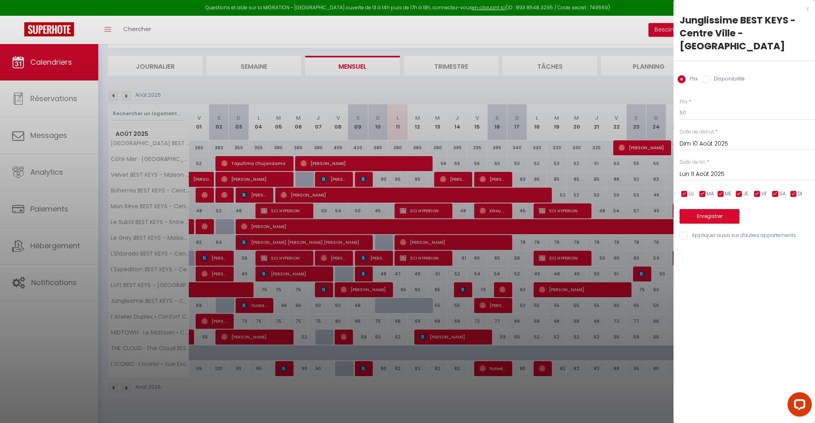
click at [724, 75] on label "Disponibilité" at bounding box center [727, 79] width 35 height 9
click at [710, 75] on input "Disponibilité" at bounding box center [706, 79] width 8 height 8
click at [566, 0] on html "Questions et aide sur la MIGRATION - Salle Zoom ouverte de 13 à 14h puis de 17h…" at bounding box center [407, 167] width 815 height 423
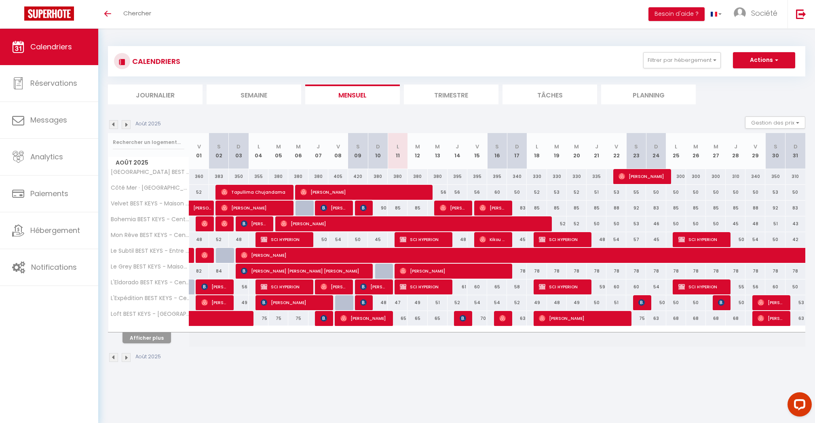
click at [157, 335] on button "Afficher plus" at bounding box center [146, 337] width 49 height 11
select select
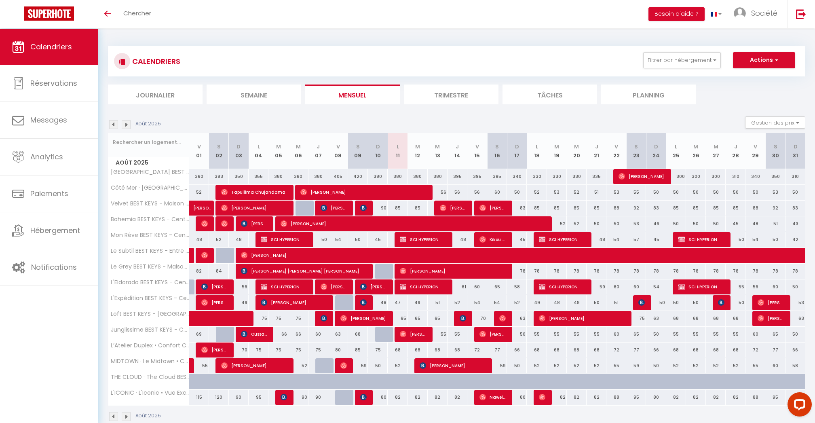
click at [386, 335] on div at bounding box center [385, 334] width 20 height 15
type input "50"
type input "Dim 10 Août 2025"
type input "Lun 11 Août 2025"
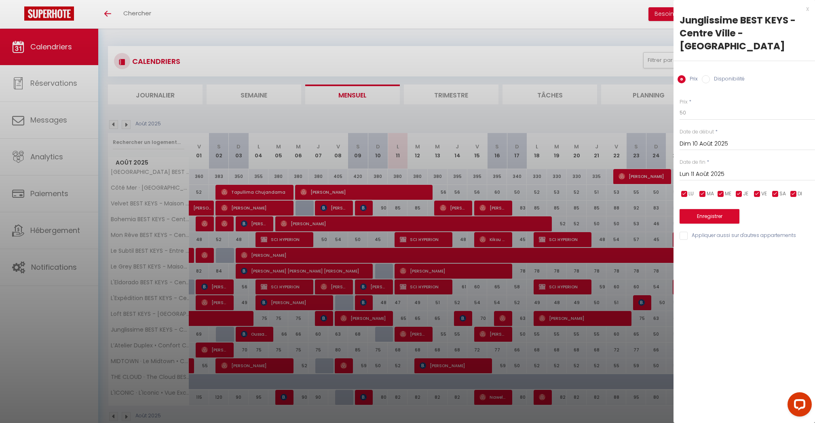
click at [723, 75] on label "Disponibilité" at bounding box center [727, 79] width 35 height 9
click at [710, 75] on input "Disponibilité" at bounding box center [706, 79] width 8 height 8
radio input "true"
radio input "false"
click at [716, 210] on button "Enregistrer" at bounding box center [710, 217] width 60 height 15
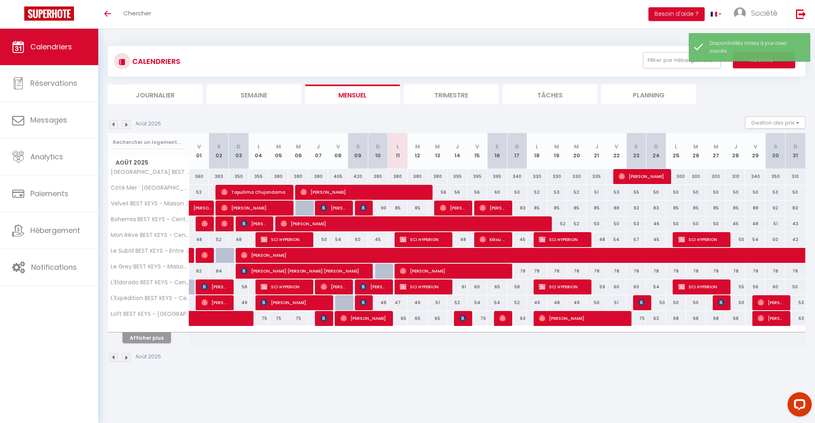
click at [133, 338] on button "Afficher plus" at bounding box center [146, 337] width 49 height 11
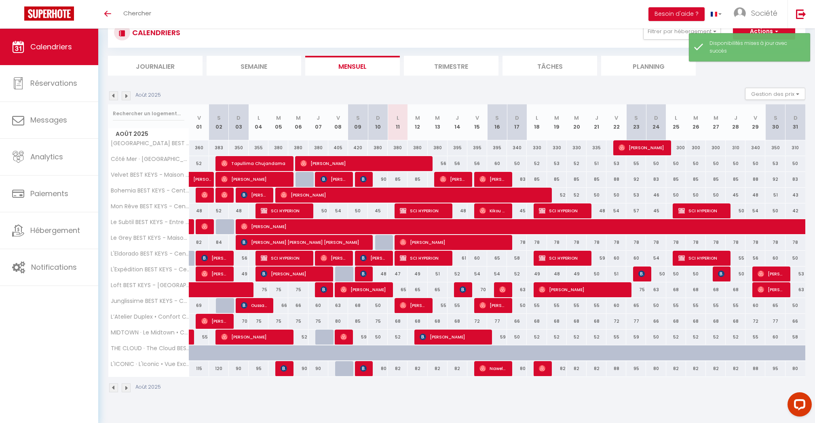
scroll to position [28, 0]
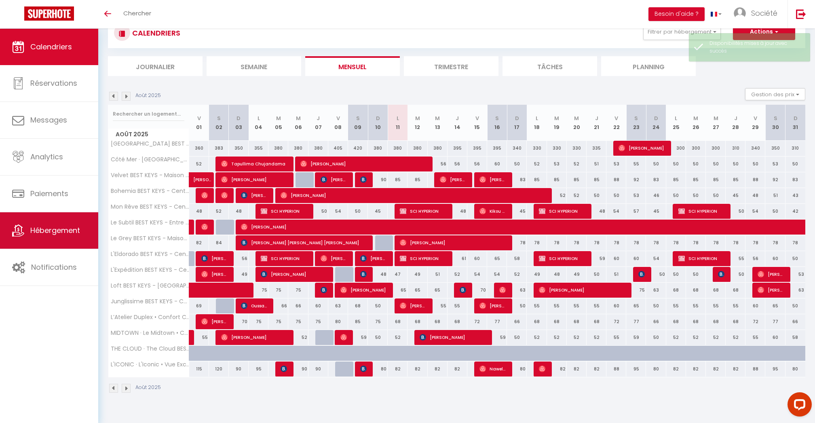
click at [25, 241] on link "Hébergement" at bounding box center [49, 230] width 98 height 36
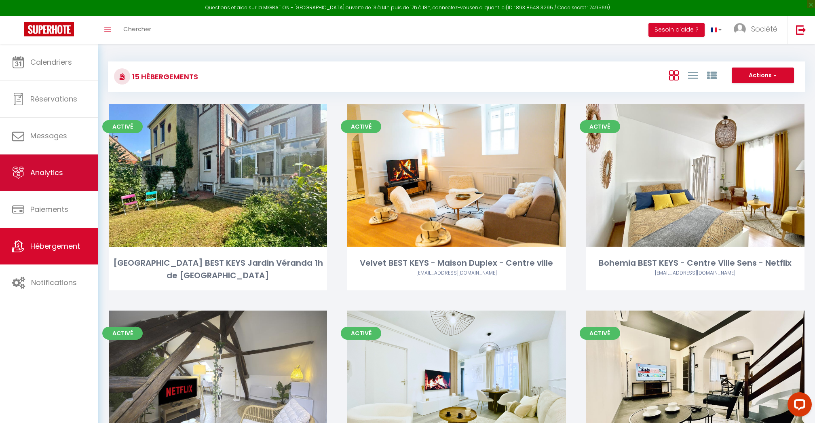
click at [65, 171] on link "Analytics" at bounding box center [49, 172] width 98 height 36
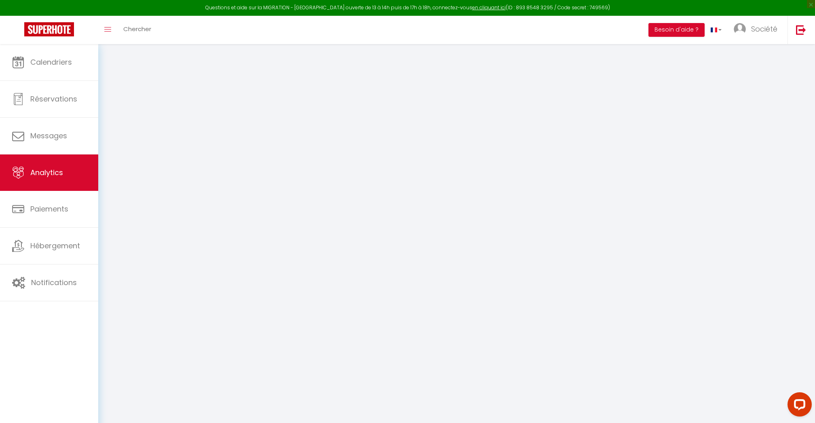
select select "2025"
select select "8"
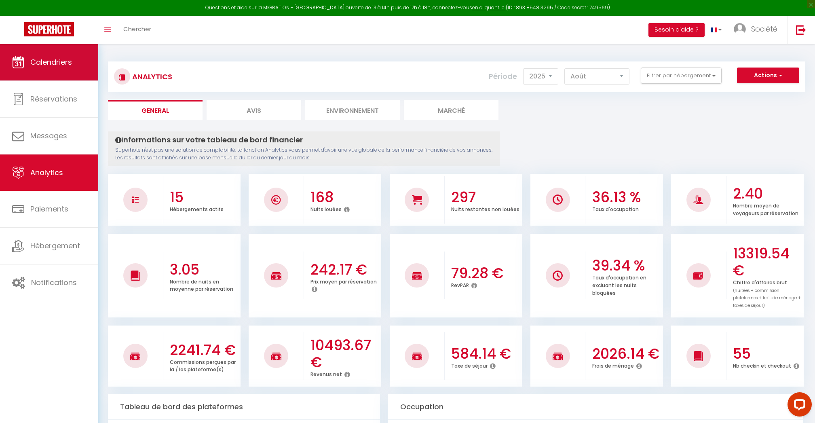
click at [76, 60] on link "Calendriers" at bounding box center [49, 62] width 98 height 36
